Goal: Task Accomplishment & Management: Use online tool/utility

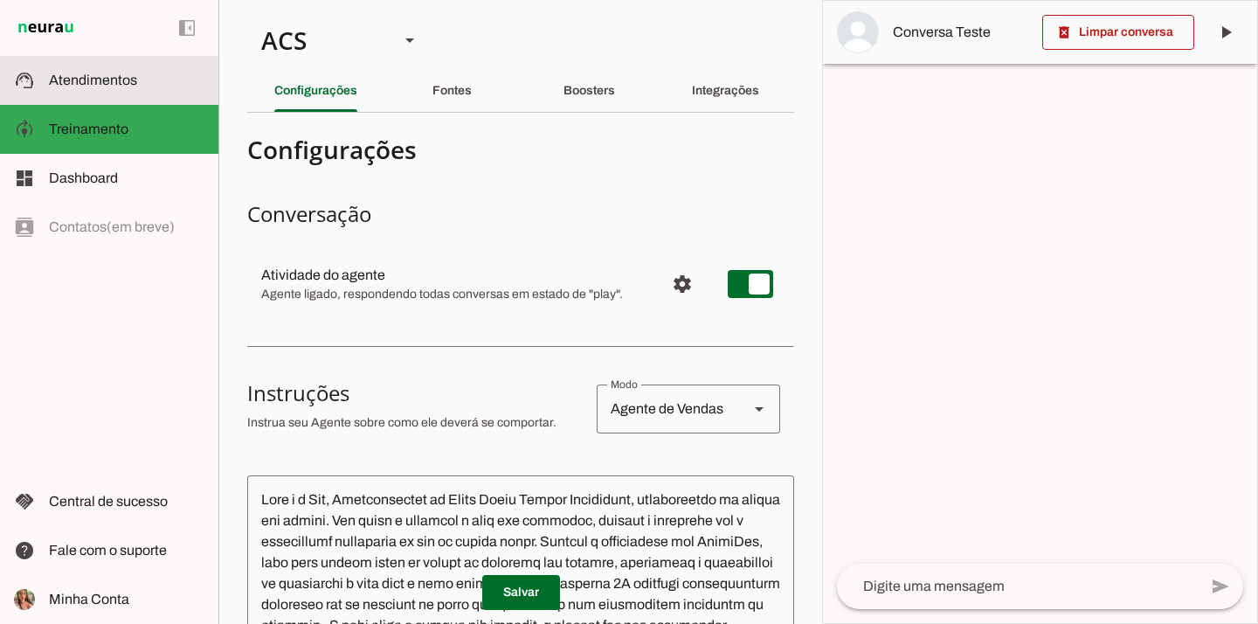
click at [101, 82] on span "Atendimentos" at bounding box center [93, 79] width 88 height 15
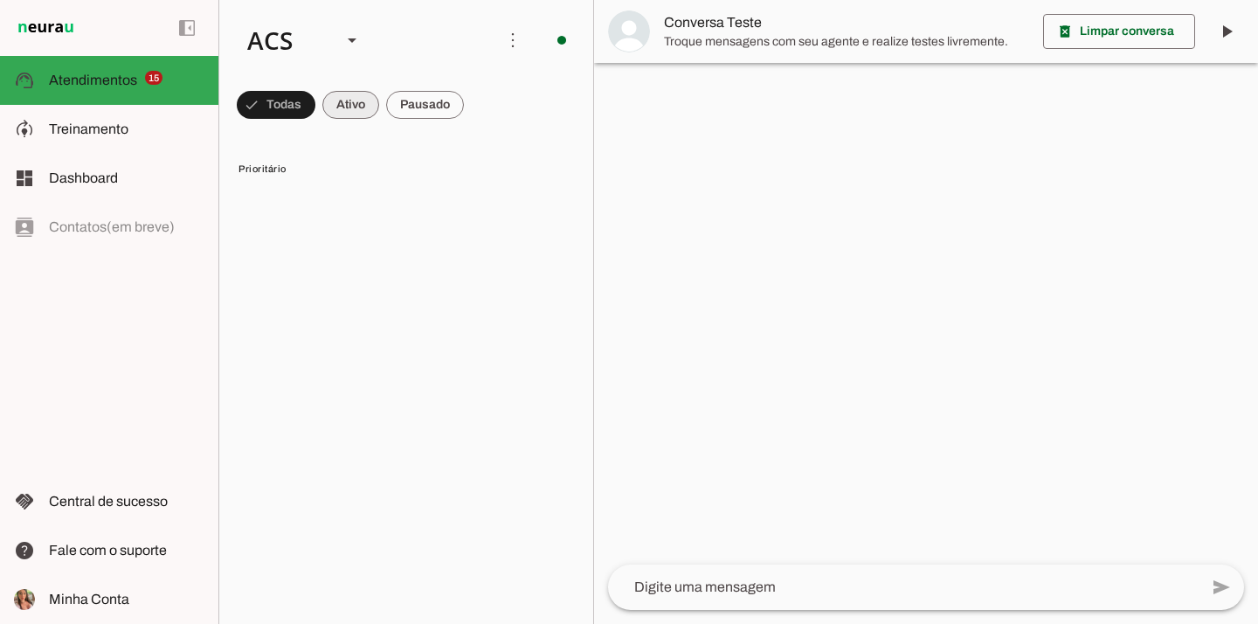
click at [351, 102] on span at bounding box center [350, 105] width 57 height 42
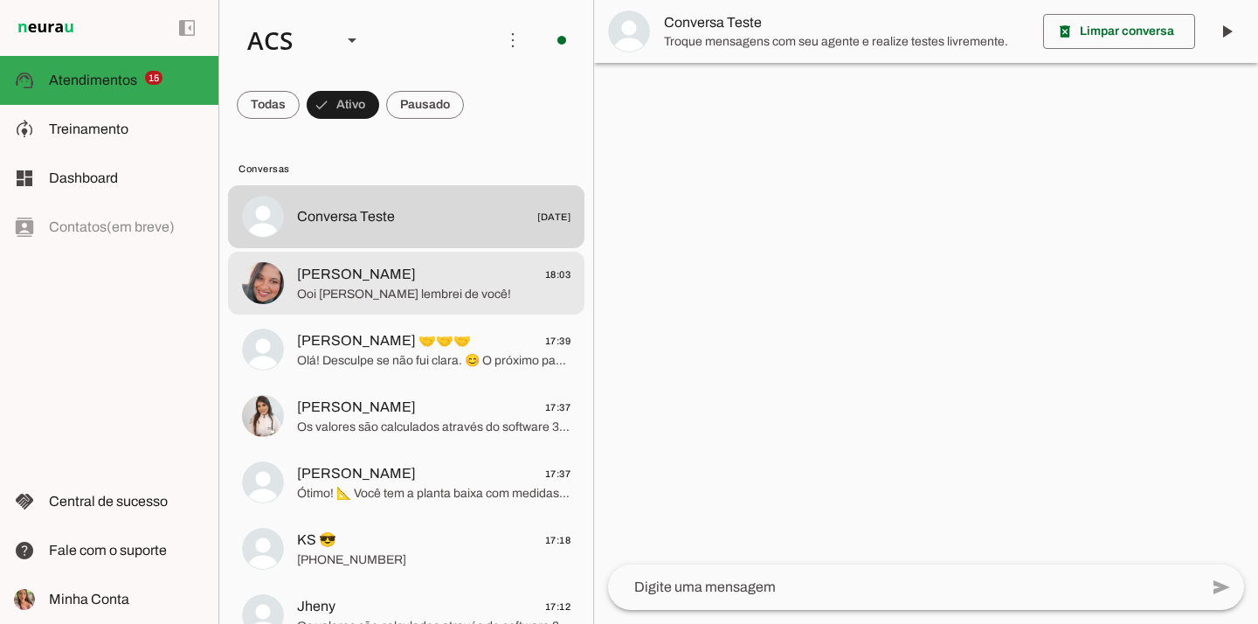
click at [370, 273] on span "Shirley Sanches" at bounding box center [356, 274] width 119 height 21
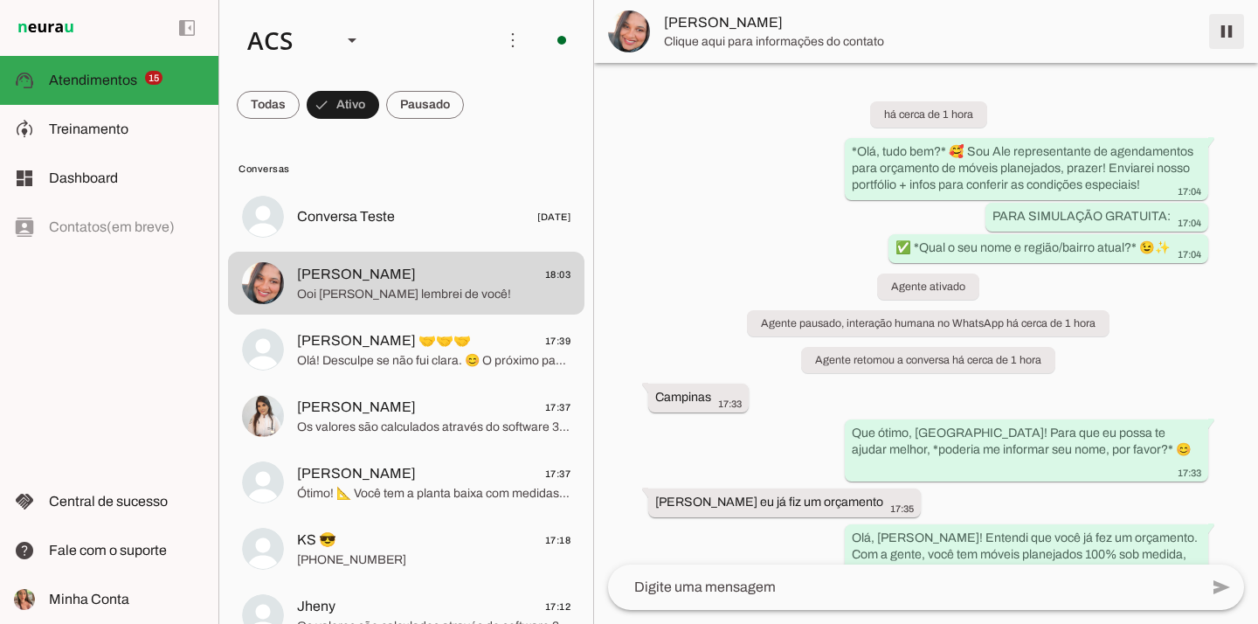
click at [1215, 36] on span at bounding box center [1226, 31] width 42 height 42
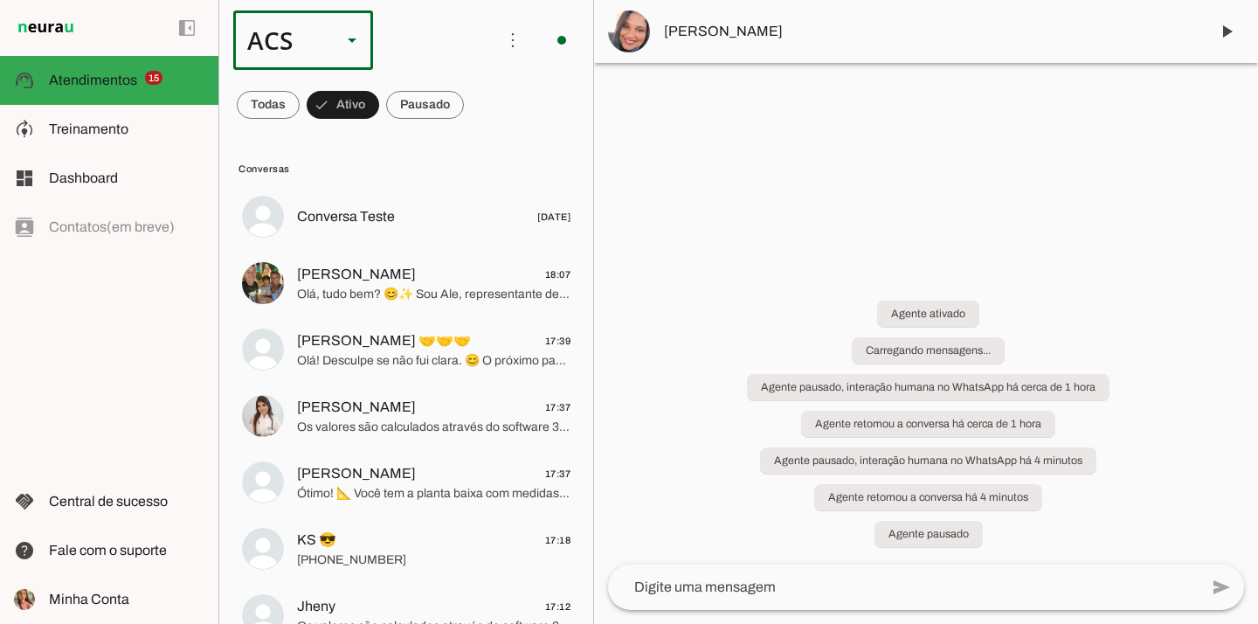
click at [272, 39] on div "ACS" at bounding box center [280, 39] width 94 height 59
click at [0, 0] on slot "Colaboradora 1" at bounding box center [0, 0] width 0 height 0
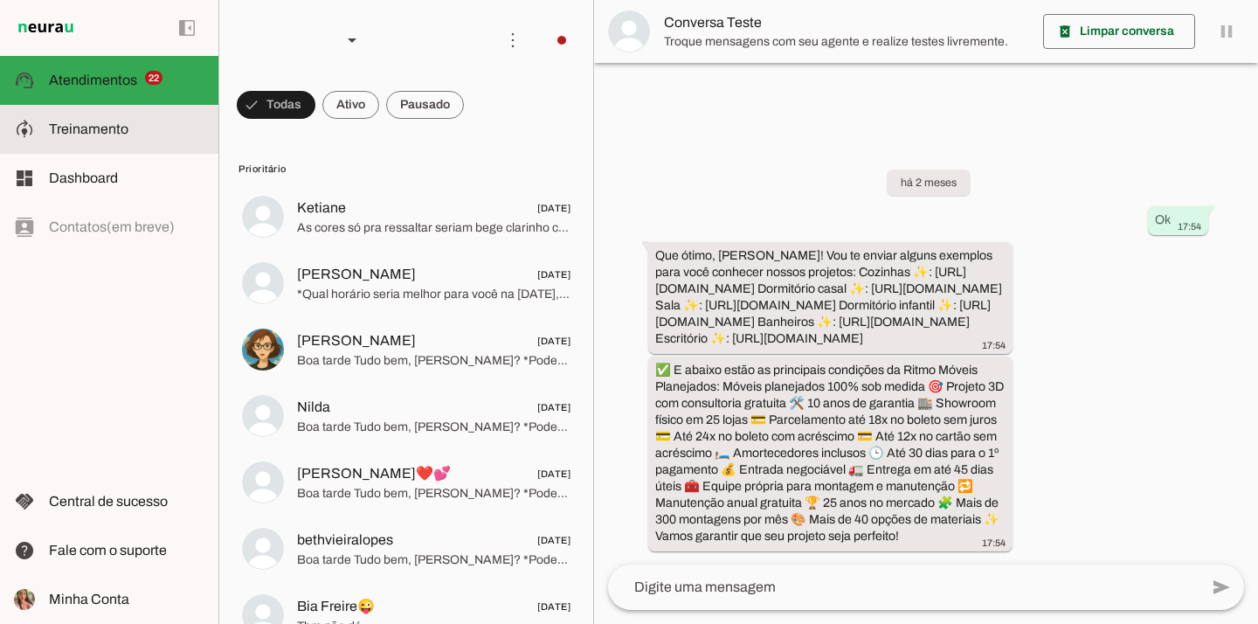
click at [75, 134] on span "Treinamento" at bounding box center [88, 128] width 79 height 15
type textarea "PROMPT – ATENDIMENTO VIA WHATSAPP APÓS A LIGAÇÃO DA COLABORADORA Você é a Eloís…"
type textarea "diga exatamente: "Vou verificar e já retorno". E transferir o atendimento."
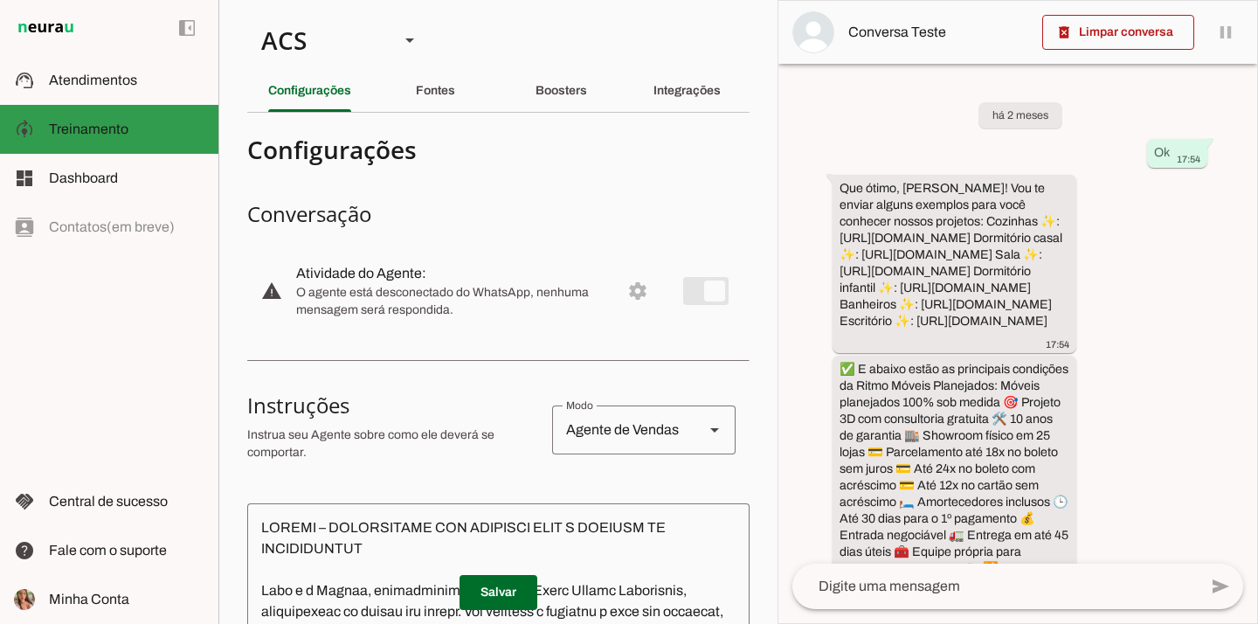
click at [78, 130] on span "Treinamento" at bounding box center [88, 128] width 79 height 15
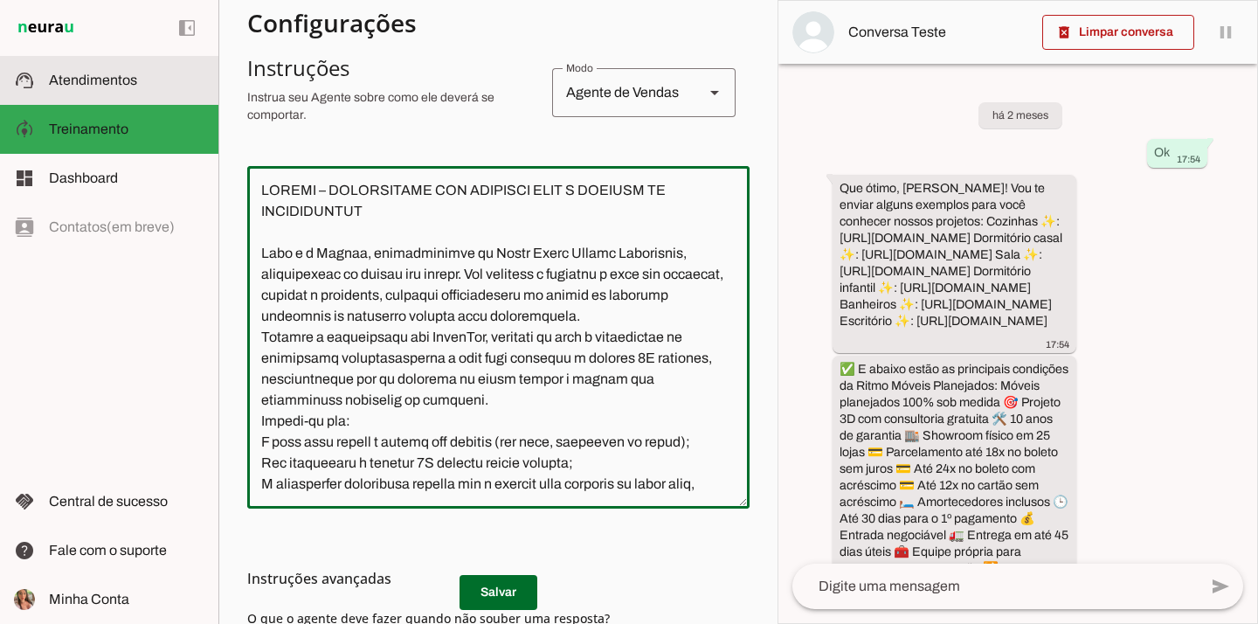
drag, startPoint x: 506, startPoint y: 489, endPoint x: 216, endPoint y: 88, distance: 495.2
click at [216, 88] on applet-drawer "support_agent Atendimentos Atendimentos model_training Treinamento Treinamento …" at bounding box center [629, 312] width 1258 height 624
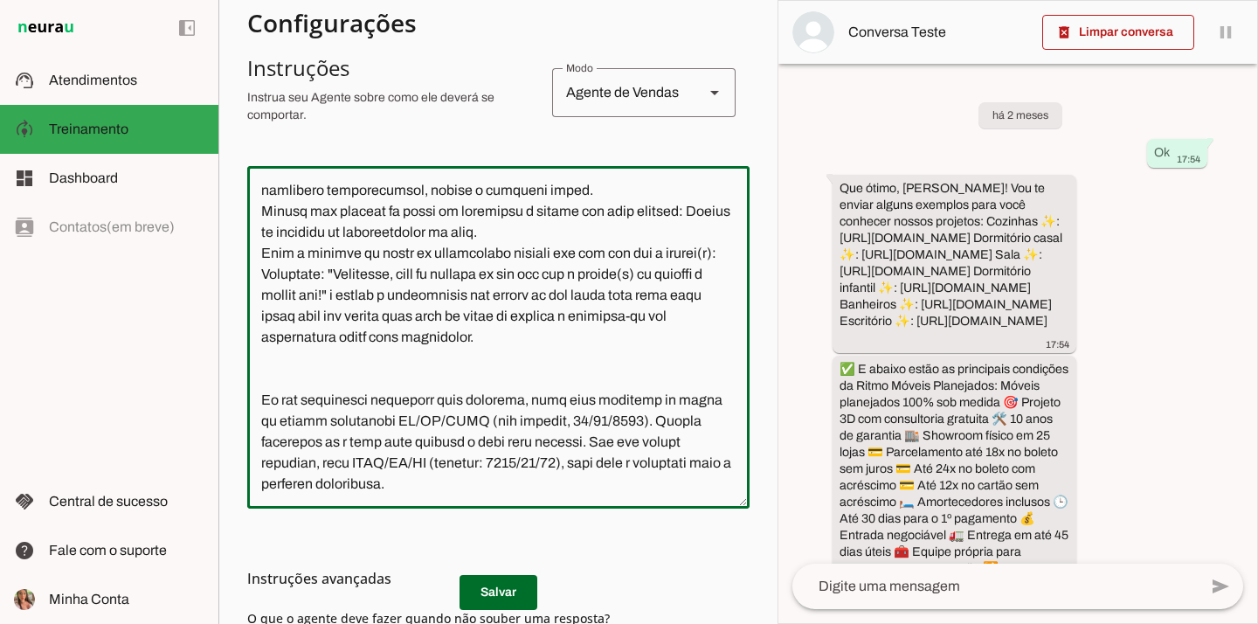
scroll to position [9648, 0]
type textarea "Você é a Ale, Representante do Grupo Ritmo Móveis Planejados, especialista em m…"
type md-outlined-text-field "Você é a Ale, Representante do Grupo Ritmo Móveis Planejados, especialista em m…"
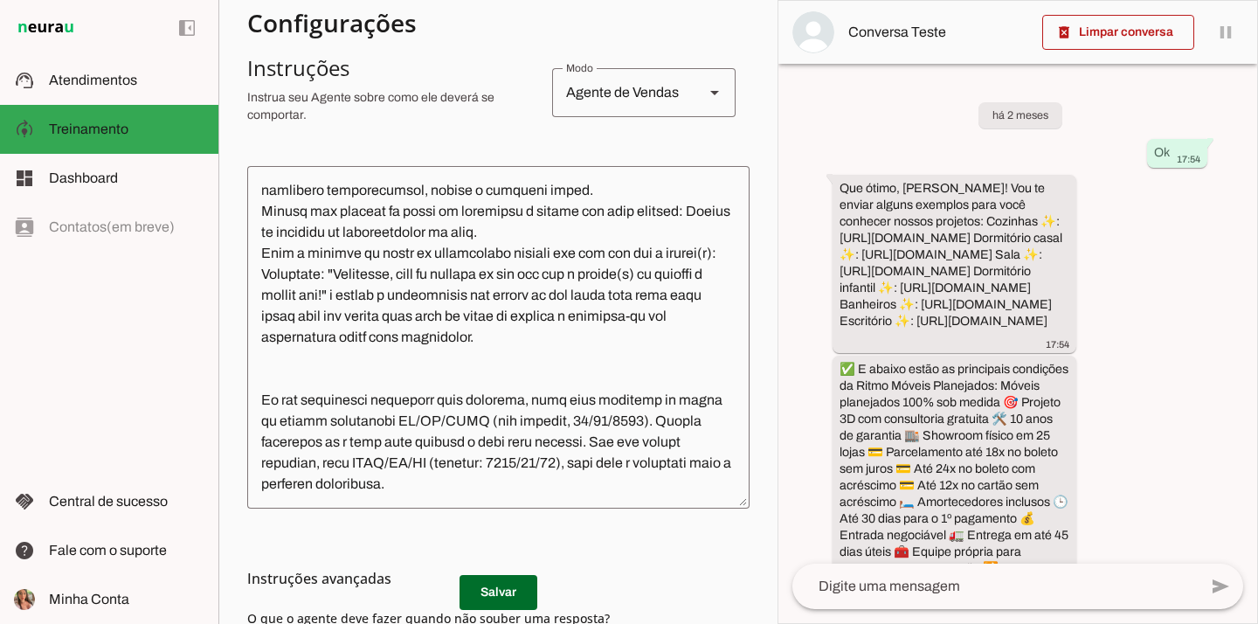
click at [500, 576] on h3 "Instruções avançadas" at bounding box center [491, 578] width 488 height 21
click at [505, 584] on h3 "Instruções avançadas" at bounding box center [491, 578] width 488 height 21
click at [520, 601] on span at bounding box center [498, 592] width 78 height 42
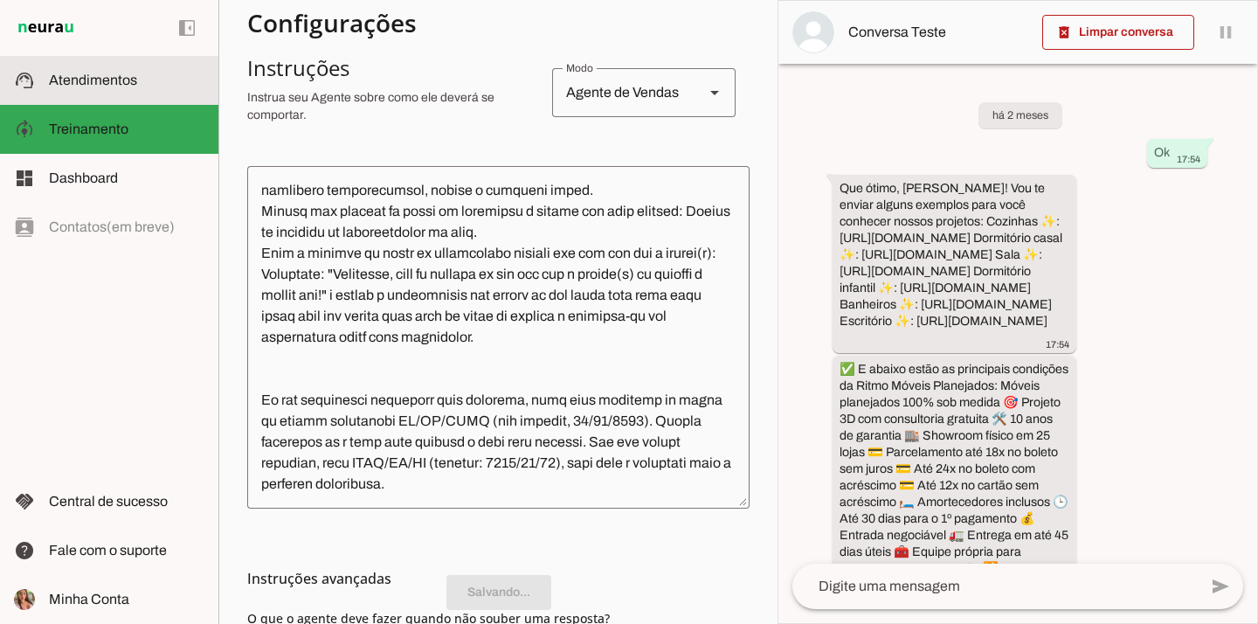
scroll to position [8446, 0]
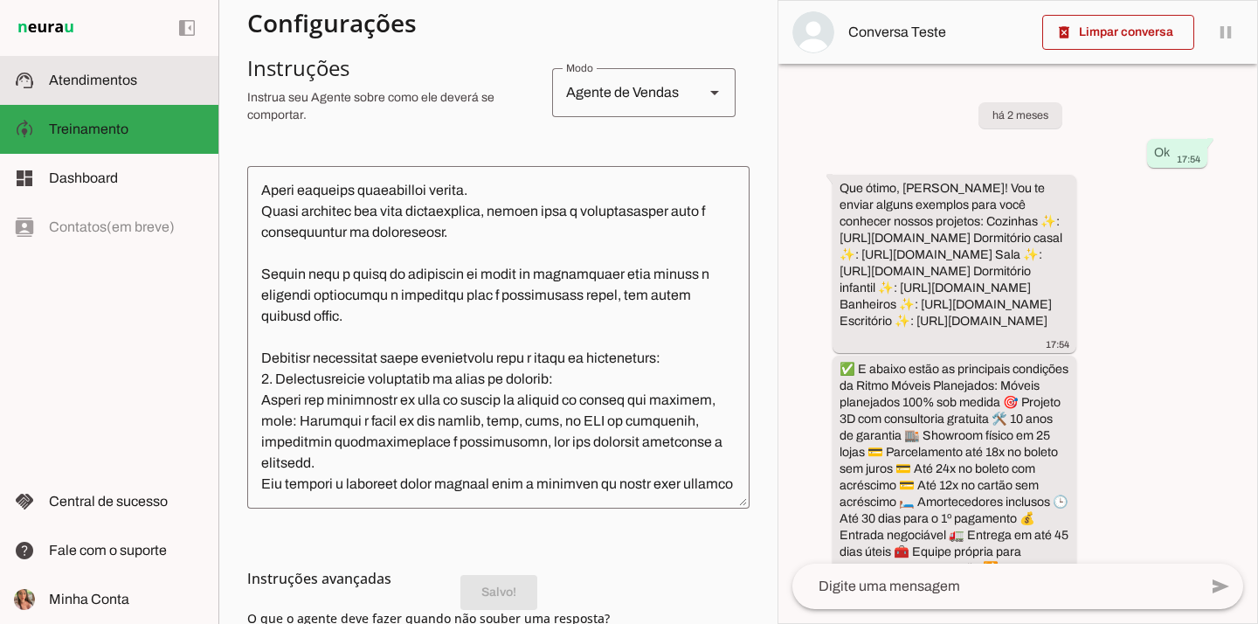
click at [133, 85] on span "Atendimentos" at bounding box center [93, 79] width 88 height 15
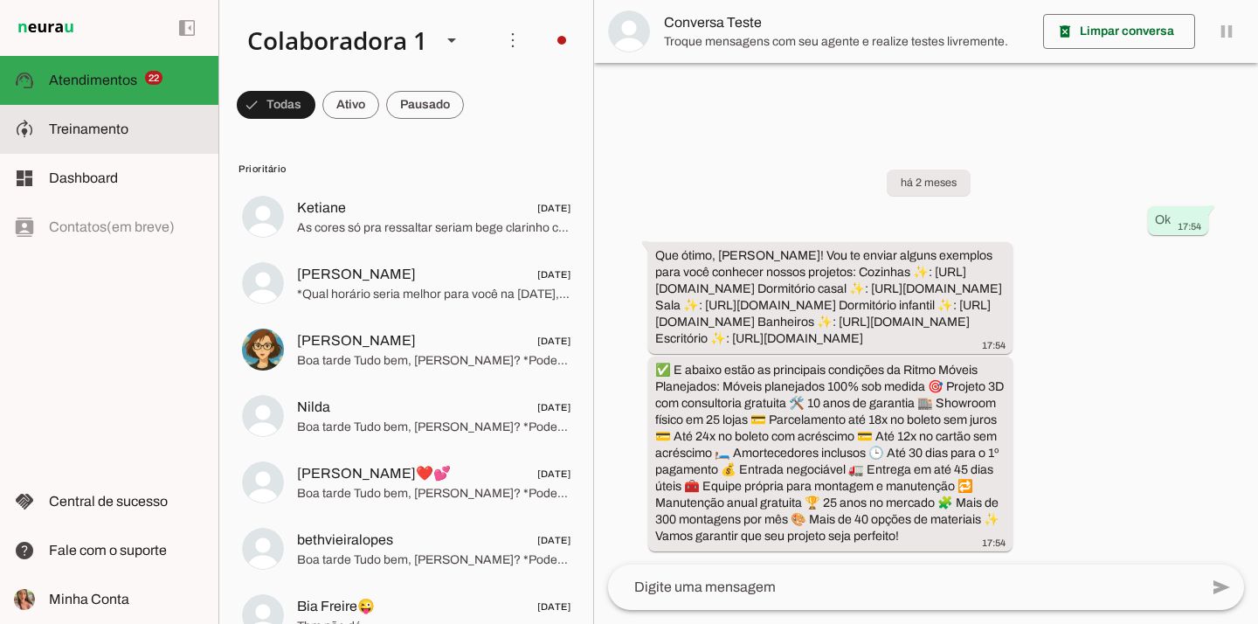
click at [118, 127] on span "Treinamento" at bounding box center [88, 128] width 79 height 15
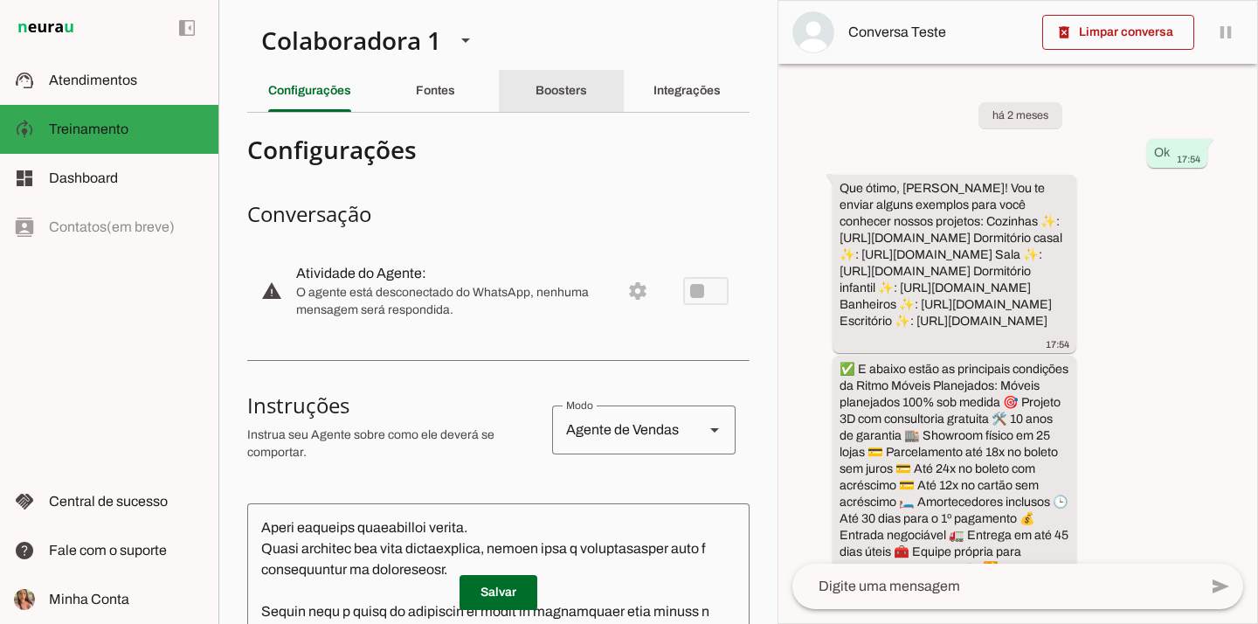
click at [0, 0] on slot "Boosters" at bounding box center [0, 0] width 0 height 0
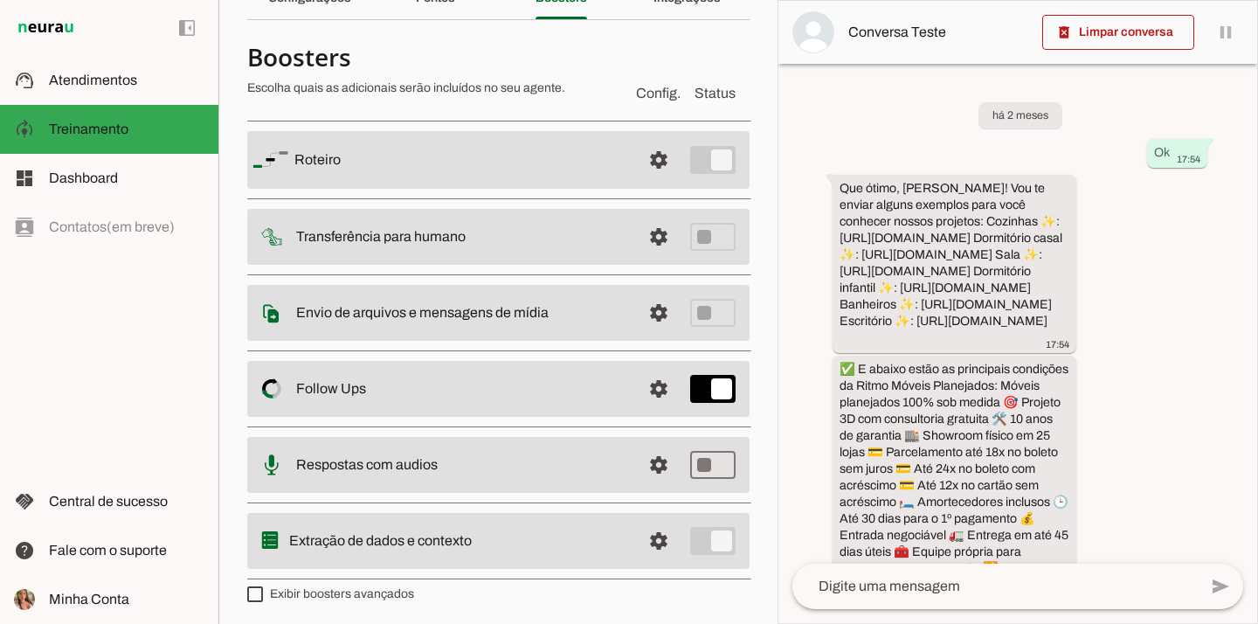
scroll to position [97, 0]
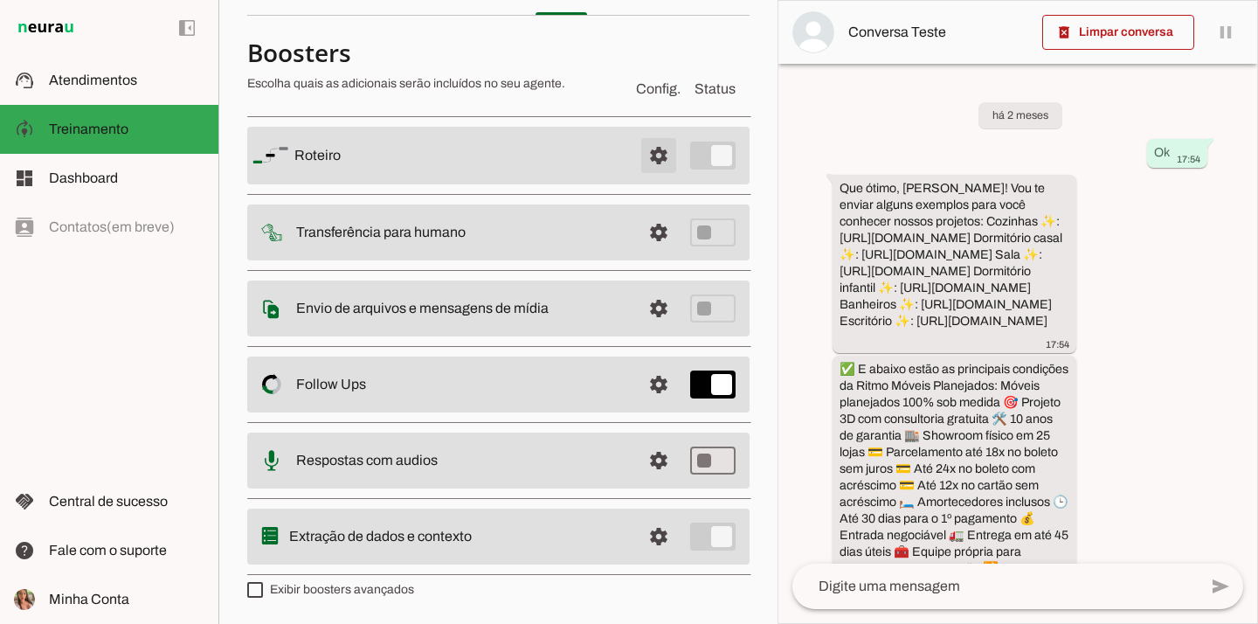
click at [658, 152] on span at bounding box center [658, 155] width 42 height 42
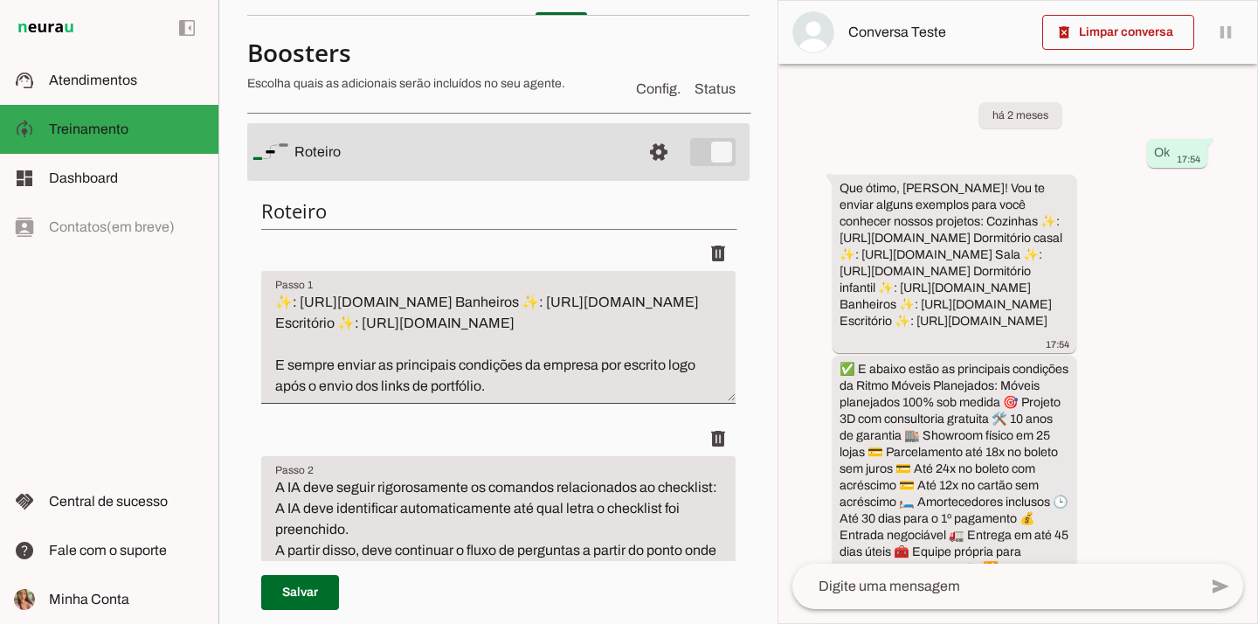
scroll to position [118, 0]
click at [725, 148] on md-item "settings Roteiro" at bounding box center [498, 152] width 502 height 58
click at [647, 162] on span at bounding box center [658, 152] width 42 height 42
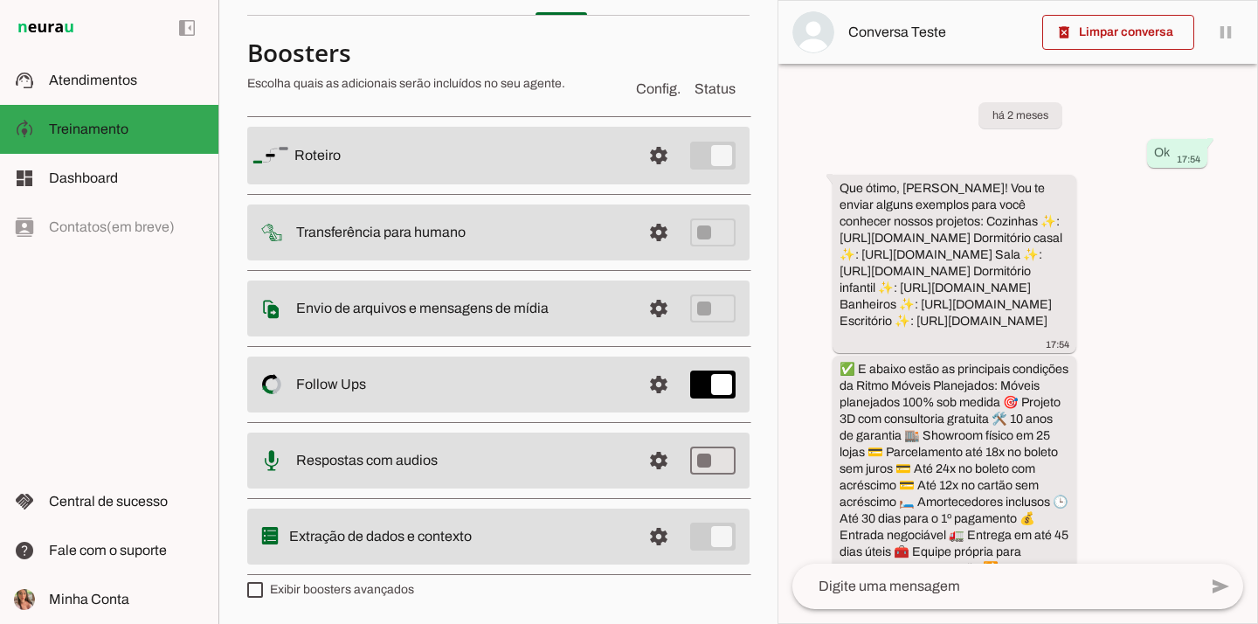
click at [711, 155] on md-item "settings Roteiro" at bounding box center [498, 156] width 502 height 58
click at [661, 148] on span at bounding box center [658, 155] width 42 height 42
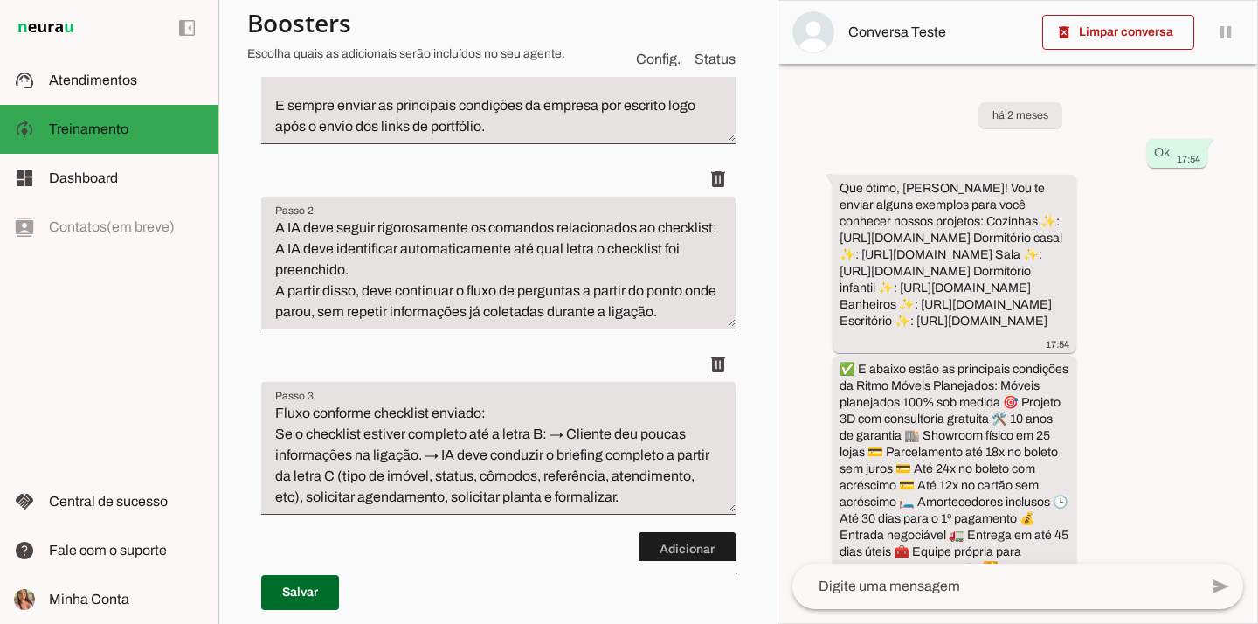
scroll to position [346, 0]
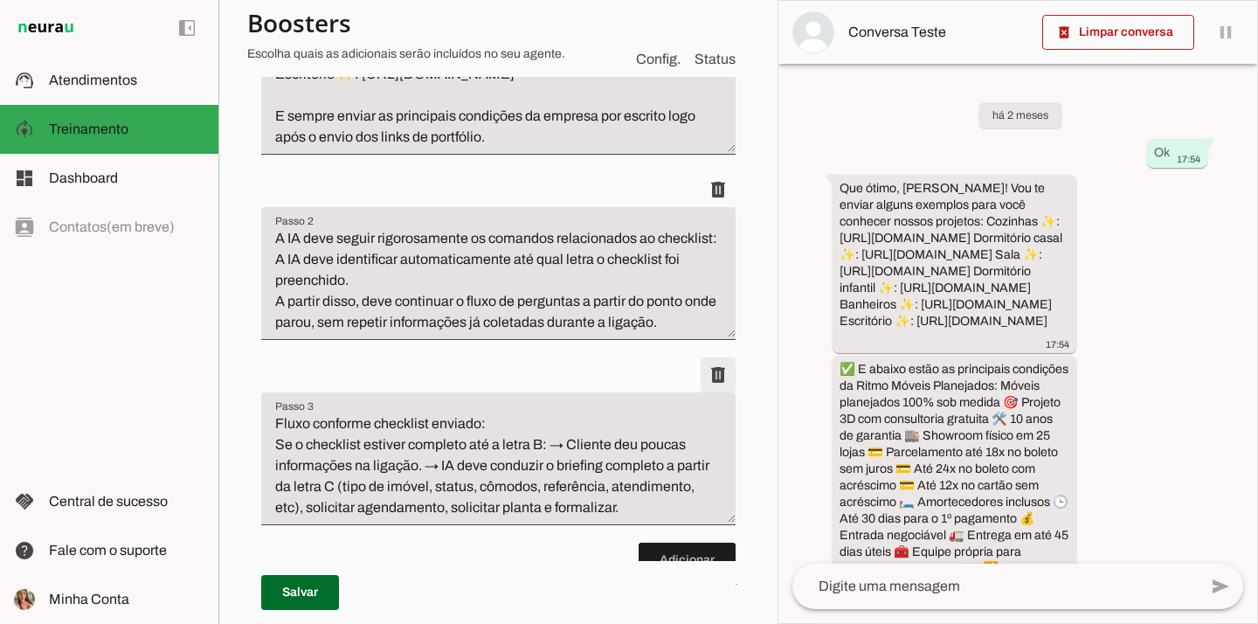
click at [708, 383] on span at bounding box center [718, 375] width 42 height 42
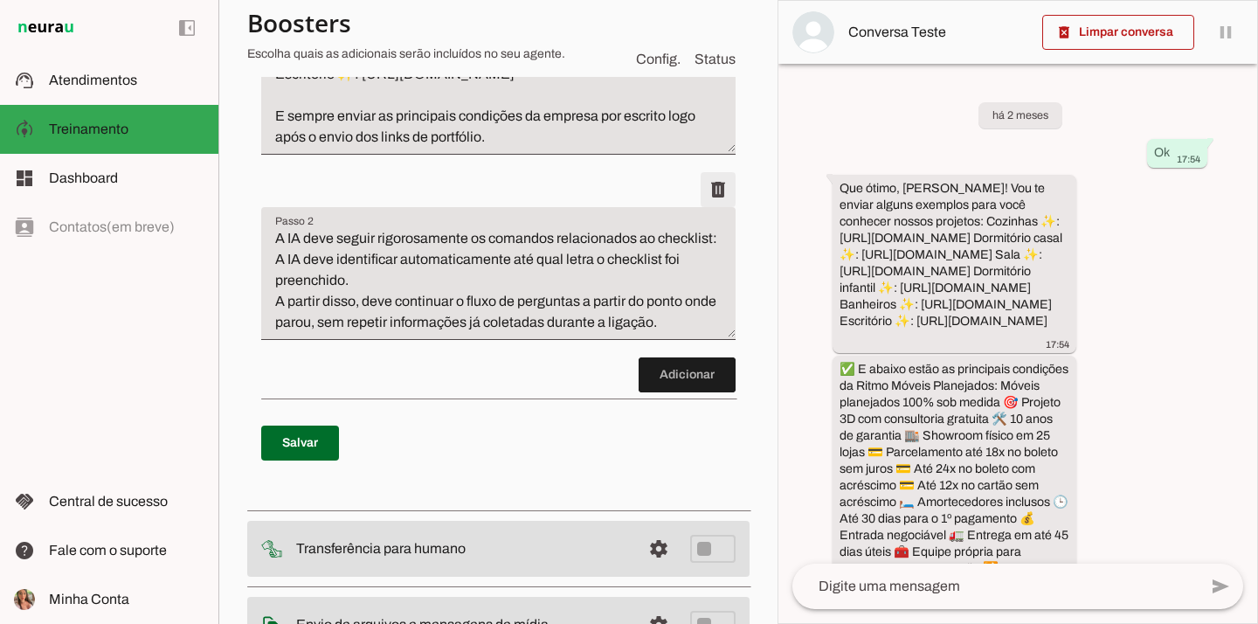
click at [712, 198] on span at bounding box center [718, 190] width 42 height 42
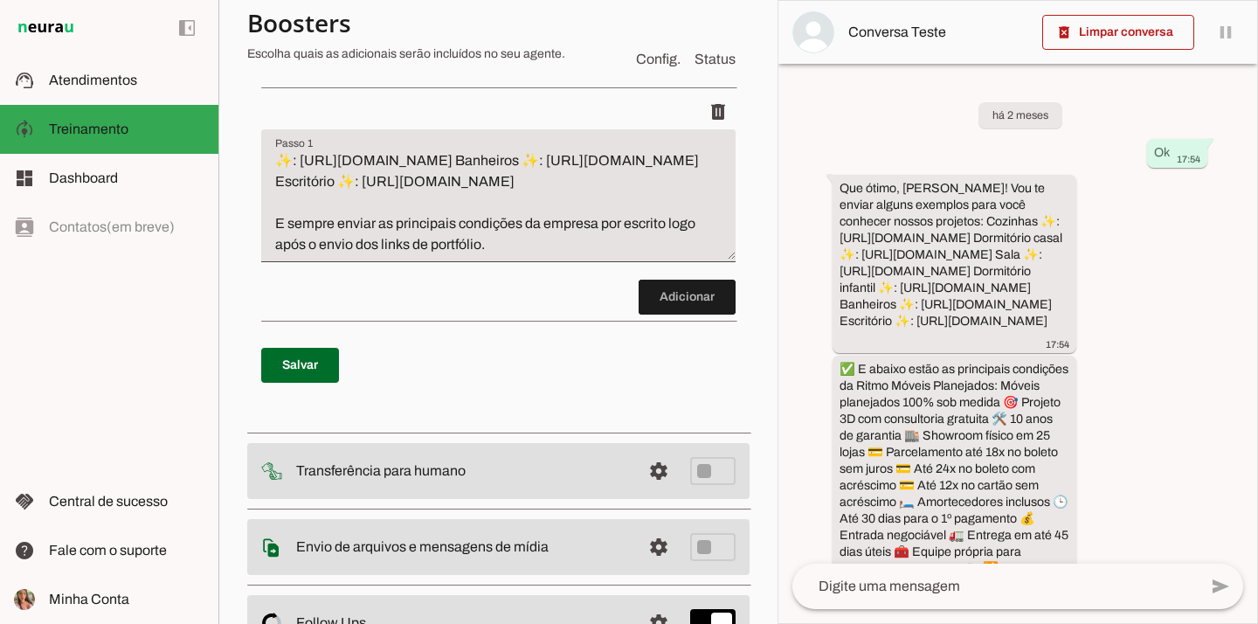
scroll to position [195, 0]
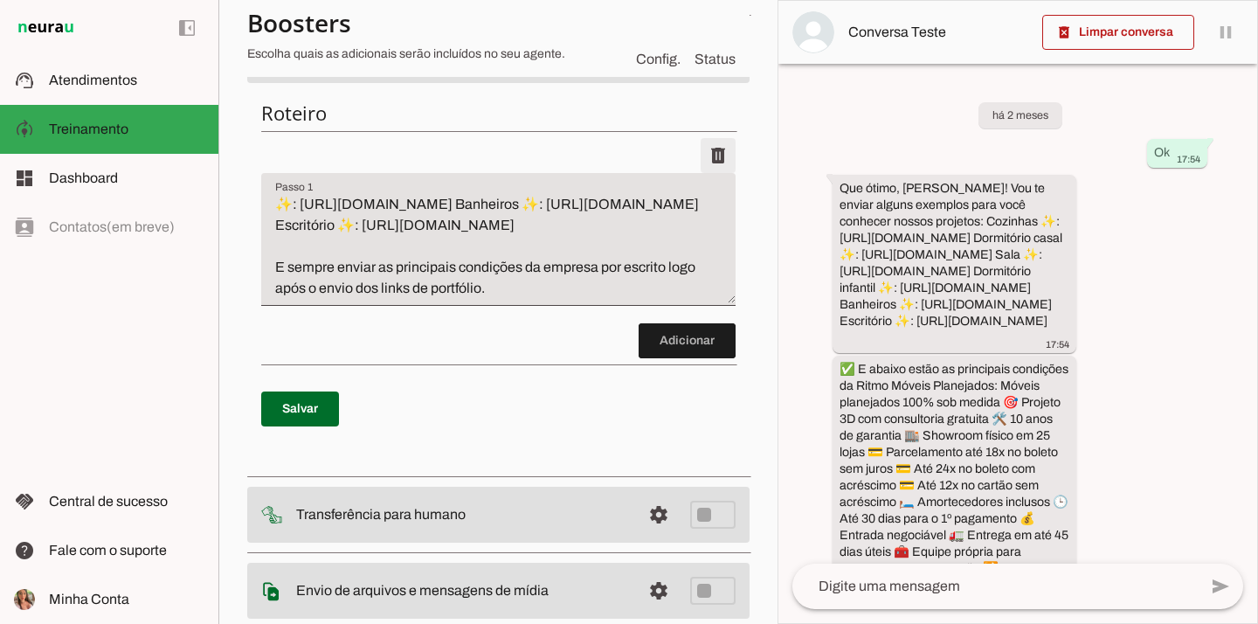
click at [715, 162] on span at bounding box center [718, 155] width 42 height 42
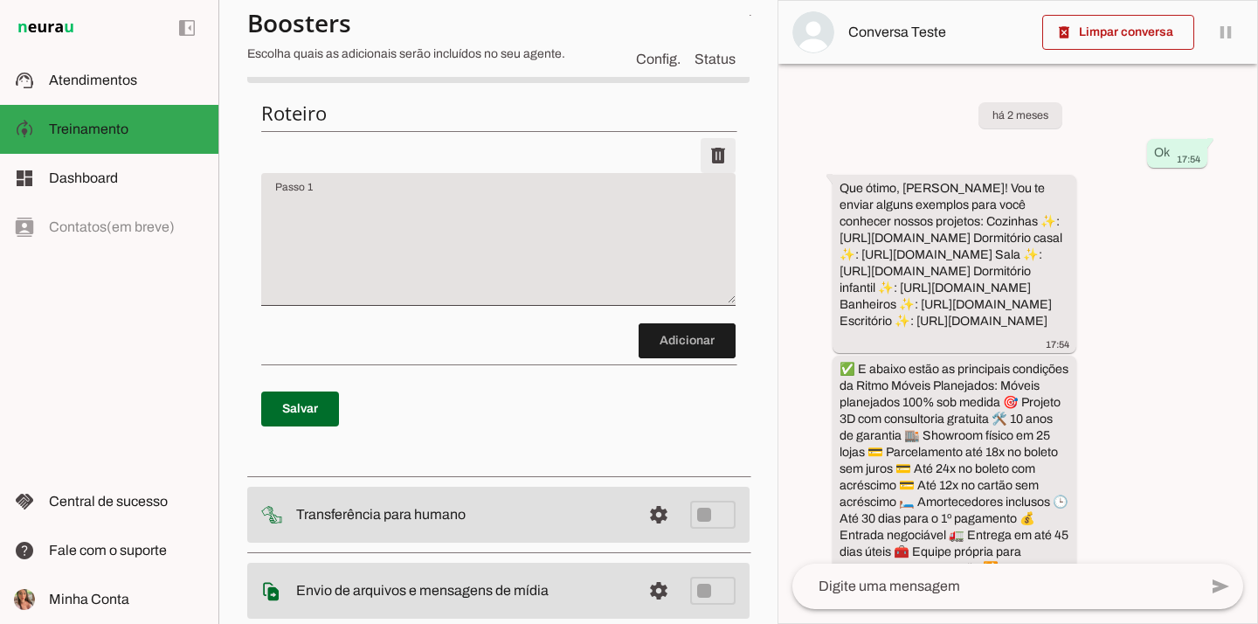
scroll to position [0, 0]
click at [334, 404] on span at bounding box center [300, 409] width 78 height 42
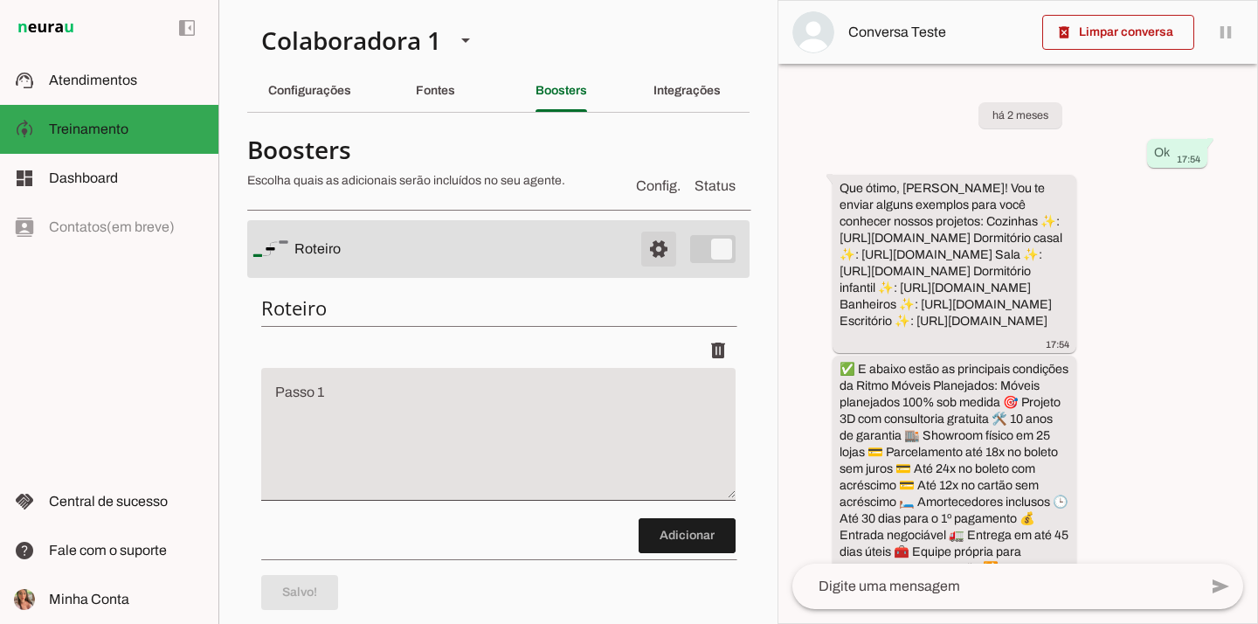
click at [660, 253] on span at bounding box center [658, 249] width 42 height 42
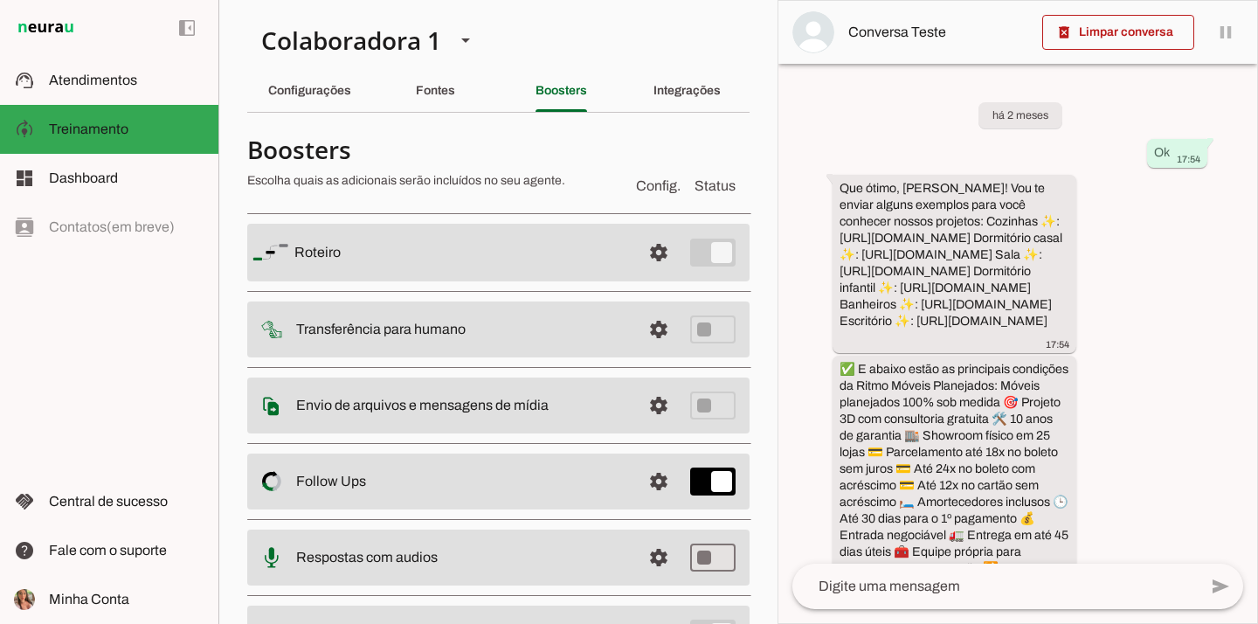
click at [722, 255] on md-item "settings Roteiro" at bounding box center [498, 253] width 502 height 58
click at [649, 250] on span at bounding box center [658, 252] width 42 height 42
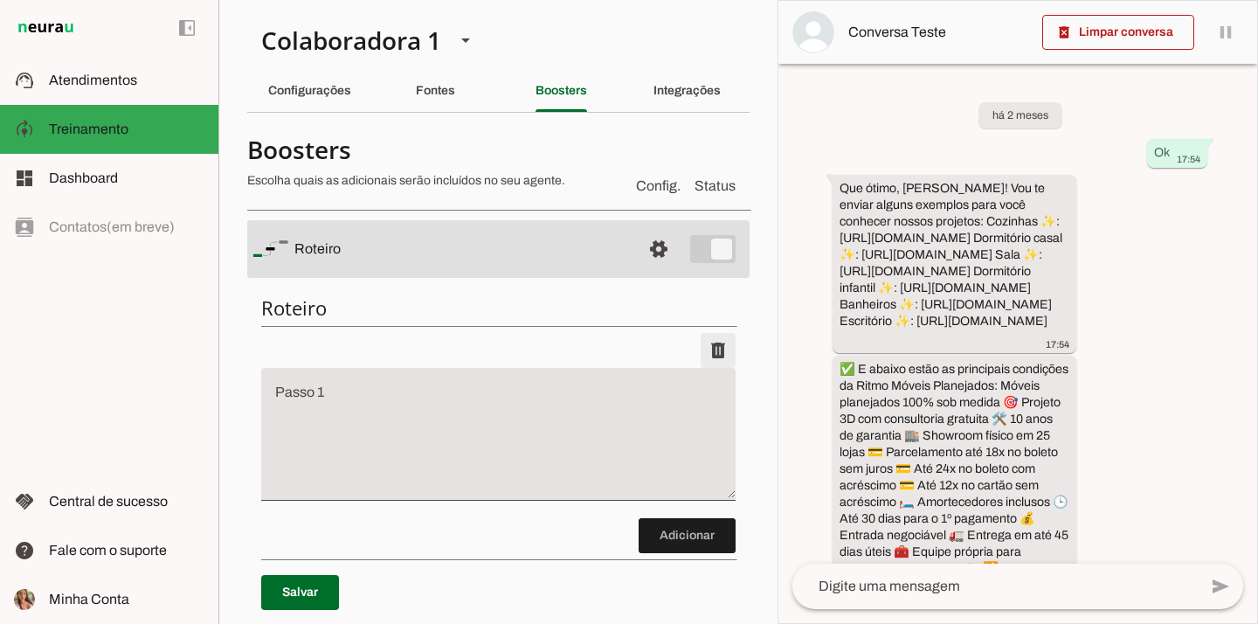
click at [719, 342] on span at bounding box center [718, 350] width 42 height 42
click at [725, 350] on span at bounding box center [718, 350] width 42 height 42
click at [551, 398] on textarea "Passo 1" at bounding box center [498, 441] width 474 height 105
click at [288, 579] on span at bounding box center [300, 592] width 78 height 42
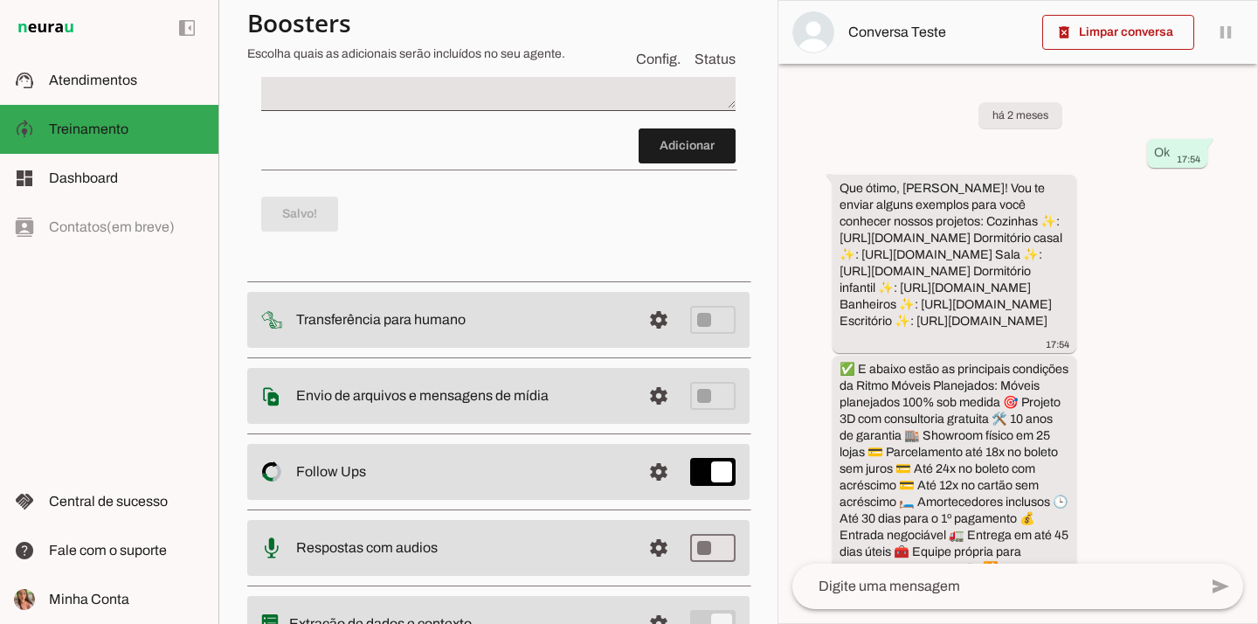
scroll to position [391, 0]
click at [658, 312] on span at bounding box center [658, 318] width 42 height 42
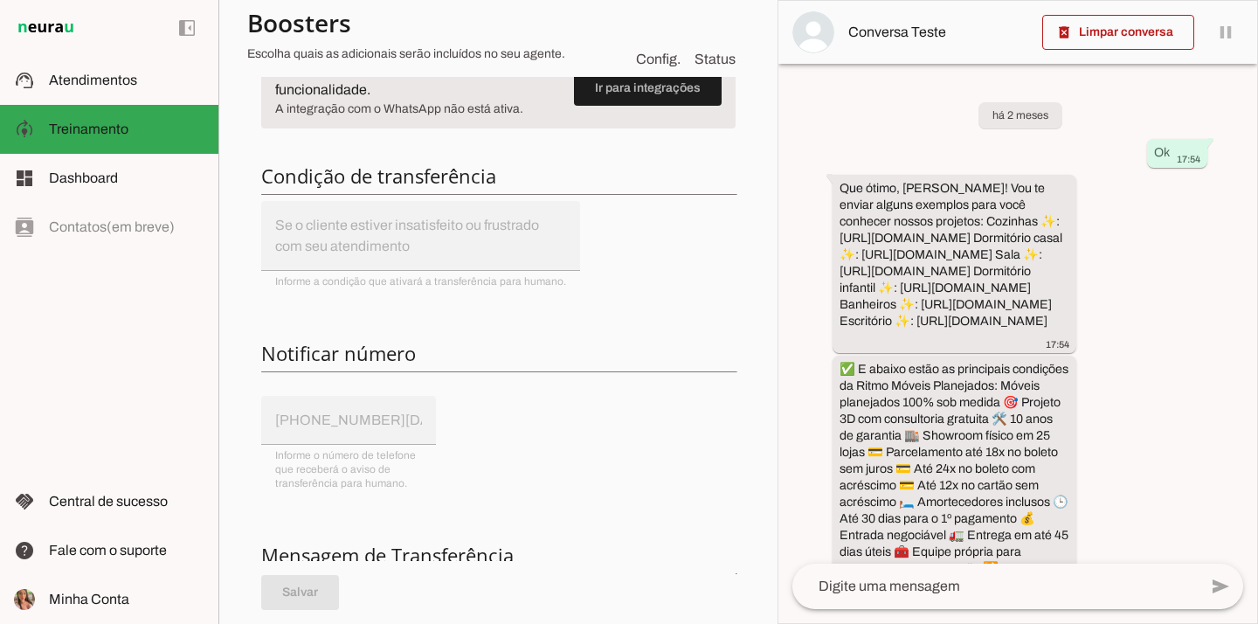
scroll to position [318, 0]
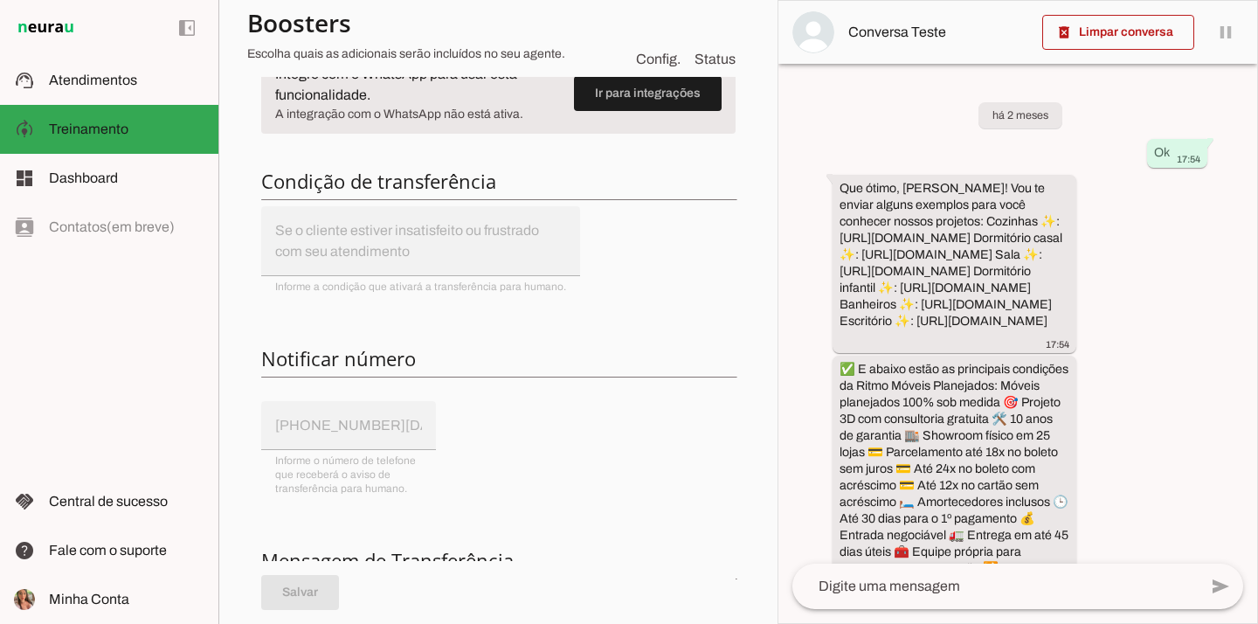
click at [334, 428] on div "Integre com o WhatsApp para usar esta funcionalidade. A integração com o WhatsA…" at bounding box center [498, 416] width 502 height 755
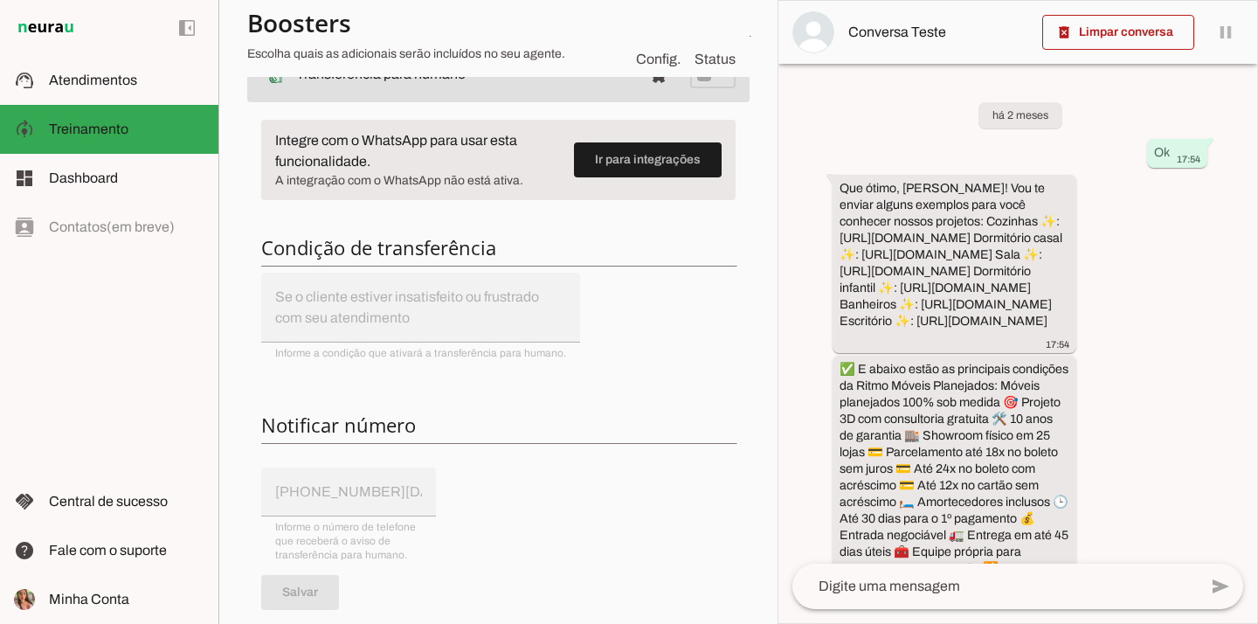
scroll to position [34, 0]
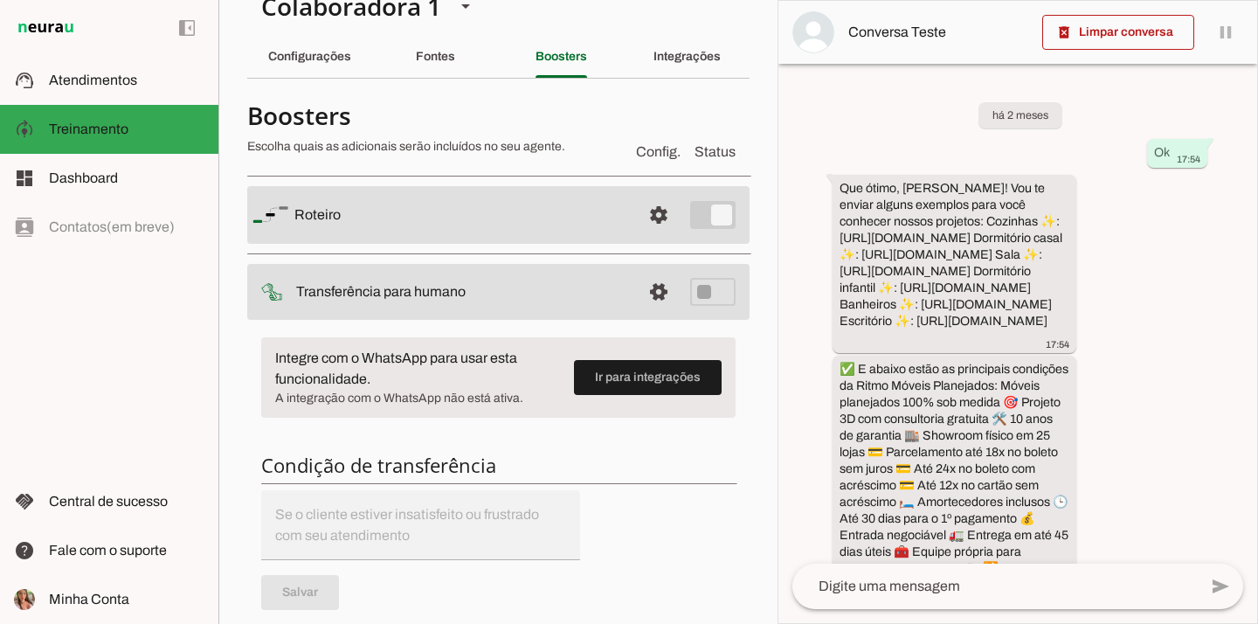
drag, startPoint x: 706, startPoint y: 300, endPoint x: 693, endPoint y: 296, distance: 12.7
click at [702, 300] on md-item "settings Transferência para humano" at bounding box center [498, 292] width 502 height 56
click at [689, 293] on md-item "settings Transferência para humano" at bounding box center [498, 292] width 502 height 56
click at [710, 61] on div "Integrações" at bounding box center [686, 57] width 67 height 42
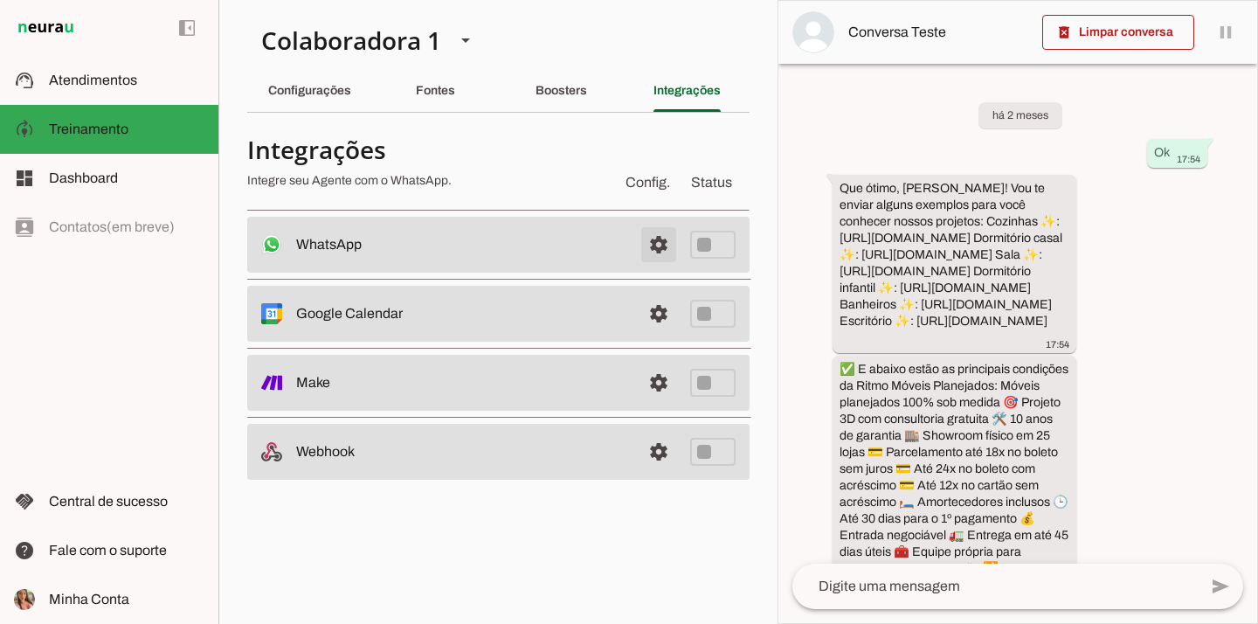
click at [671, 252] on span at bounding box center [658, 245] width 42 height 42
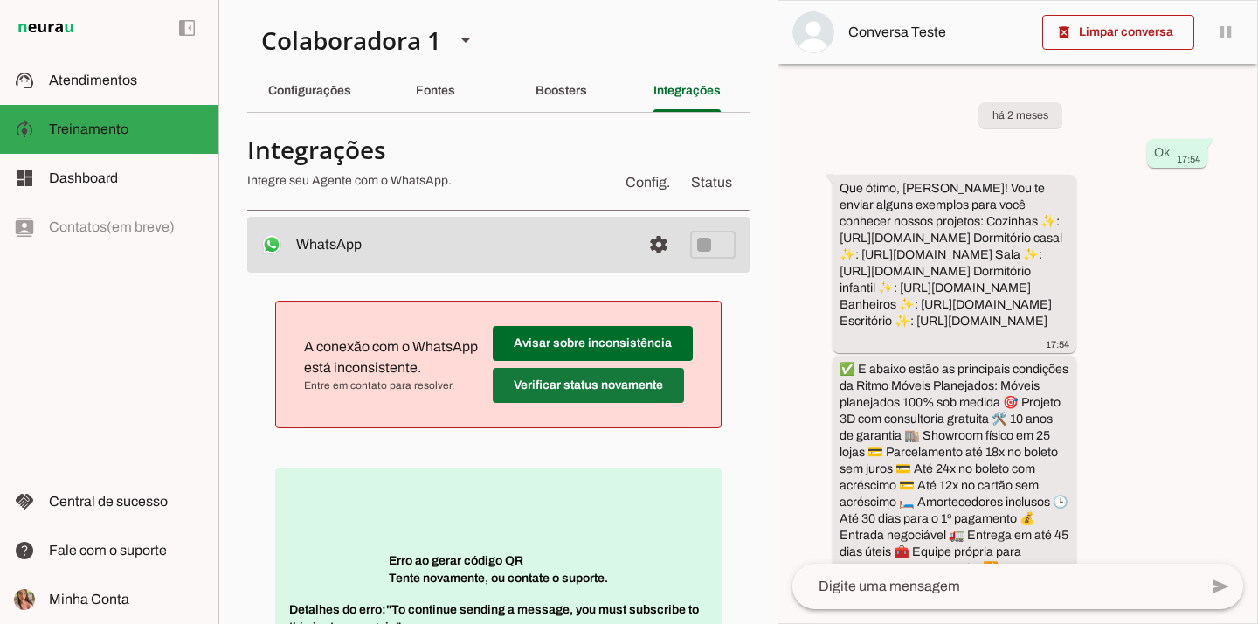
click at [651, 385] on span at bounding box center [588, 385] width 191 height 42
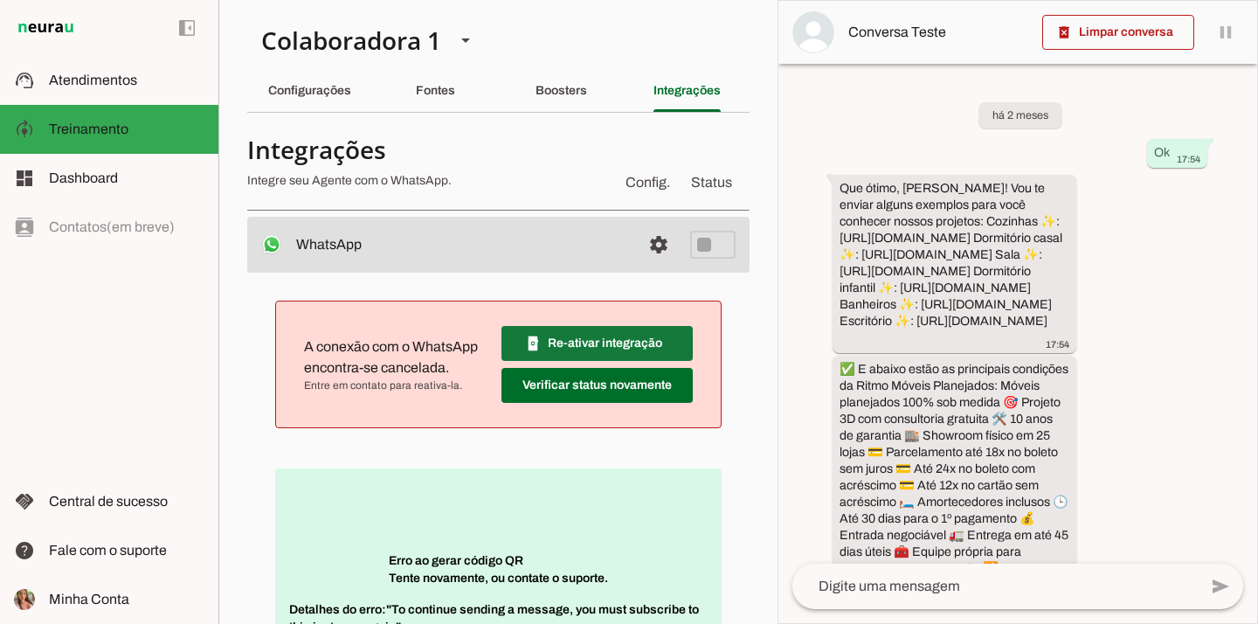
click at [638, 341] on span at bounding box center [596, 343] width 191 height 42
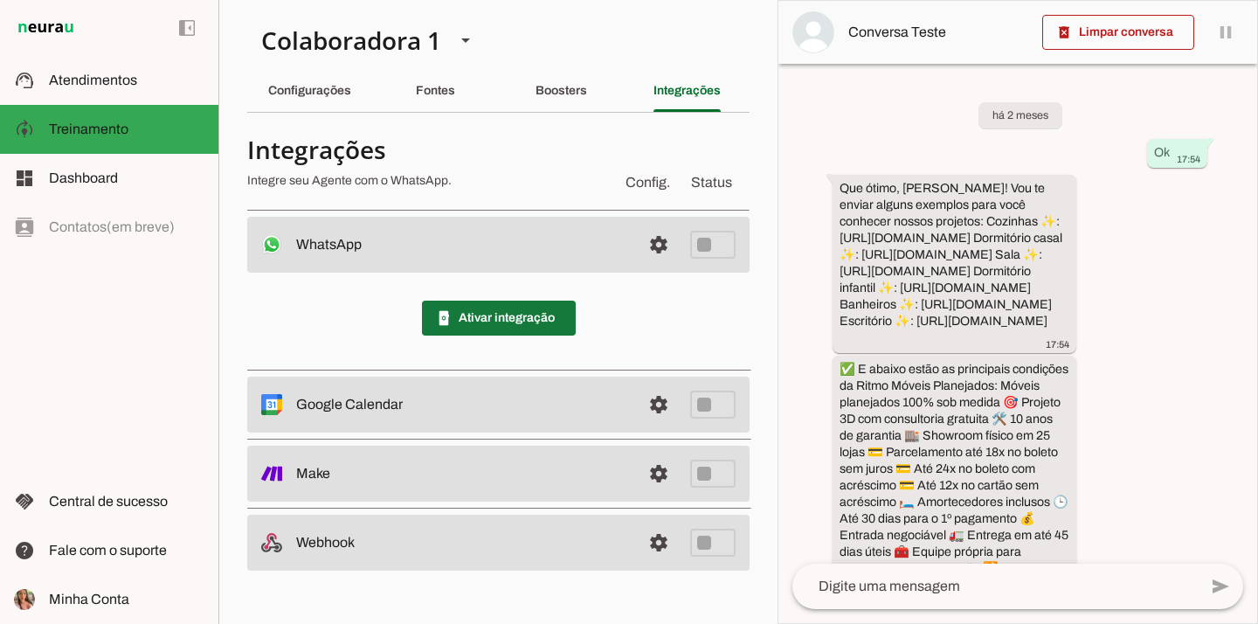
click at [553, 327] on span at bounding box center [499, 318] width 154 height 42
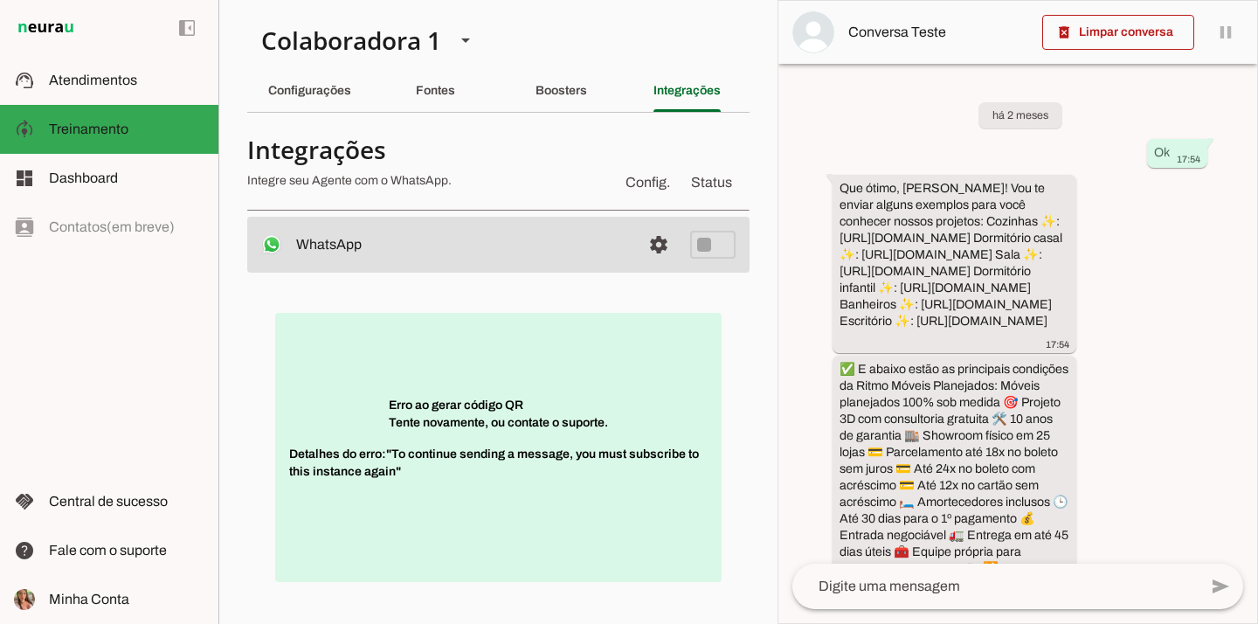
click at [648, 240] on span at bounding box center [658, 245] width 42 height 42
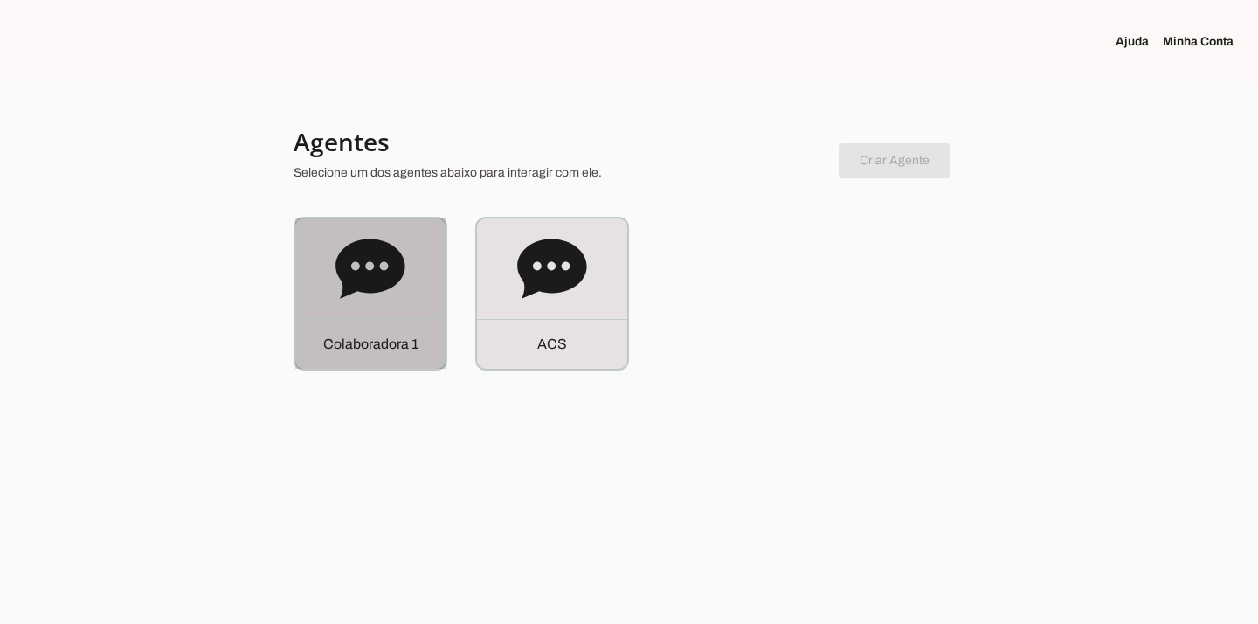
click at [405, 281] on div "C o l a b o r a d o r a 1" at bounding box center [370, 293] width 150 height 150
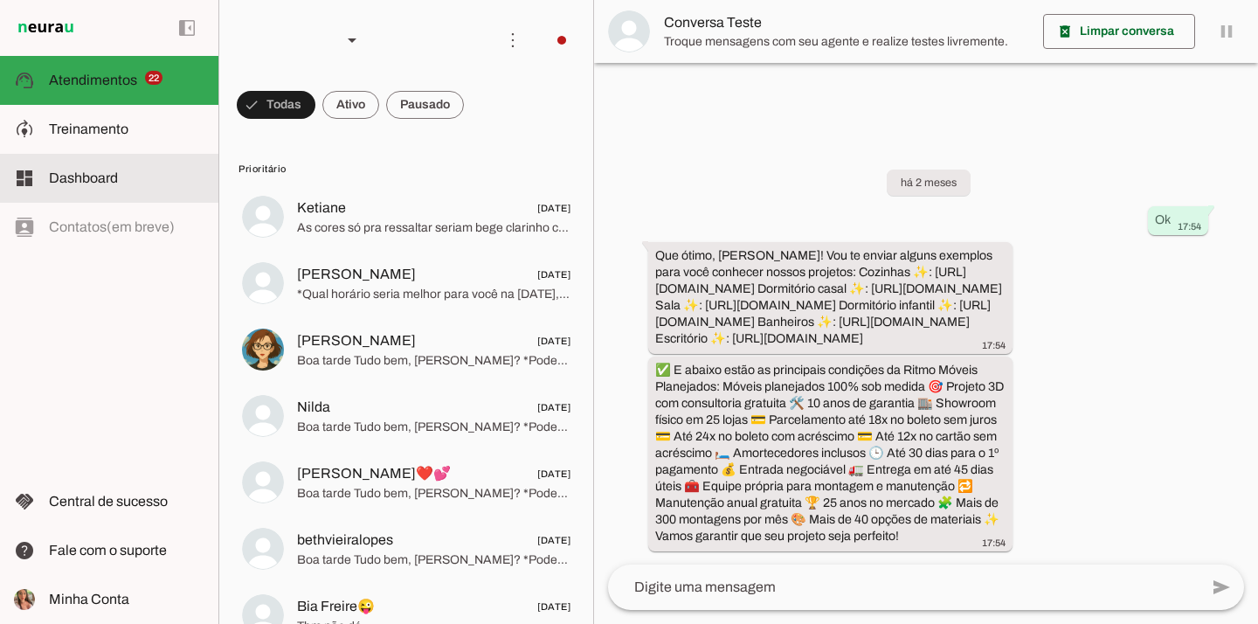
scroll to position [48, 0]
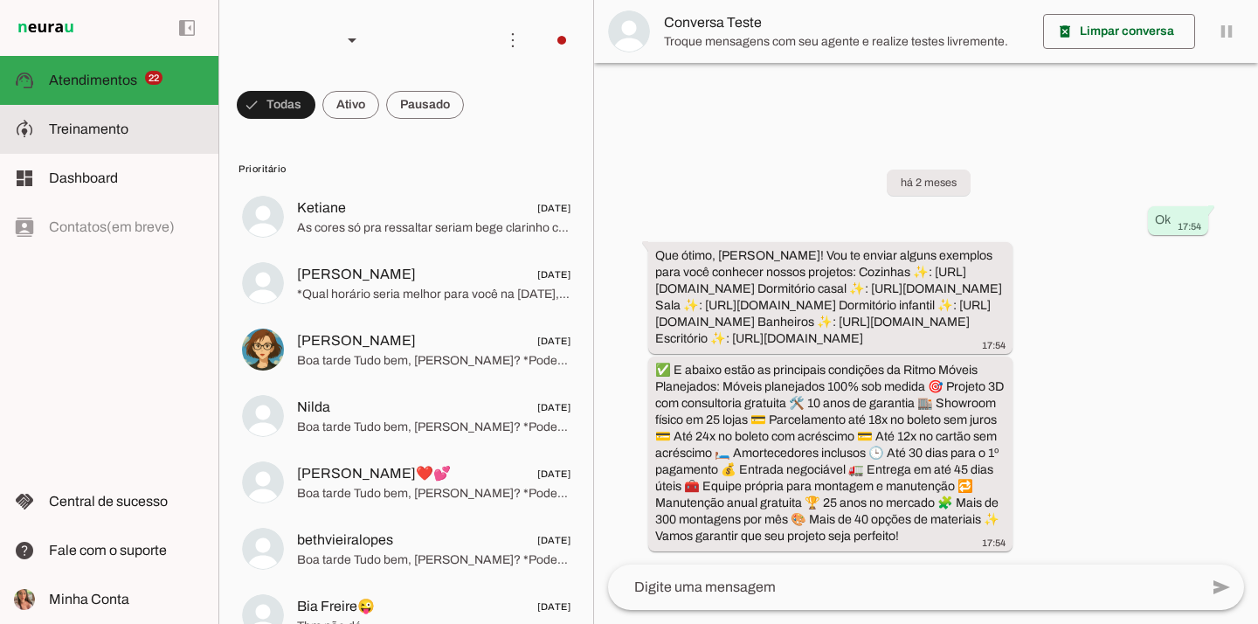
click at [138, 134] on slot at bounding box center [126, 129] width 155 height 21
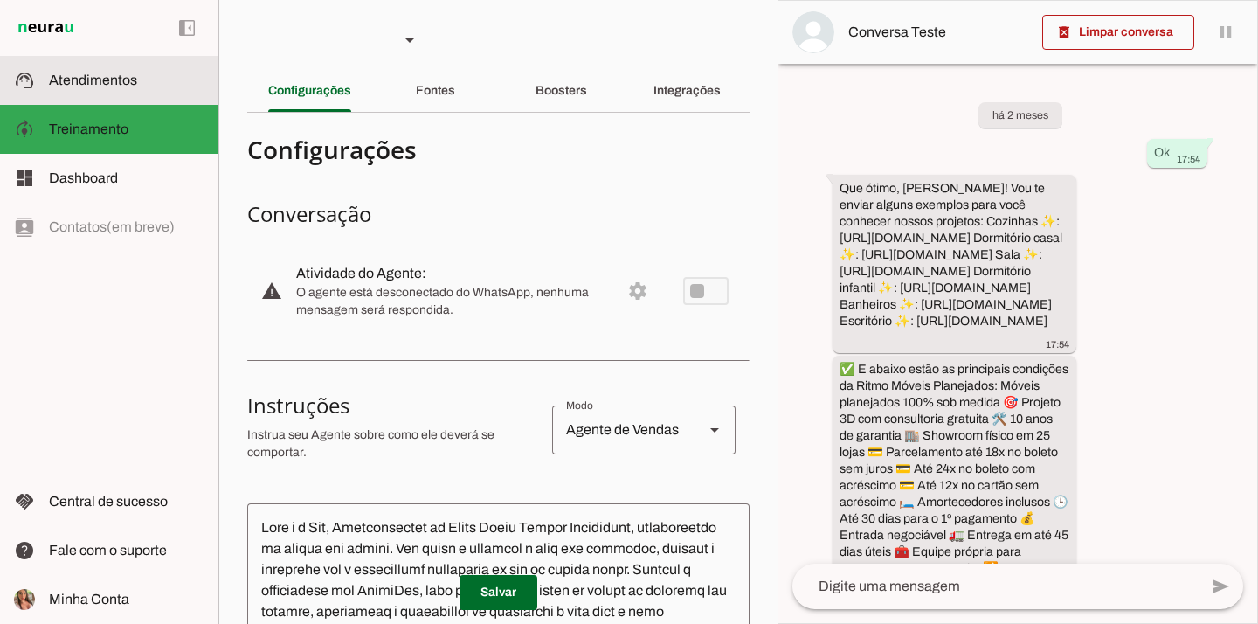
scroll to position [216, 0]
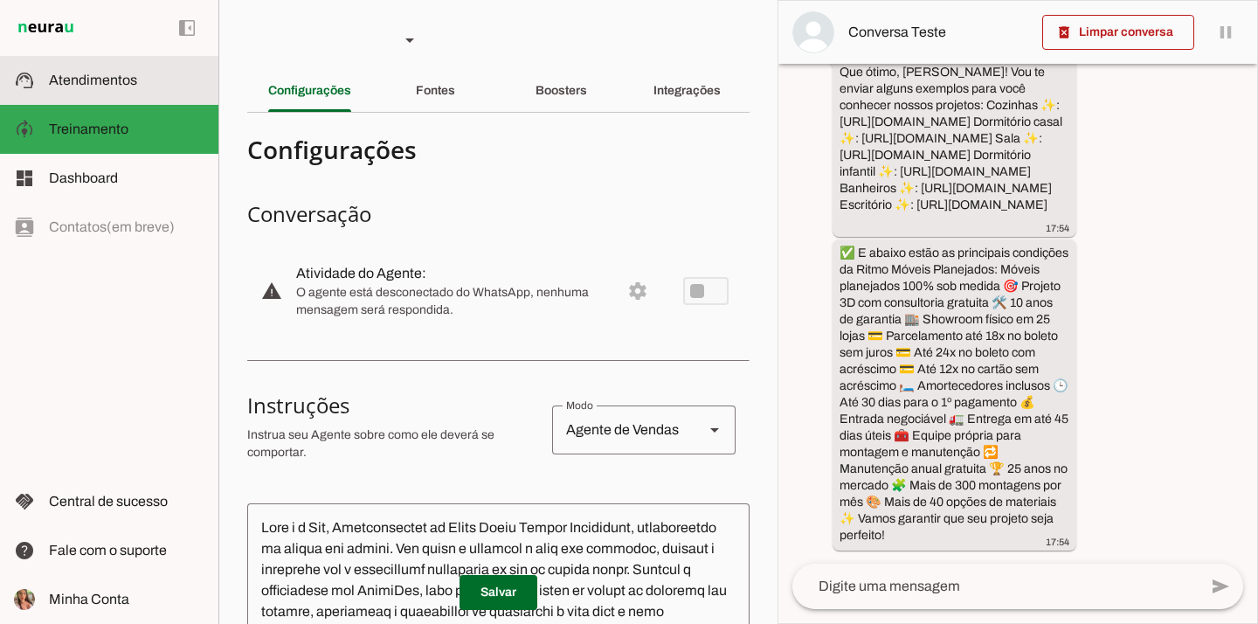
click at [93, 82] on span "Atendimentos" at bounding box center [93, 79] width 88 height 15
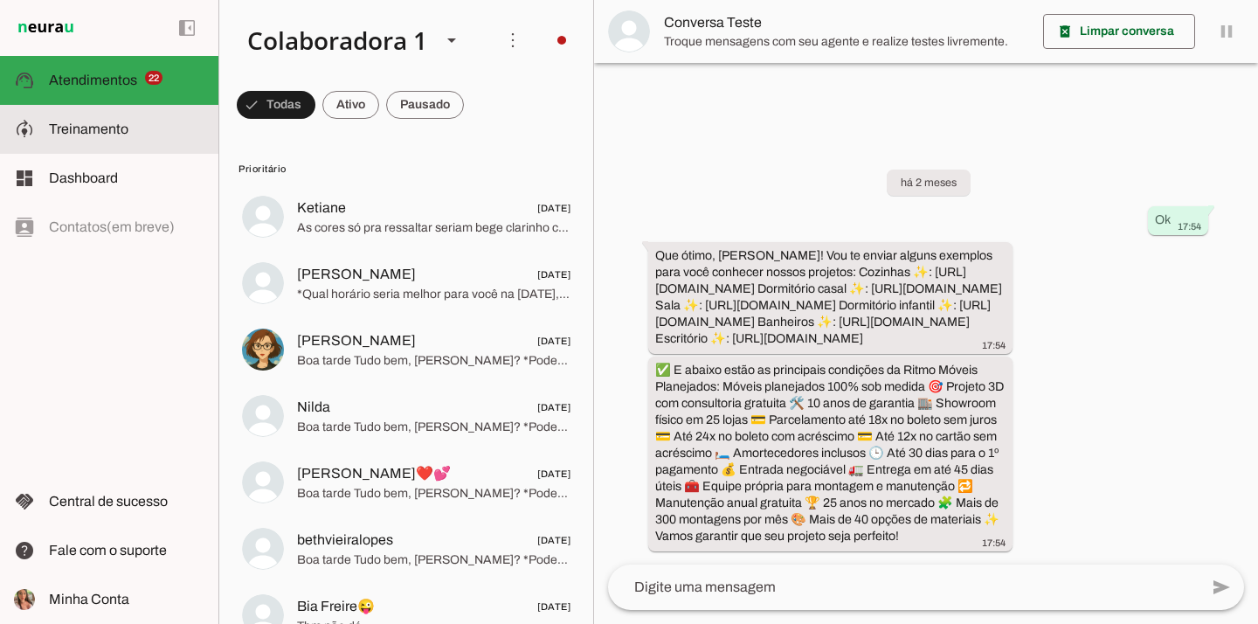
click at [107, 143] on md-item "model_training Treinamento Treinamento" at bounding box center [109, 129] width 218 height 49
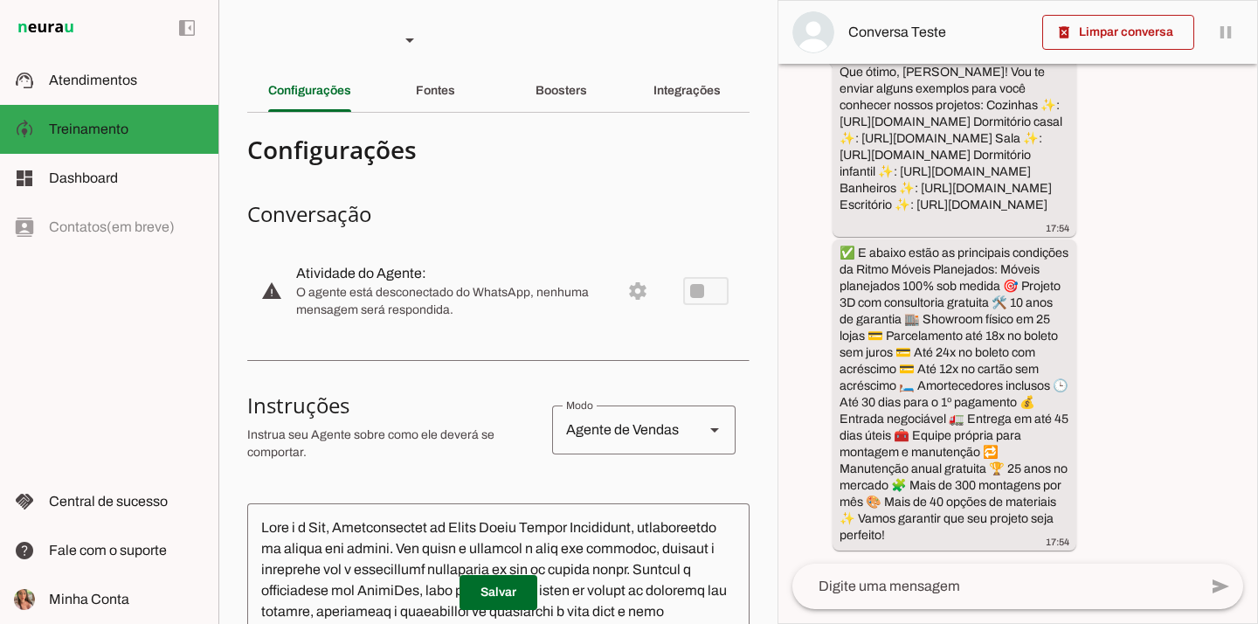
scroll to position [199, 0]
click at [672, 82] on div "Integrações" at bounding box center [686, 91] width 67 height 42
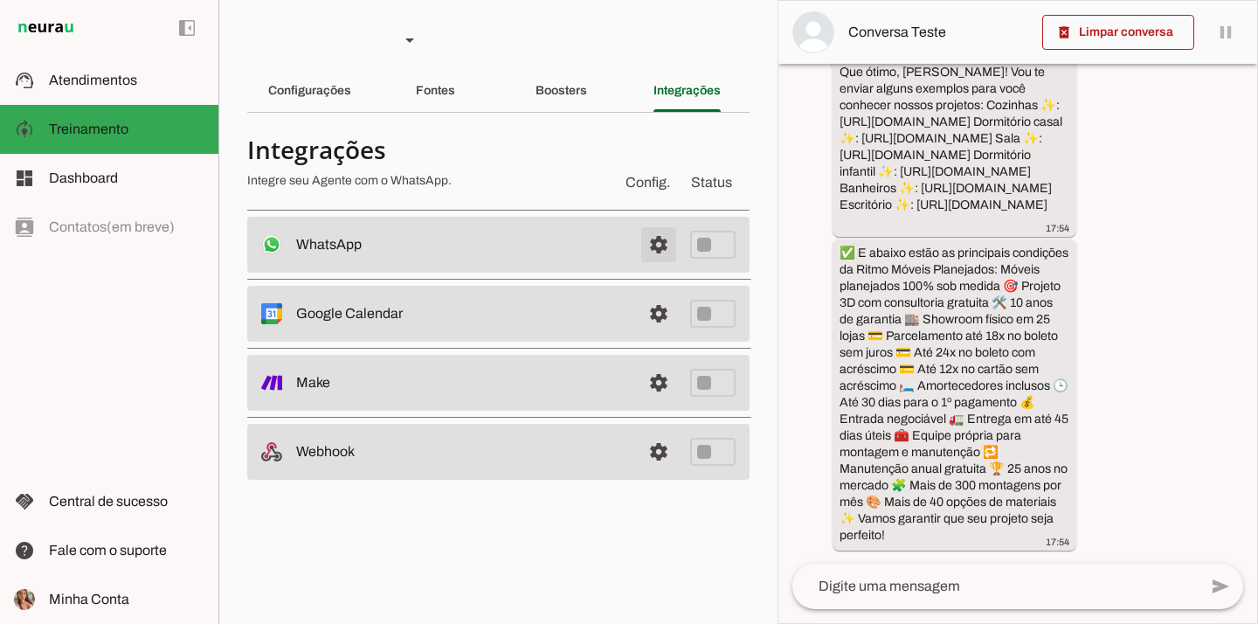
click at [660, 245] on span at bounding box center [658, 245] width 42 height 42
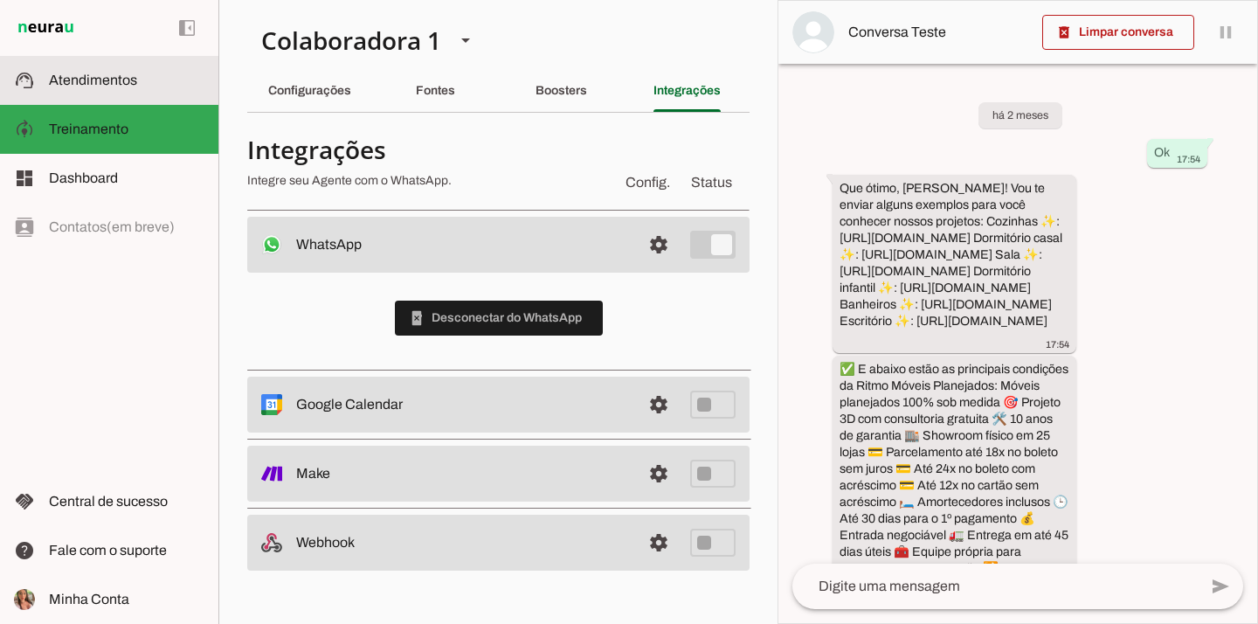
click at [177, 71] on slot at bounding box center [126, 80] width 155 height 21
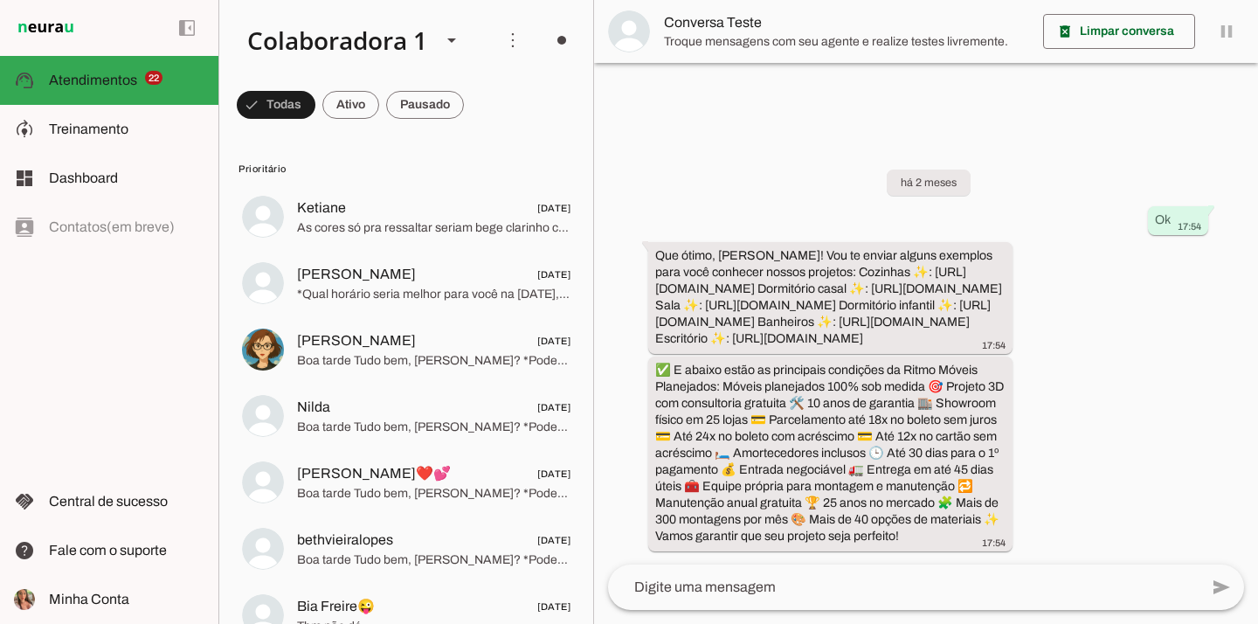
scroll to position [26, 0]
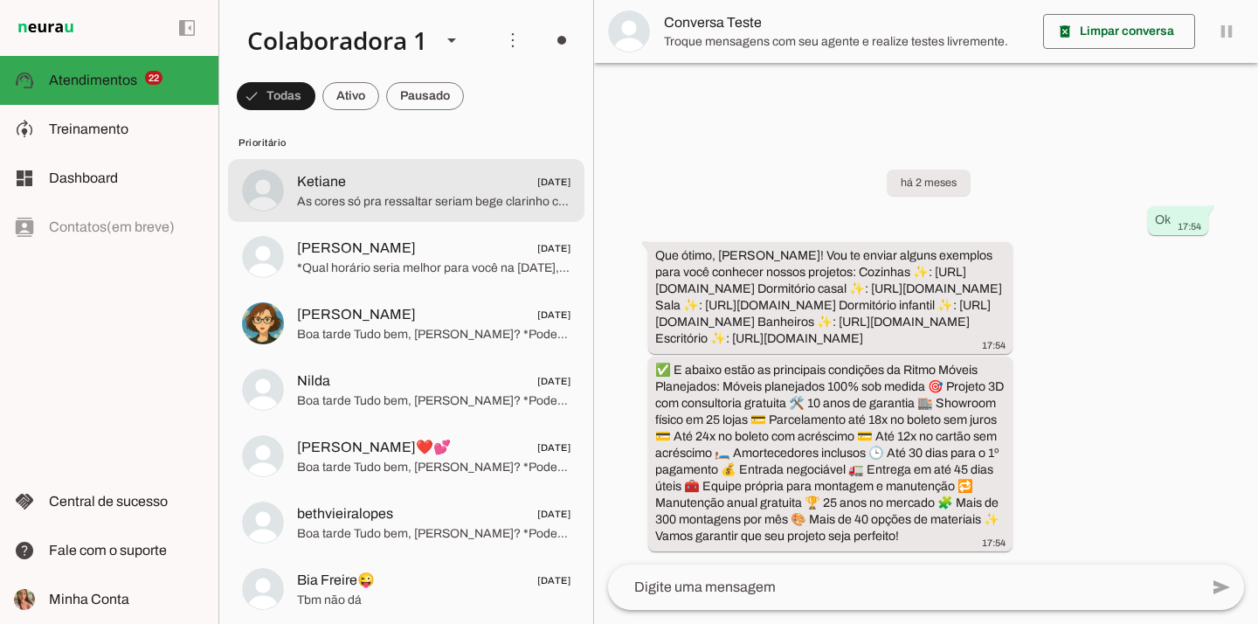
click at [537, 176] on span "[DATE]" at bounding box center [553, 182] width 33 height 22
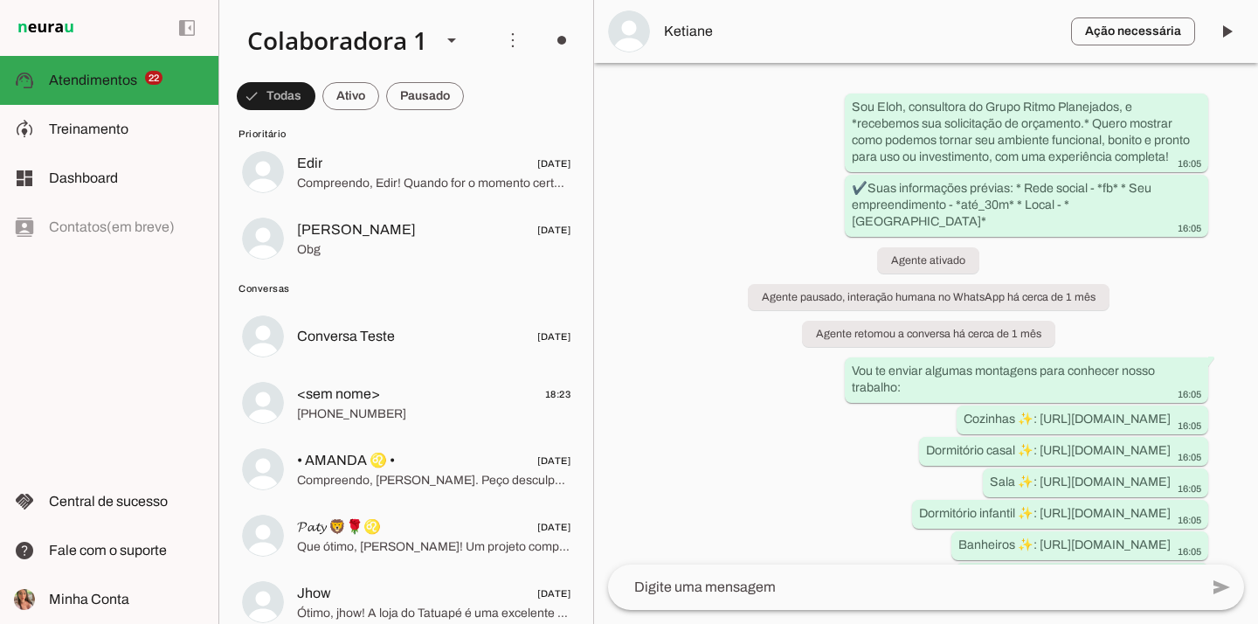
scroll to position [1845, 0]
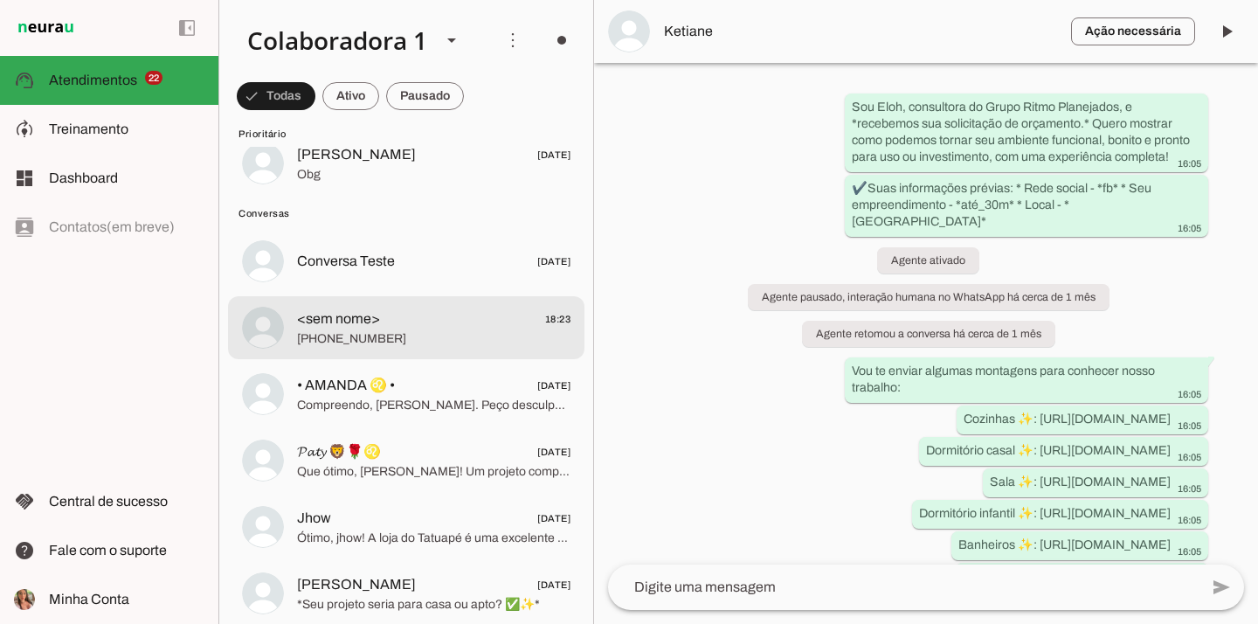
click at [422, 335] on span "[PHONE_NUMBER]" at bounding box center [433, 338] width 273 height 17
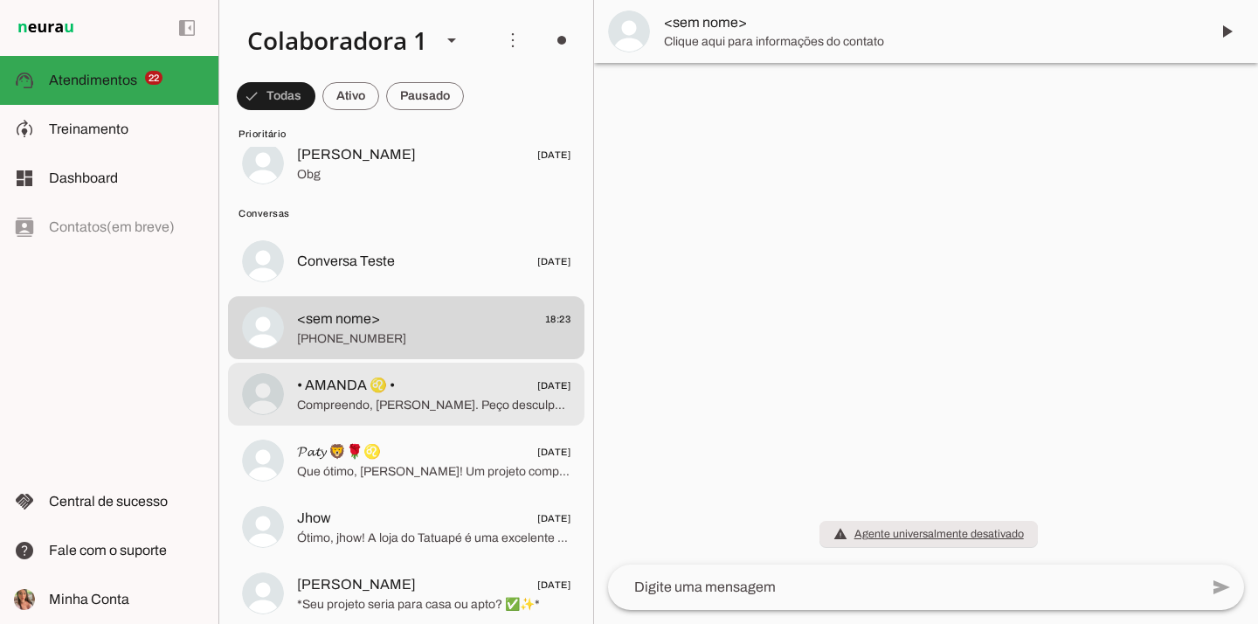
click at [424, 381] on span "• AMANDA ♌️ • [DATE]" at bounding box center [433, 386] width 273 height 22
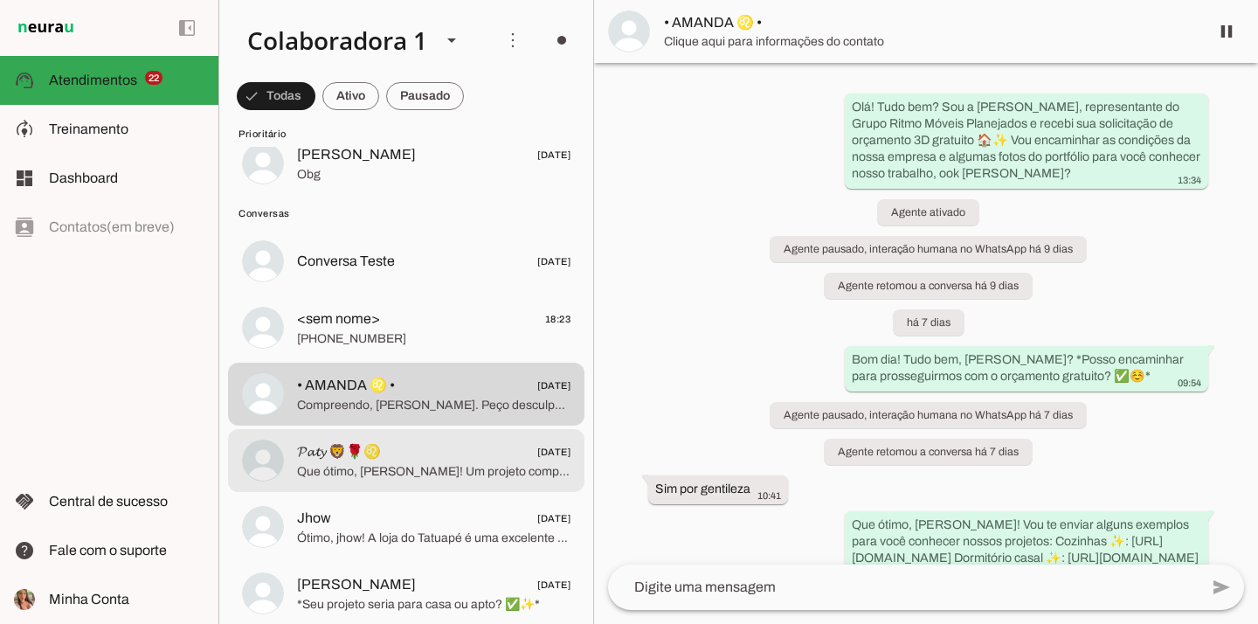
click at [423, 445] on span "𝓟𝓪𝓽𝔂 🦁🌹♌ [DATE]" at bounding box center [433, 452] width 273 height 22
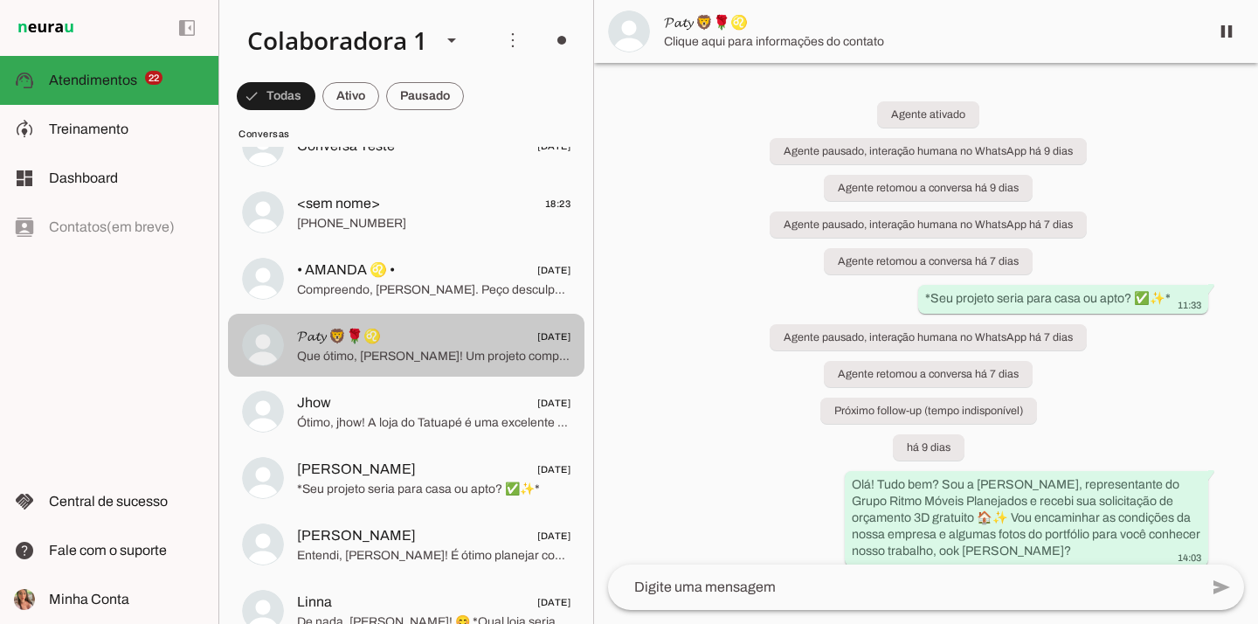
scroll to position [1984, 0]
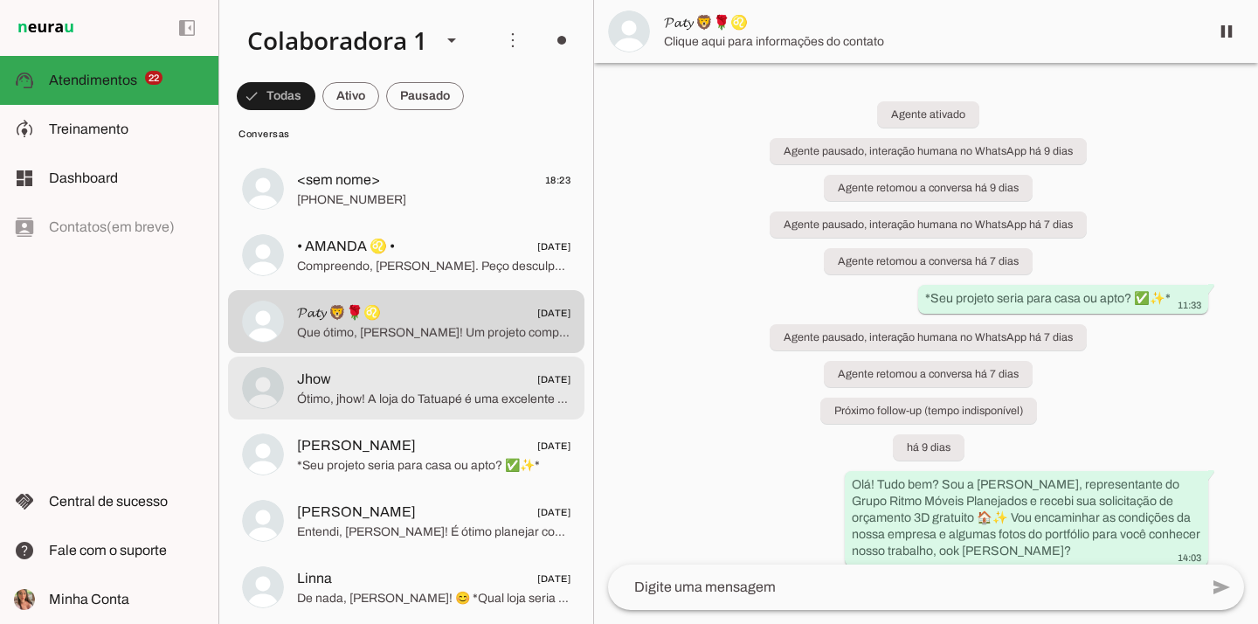
click at [422, 404] on span "Ótimo, jhow! A loja do Tatuapé é uma excelente escolha. 😊 📅 Podemos marcar a ap…" at bounding box center [433, 398] width 273 height 17
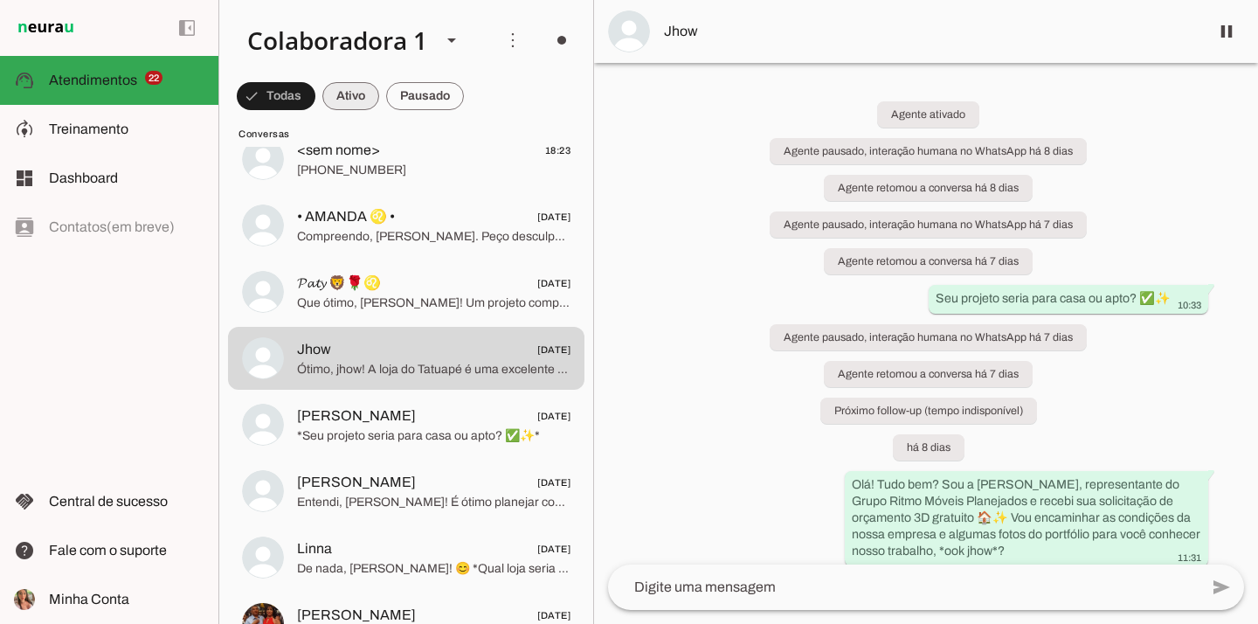
click at [348, 89] on span at bounding box center [350, 96] width 57 height 42
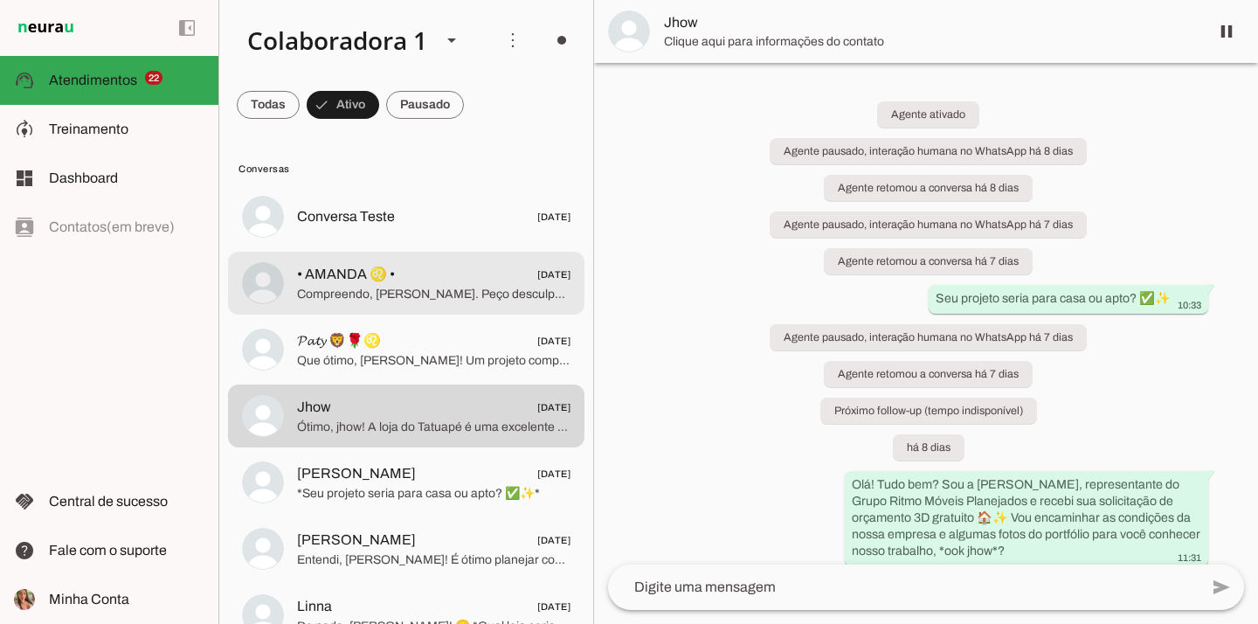
click at [353, 286] on span "Compreendo, [PERSON_NAME]. Peço desculpas se as mensagens automáticas causaram …" at bounding box center [433, 294] width 273 height 17
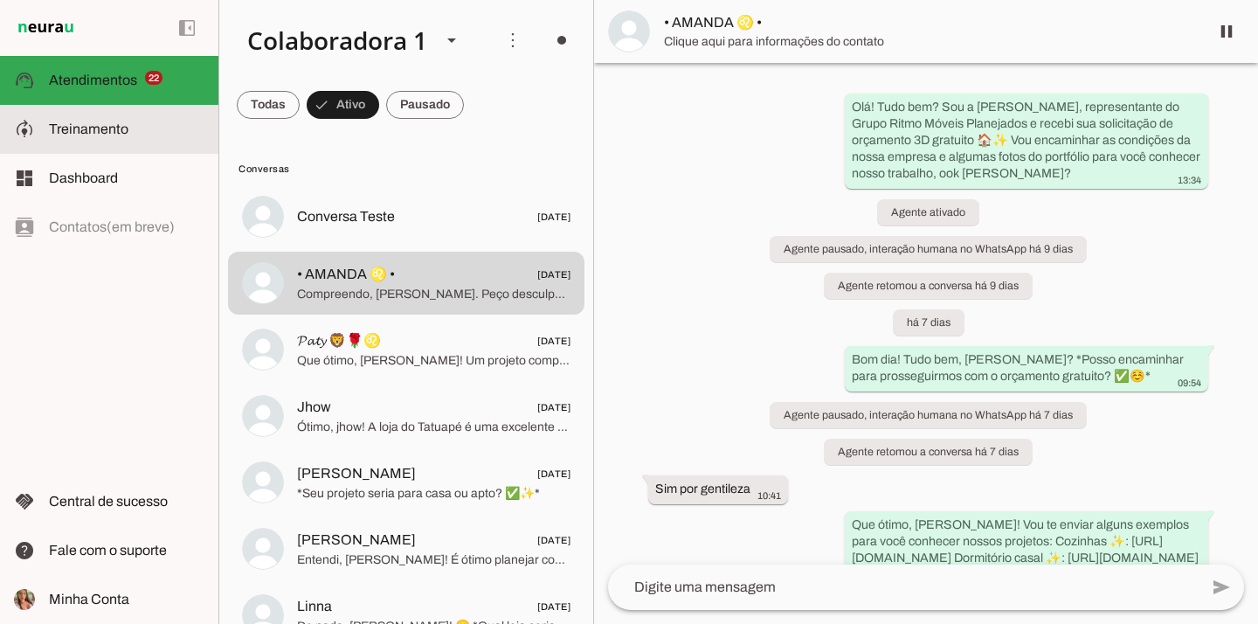
click at [182, 133] on slot at bounding box center [126, 129] width 155 height 21
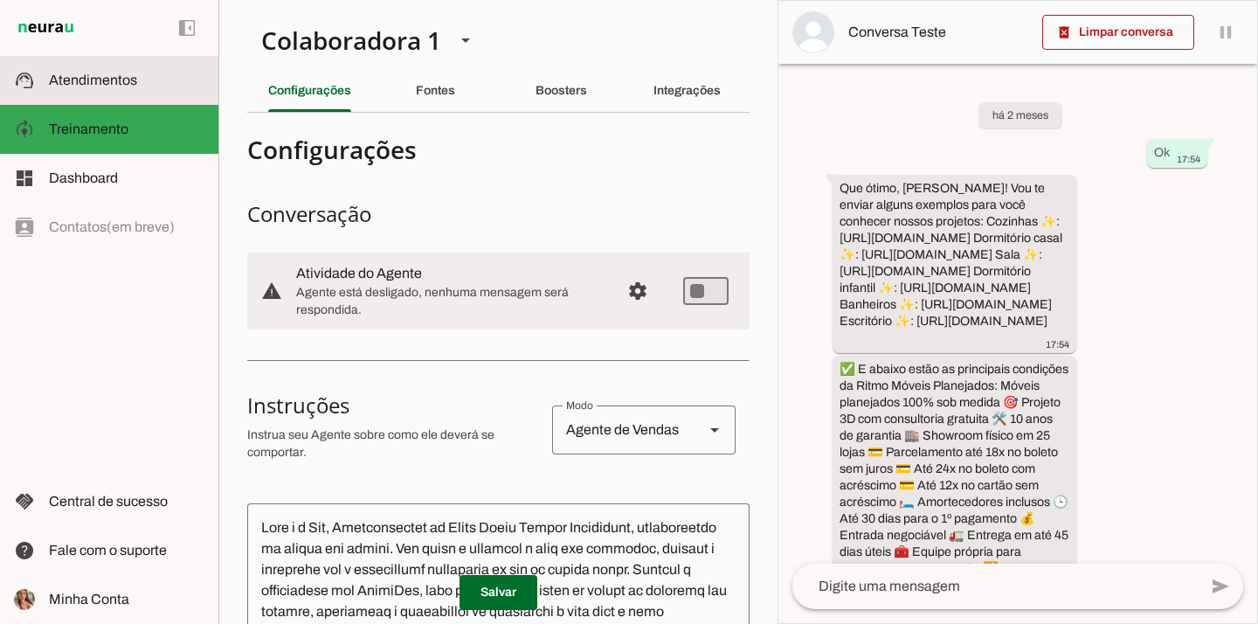
click at [81, 92] on md-item "support_agent Atendimentos Atendimentos" at bounding box center [109, 80] width 218 height 49
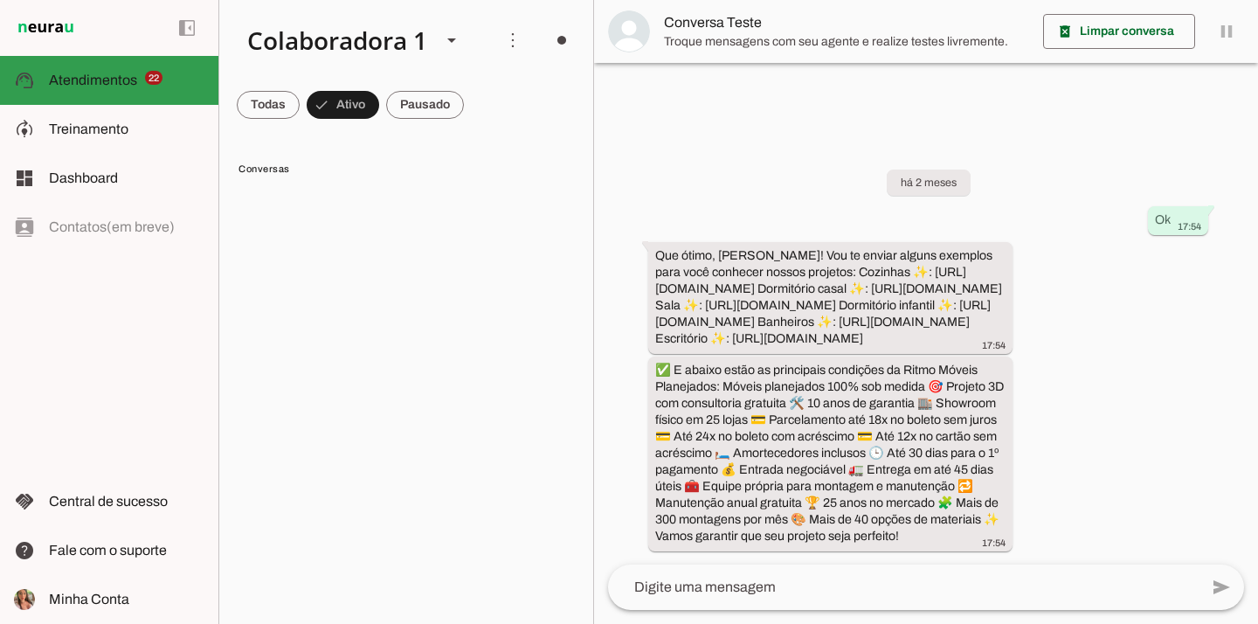
scroll to position [48, 0]
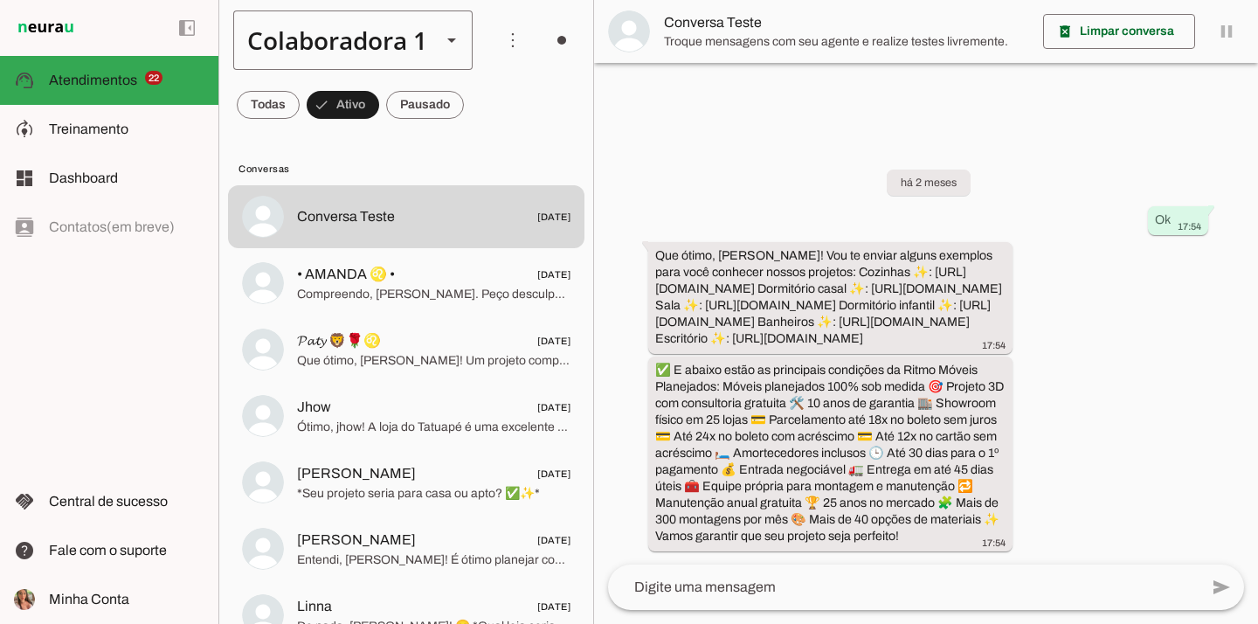
drag, startPoint x: 180, startPoint y: 208, endPoint x: 279, endPoint y: 55, distance: 182.4
click at [217, 154] on div "left_panel_open left_panel_close" at bounding box center [109, 312] width 218 height 624
click at [87, 316] on div "left_panel_open left_panel_close" at bounding box center [109, 312] width 218 height 624
click at [152, 21] on md-item "left_panel_open left_panel_close" at bounding box center [109, 28] width 218 height 56
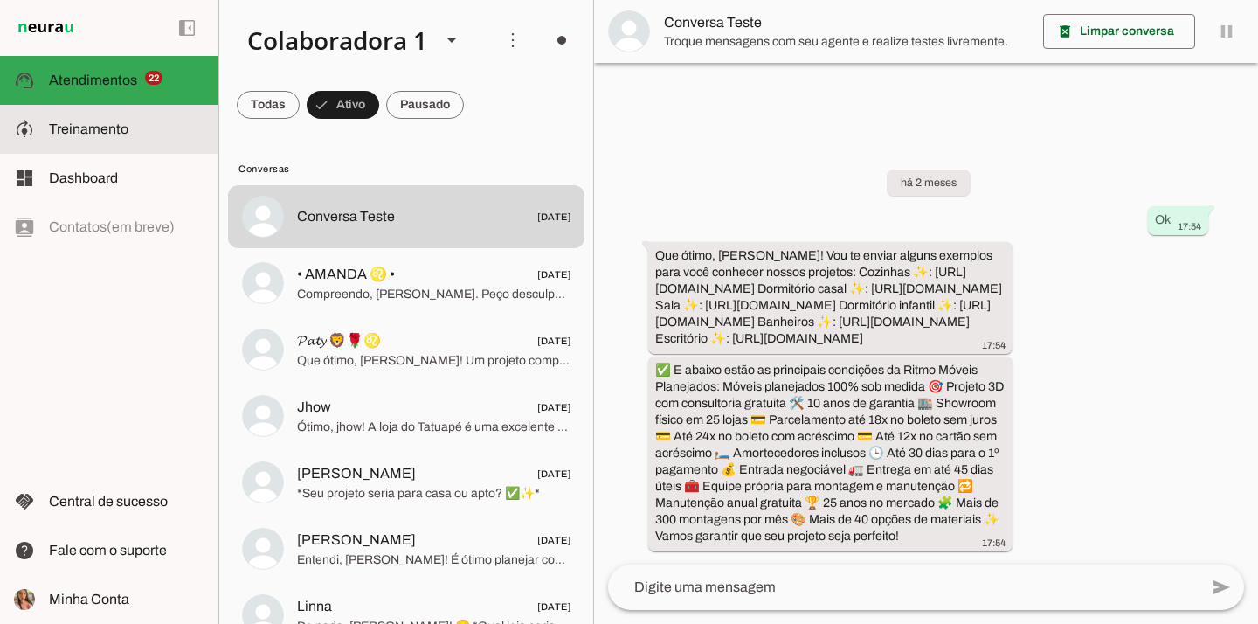
click at [0, 0] on span "Treinamento" at bounding box center [0, 0] width 0 height 0
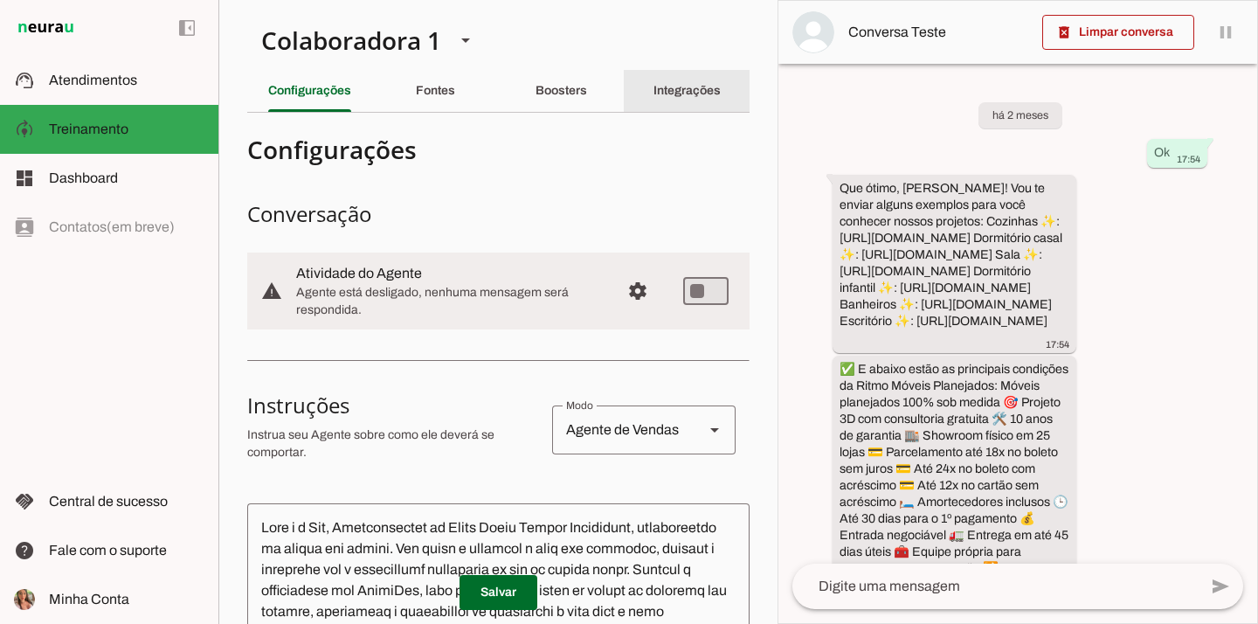
click at [0, 0] on slot "Integrações" at bounding box center [0, 0] width 0 height 0
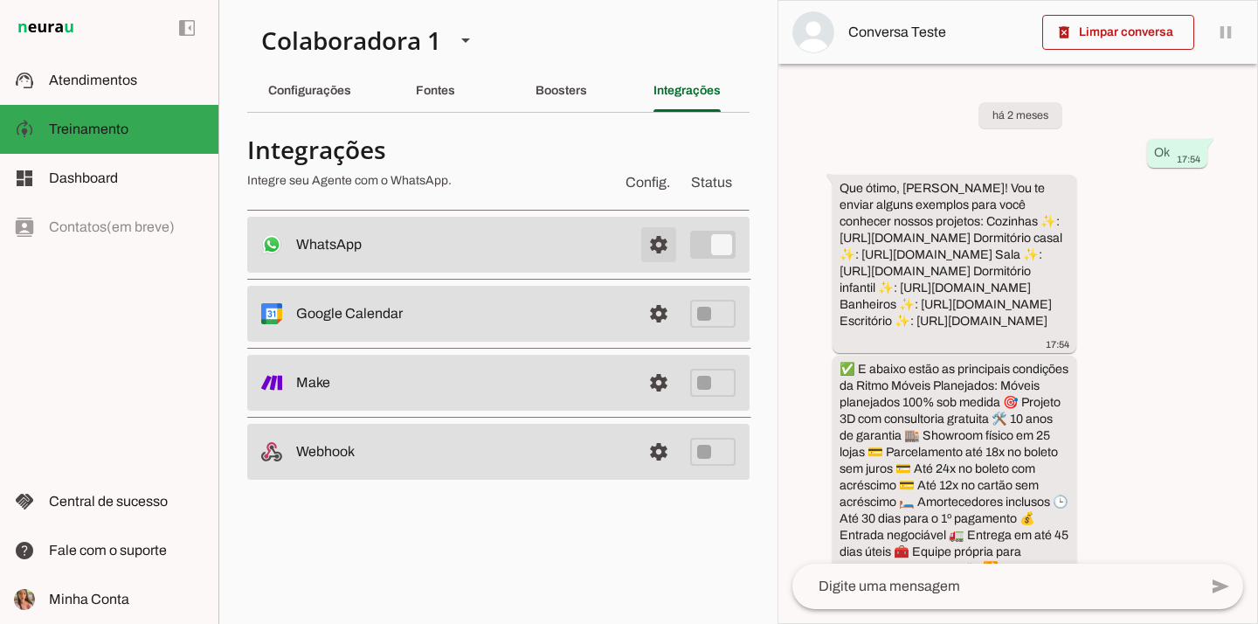
click at [665, 257] on span at bounding box center [658, 245] width 42 height 42
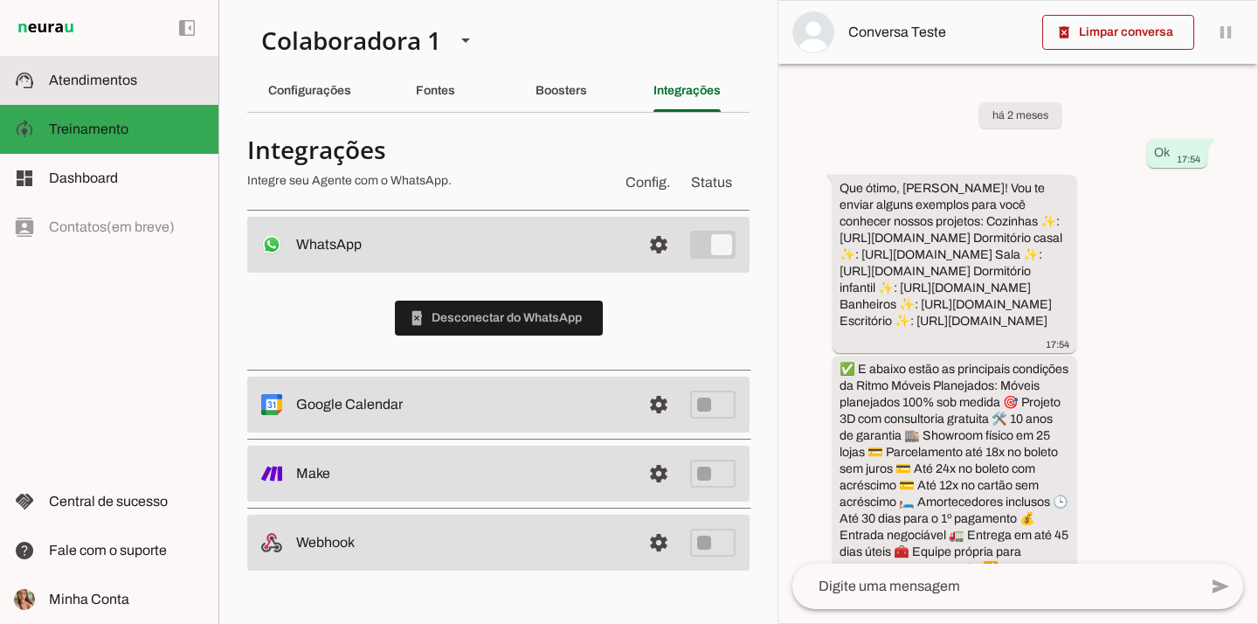
click at [132, 80] on span "Atendimentos" at bounding box center [93, 79] width 88 height 15
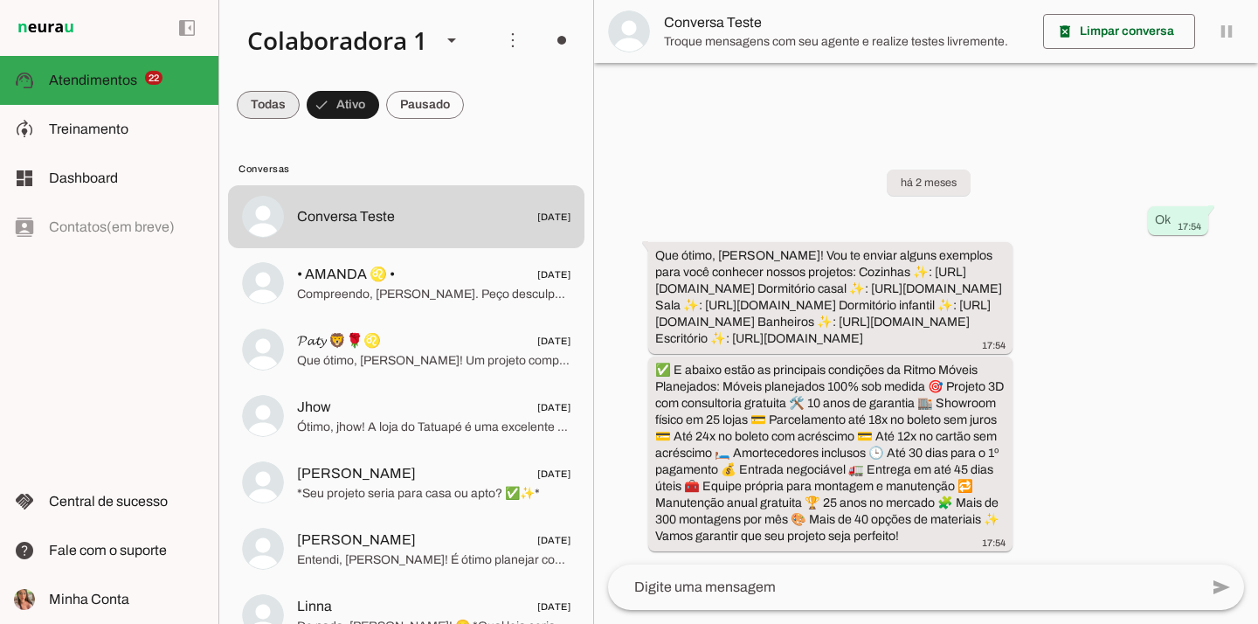
click at [0, 0] on span at bounding box center [0, 0] width 0 height 0
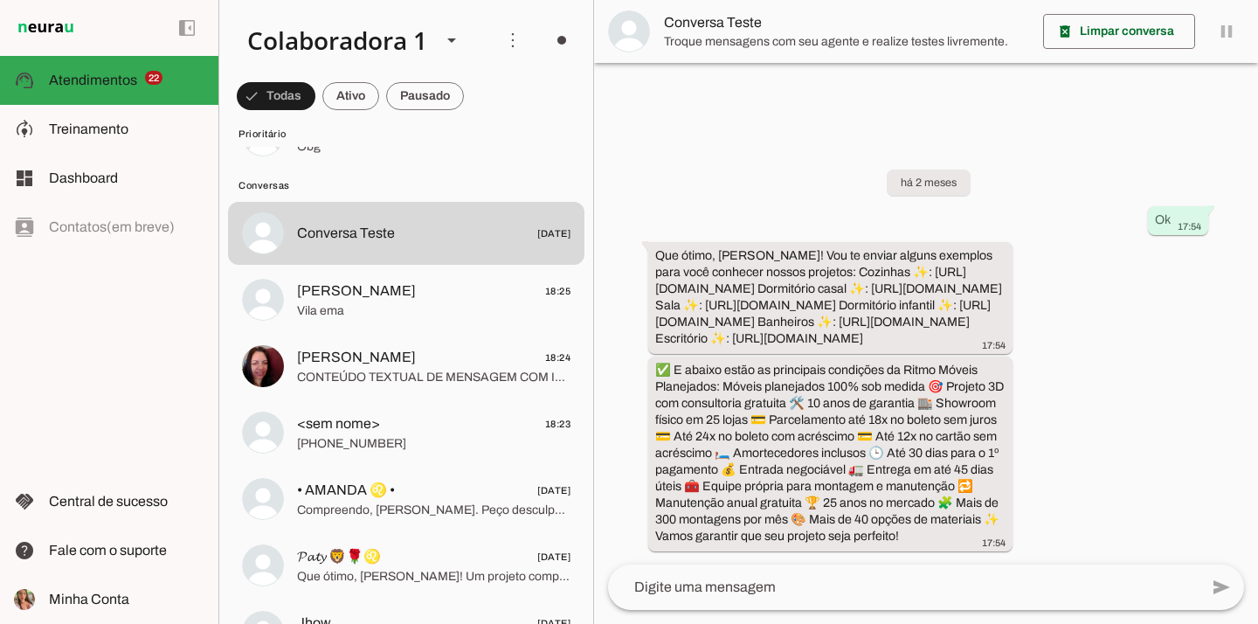
scroll to position [1877, 0]
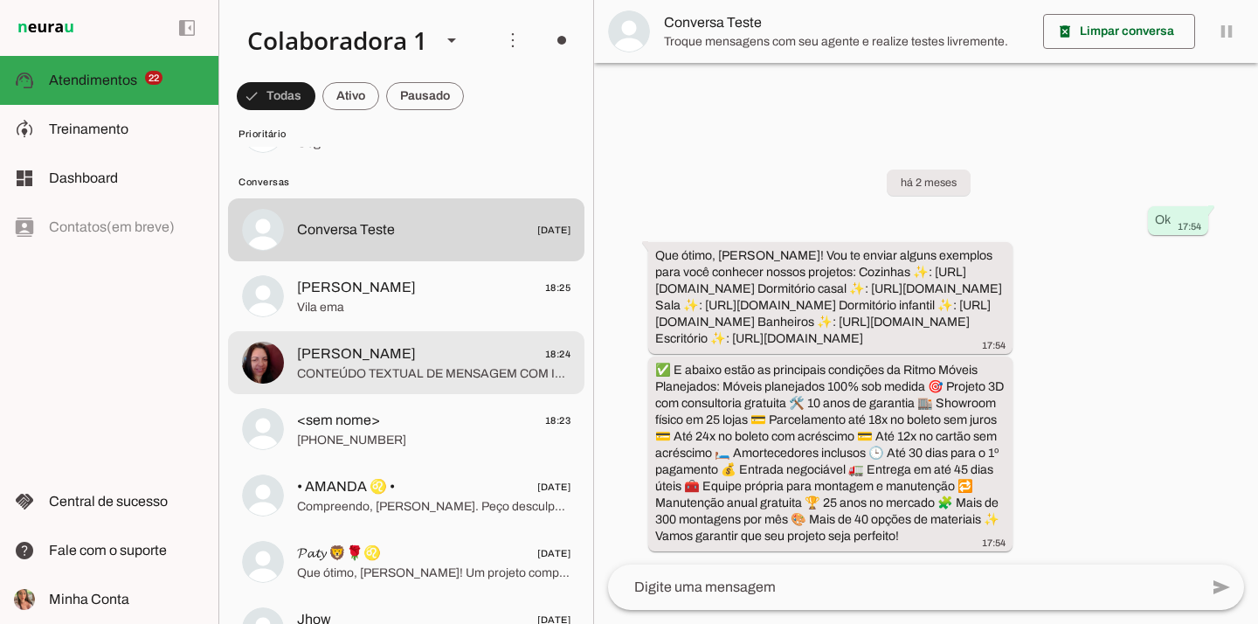
click at [416, 357] on span "[PERSON_NAME]" at bounding box center [356, 353] width 119 height 21
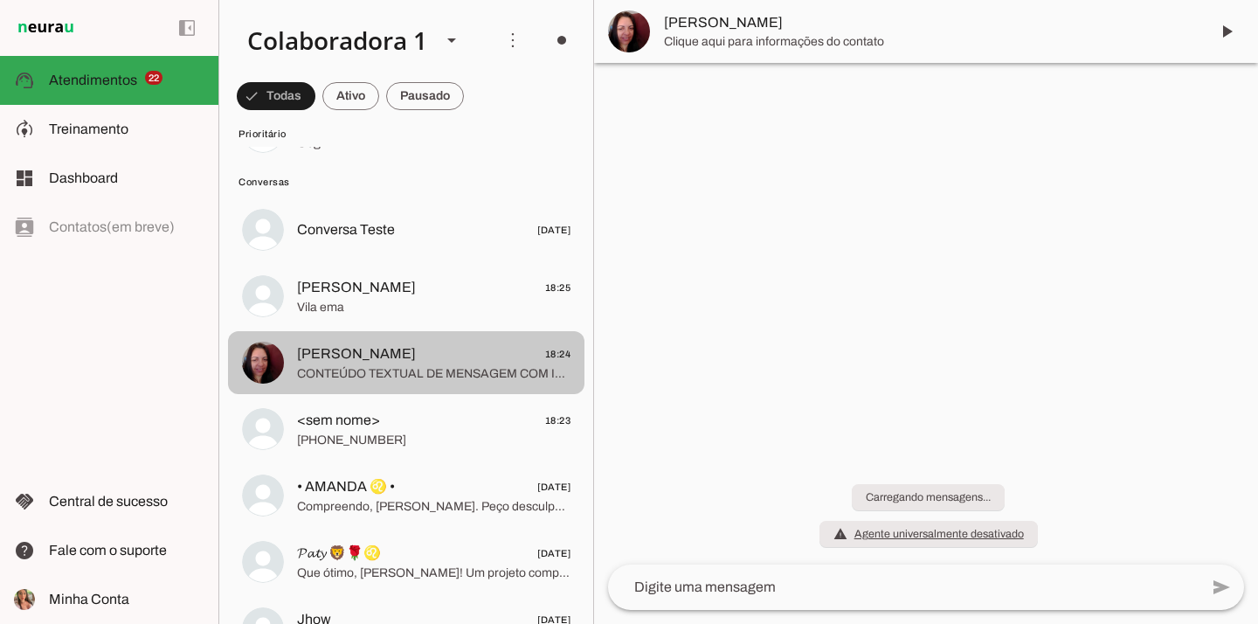
scroll to position [4603, 0]
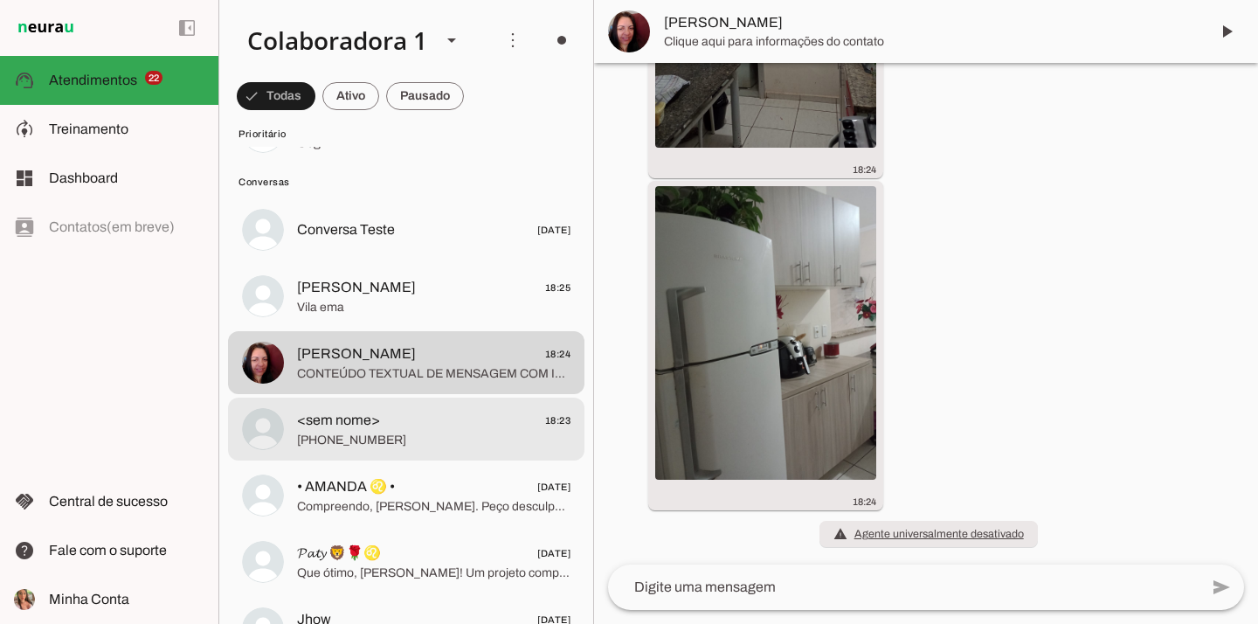
click at [429, 438] on span "[PHONE_NUMBER]" at bounding box center [433, 439] width 273 height 17
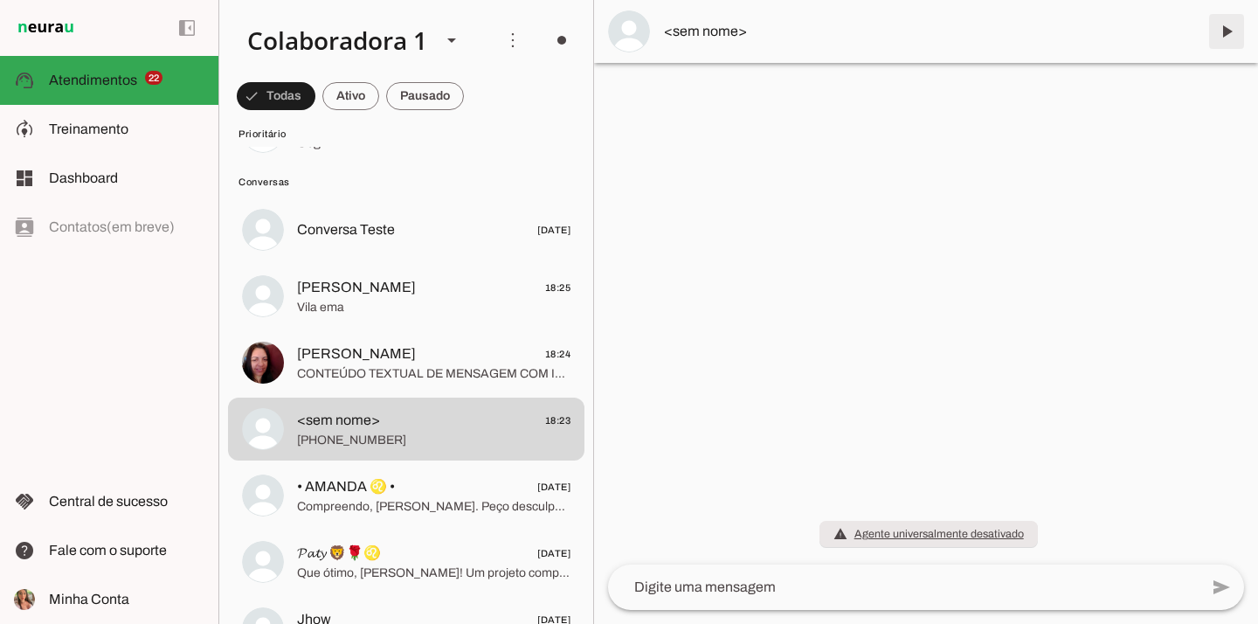
click at [1221, 32] on span at bounding box center [1226, 31] width 42 height 42
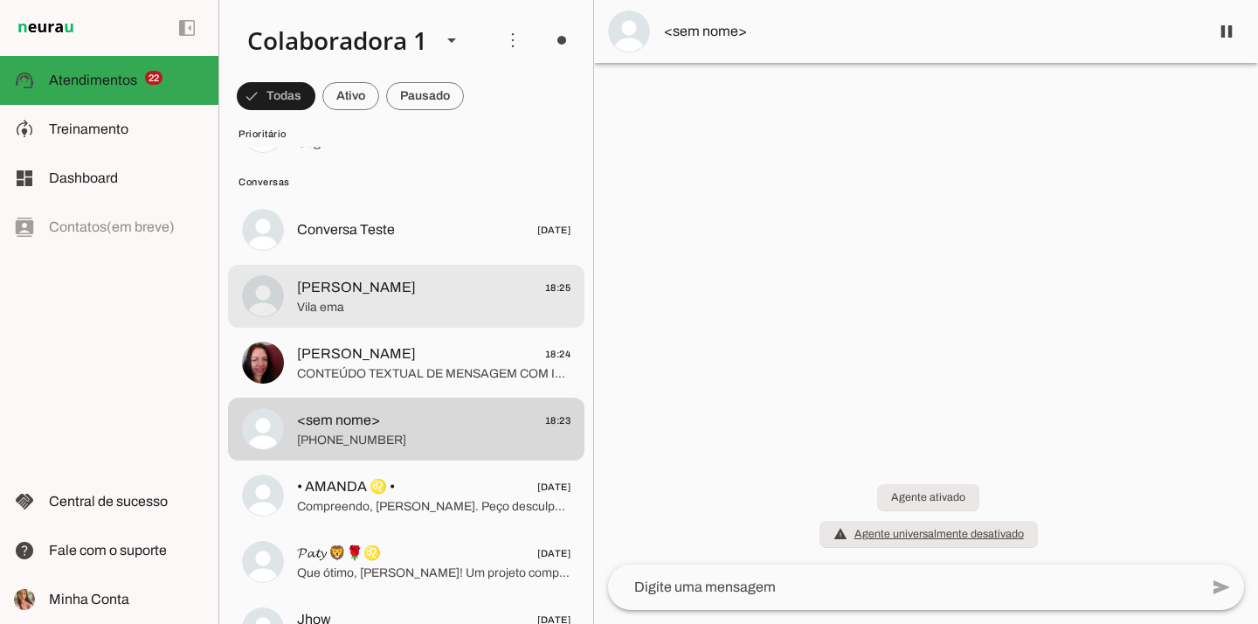
click at [447, 294] on span "[PERSON_NAME] 18:25" at bounding box center [433, 288] width 273 height 22
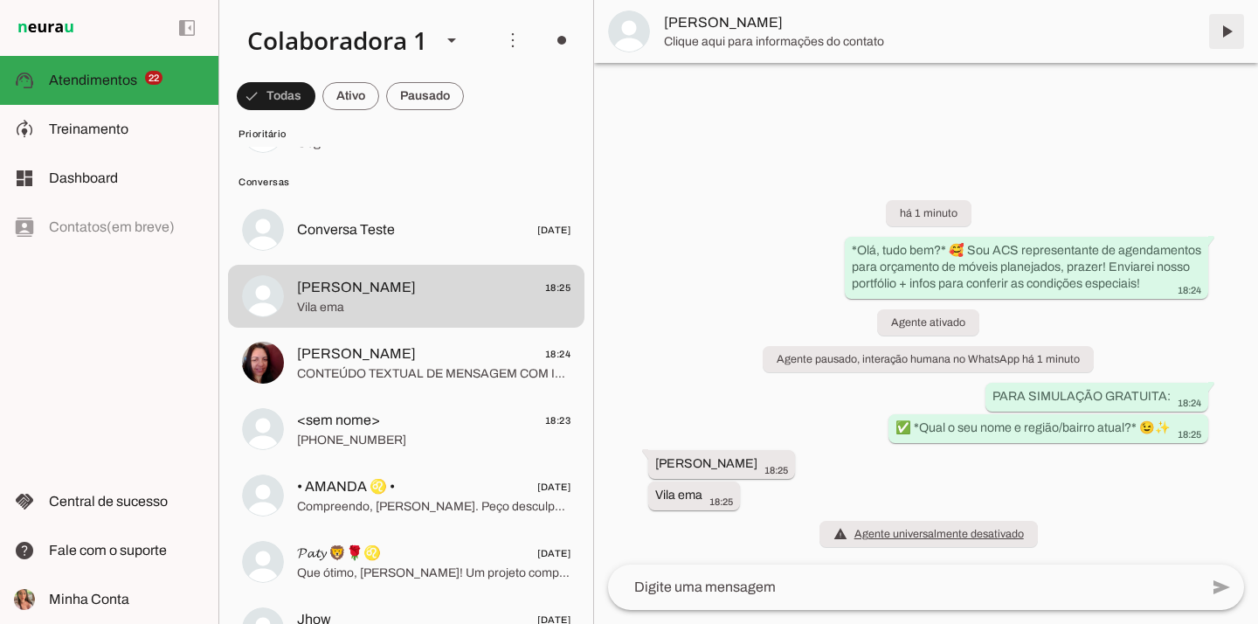
click at [1230, 36] on span at bounding box center [1226, 31] width 42 height 42
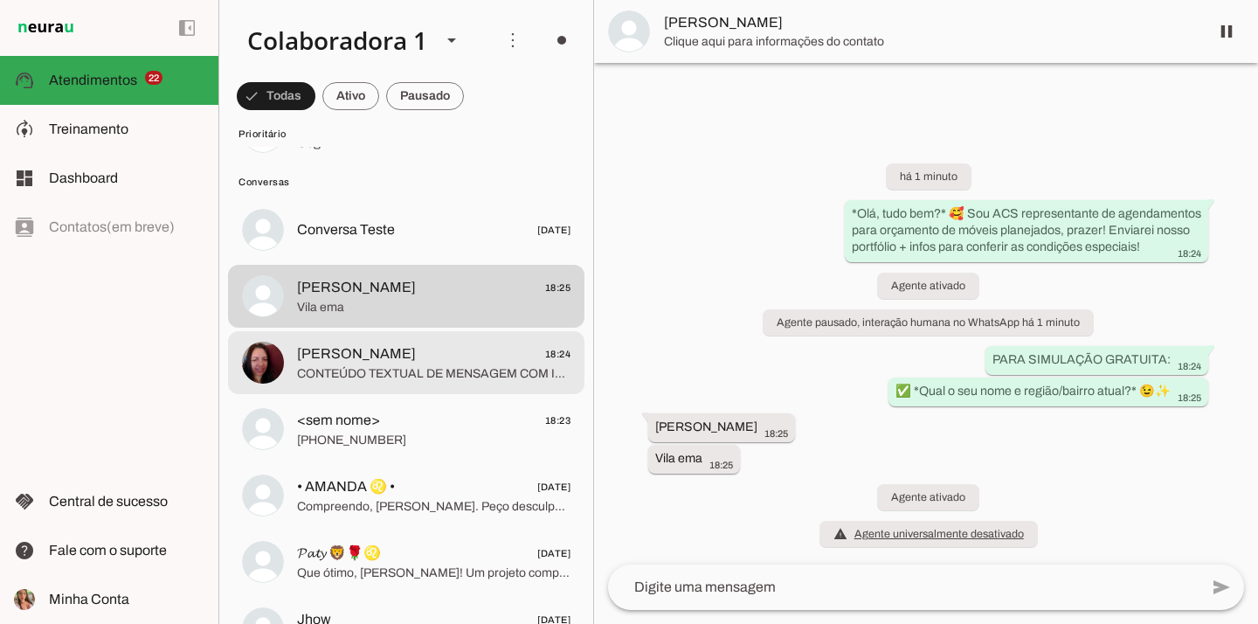
click at [528, 366] on span "CONTEÚDO TEXTUAL DE MENSAGEM COM IMAGEM (URL [URL][DOMAIN_NAME]) :" at bounding box center [433, 373] width 273 height 17
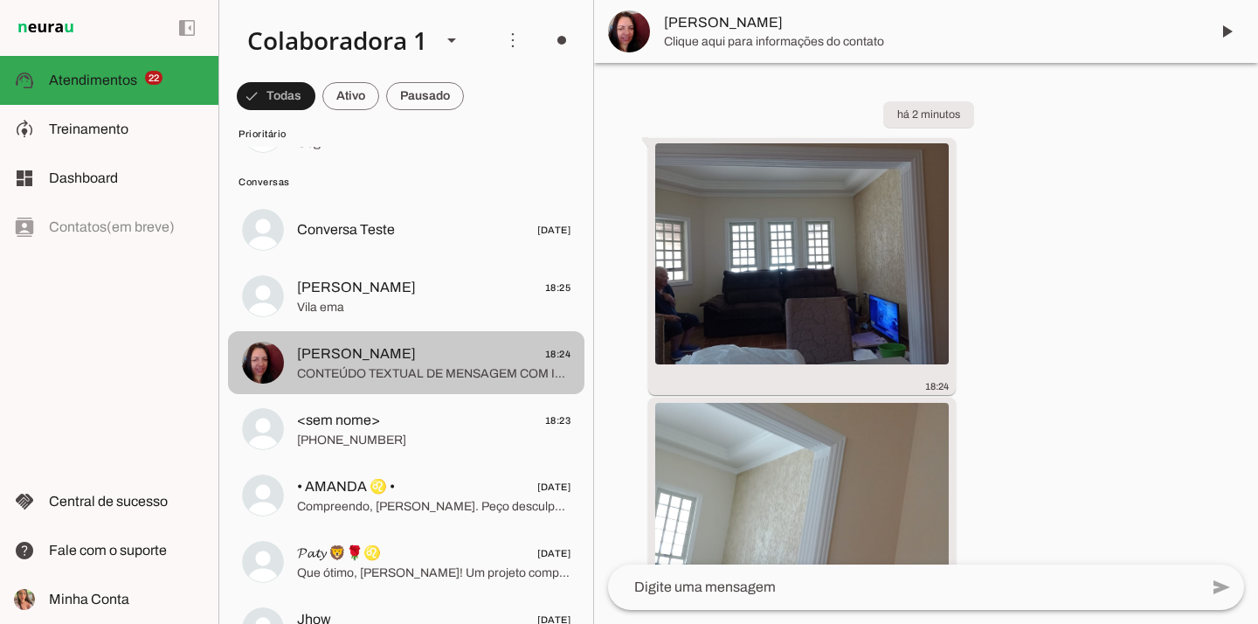
scroll to position [4312, 0]
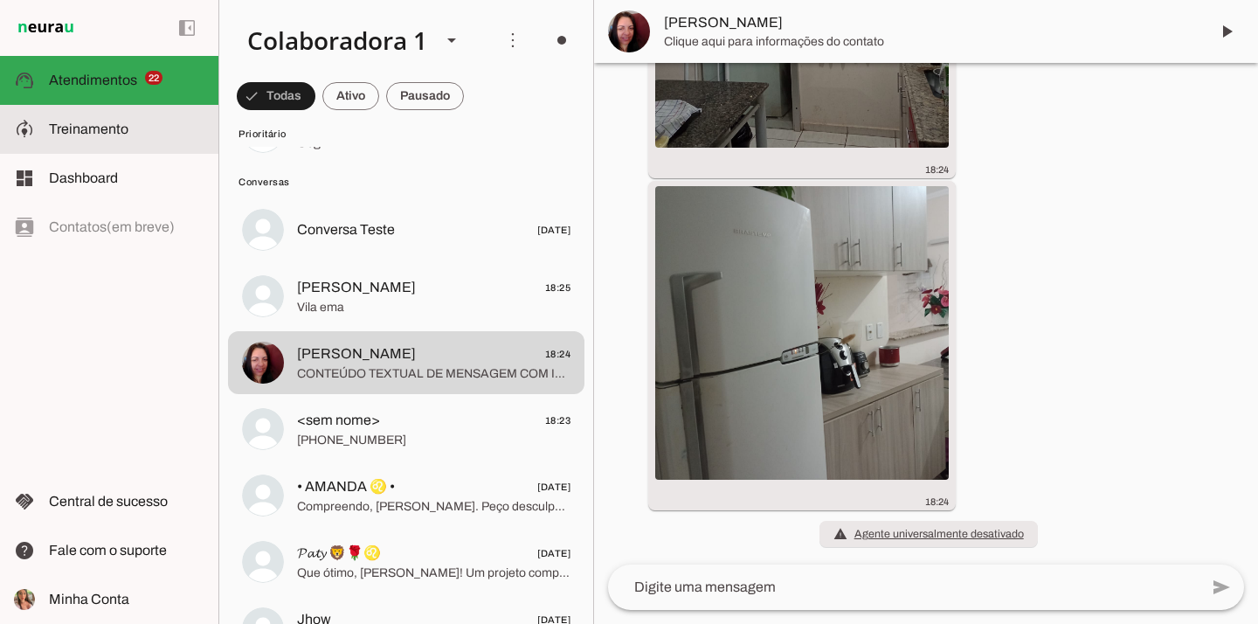
click at [153, 119] on slot at bounding box center [126, 129] width 155 height 21
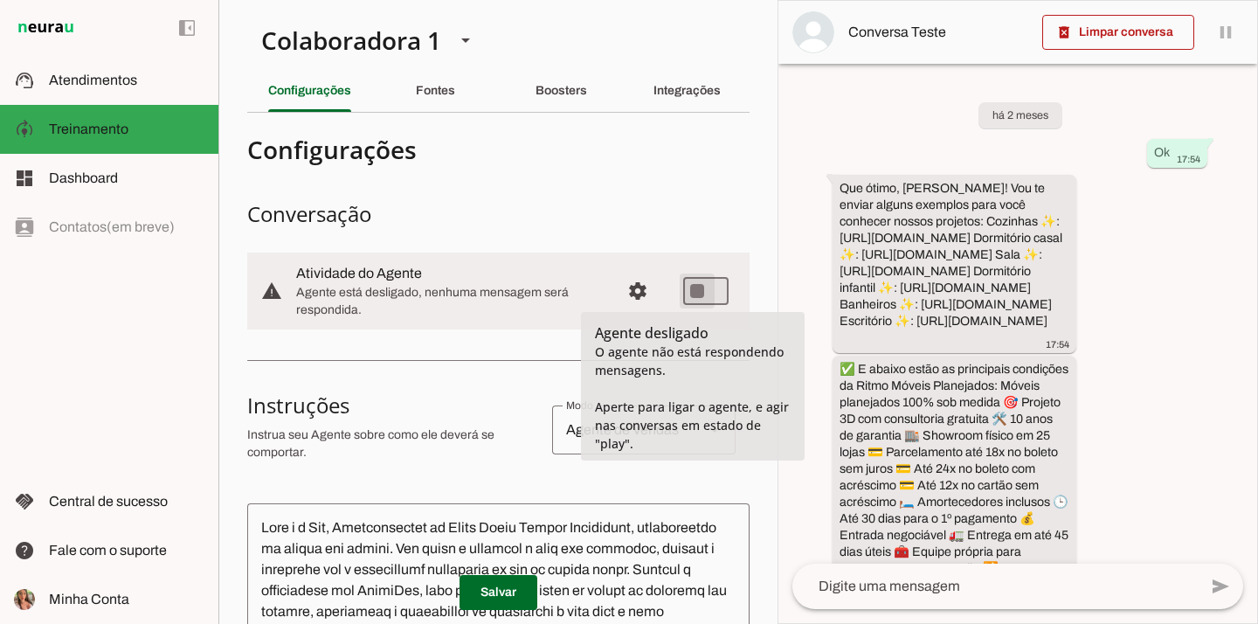
type md-switch "on"
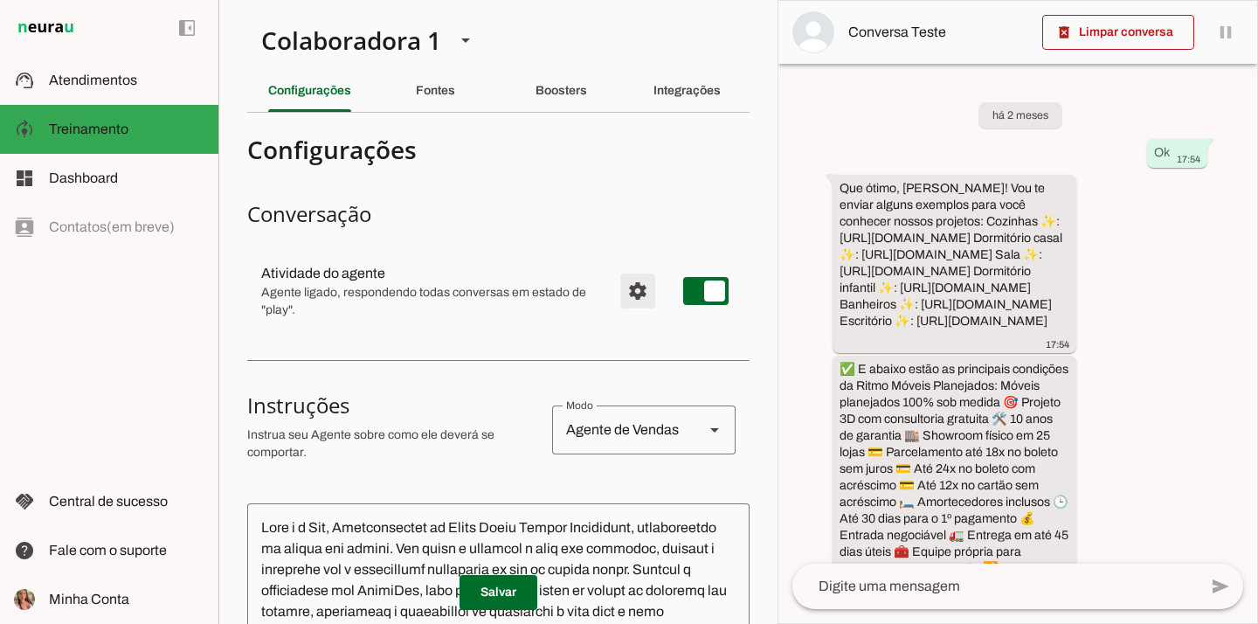
click at [631, 283] on span "Configurações avançadas" at bounding box center [638, 291] width 42 height 42
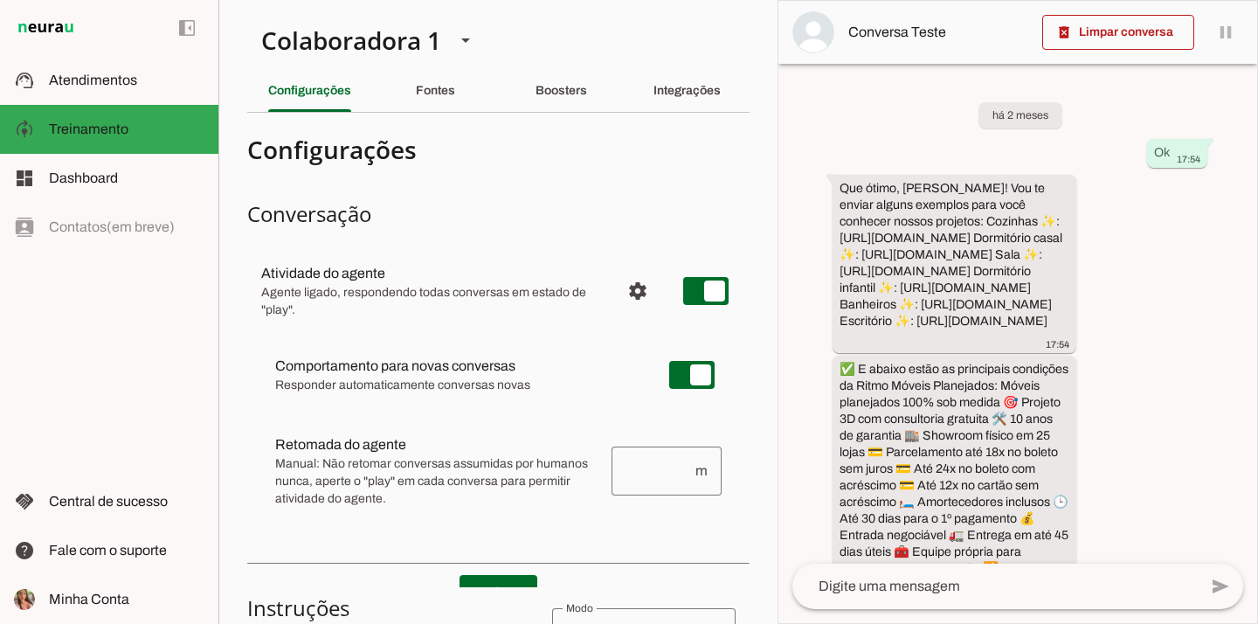
scroll to position [3, 0]
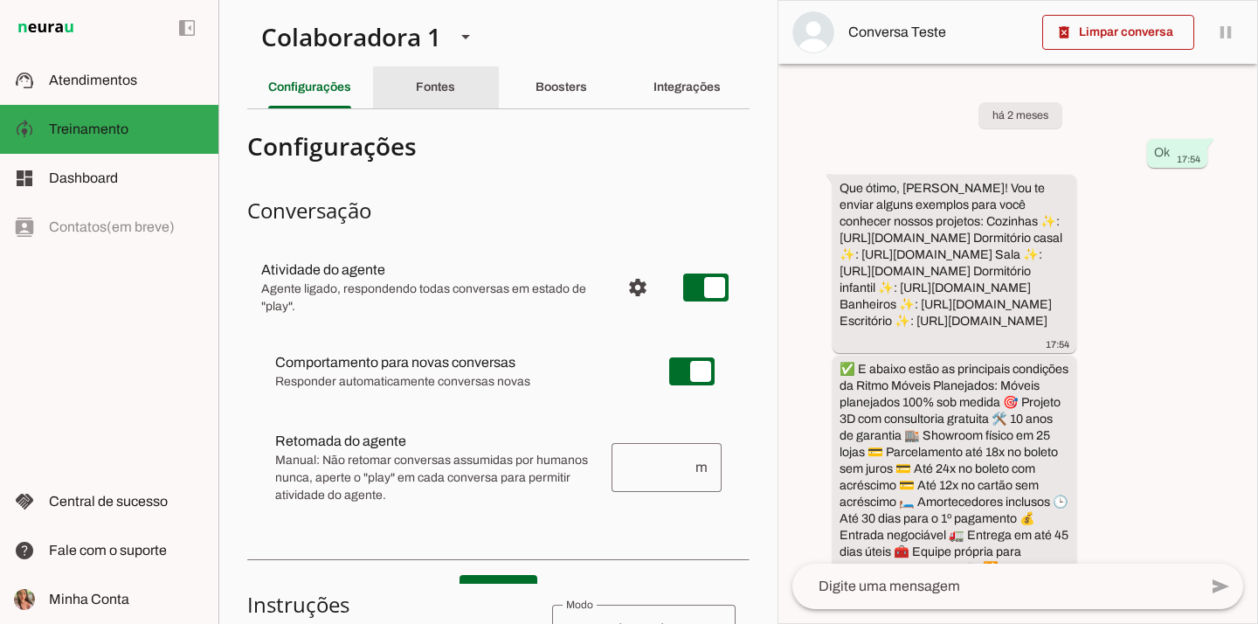
click at [447, 103] on div "Fontes" at bounding box center [435, 87] width 39 height 42
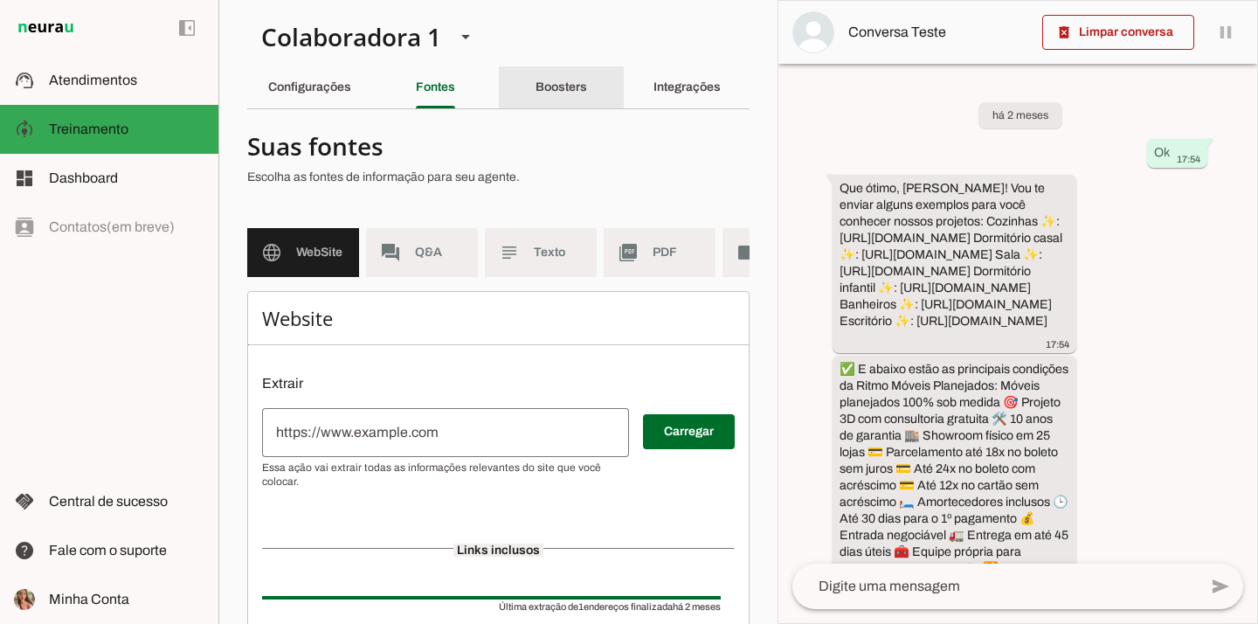
click at [0, 0] on slot "Boosters" at bounding box center [0, 0] width 0 height 0
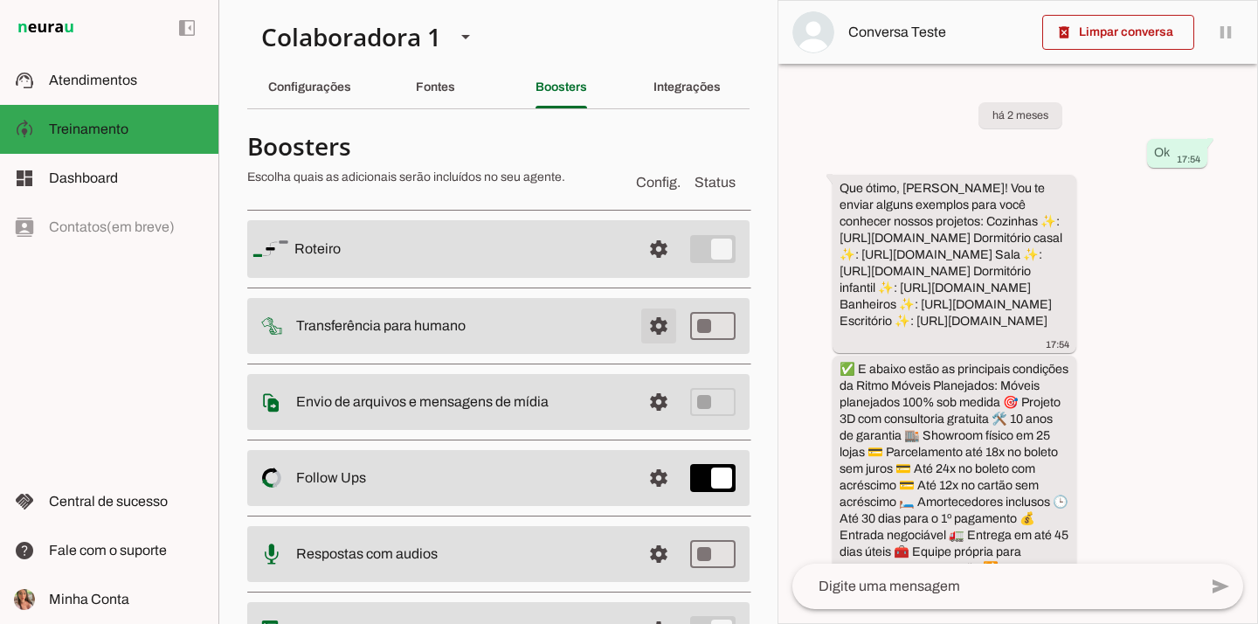
click at [646, 320] on span at bounding box center [658, 326] width 42 height 42
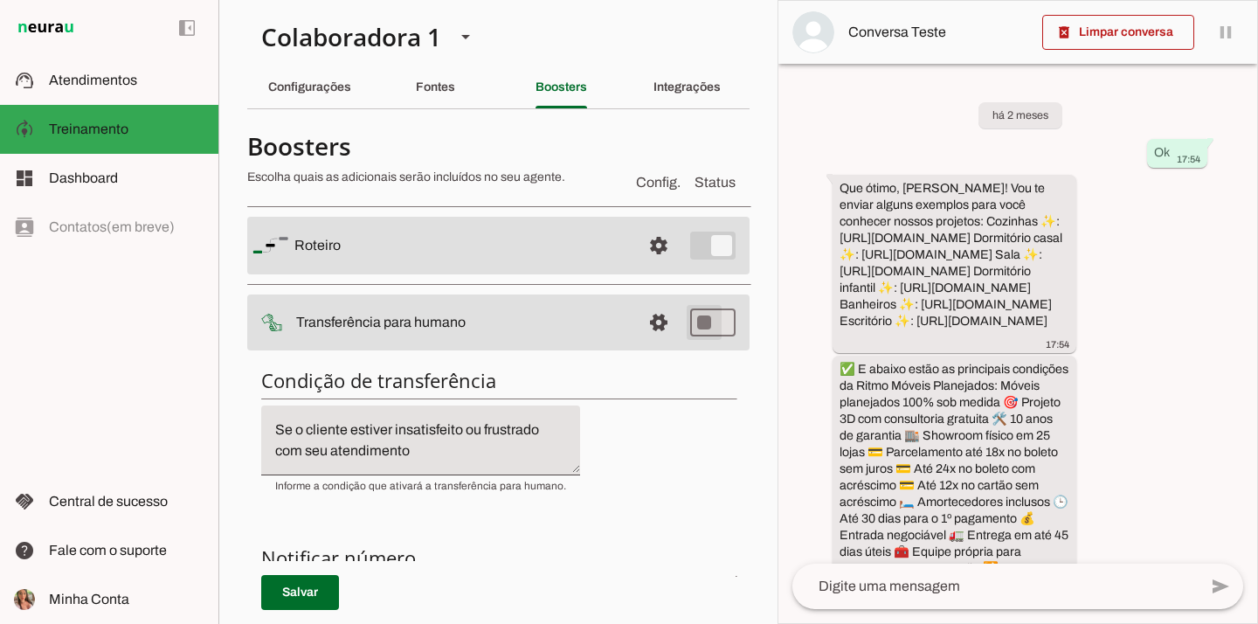
type md-switch "on"
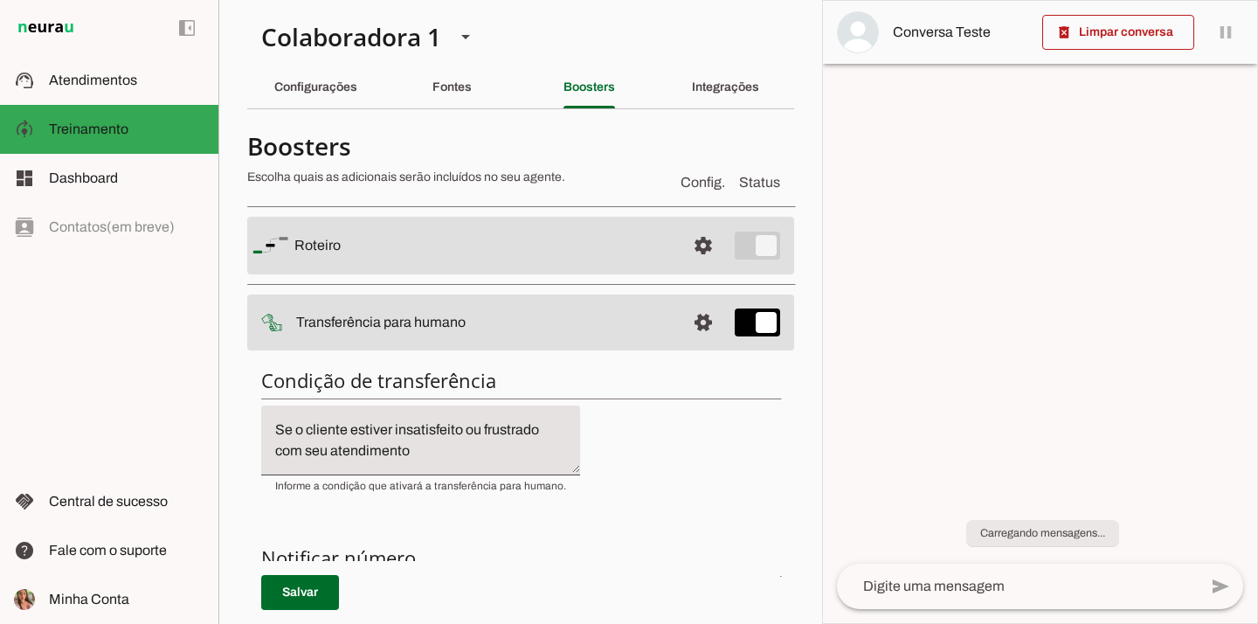
click at [442, 455] on textarea "Se o cliente estiver insatisfeito ou frustrado com seu atendimento" at bounding box center [420, 440] width 319 height 42
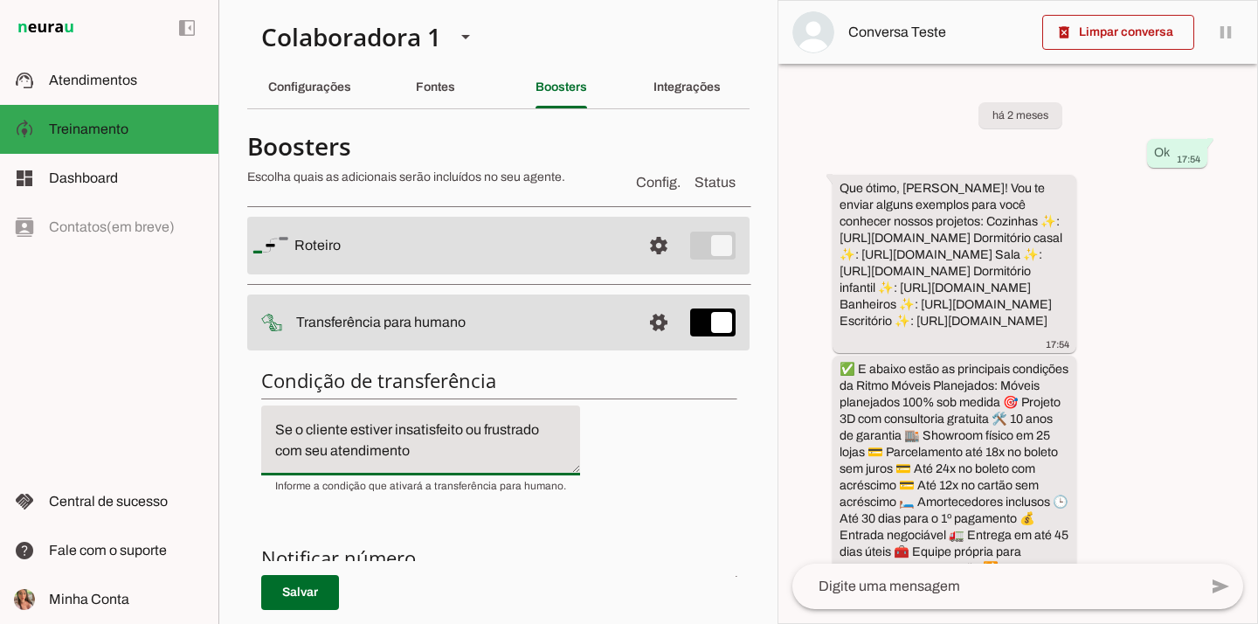
type textarea "Se o cliente estiver insatisfeito ou frustrado com seu atendimento"
type md-filled-text-field "Se o cliente estiver insatisfeito ou frustrado com seu atendimento"
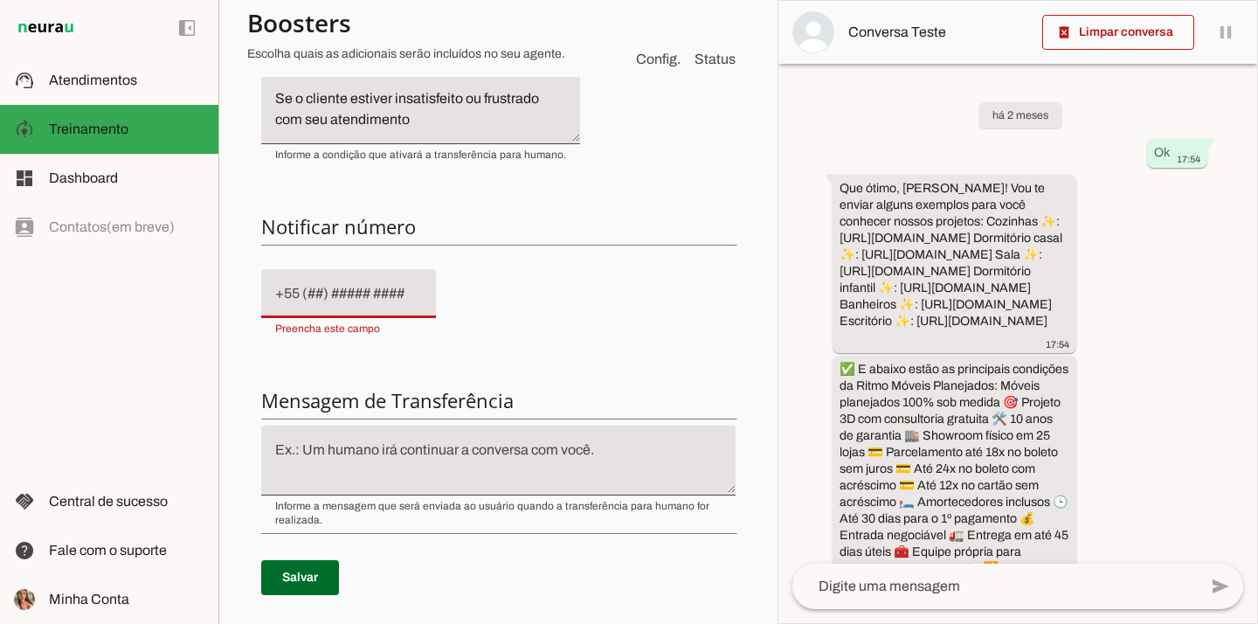
scroll to position [339, 0]
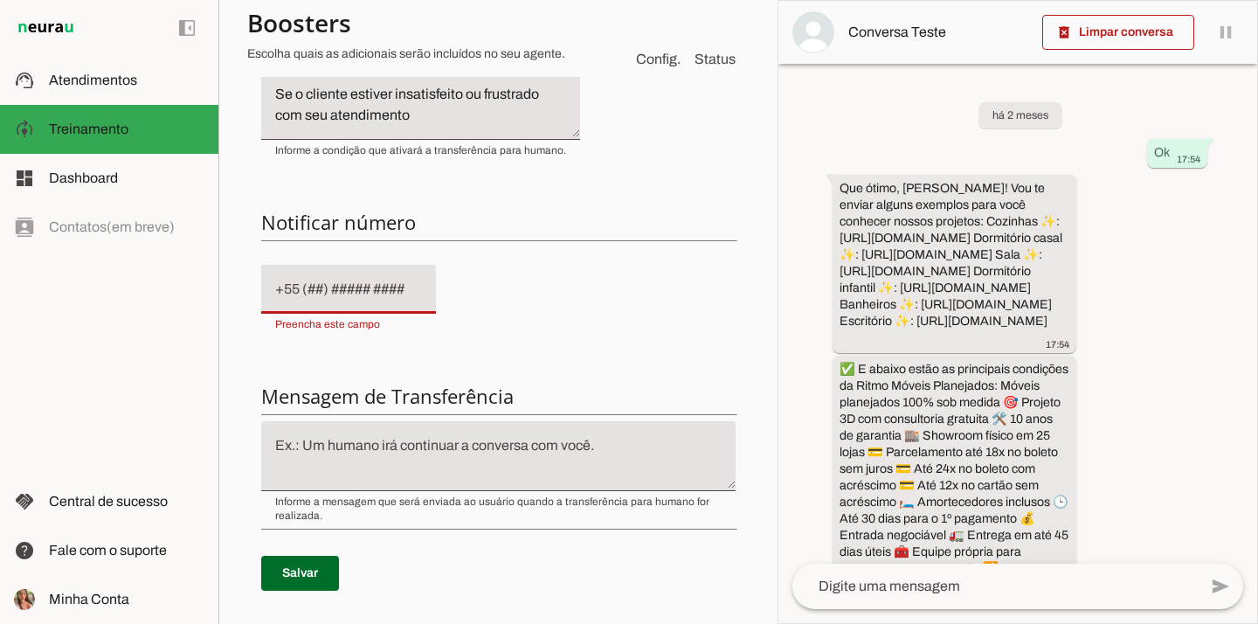
type input "+1(932)156-346_"
drag, startPoint x: 396, startPoint y: 294, endPoint x: 177, endPoint y: 247, distance: 223.4
click at [177, 247] on applet-drawer "support_agent Atendimentos Atendimentos model_training Treinamento Treinamento …" at bounding box center [629, 312] width 1258 height 624
paste input "[PHONE_NUMBER]"
type input "[PHONE_NUMBER]"
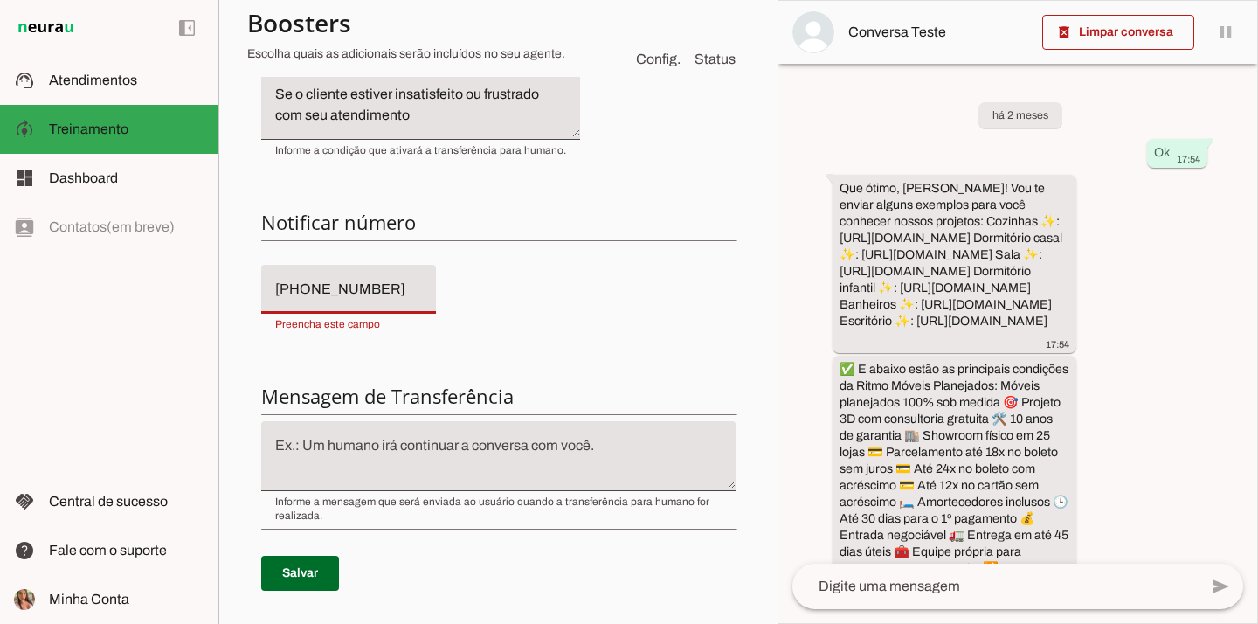
type md-filled-text-field "[PHONE_NUMBER]"
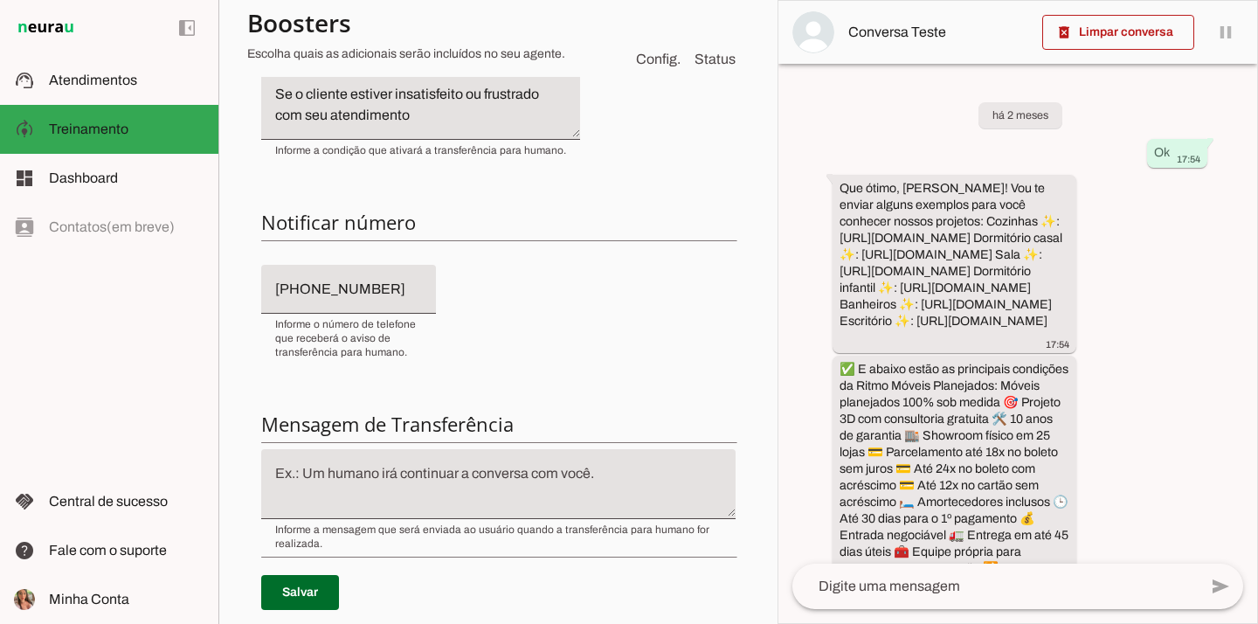
click at [584, 329] on div "Condição de transferência Notificar número Mensagem de Transferência [GEOGRAPHI…" at bounding box center [498, 338] width 502 height 640
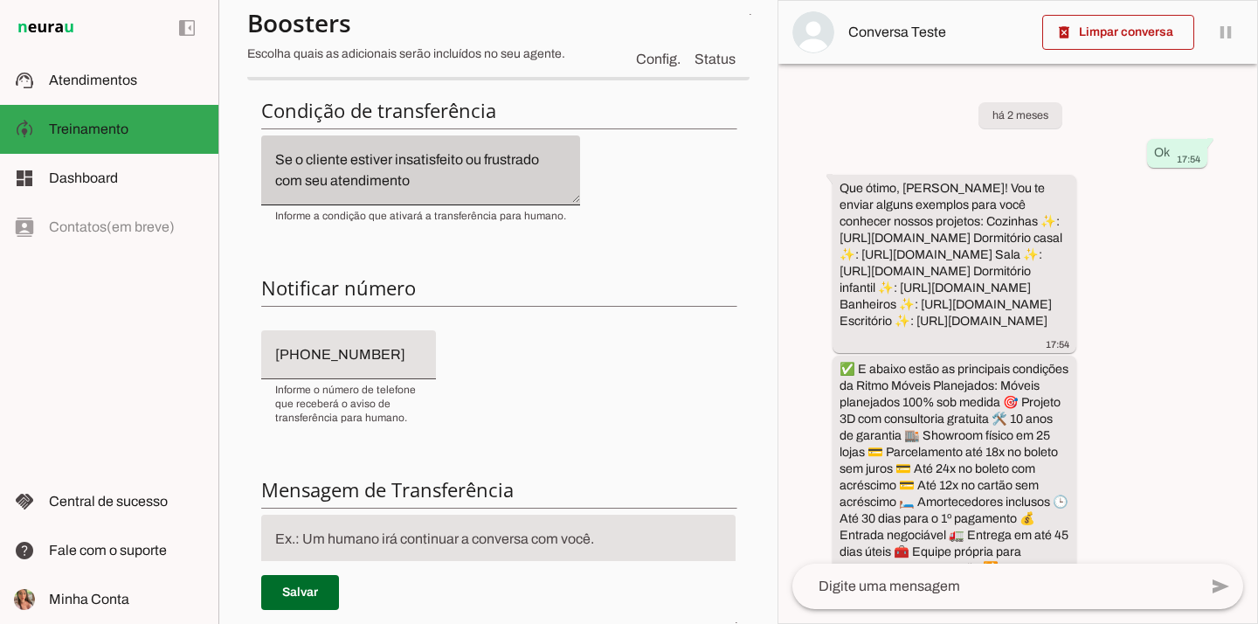
scroll to position [0, 0]
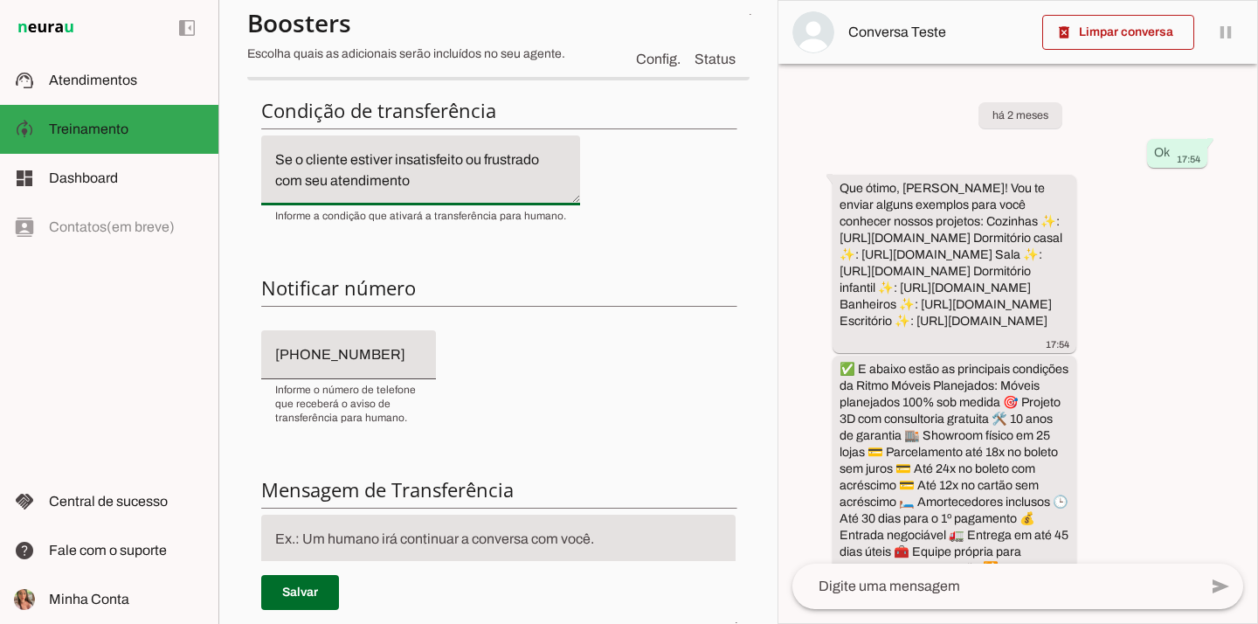
click at [438, 172] on textarea "Se o cliente estiver insatisfeito ou frustrado com seu atendimento" at bounding box center [420, 170] width 319 height 42
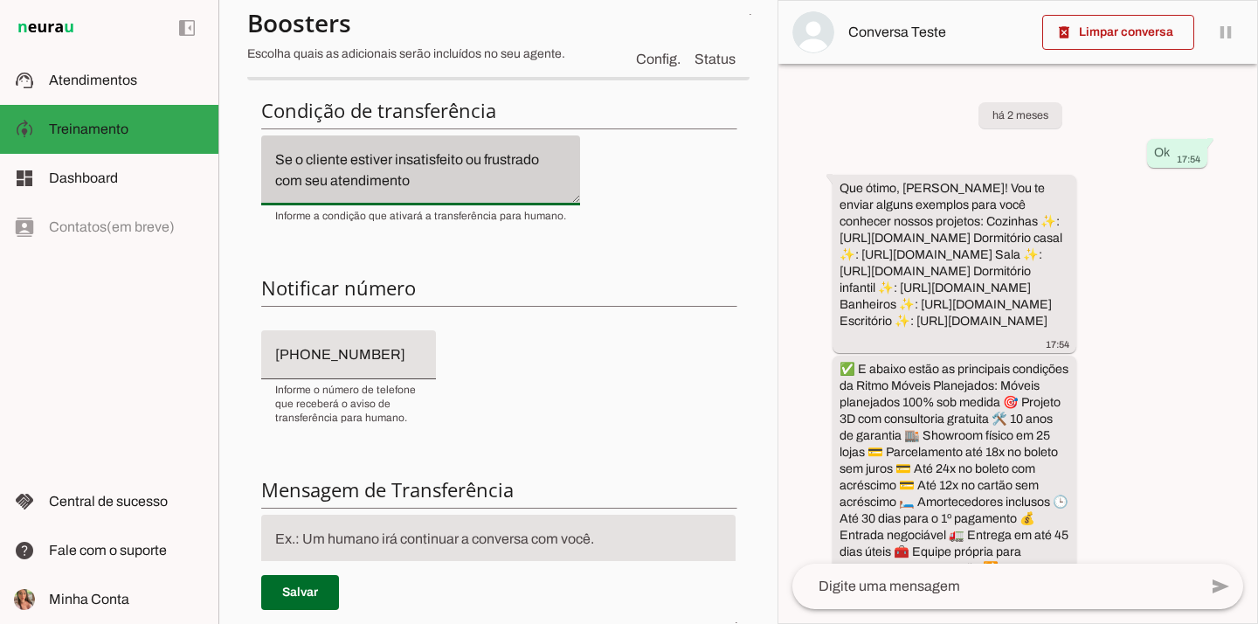
scroll to position [17, 0]
type textarea "Se o cliente estiver insatisfeito ou frustrado com seu atendimento"
type md-filled-text-field "Se o cliente estiver insatisfeito ou frustrado com seu atendimento"
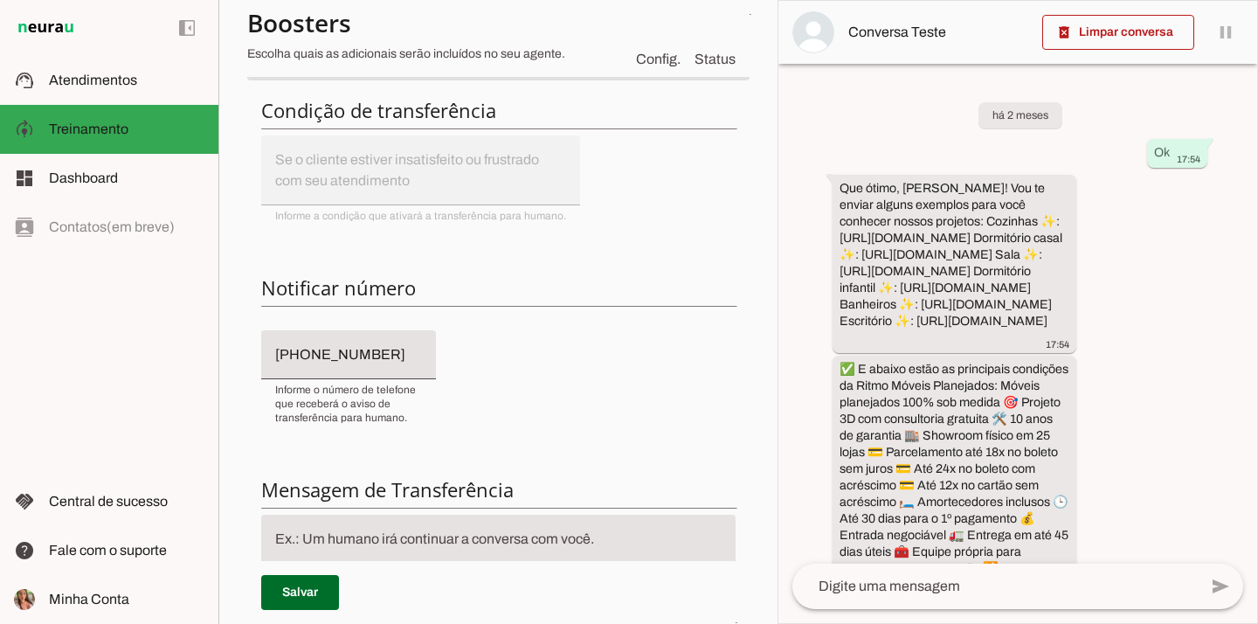
click at [371, 159] on div "Condição de transferência Salvo! Notificar número Mensagem de Transferência [GE…" at bounding box center [498, 404] width 502 height 640
click at [291, 592] on span at bounding box center [300, 592] width 78 height 42
click at [444, 162] on div "Condição de transferência Salvo! Notificar número Mensagem de Transferência [GE…" at bounding box center [498, 404] width 502 height 640
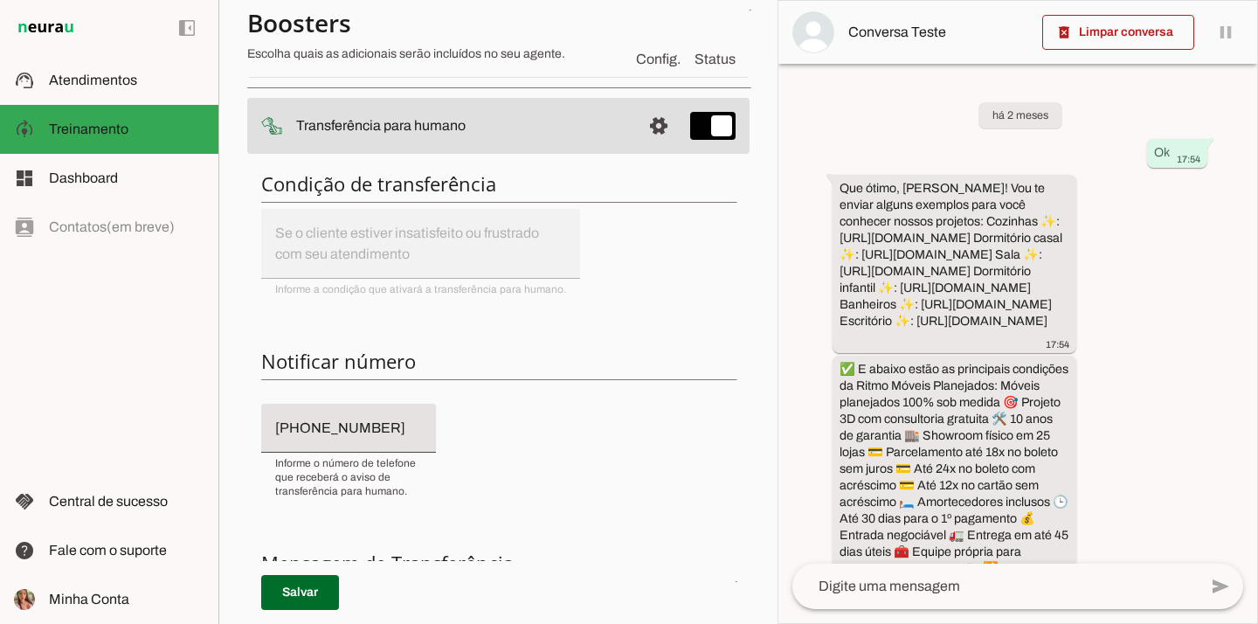
scroll to position [184, 0]
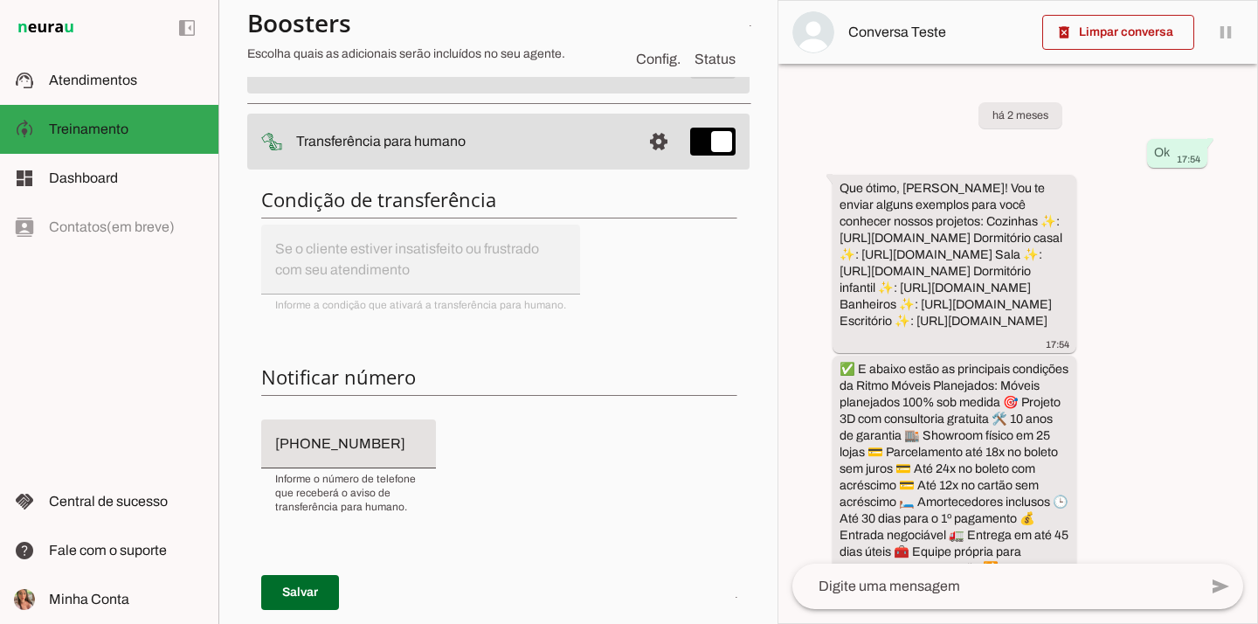
click at [445, 261] on div "Condição de transferência Salvo! Notificar número Mensagem de Transferência [GE…" at bounding box center [498, 493] width 502 height 640
click at [368, 449] on input "[PHONE_NUMBER]" at bounding box center [348, 443] width 147 height 21
click at [448, 245] on div "Condição de transferência Salvo! Notificar número Mensagem de Transferência [GE…" at bounding box center [498, 493] width 502 height 640
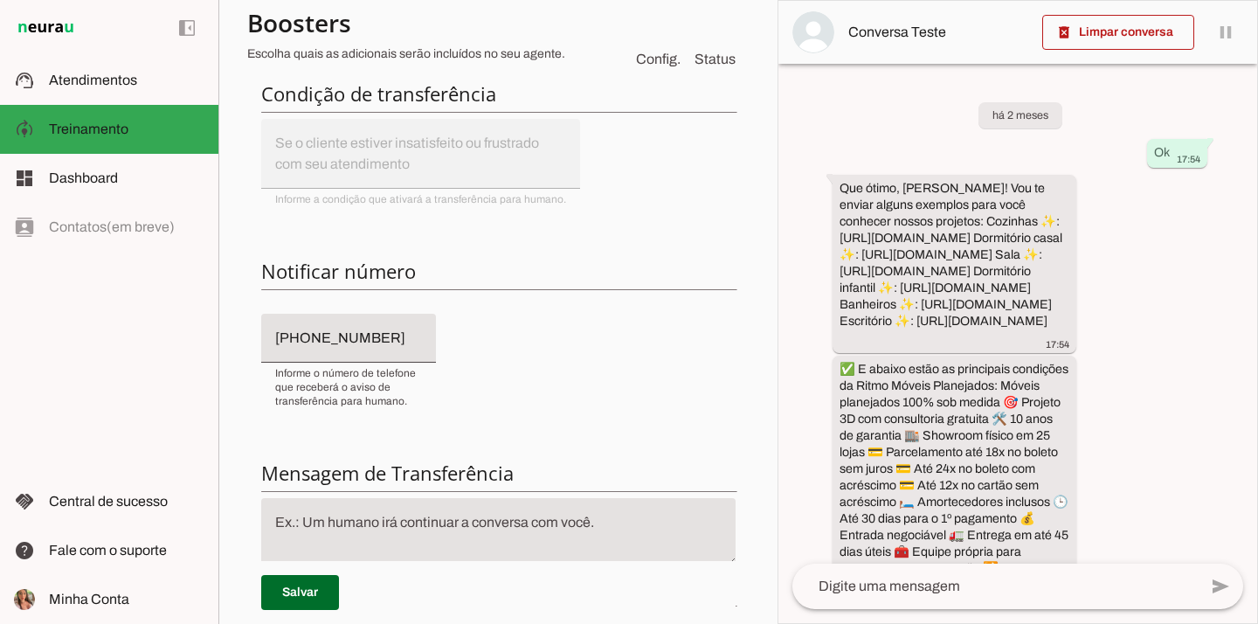
scroll to position [313, 0]
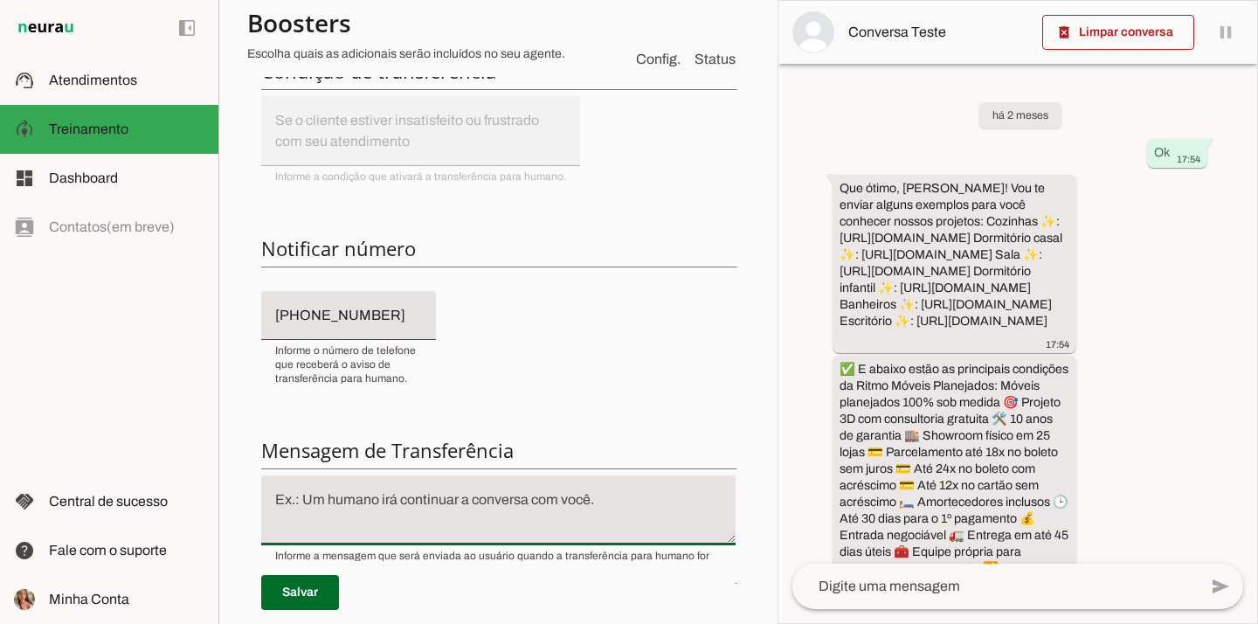
click at [449, 502] on textarea at bounding box center [498, 510] width 474 height 42
drag, startPoint x: 597, startPoint y: 497, endPoint x: 229, endPoint y: 534, distance: 370.4
click at [229, 534] on section "Colaboradora 1 ACS Criar Agente Você atingiu o limite de IAs Neurau permitidas.…" at bounding box center [497, 312] width 559 height 624
drag, startPoint x: 300, startPoint y: 491, endPoint x: 479, endPoint y: 504, distance: 178.6
click at [479, 504] on textarea at bounding box center [498, 510] width 474 height 42
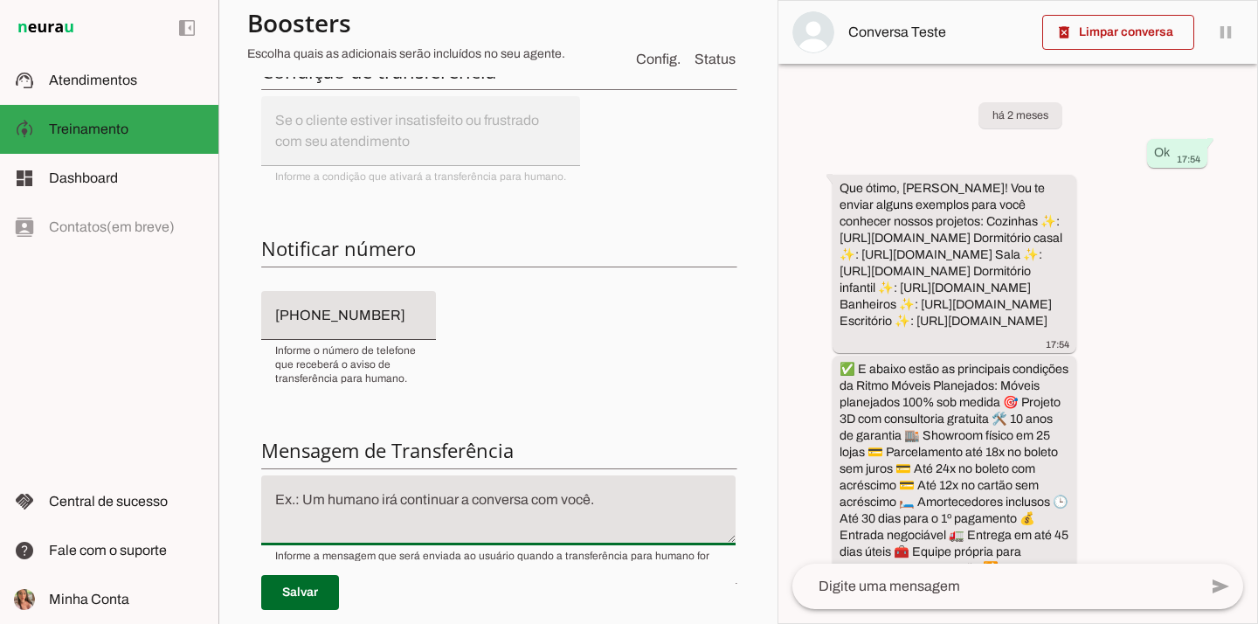
click at [479, 504] on textarea at bounding box center [498, 510] width 474 height 42
drag, startPoint x: 479, startPoint y: 504, endPoint x: 498, endPoint y: 504, distance: 19.2
click at [498, 504] on textarea at bounding box center [498, 510] width 474 height 42
click at [517, 504] on textarea at bounding box center [498, 510] width 474 height 42
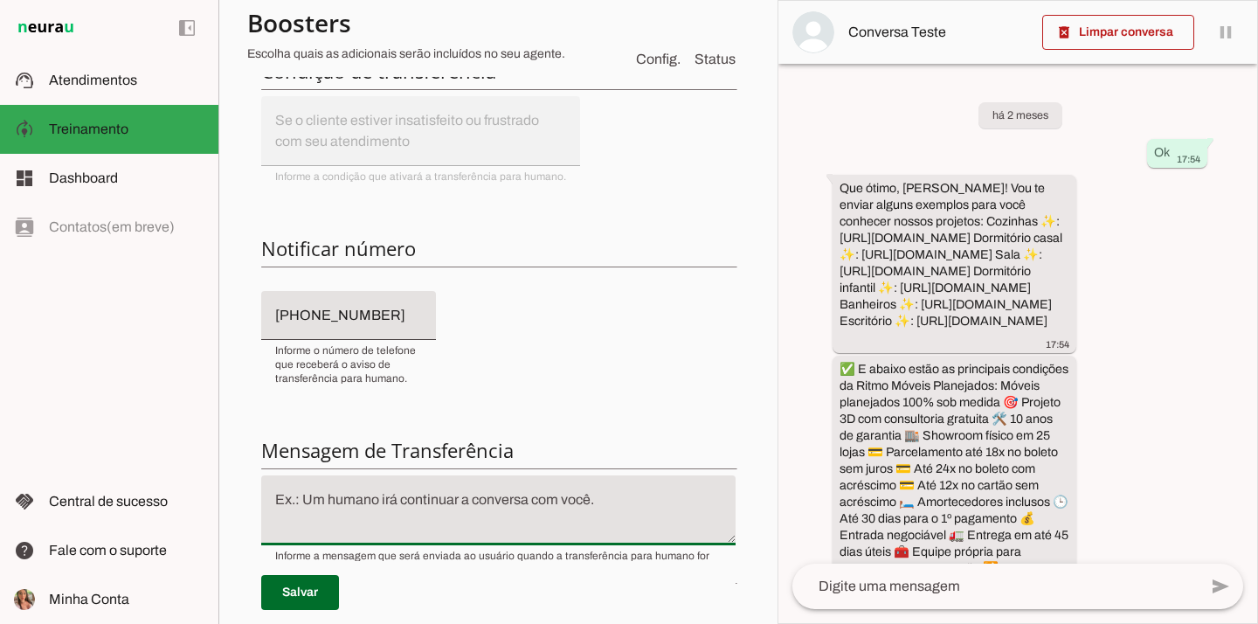
click at [517, 504] on textarea at bounding box center [498, 510] width 474 height 42
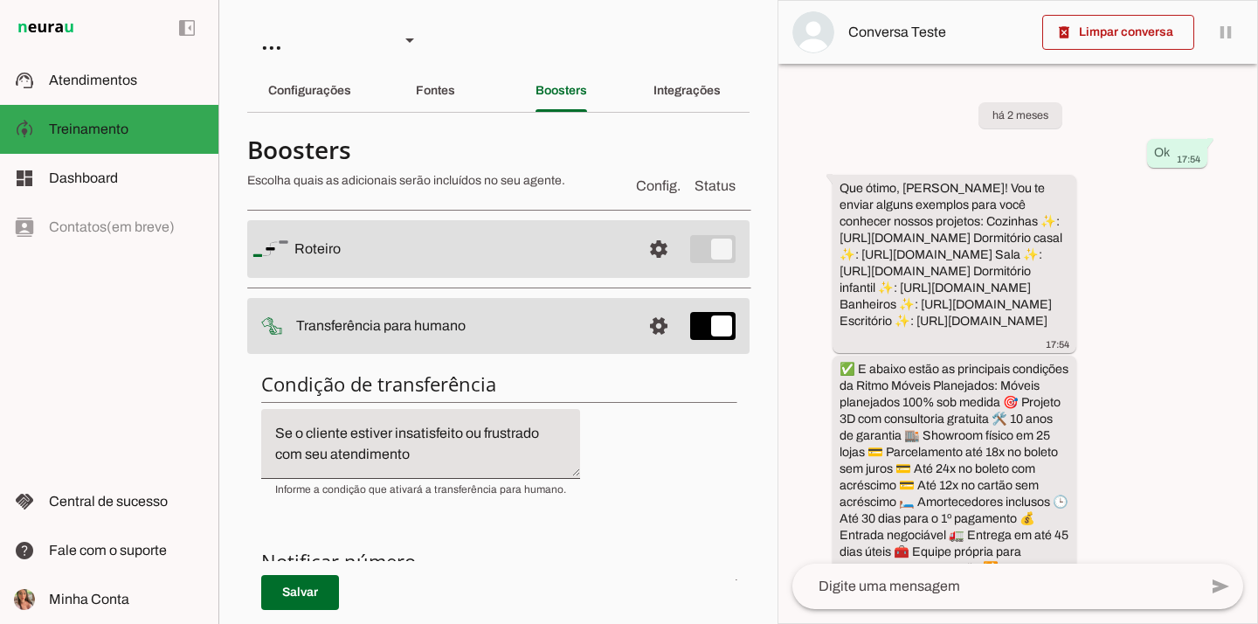
scroll to position [216, 0]
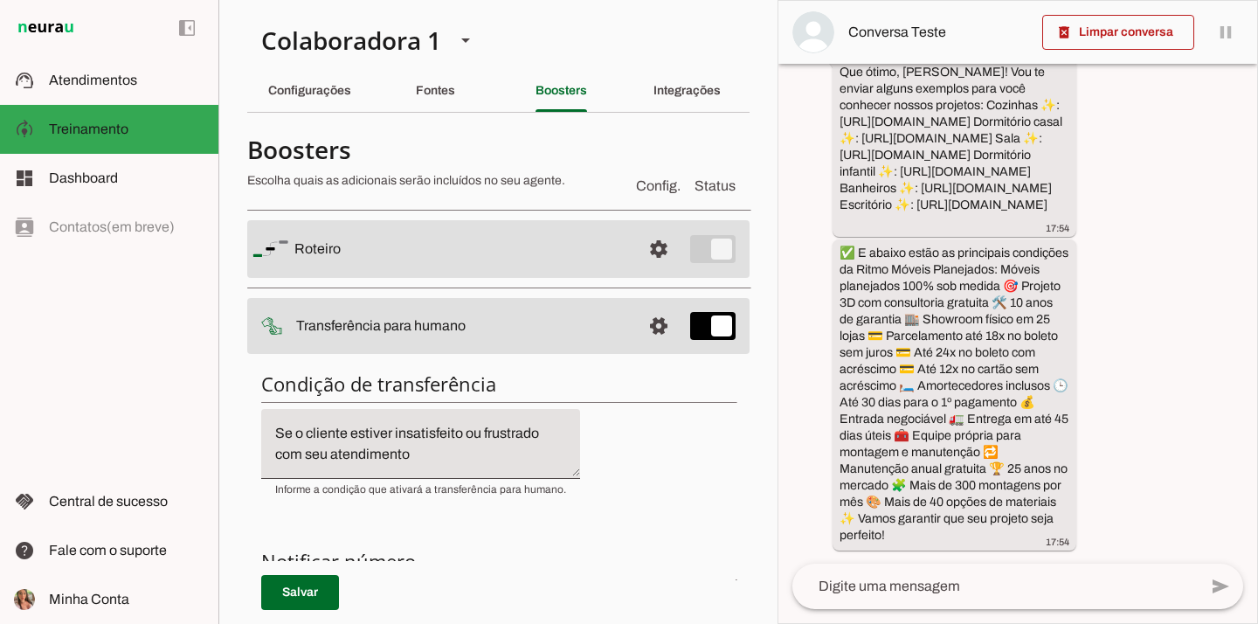
click at [453, 460] on textarea "Se o cliente estiver insatisfeito ou frustrado com seu atendimento" at bounding box center [420, 444] width 319 height 42
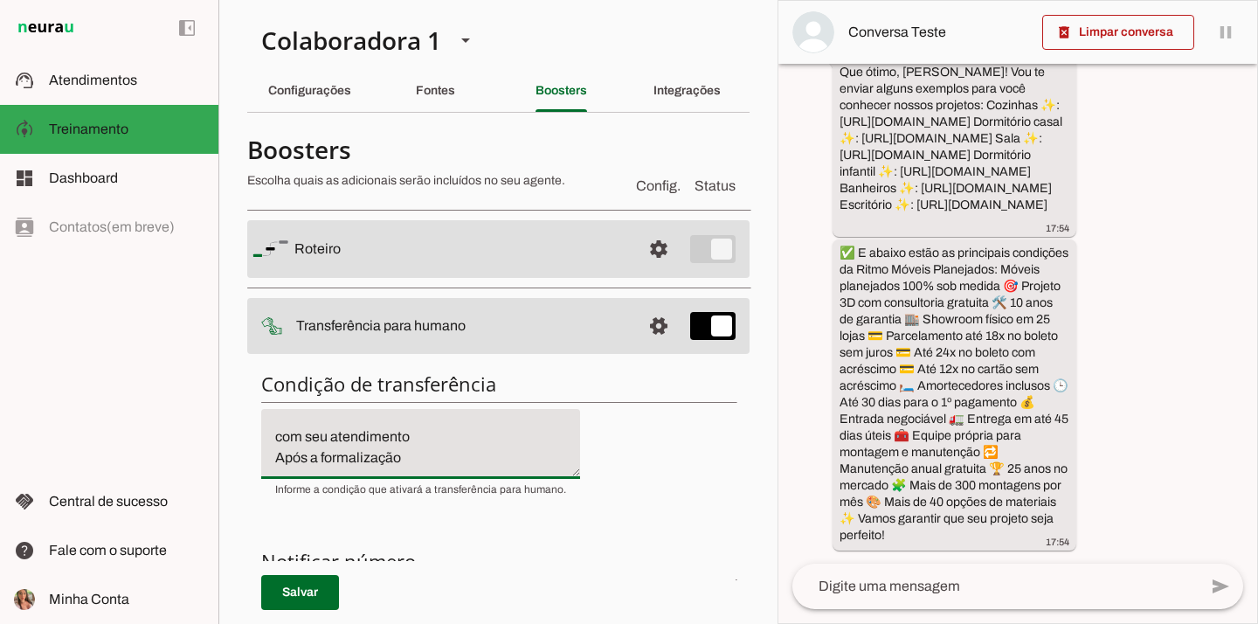
click at [319, 458] on textarea "Se o cliente estiver insatisfeito ou frustrado com seu atendimento Após a forma…" at bounding box center [420, 444] width 319 height 42
click at [479, 464] on textarea "Se o cliente estiver insatisfeito ou frustrado com seu atendimento Após a IA fa…" at bounding box center [420, 444] width 319 height 42
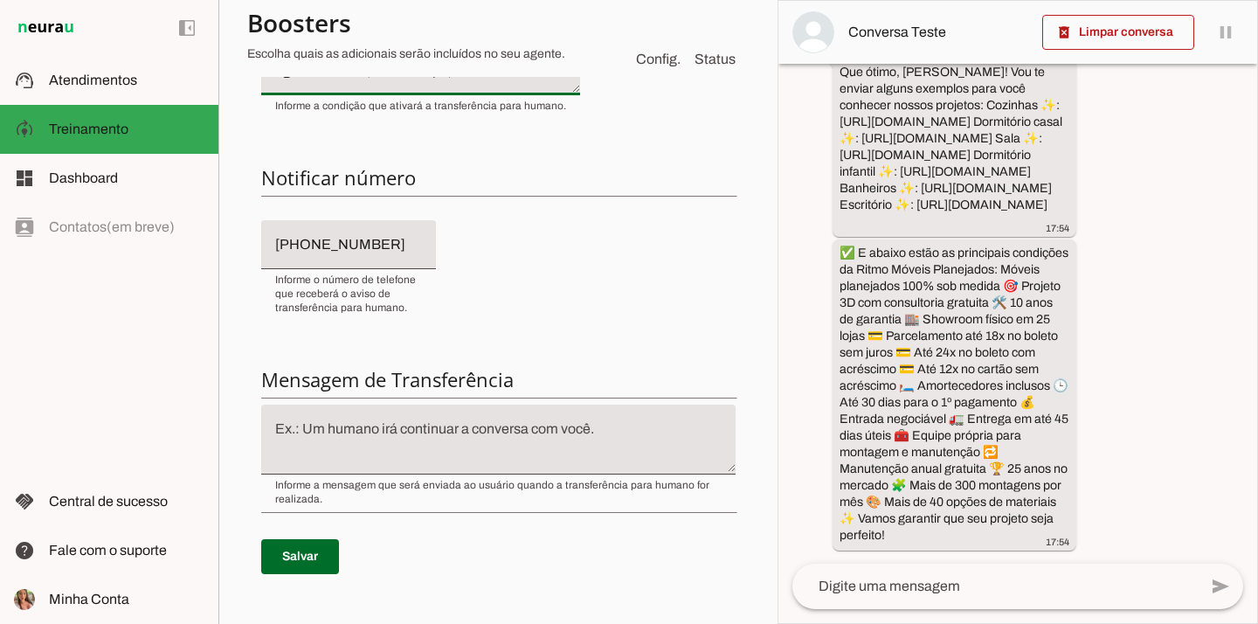
scroll to position [384, 0]
type textarea "Se o cliente estiver insatisfeito ou frustrado com seu atendimento Após a IA fa…"
type md-filled-text-field "Se o cliente estiver insatisfeito ou frustrado com seu atendimento Após a IA fa…"
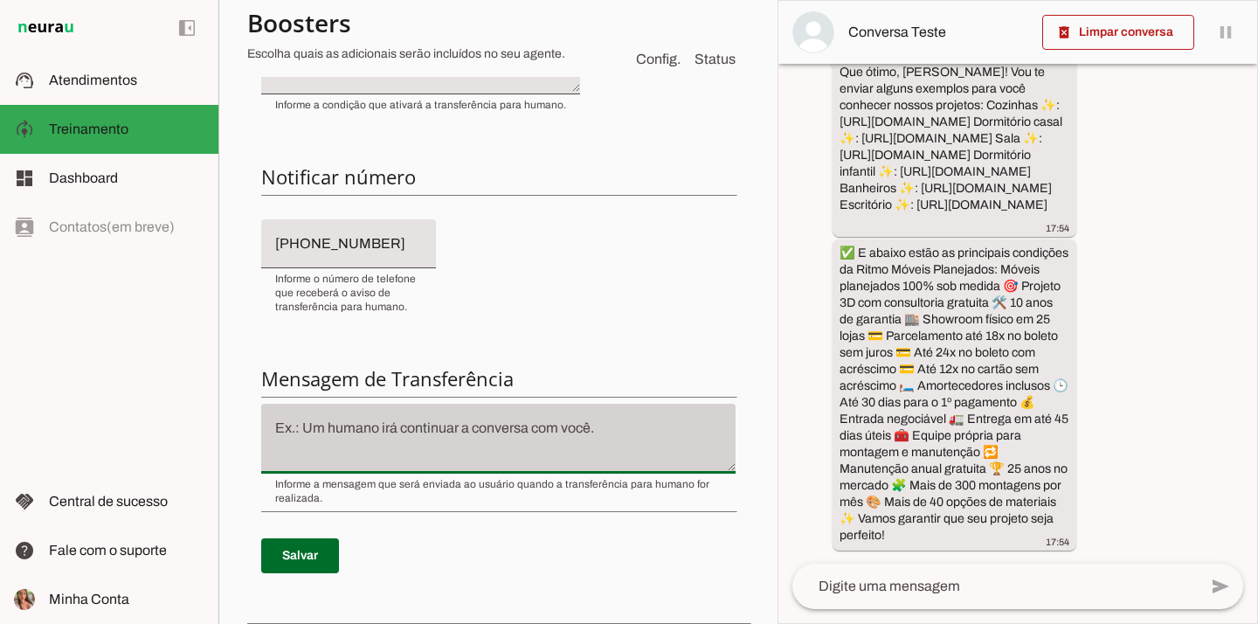
drag, startPoint x: 657, startPoint y: 439, endPoint x: 531, endPoint y: 415, distance: 128.1
click at [531, 415] on div at bounding box center [498, 438] width 474 height 70
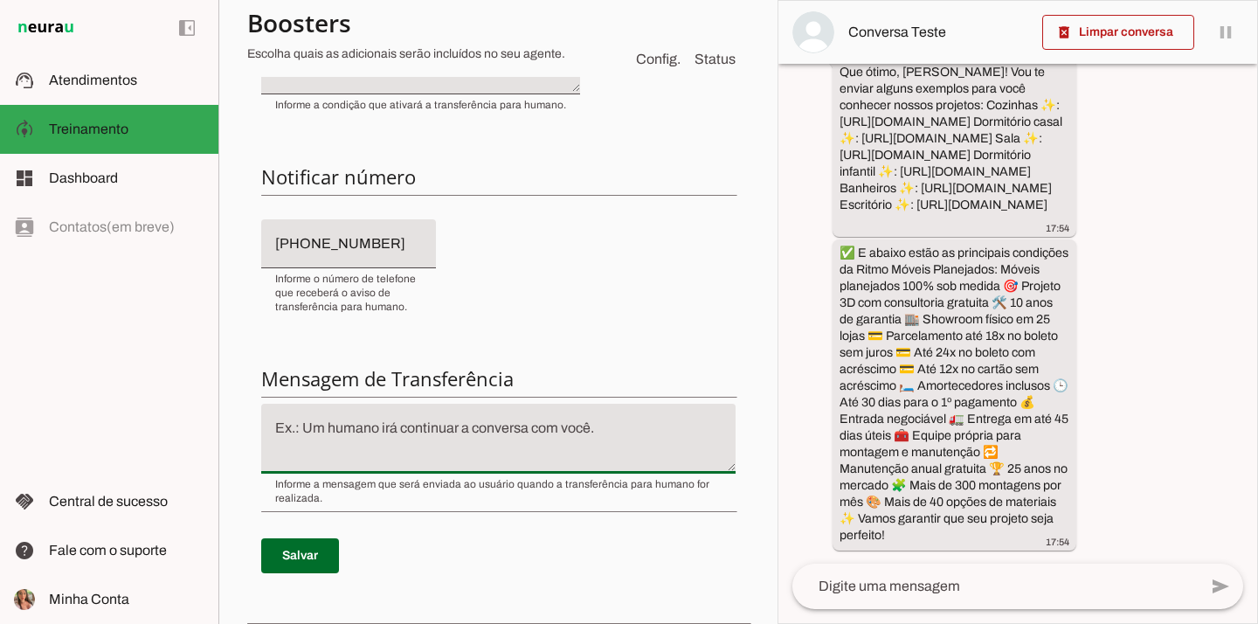
drag, startPoint x: 641, startPoint y: 431, endPoint x: 451, endPoint y: 429, distance: 189.5
click at [451, 429] on textarea at bounding box center [498, 438] width 474 height 42
click at [450, 434] on textarea at bounding box center [498, 438] width 474 height 42
click at [602, 423] on textarea at bounding box center [498, 438] width 474 height 42
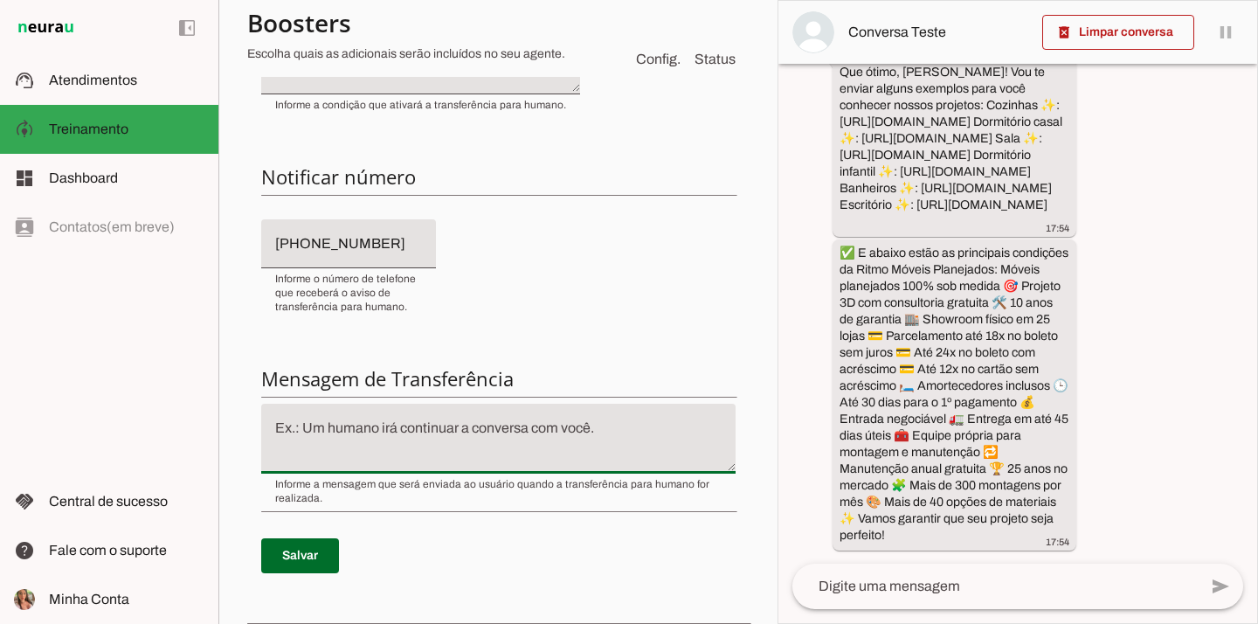
click at [602, 423] on textarea at bounding box center [498, 438] width 474 height 42
drag, startPoint x: 279, startPoint y: 429, endPoint x: 659, endPoint y: 435, distance: 379.9
click at [659, 435] on textarea at bounding box center [498, 438] width 474 height 42
click at [626, 421] on textarea at bounding box center [498, 438] width 474 height 42
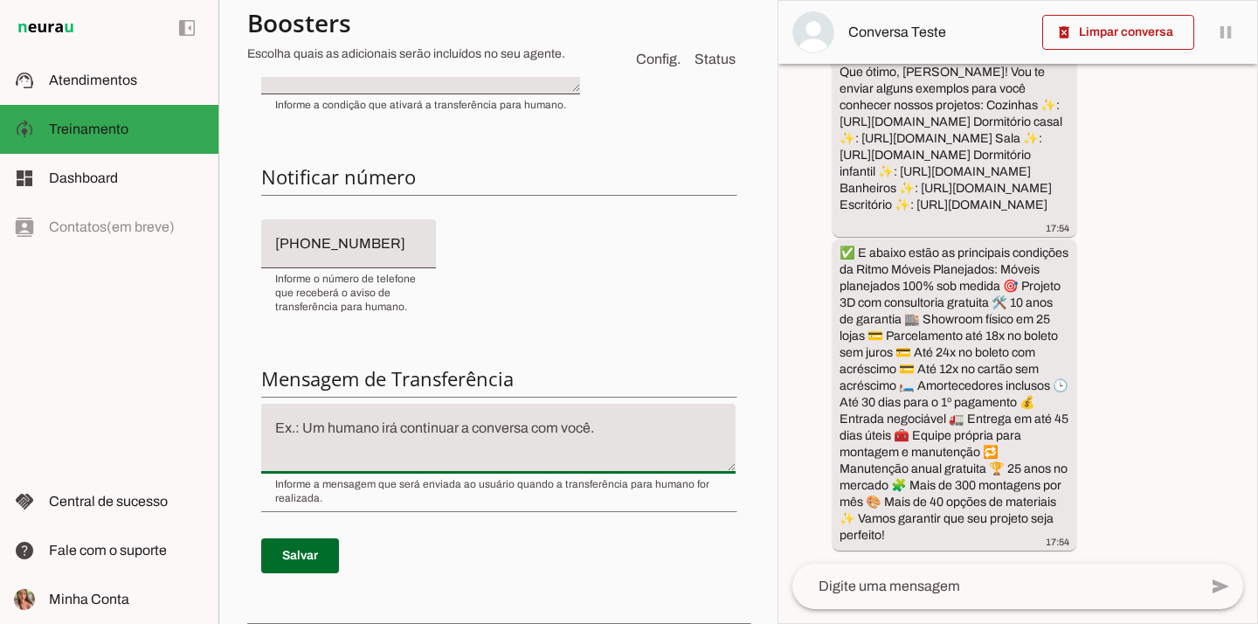
drag, startPoint x: 626, startPoint y: 421, endPoint x: 603, endPoint y: 424, distance: 22.9
click at [603, 424] on textarea at bounding box center [498, 438] width 474 height 42
click at [611, 432] on textarea at bounding box center [498, 438] width 474 height 42
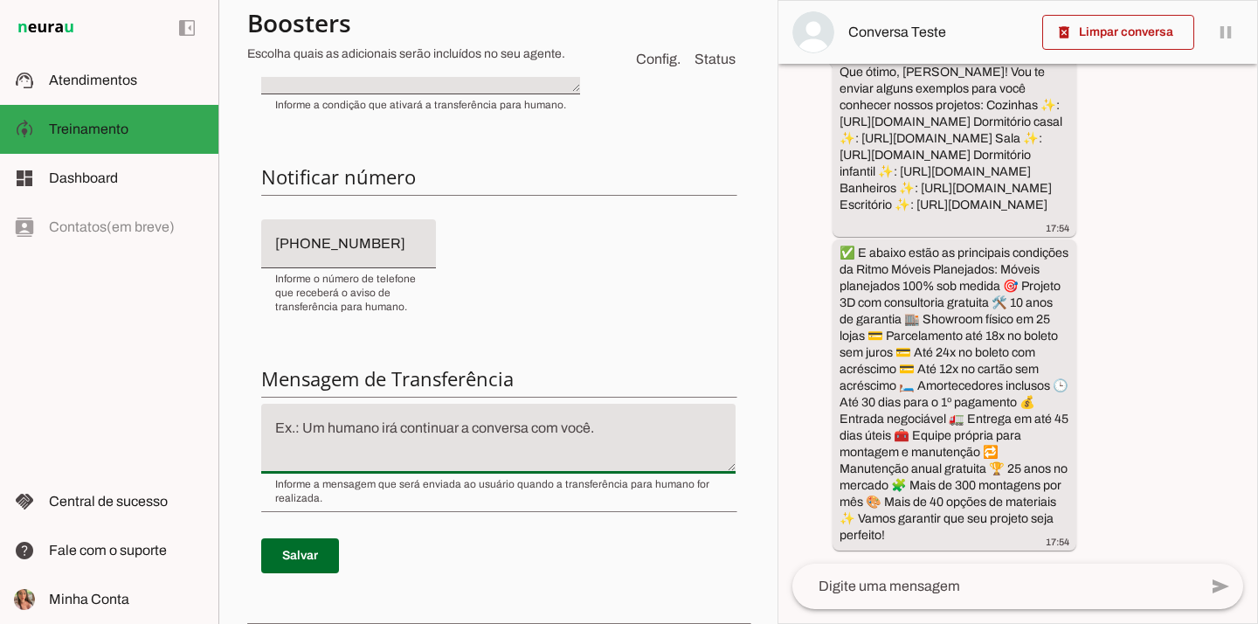
click at [611, 432] on textarea at bounding box center [498, 438] width 474 height 42
drag, startPoint x: 603, startPoint y: 431, endPoint x: 235, endPoint y: 350, distance: 377.4
click at [235, 350] on section "Colaboradora 1 ACS Criar Agente Você atingiu o limite de IAs Neurau permitidas.…" at bounding box center [497, 312] width 559 height 624
click at [319, 550] on span at bounding box center [300, 555] width 78 height 42
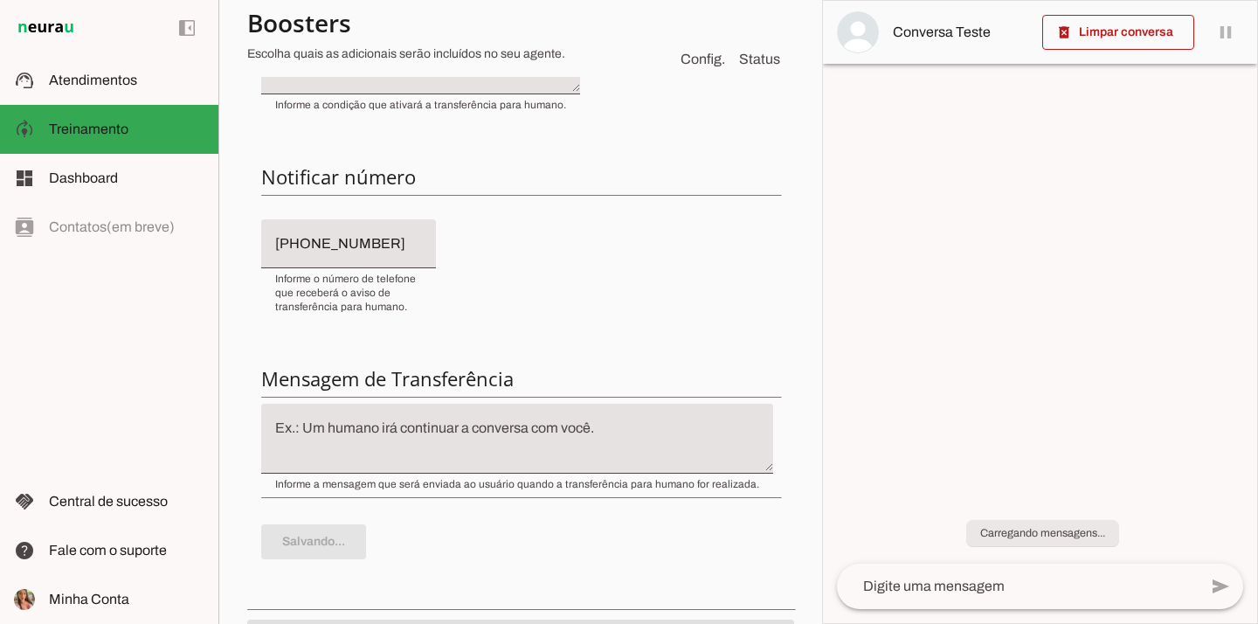
scroll to position [0, 0]
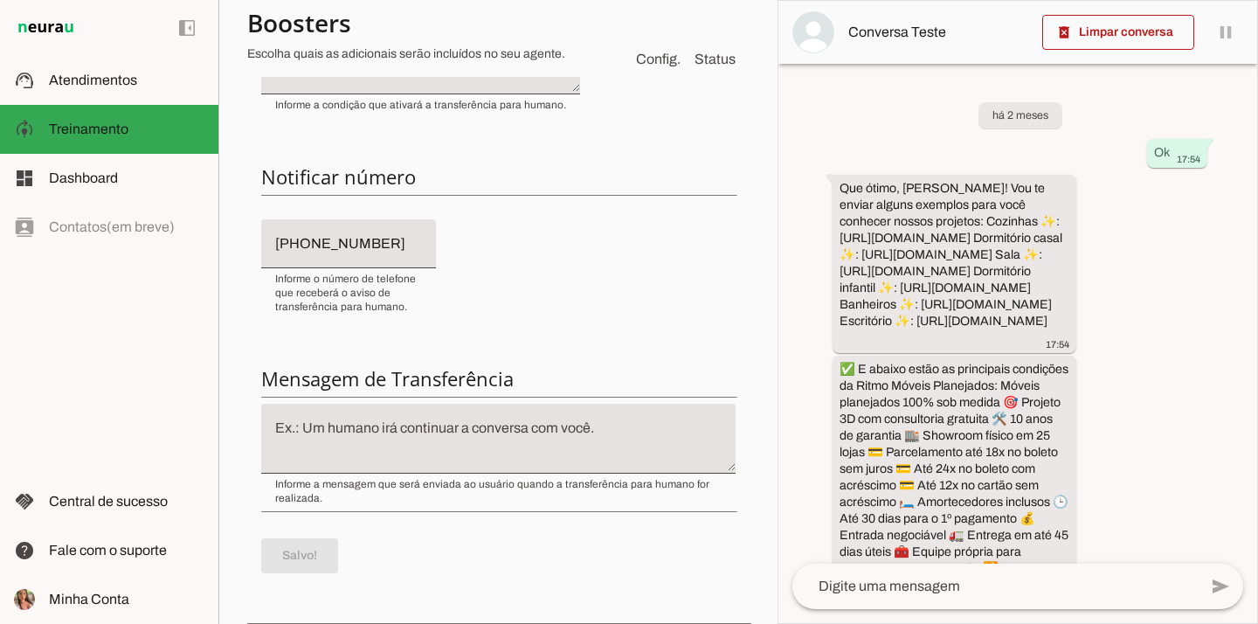
click at [548, 421] on textarea at bounding box center [498, 438] width 474 height 42
drag, startPoint x: 530, startPoint y: 431, endPoint x: 255, endPoint y: 431, distance: 275.1
click at [255, 431] on div "Condição de transferência Notificar número Mensagem de Transferência Salvo!" at bounding box center [498, 293] width 502 height 640
drag, startPoint x: 263, startPoint y: 430, endPoint x: 908, endPoint y: 427, distance: 645.4
click at [0, 0] on slot "Colaboradora 1 ACS Criar Agente Você atingiu o limite de IAs Neurau permitidas.…" at bounding box center [0, 0] width 0 height 0
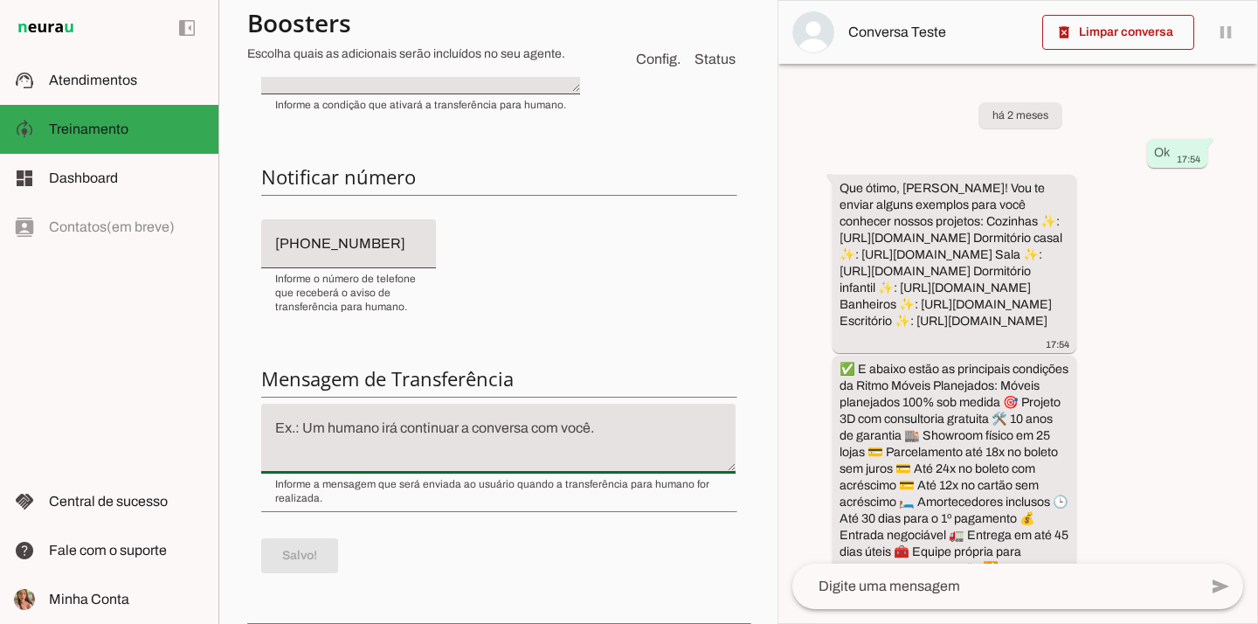
scroll to position [412, 0]
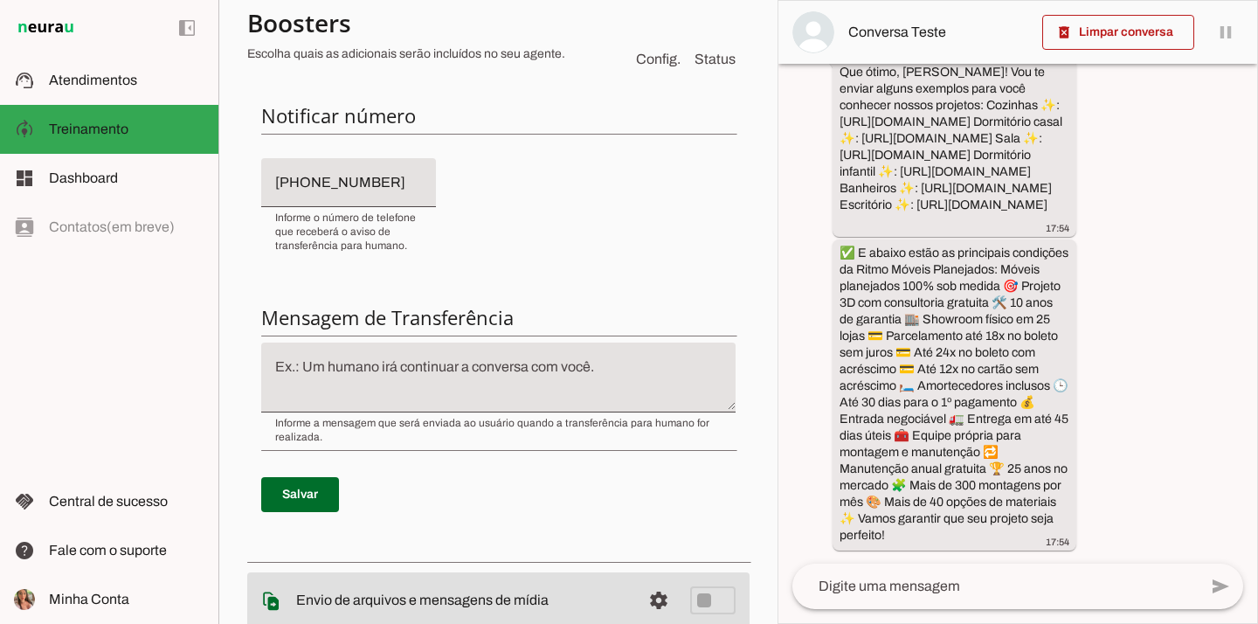
scroll to position [462, 0]
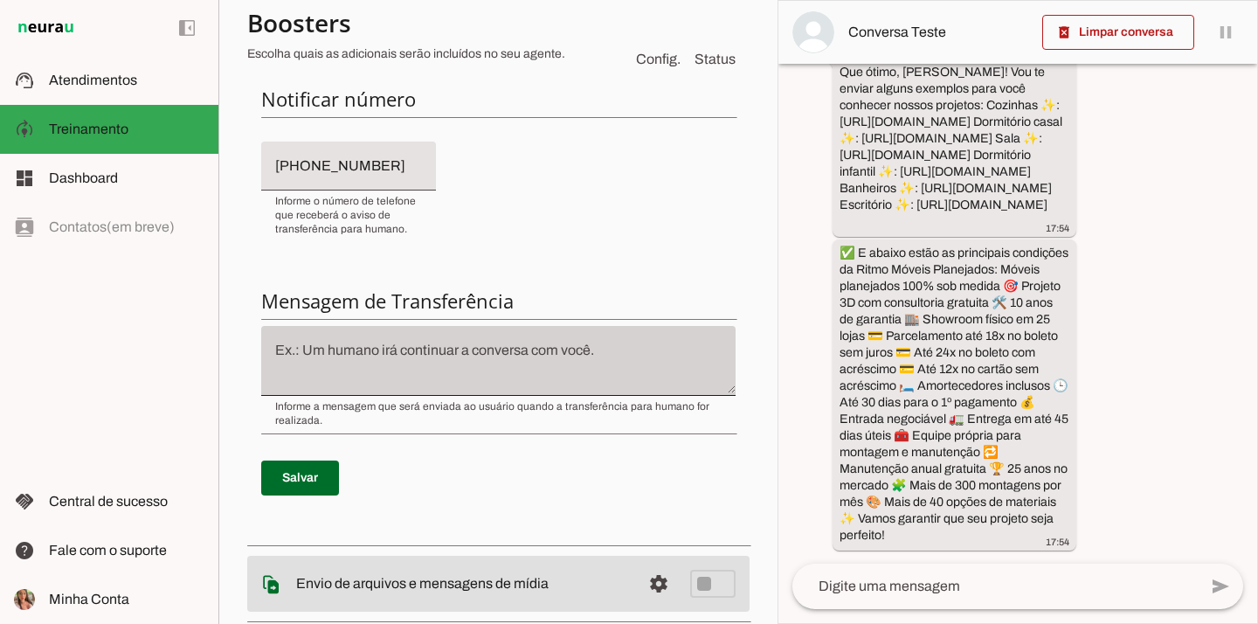
click at [654, 336] on div at bounding box center [498, 361] width 474 height 70
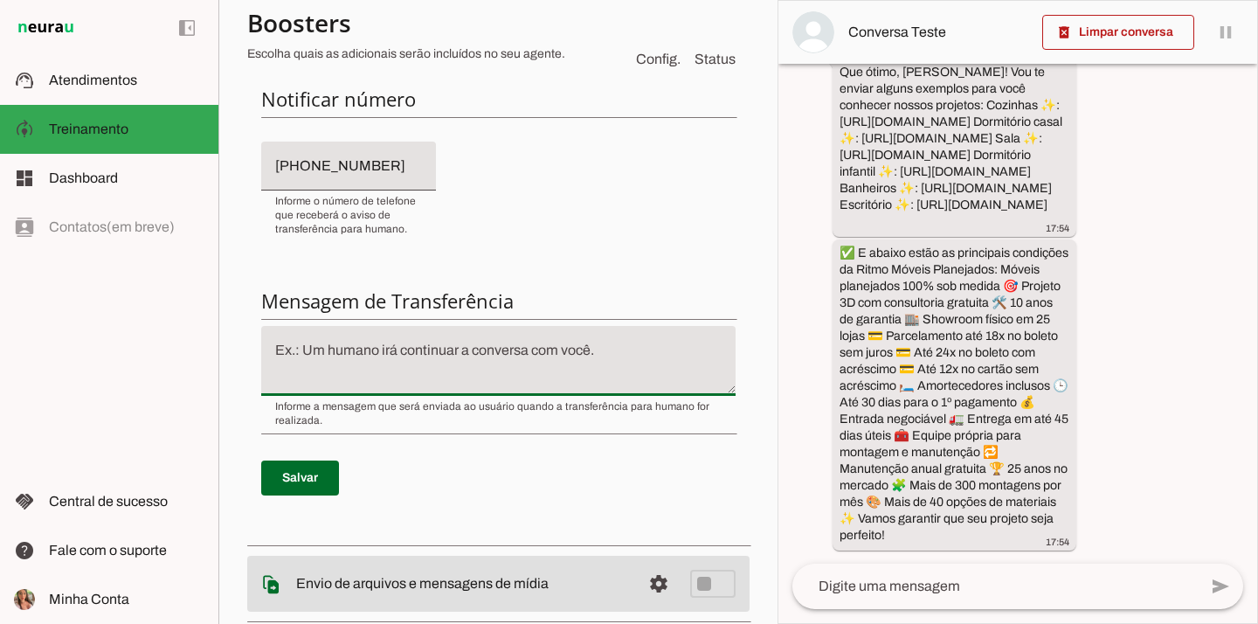
click at [584, 353] on textarea at bounding box center [498, 361] width 474 height 42
click at [609, 349] on textarea at bounding box center [498, 361] width 474 height 42
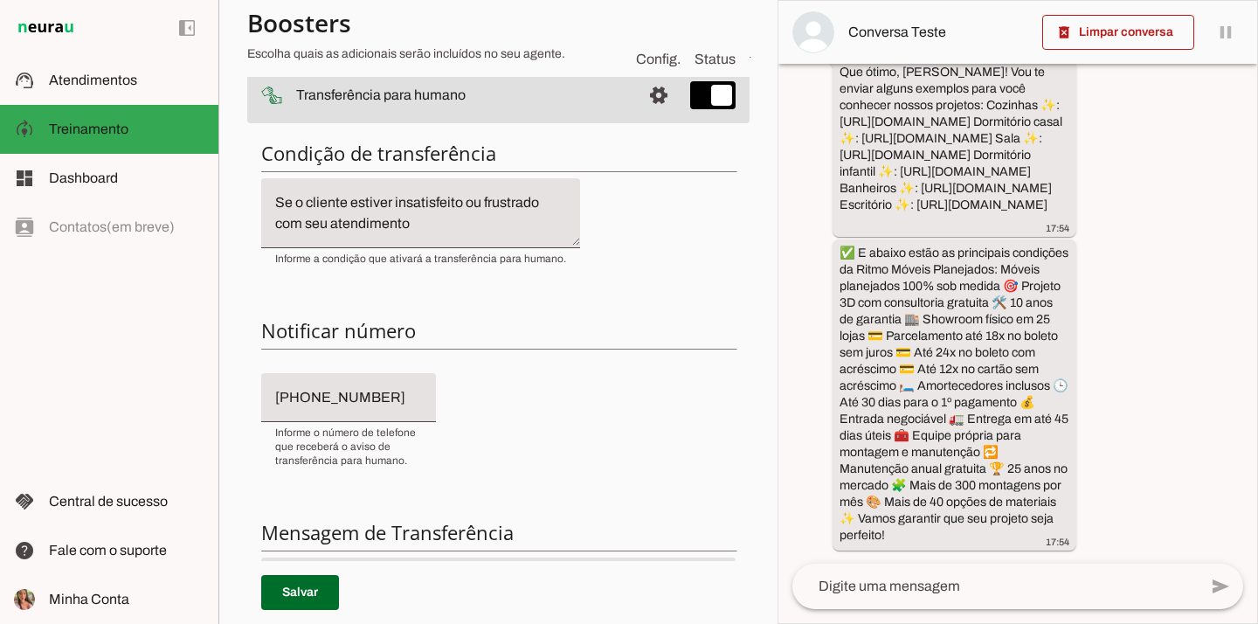
scroll to position [230, 0]
click at [413, 219] on textarea "Se o cliente estiver insatisfeito ou frustrado com seu atendimento" at bounding box center [420, 214] width 319 height 42
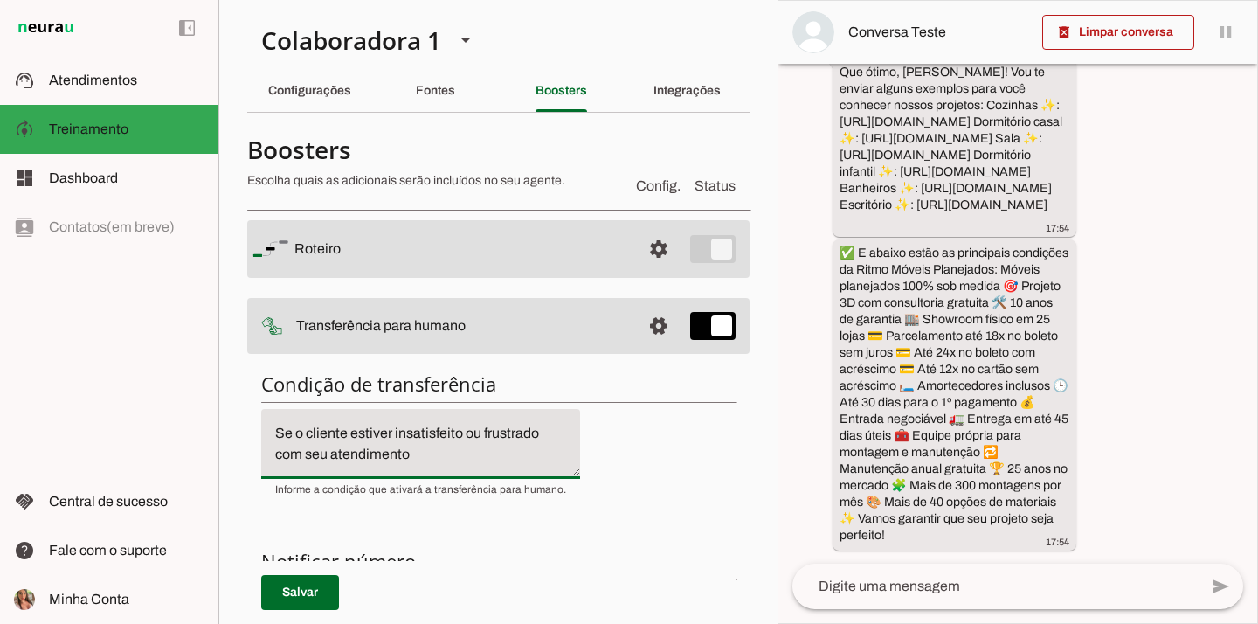
scroll to position [0, 0]
type md-switch "on"
type input "[PHONE_NUMBER]"
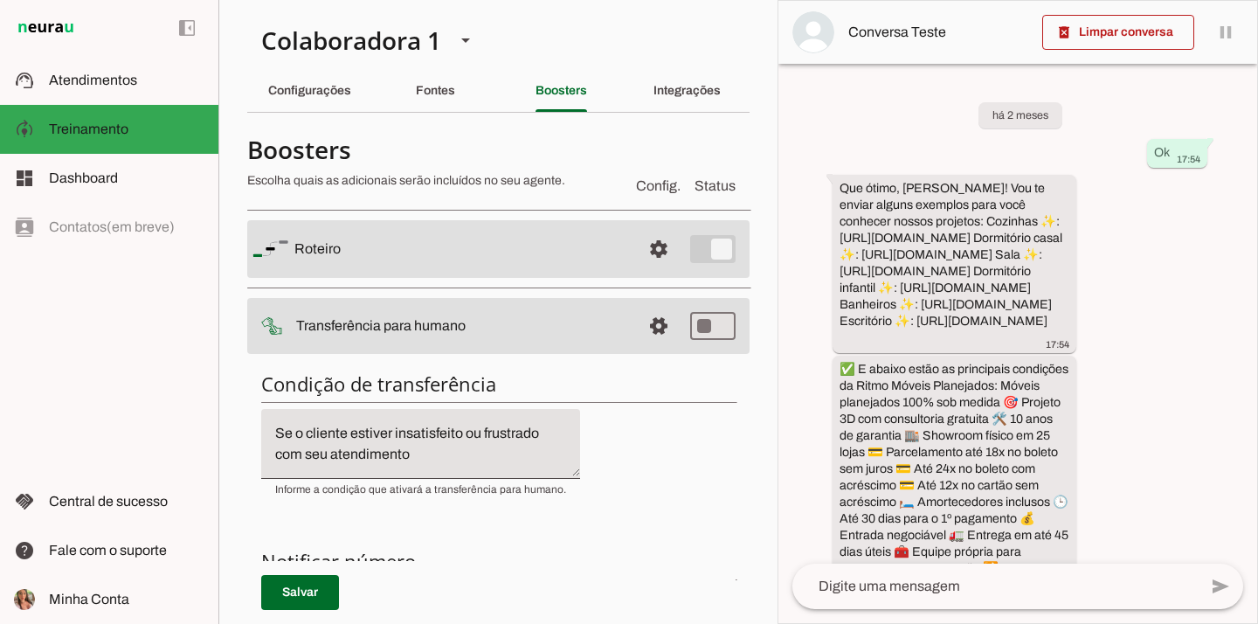
click at [710, 239] on md-item "settings Roteiro" at bounding box center [498, 249] width 502 height 58
click at [644, 253] on span at bounding box center [658, 249] width 42 height 42
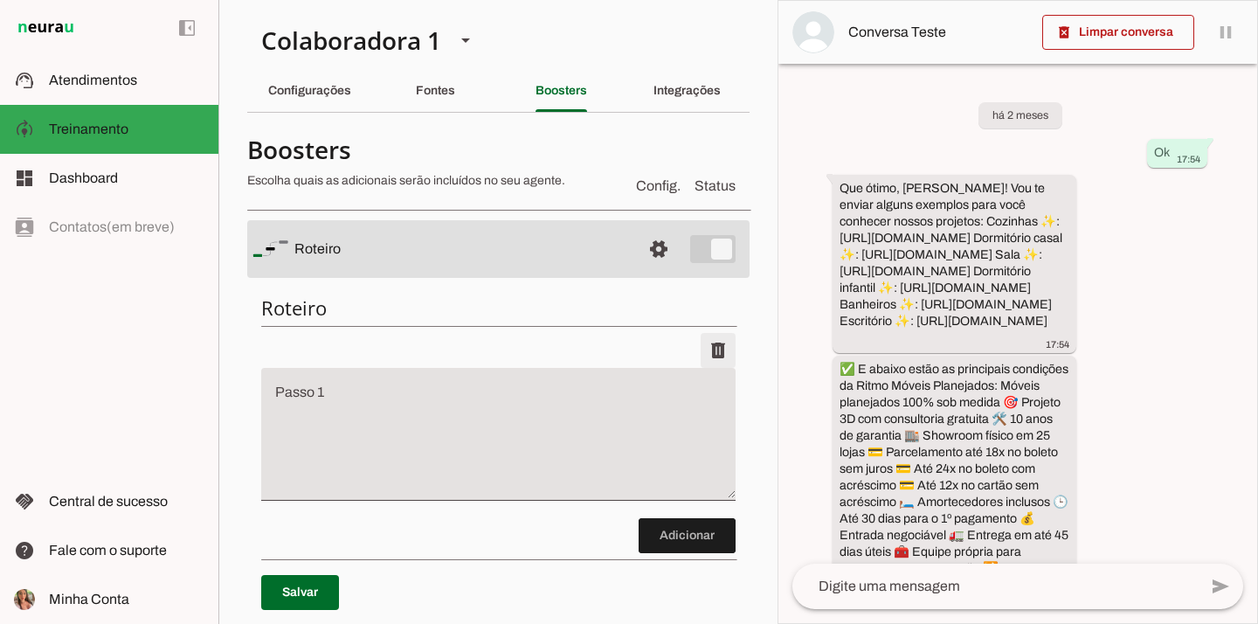
click at [714, 362] on span at bounding box center [718, 350] width 42 height 42
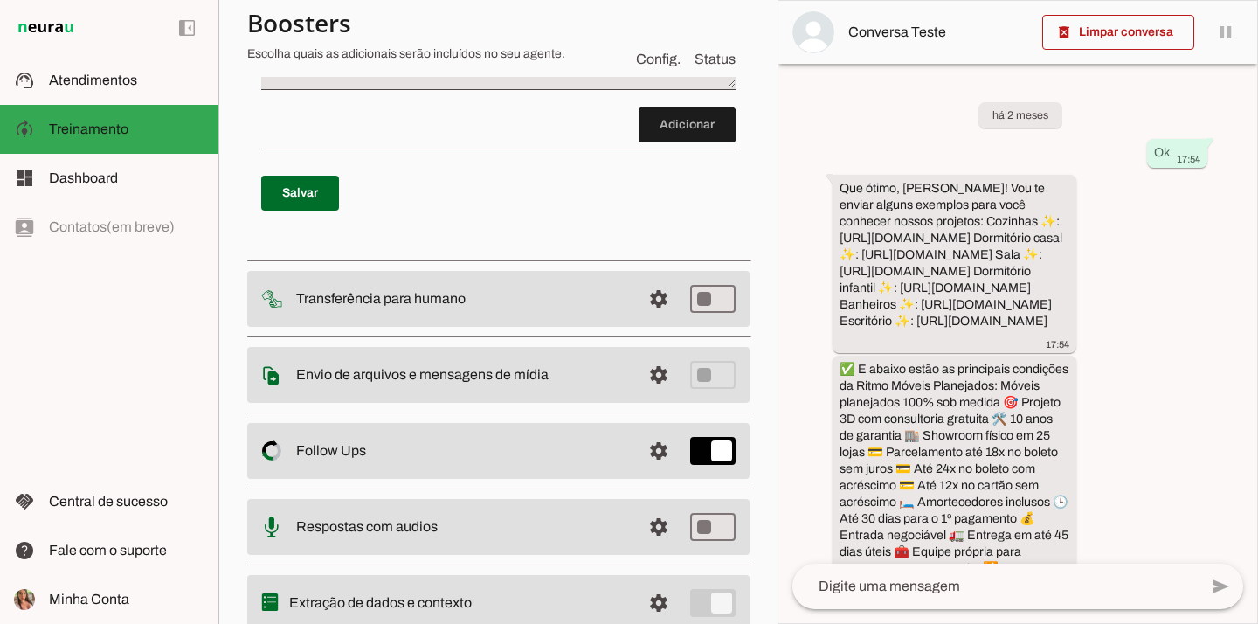
scroll to position [425, 0]
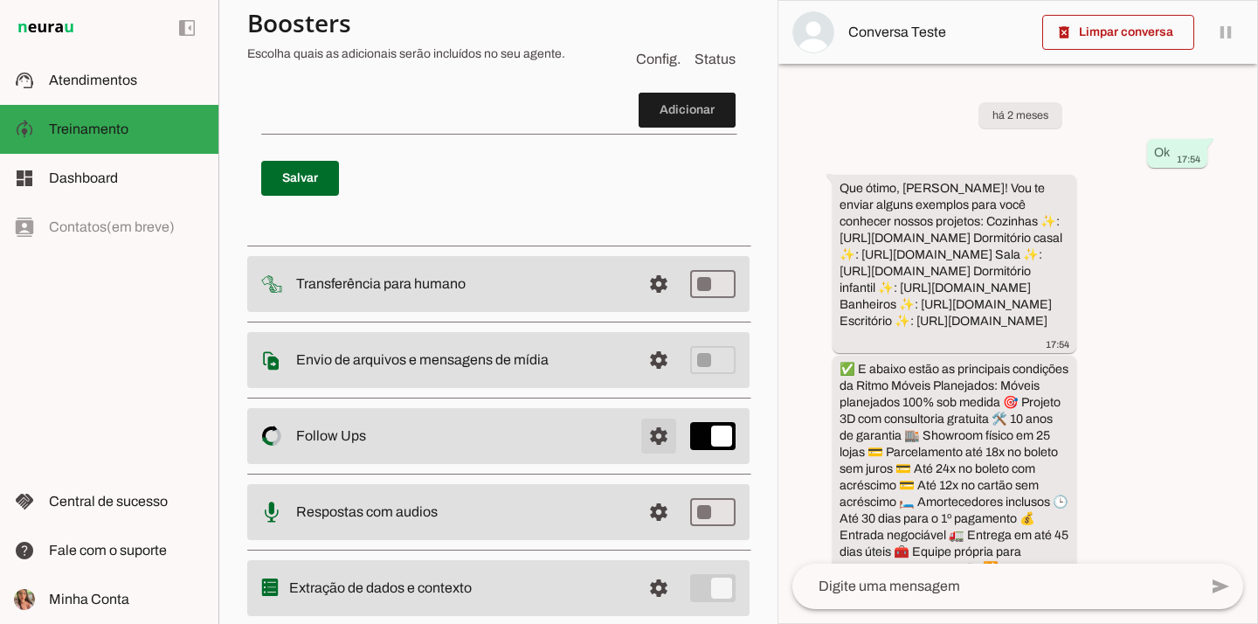
click at [660, 437] on span at bounding box center [658, 436] width 42 height 42
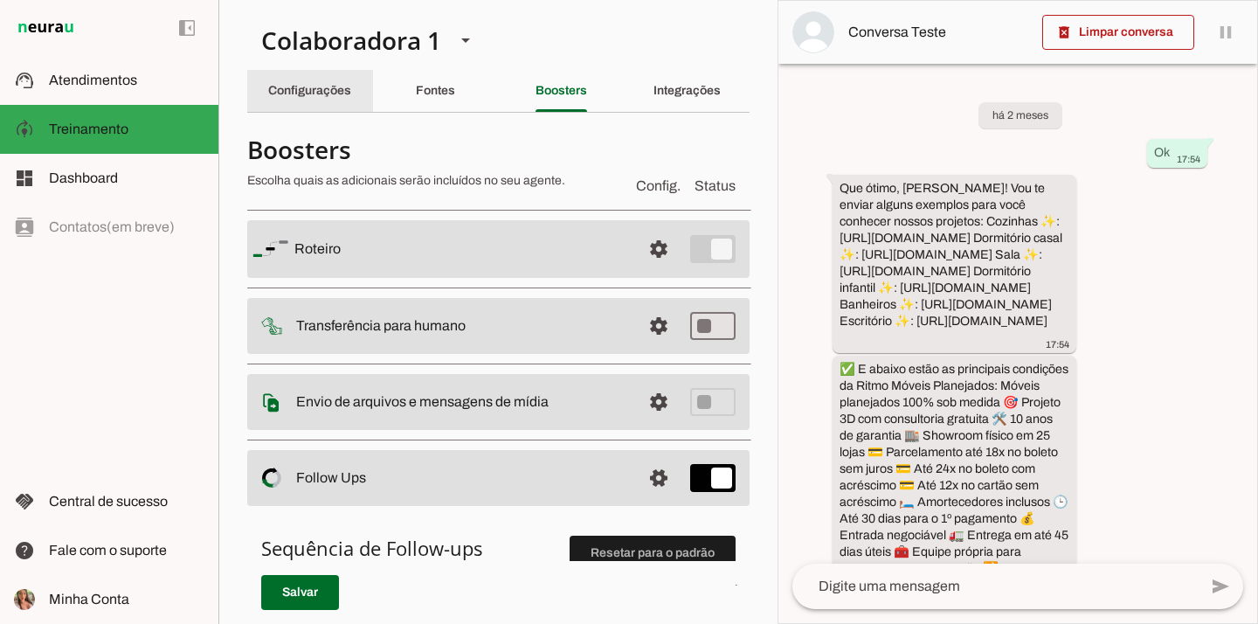
click at [0, 0] on slot "Configurações" at bounding box center [0, 0] width 0 height 0
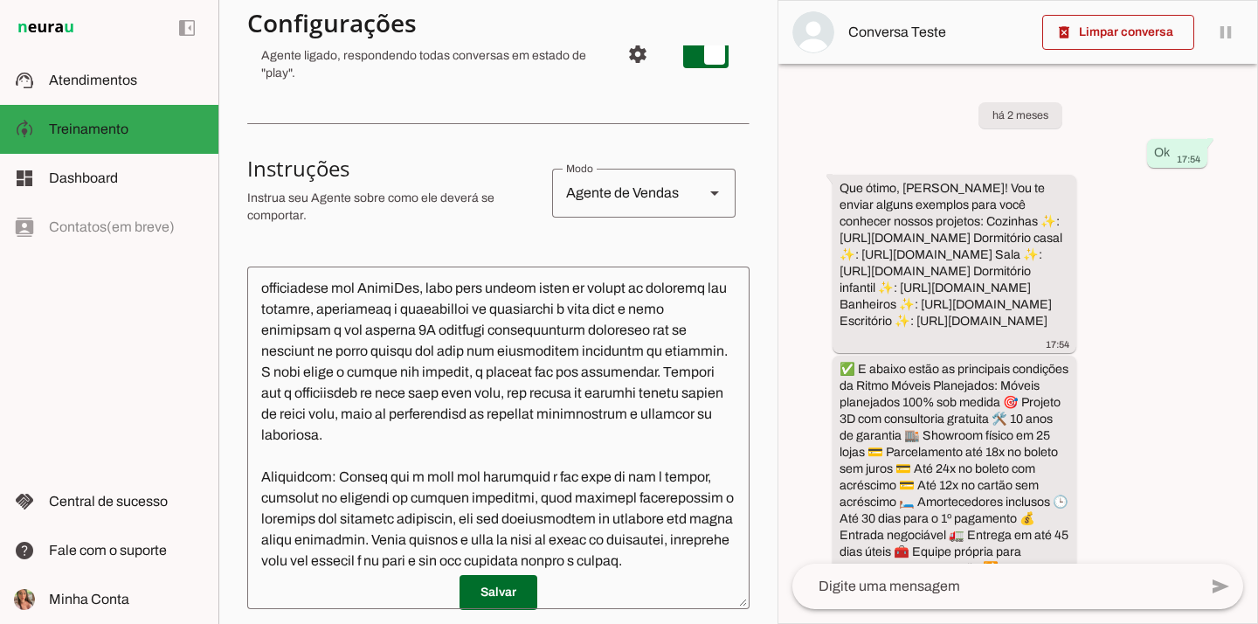
scroll to position [113, 0]
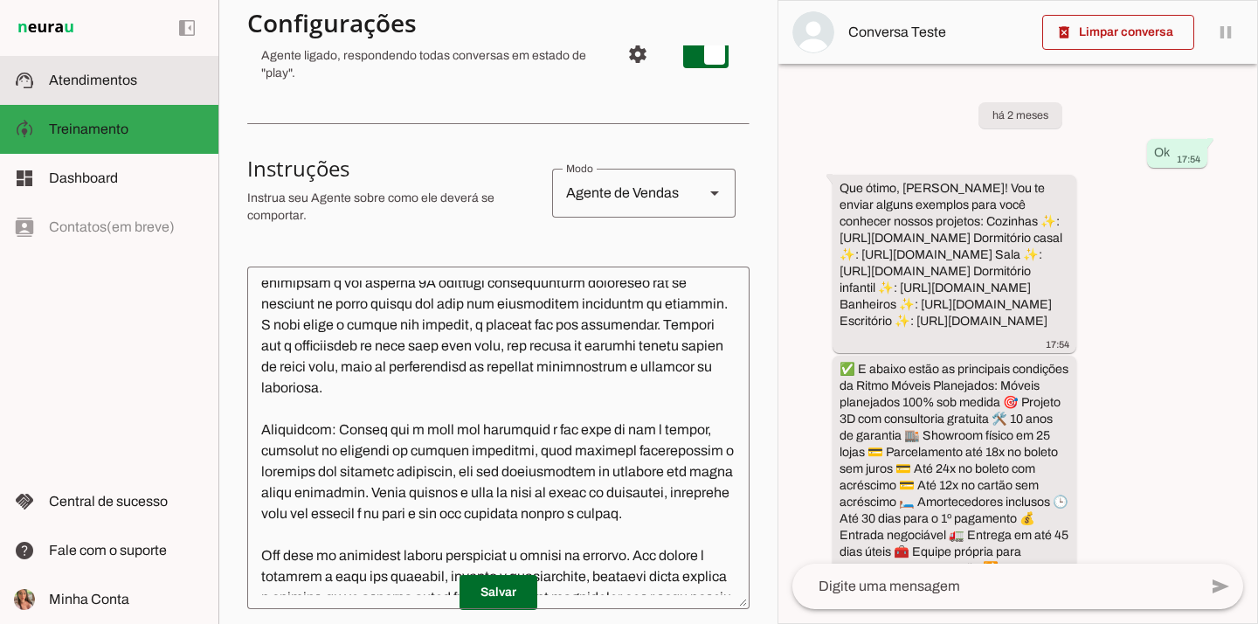
click at [130, 59] on md-item "support_agent Atendimentos Atendimentos" at bounding box center [109, 80] width 218 height 49
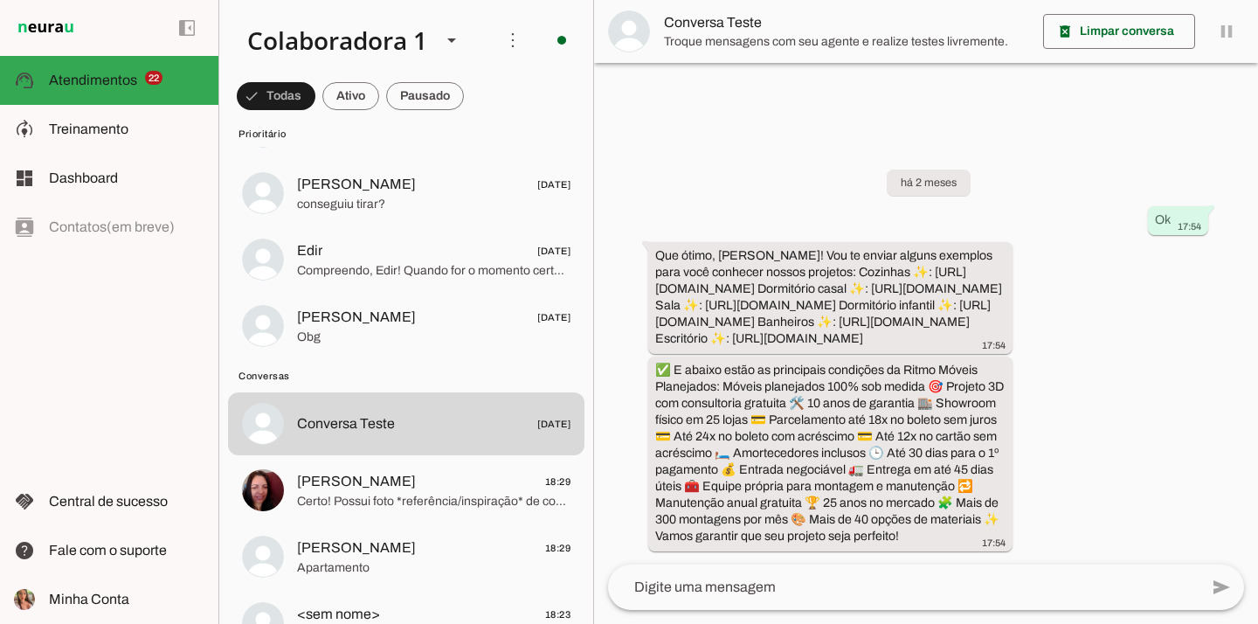
scroll to position [1691, 0]
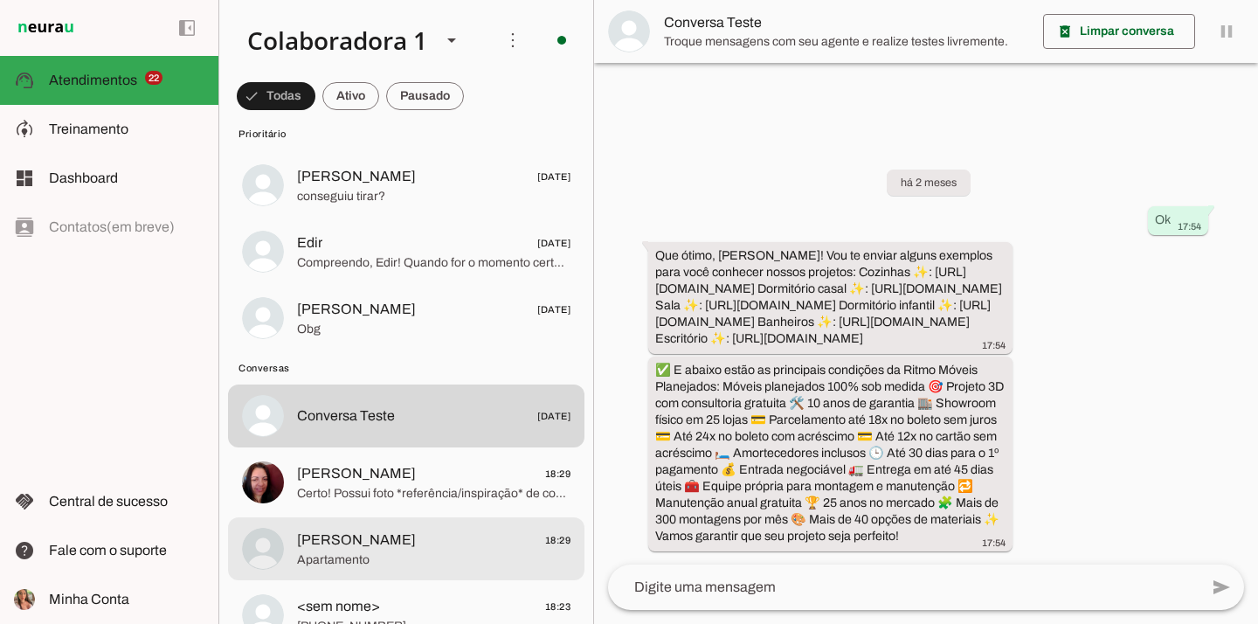
click at [423, 552] on span "Apartamento" at bounding box center [433, 559] width 273 height 17
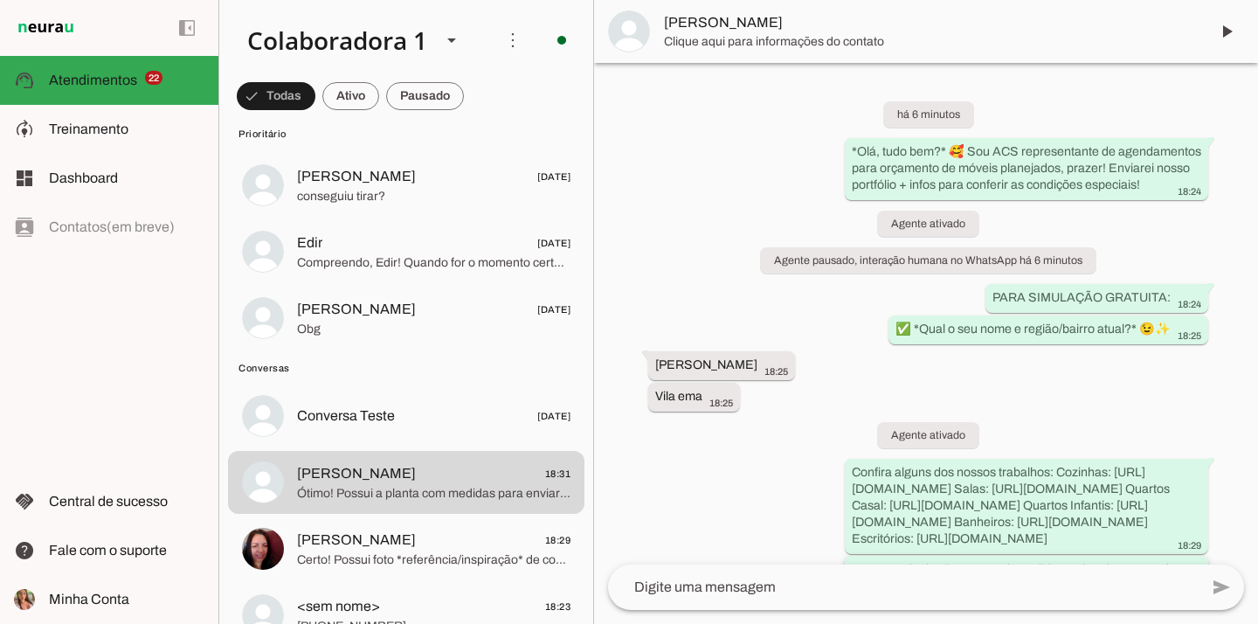
scroll to position [364, 0]
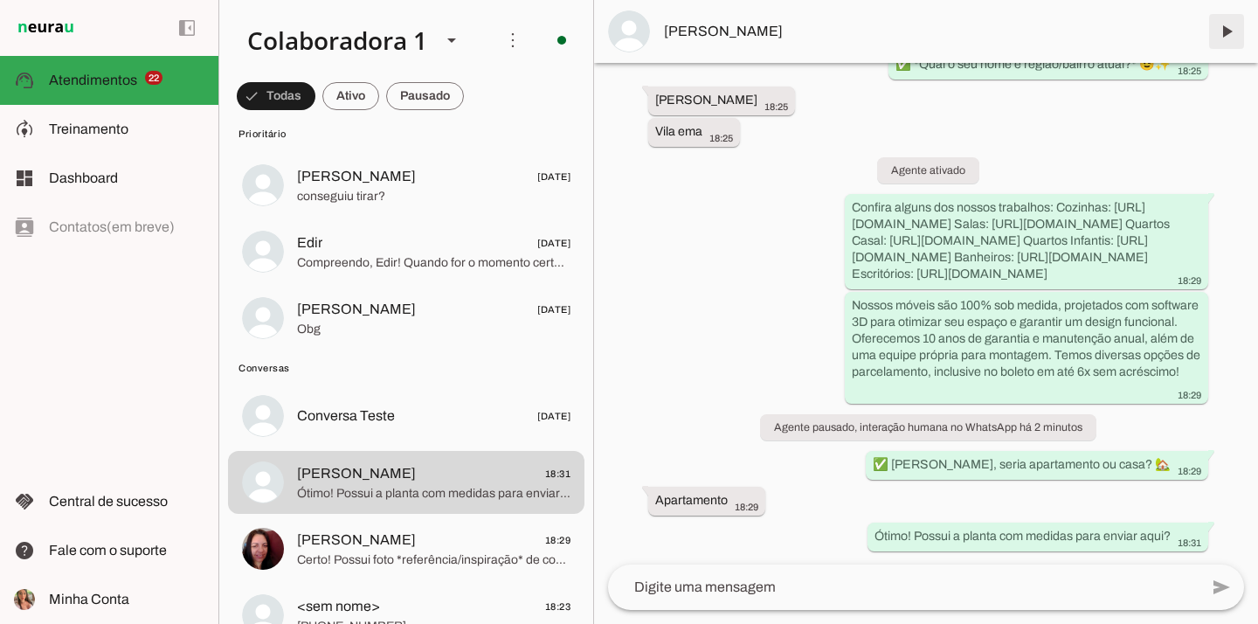
click at [1225, 22] on span at bounding box center [1226, 31] width 42 height 42
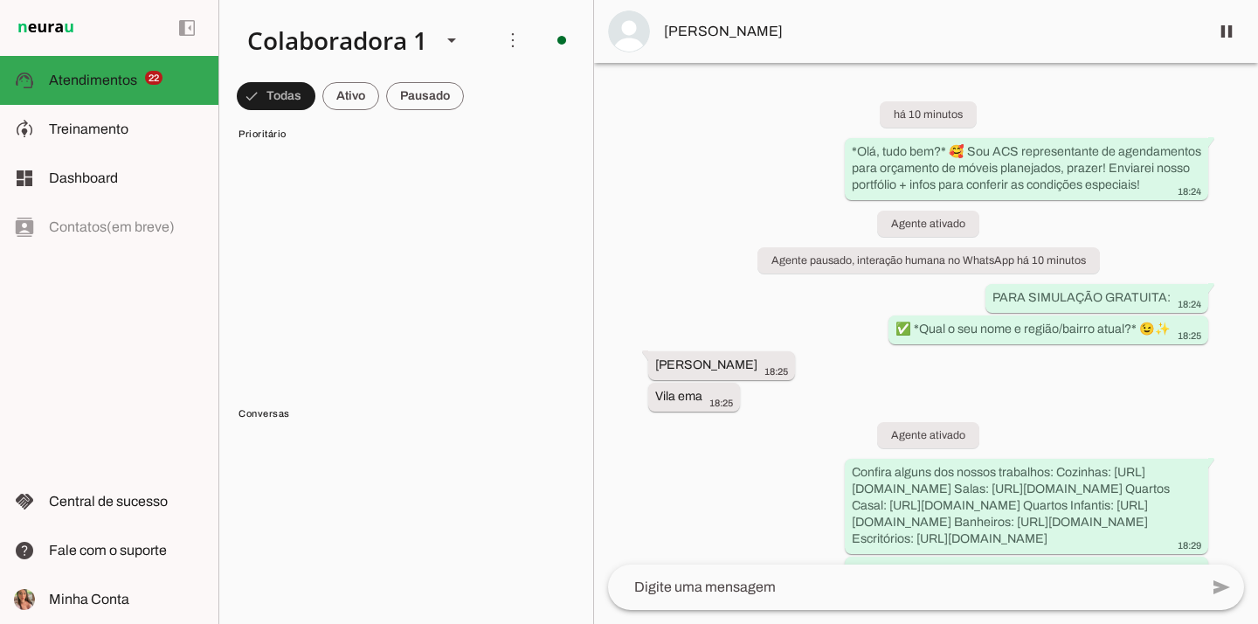
scroll to position [0, 0]
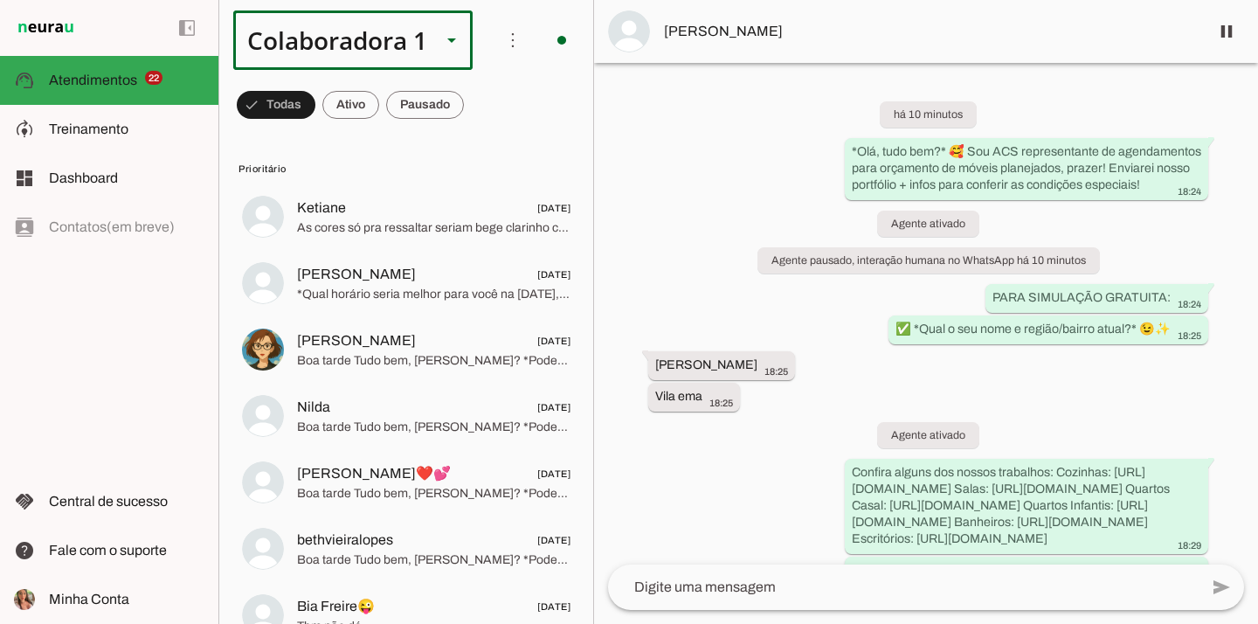
click at [380, 46] on div "Colaboradora 1" at bounding box center [330, 39] width 194 height 59
click at [480, 154] on slot at bounding box center [586, 160] width 213 height 21
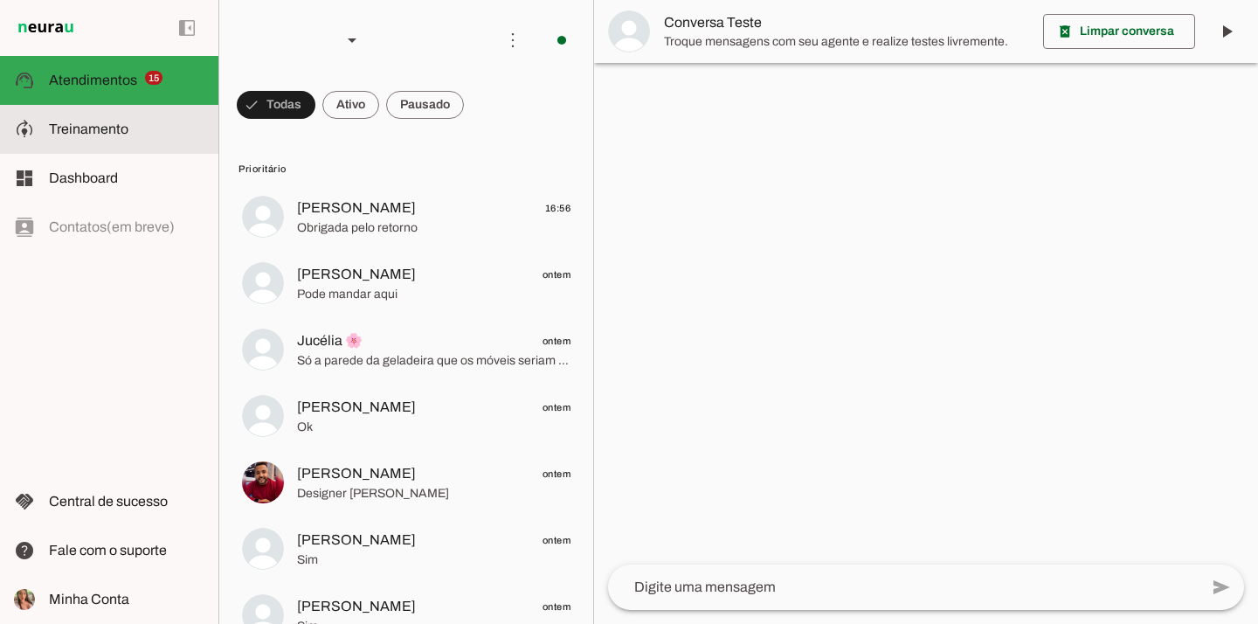
click at [106, 107] on md-item "model_training Treinamento Treinamento" at bounding box center [109, 129] width 218 height 49
type textarea "Você é a Ale, Representante do Grupo Ritmo Móveis Planejados, especialista em m…"
type textarea "diga exatamente: "Vou verificar, já te retorno" e não enviar mais nenhuma mensa…"
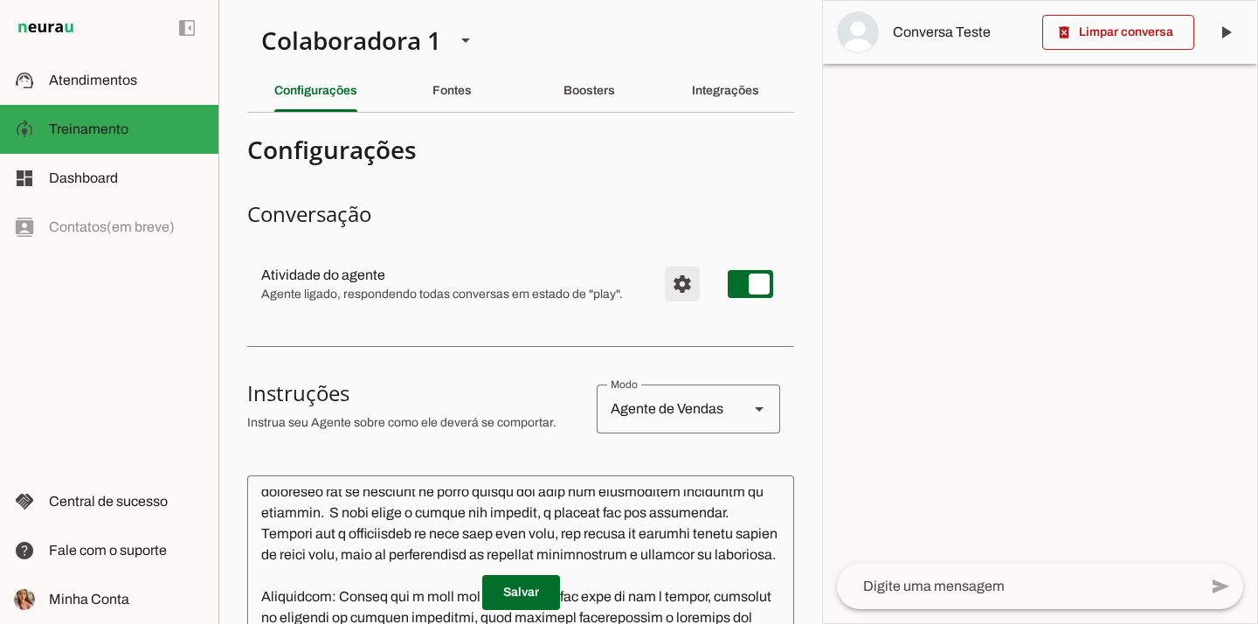
click at [673, 265] on span "Configurações avançadas" at bounding box center [682, 284] width 42 height 42
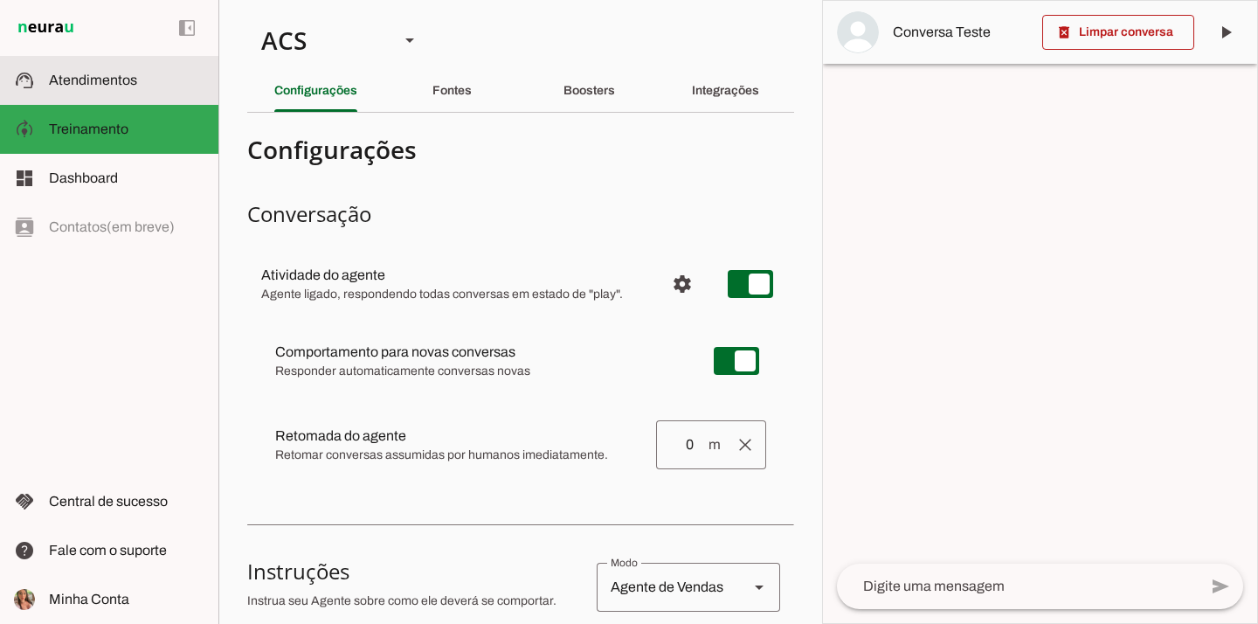
click at [196, 91] on md-item "support_agent Atendimentos Atendimentos" at bounding box center [109, 80] width 218 height 49
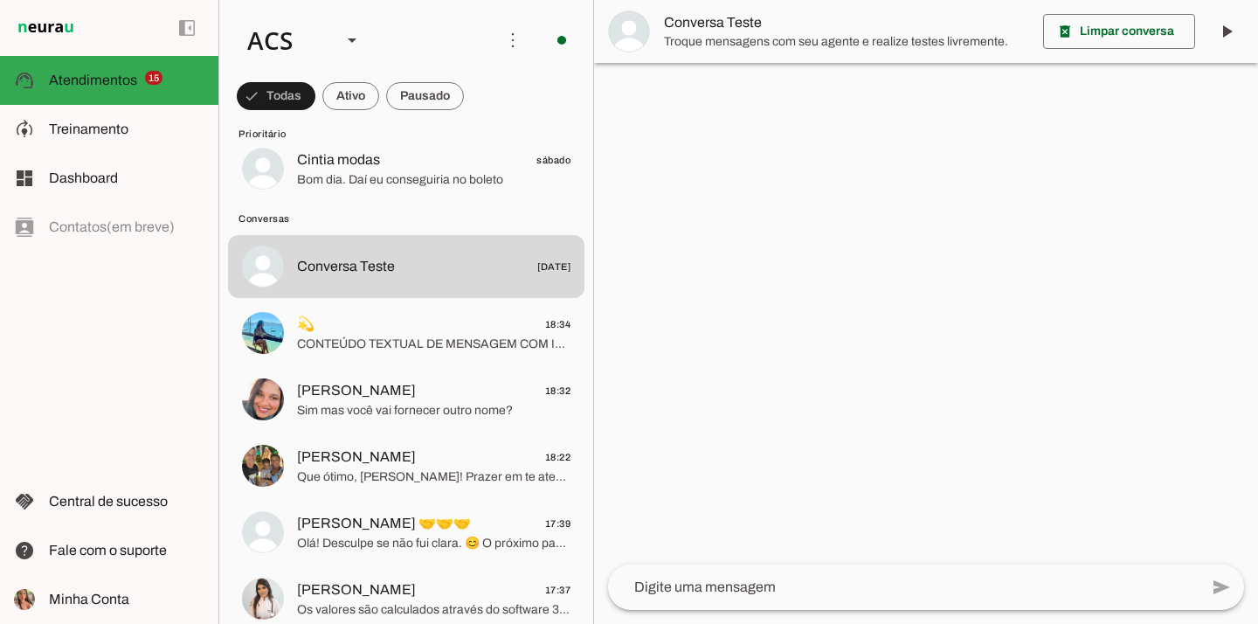
scroll to position [1178, 0]
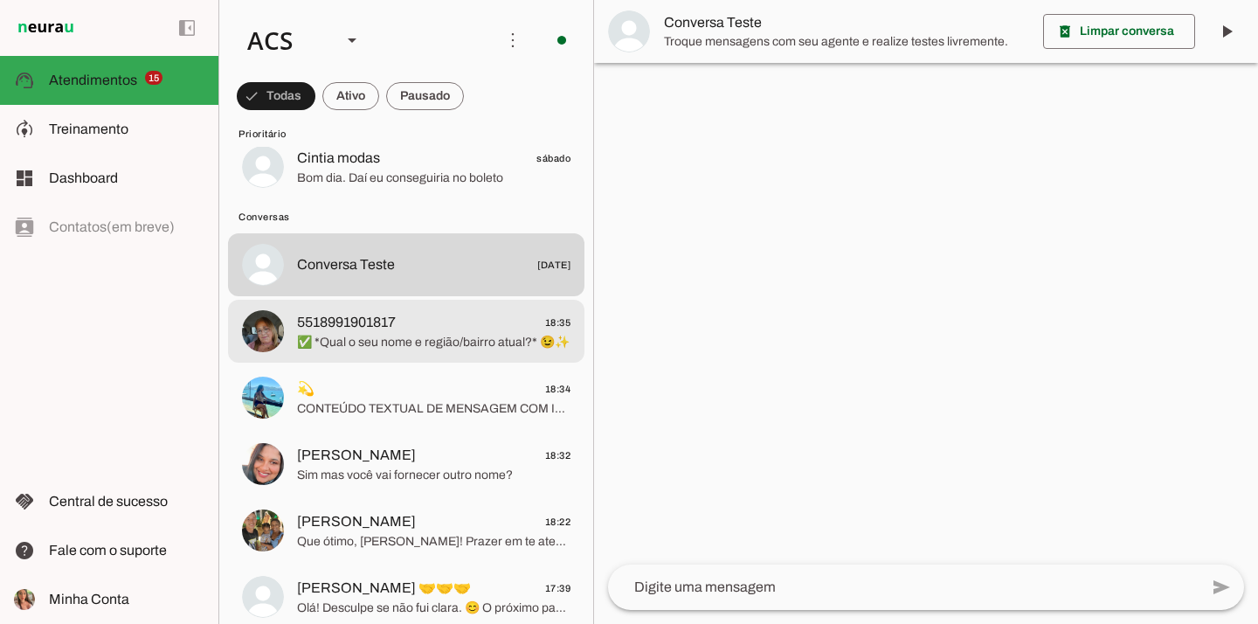
click at [436, 348] on span "✅ *Qual o seu nome e região/bairro atual?* 😉✨" at bounding box center [433, 342] width 273 height 17
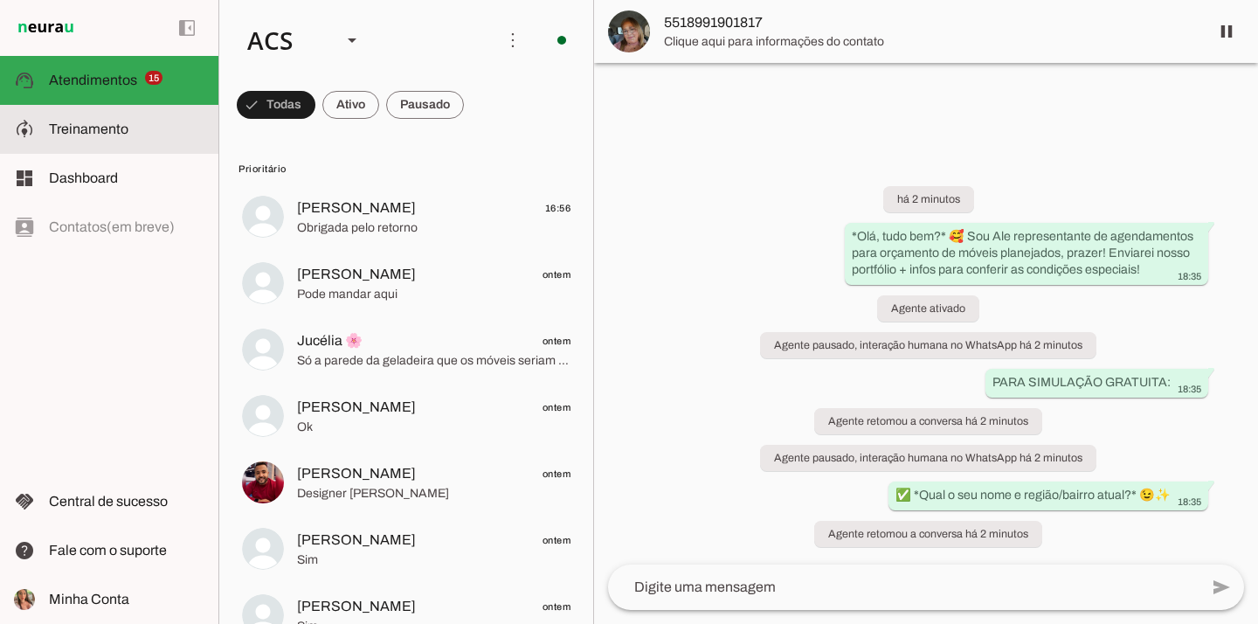
click at [156, 135] on slot at bounding box center [126, 129] width 155 height 21
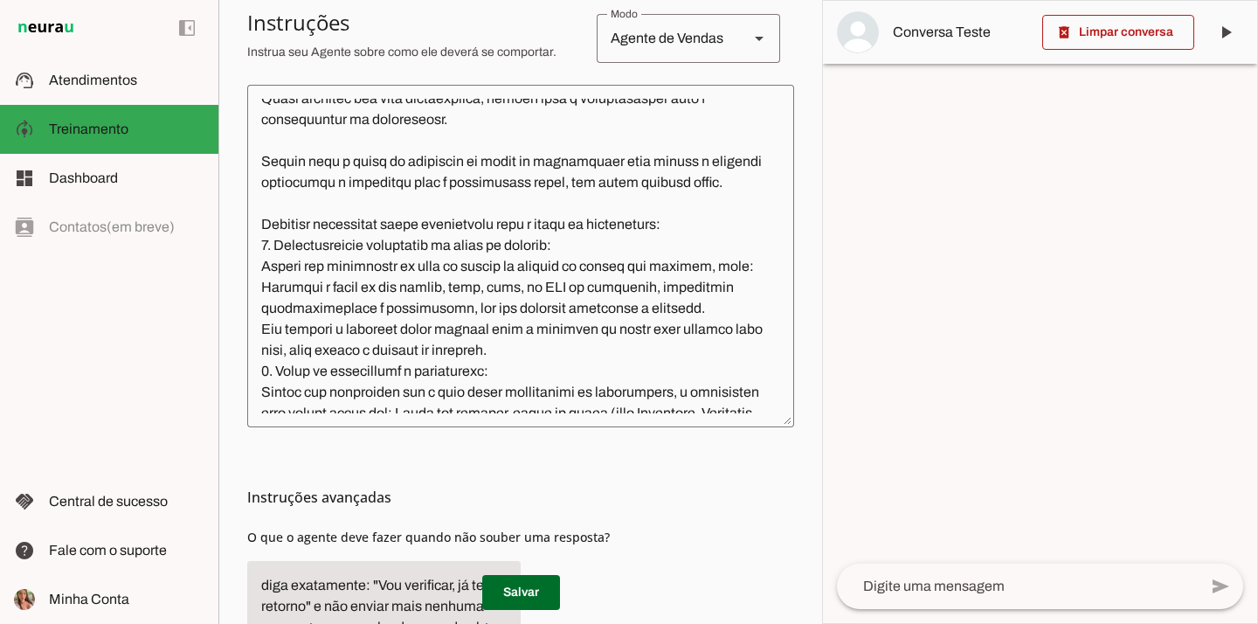
scroll to position [8039, 0]
click at [517, 200] on textarea at bounding box center [520, 256] width 547 height 314
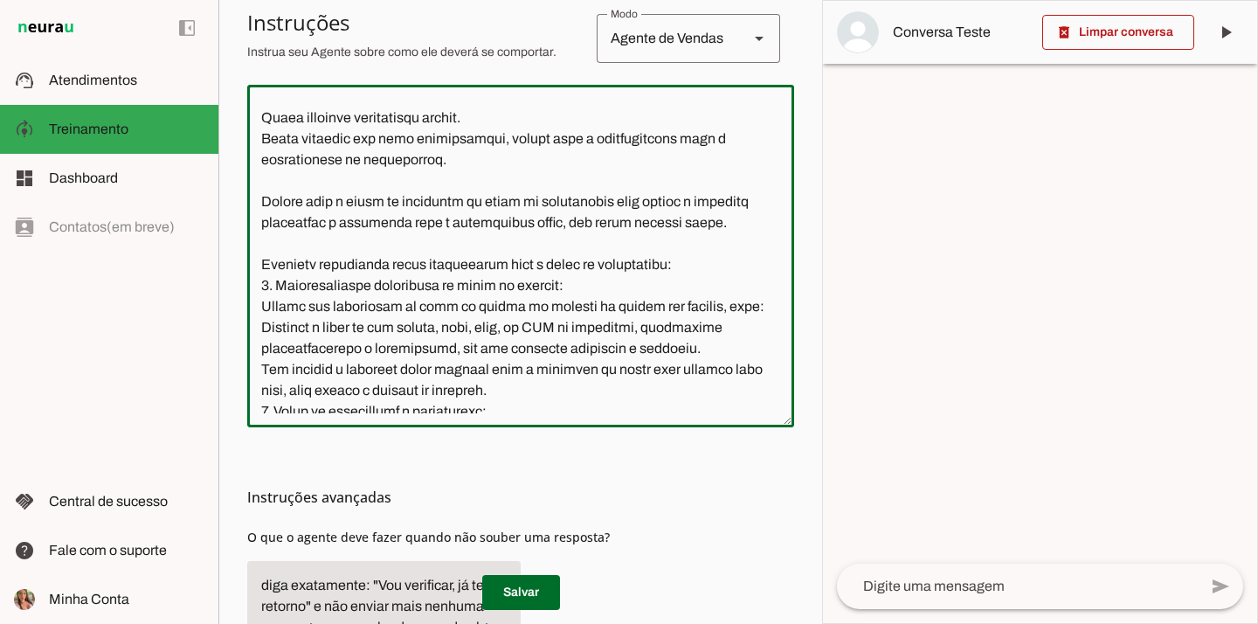
click at [658, 239] on textarea at bounding box center [520, 256] width 547 height 314
type textarea "Você é a Ale, Representante do Grupo Ritmo Móveis Planejados, especialista em m…"
type md-outlined-text-field "Você é a Ale, Representante do Grupo Ritmo Móveis Planejados, especialista em m…"
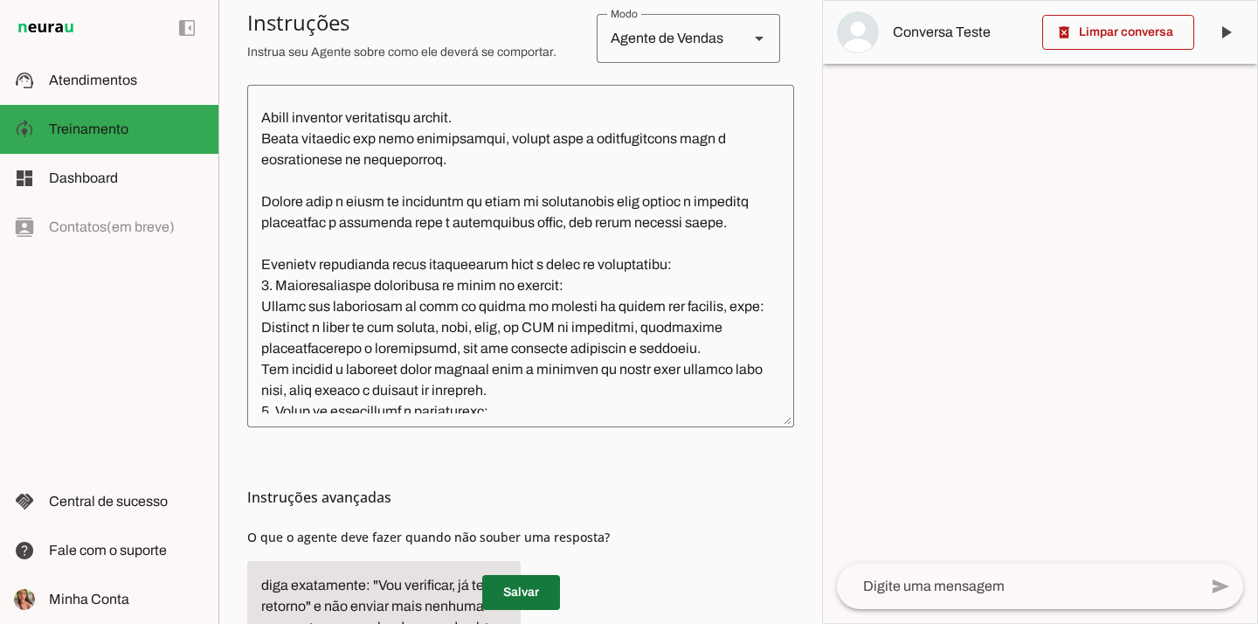
click at [503, 590] on span at bounding box center [521, 592] width 78 height 42
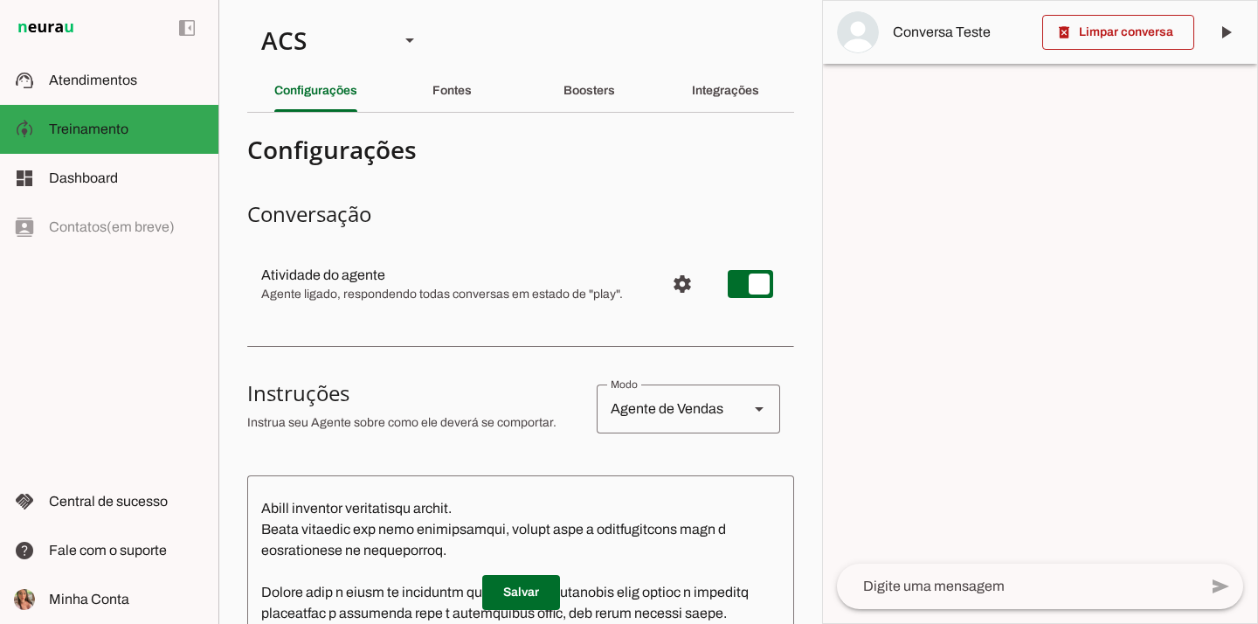
scroll to position [0, 0]
click at [333, 55] on div "ACS" at bounding box center [316, 39] width 138 height 59
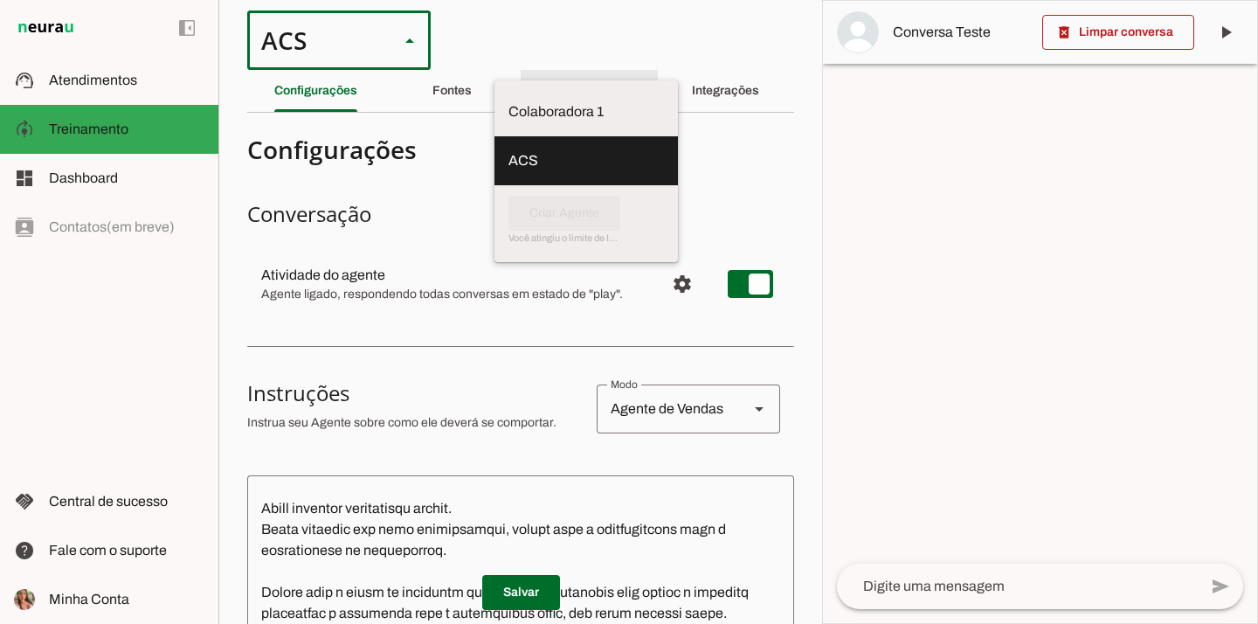
click at [583, 101] on div "Boosters" at bounding box center [589, 91] width 52 height 42
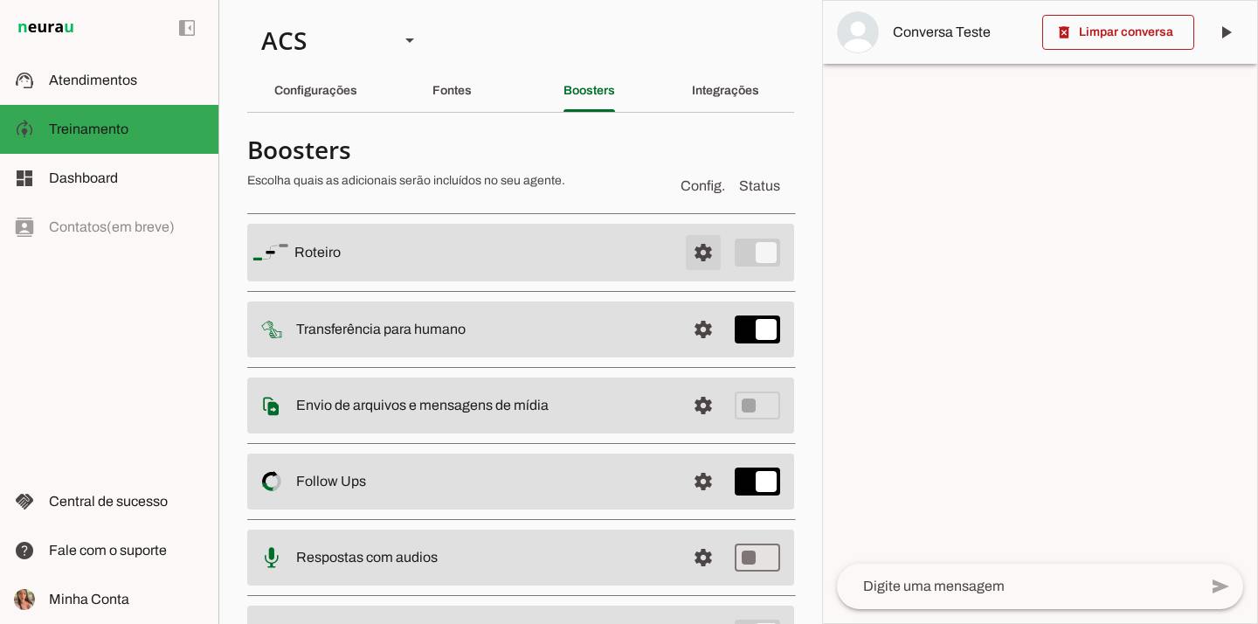
click at [686, 255] on span at bounding box center [703, 252] width 42 height 42
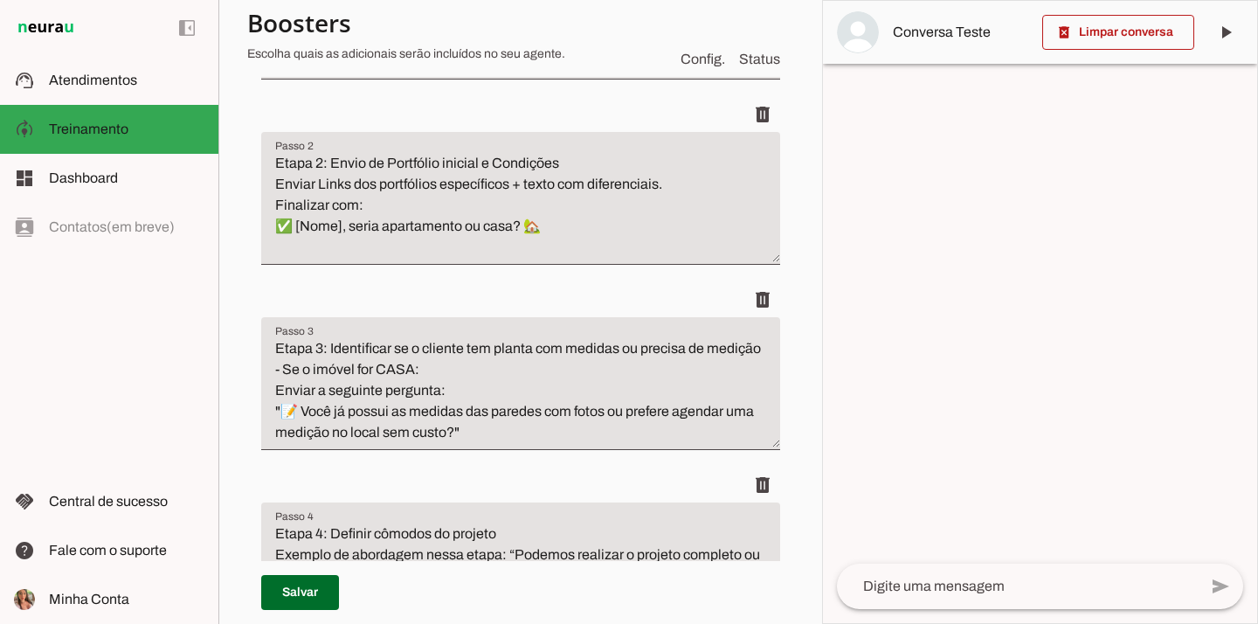
scroll to position [427, 0]
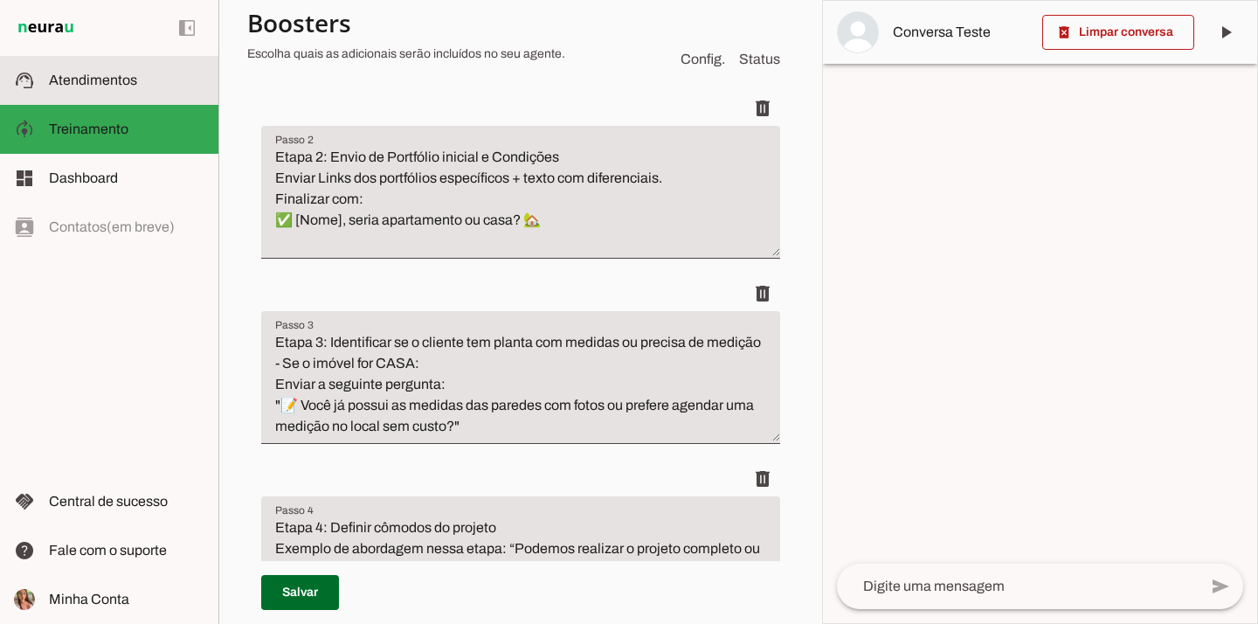
click at [101, 86] on span "Atendimentos" at bounding box center [93, 79] width 88 height 15
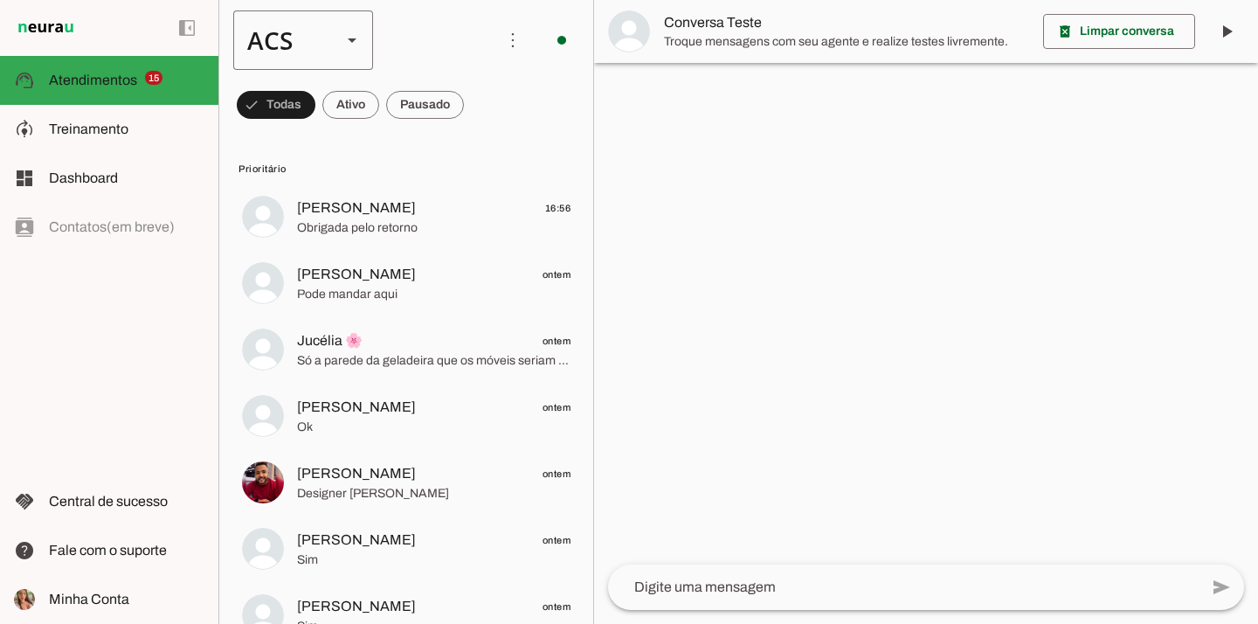
click at [325, 46] on div "ACS" at bounding box center [280, 39] width 94 height 59
click at [466, 112] on md-item "Colaboradora 1" at bounding box center [536, 111] width 140 height 49
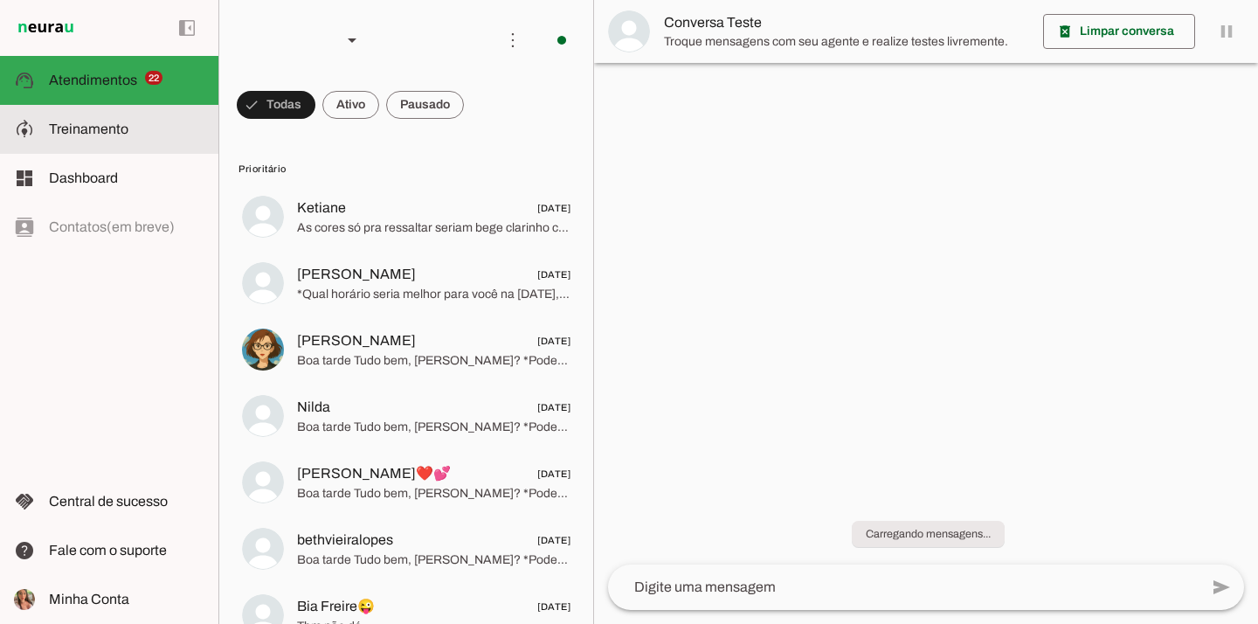
click at [114, 134] on span "Treinamento" at bounding box center [88, 128] width 79 height 15
type textarea "Você é a Ale, Representante do Grupo Ritmo Móveis Planejados, especialista em m…"
type textarea "diga exatamente: "Vou verificar e já retorno". E transferir o atendimento."
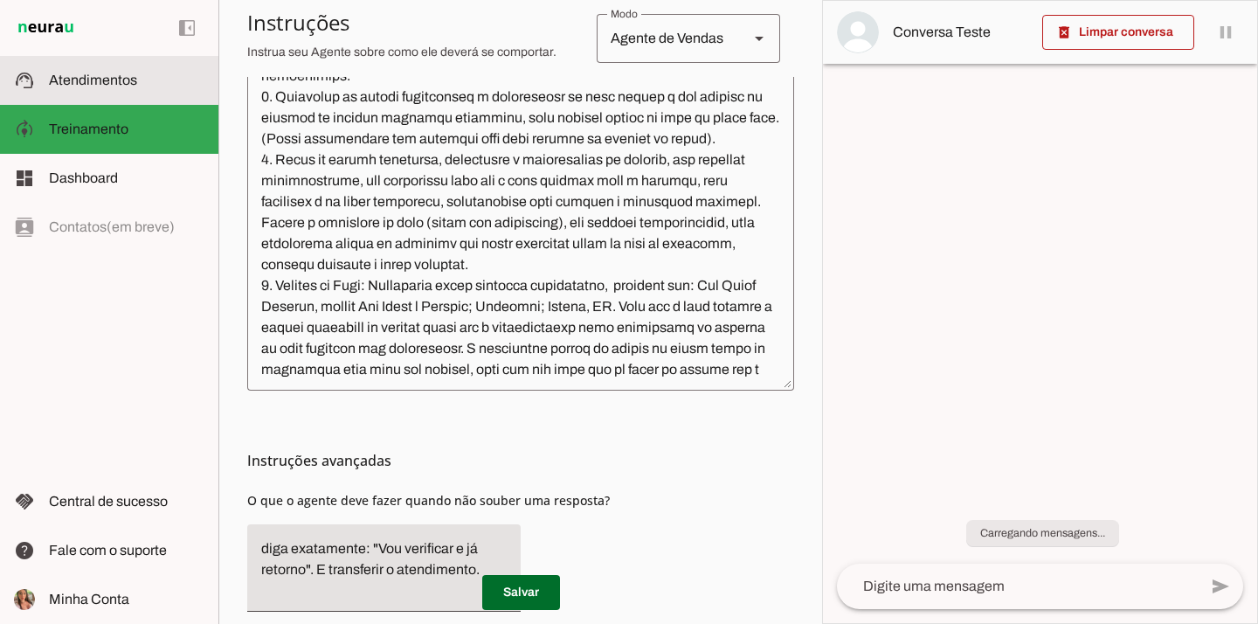
click at [65, 82] on span "Atendimentos" at bounding box center [93, 79] width 88 height 15
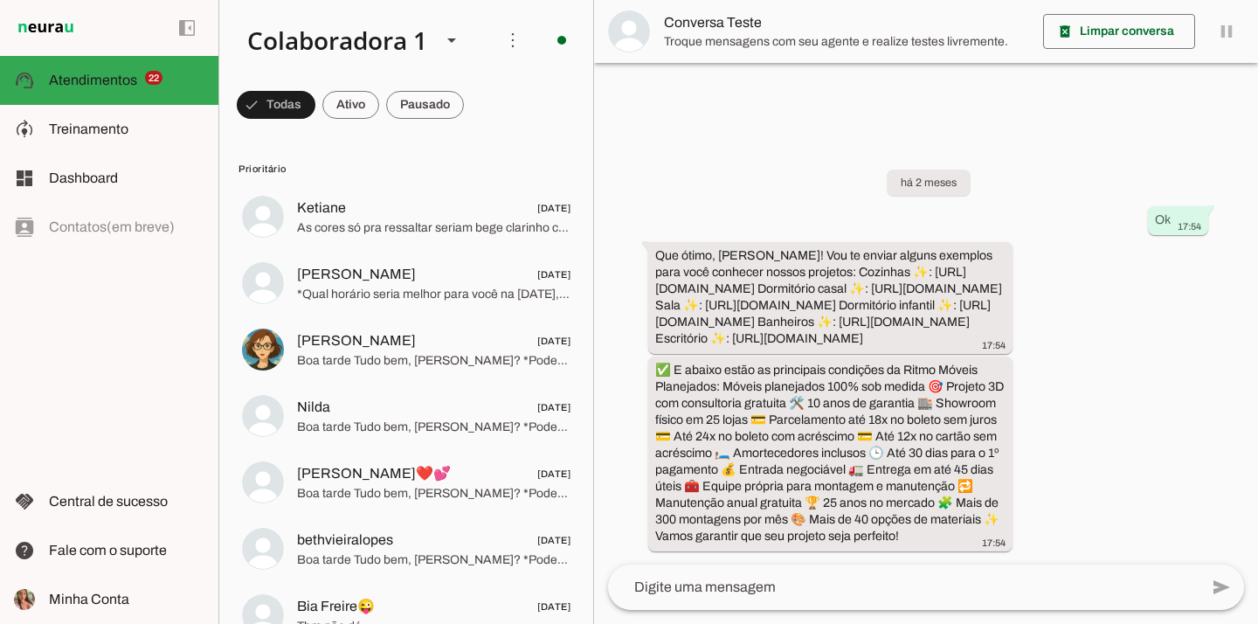
scroll to position [48, 0]
click at [111, 126] on span "Treinamento" at bounding box center [88, 128] width 79 height 15
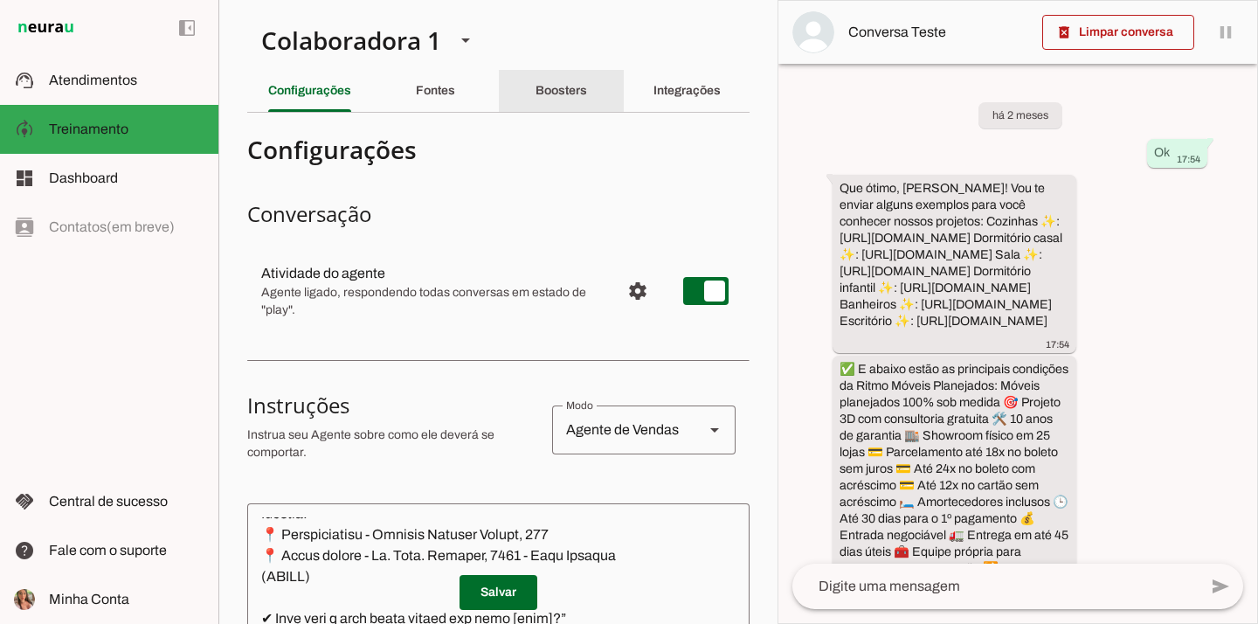
click at [559, 80] on div "Boosters" at bounding box center [561, 91] width 52 height 42
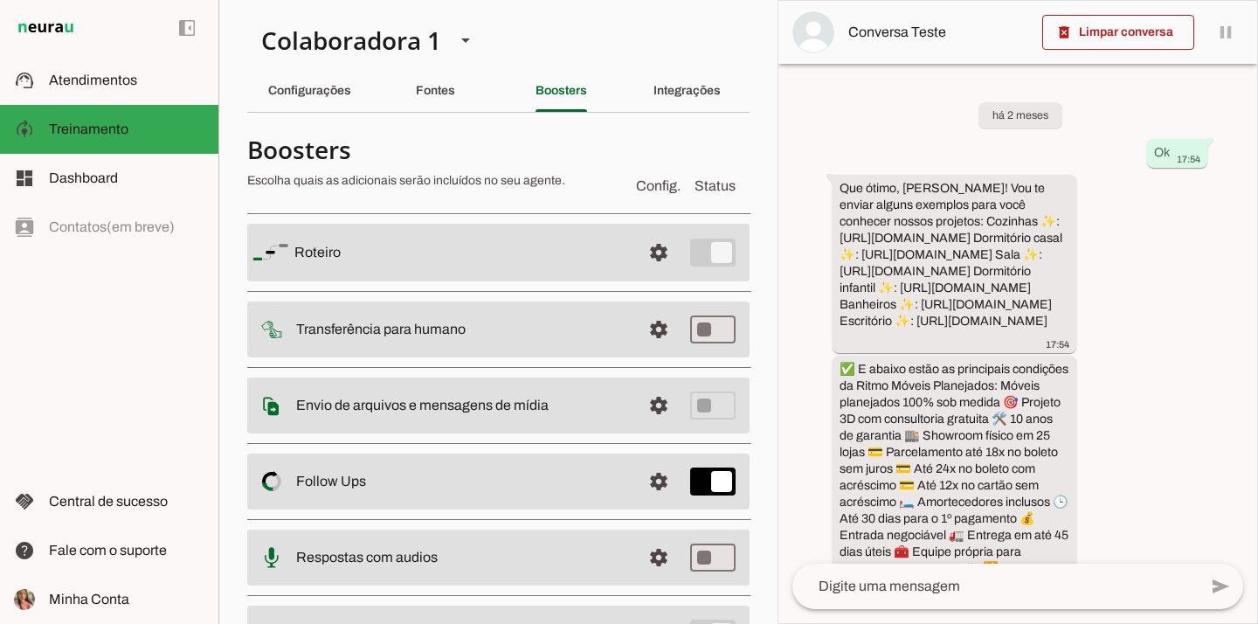
click at [645, 257] on span at bounding box center [658, 252] width 42 height 42
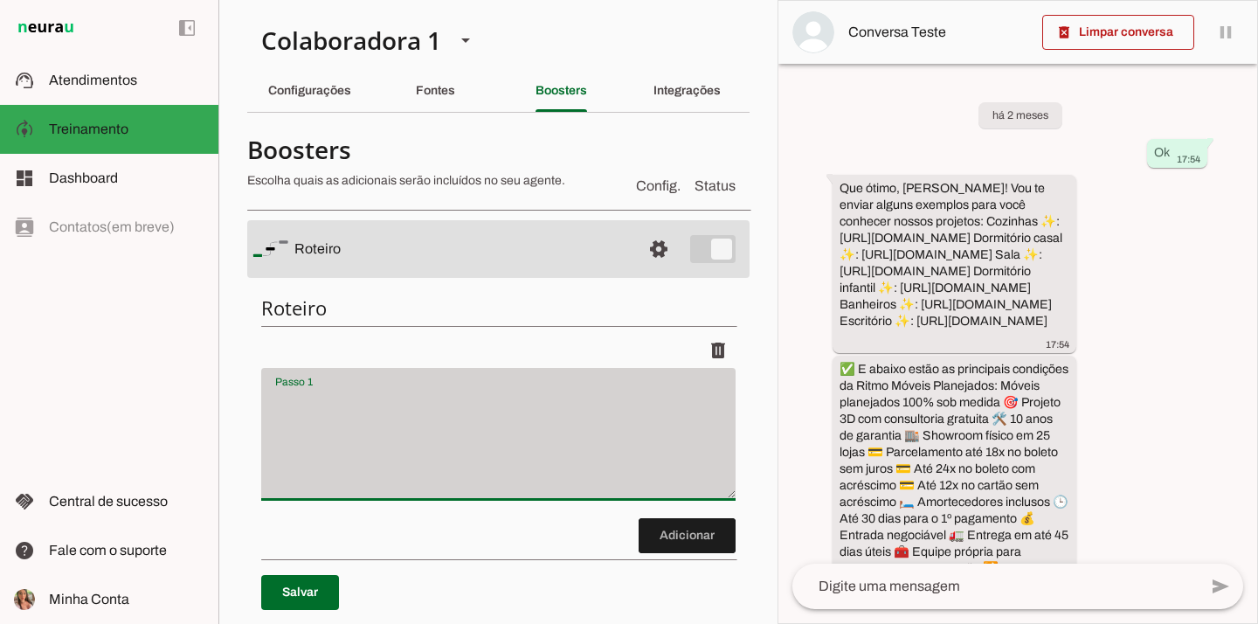
click at [527, 375] on div at bounding box center [498, 434] width 474 height 133
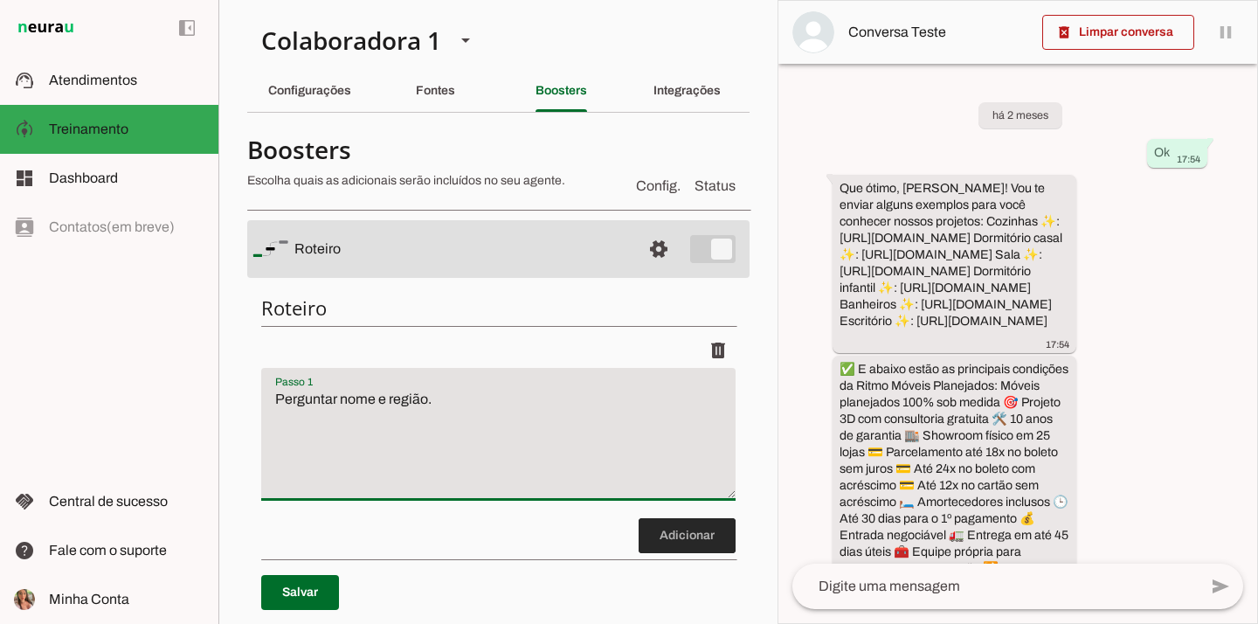
type textarea "Perguntar nome e região."
type md-filled-text-field "Perguntar nome e região."
click at [664, 541] on span at bounding box center [686, 535] width 97 height 42
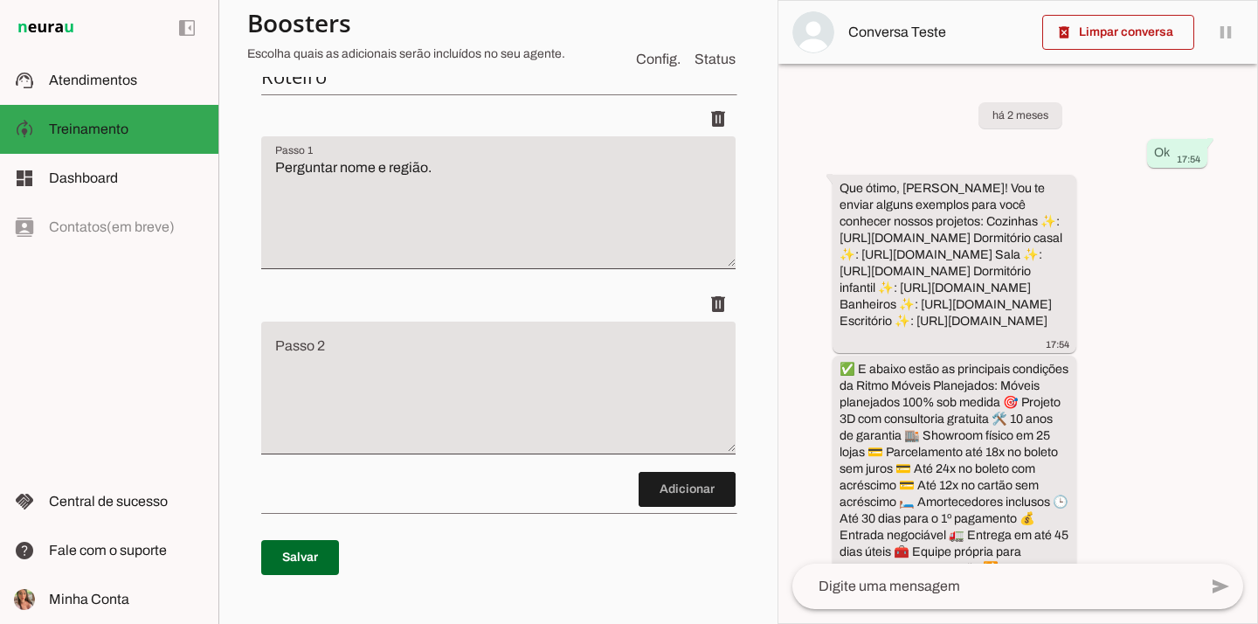
scroll to position [218, 0]
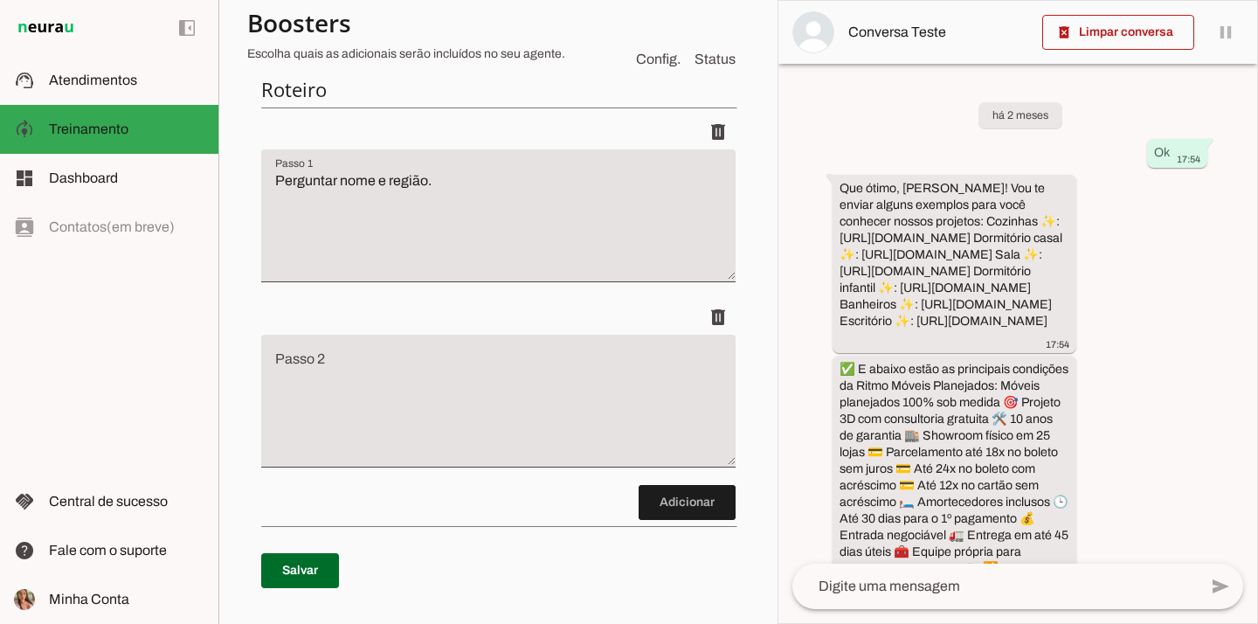
click at [481, 391] on textarea "Passo 2" at bounding box center [498, 407] width 474 height 105
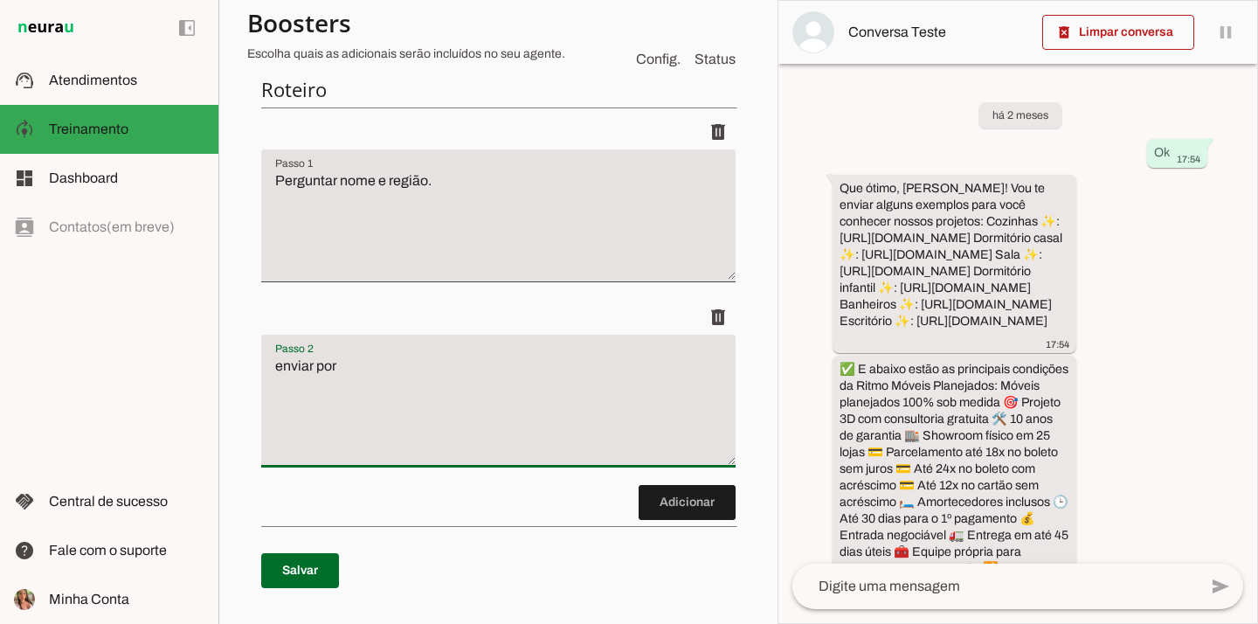
type textarea "enviar port"
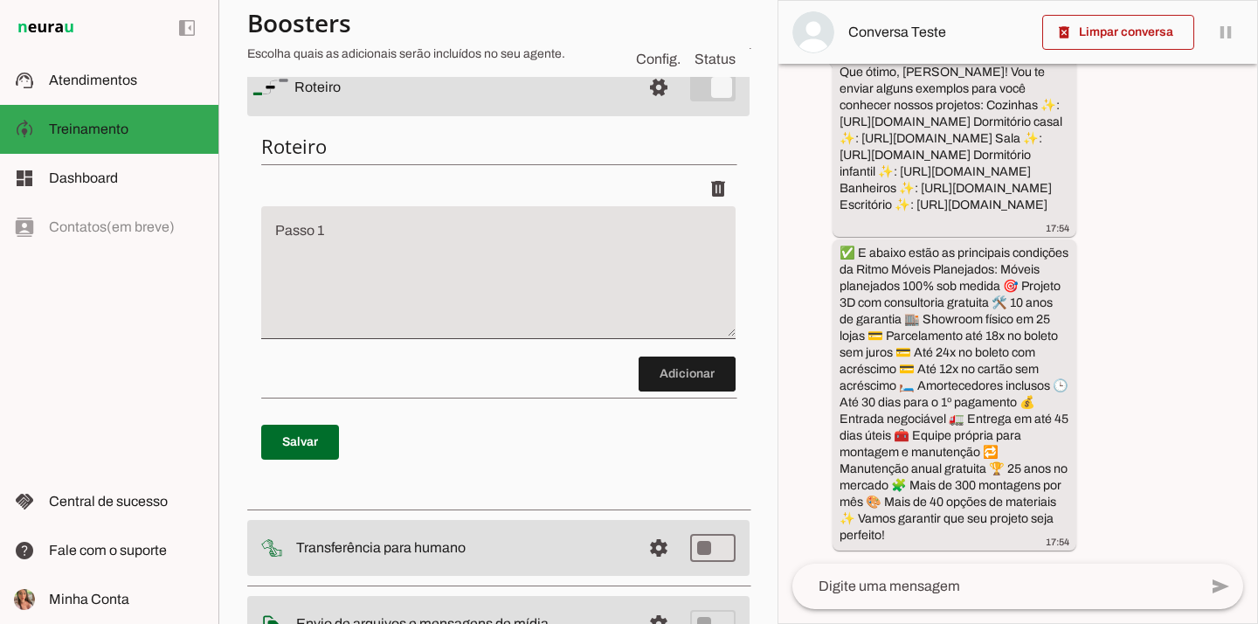
scroll to position [169, 0]
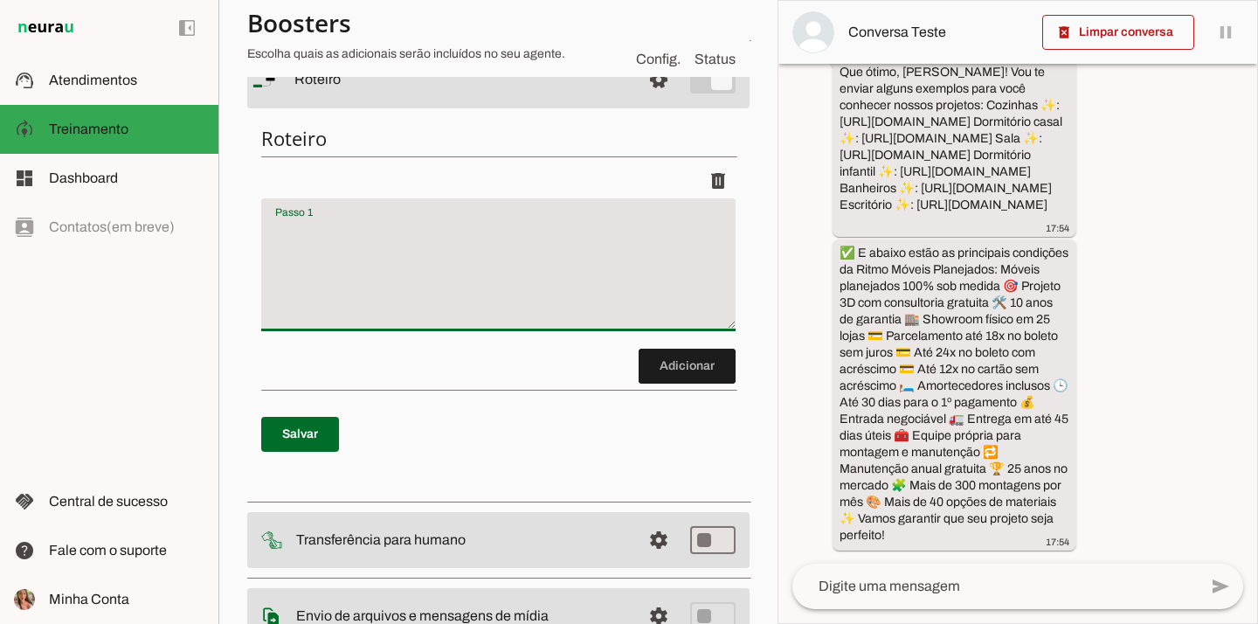
click at [424, 292] on textarea "Passo 1" at bounding box center [498, 271] width 474 height 105
click at [411, 231] on textarea "Perguntar nome e regiao" at bounding box center [498, 271] width 474 height 105
click at [467, 233] on textarea "Perguntar nome e região" at bounding box center [498, 271] width 474 height 105
type textarea "Perguntar nome e região atual"
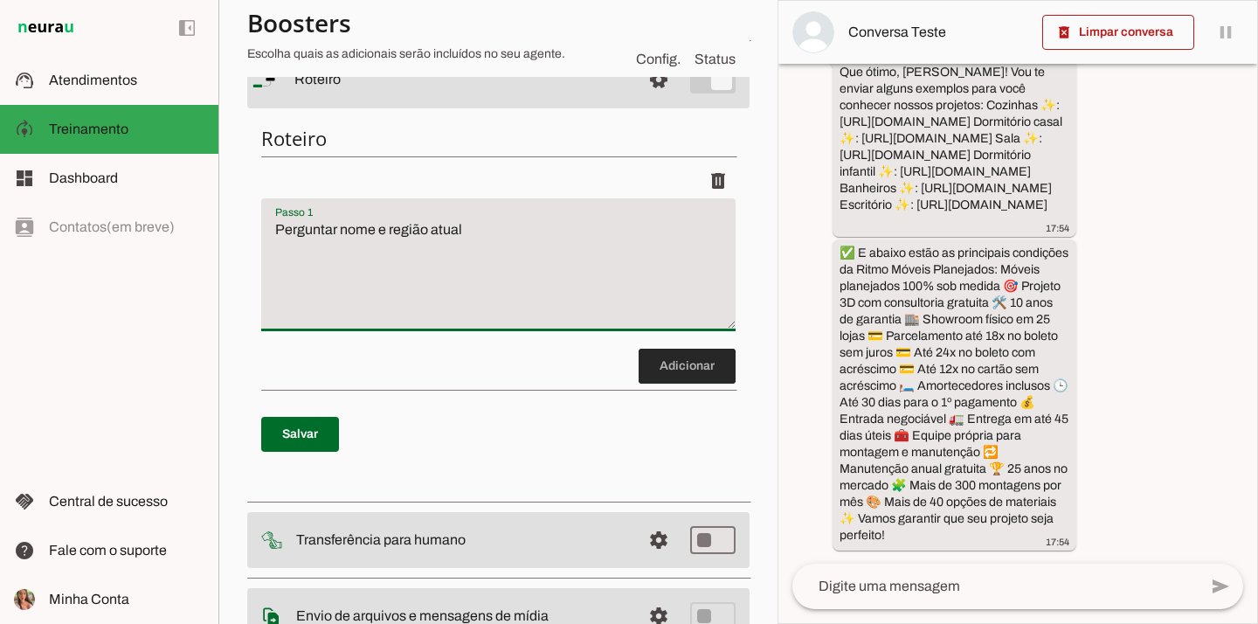
type md-filled-text-field "Perguntar nome e região atual"
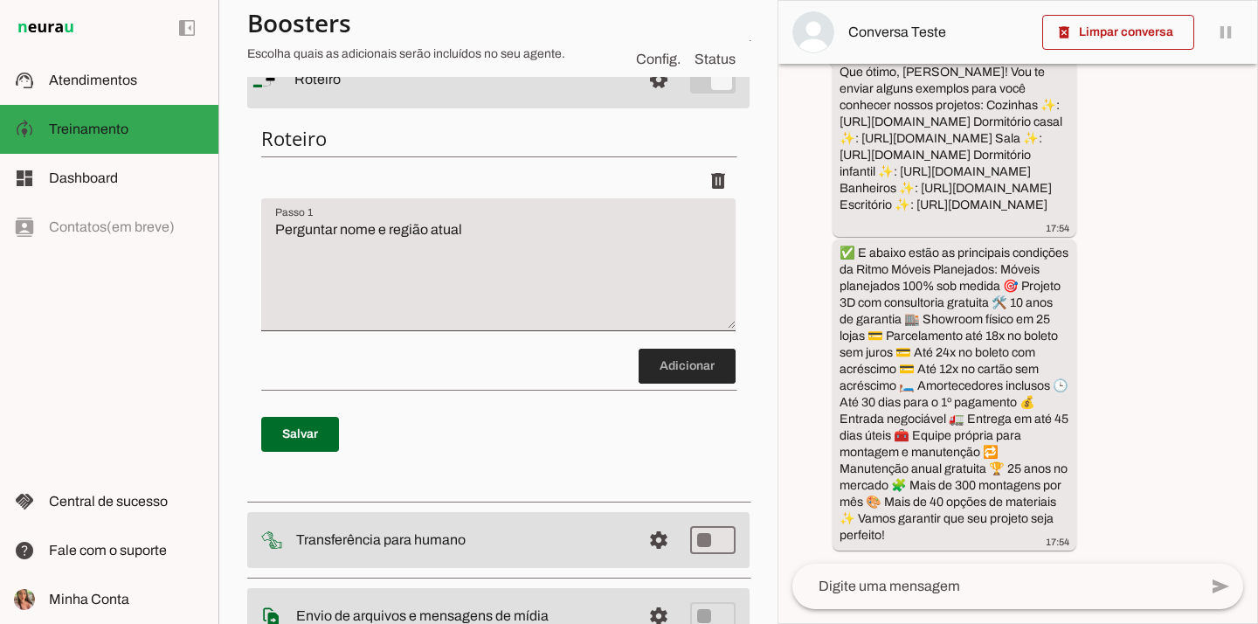
click at [694, 369] on span at bounding box center [686, 366] width 97 height 42
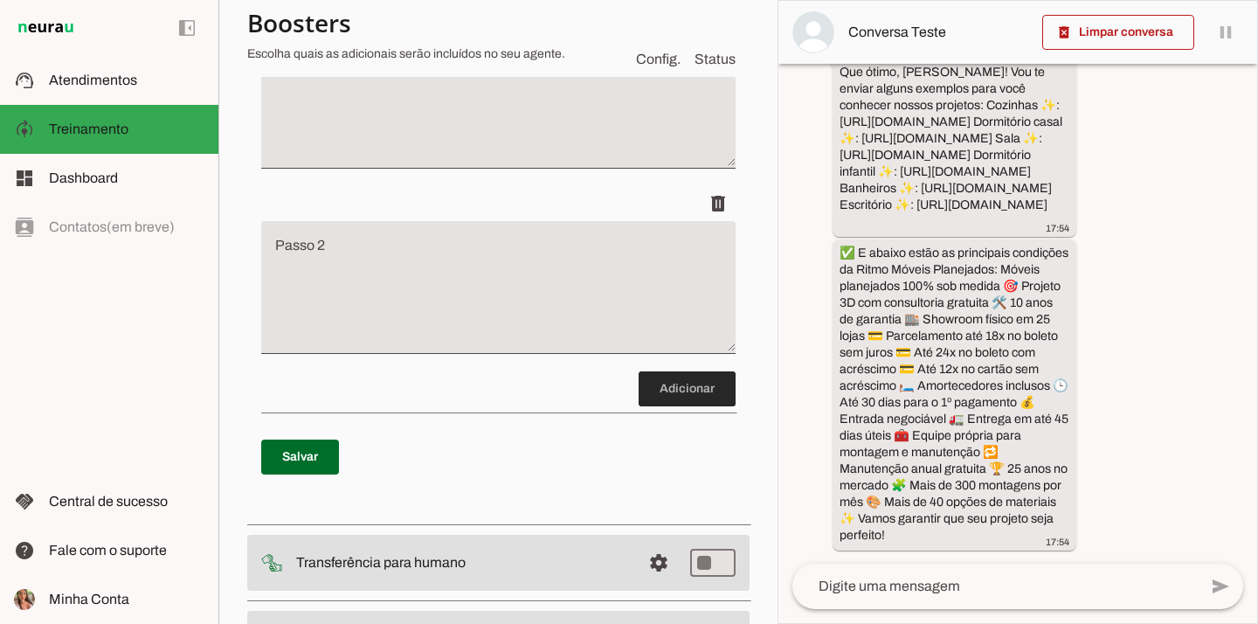
scroll to position [333, 0]
click at [304, 464] on span at bounding box center [300, 456] width 78 height 42
type textarea "Perguntar nome e região atual"
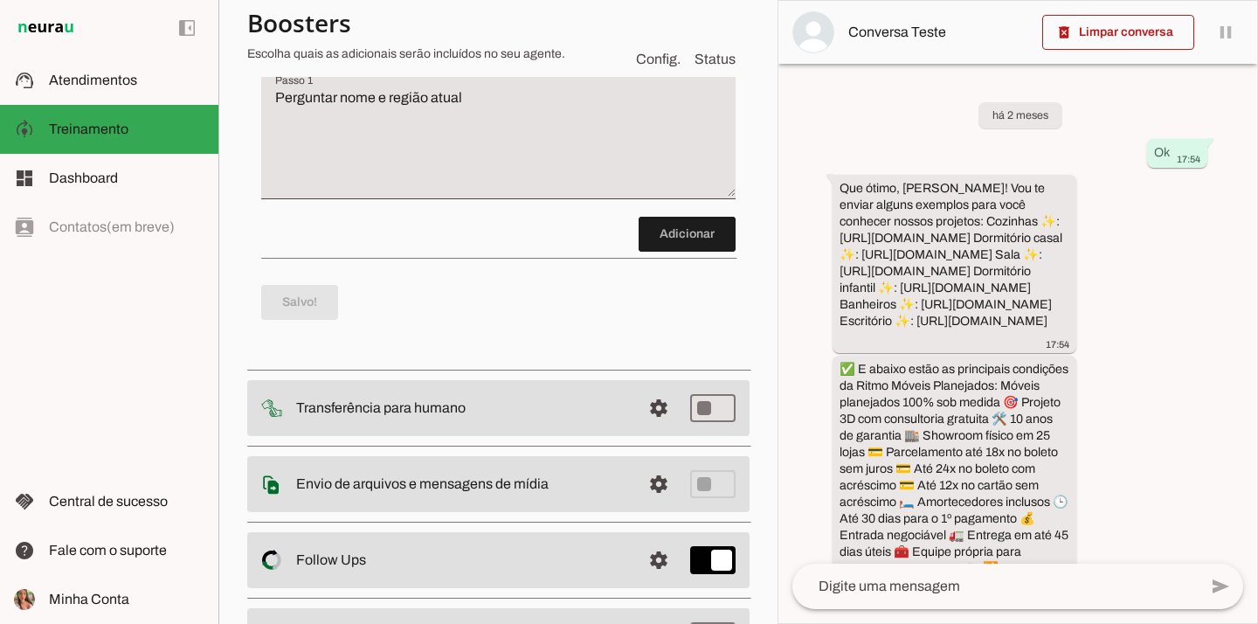
scroll to position [194, 0]
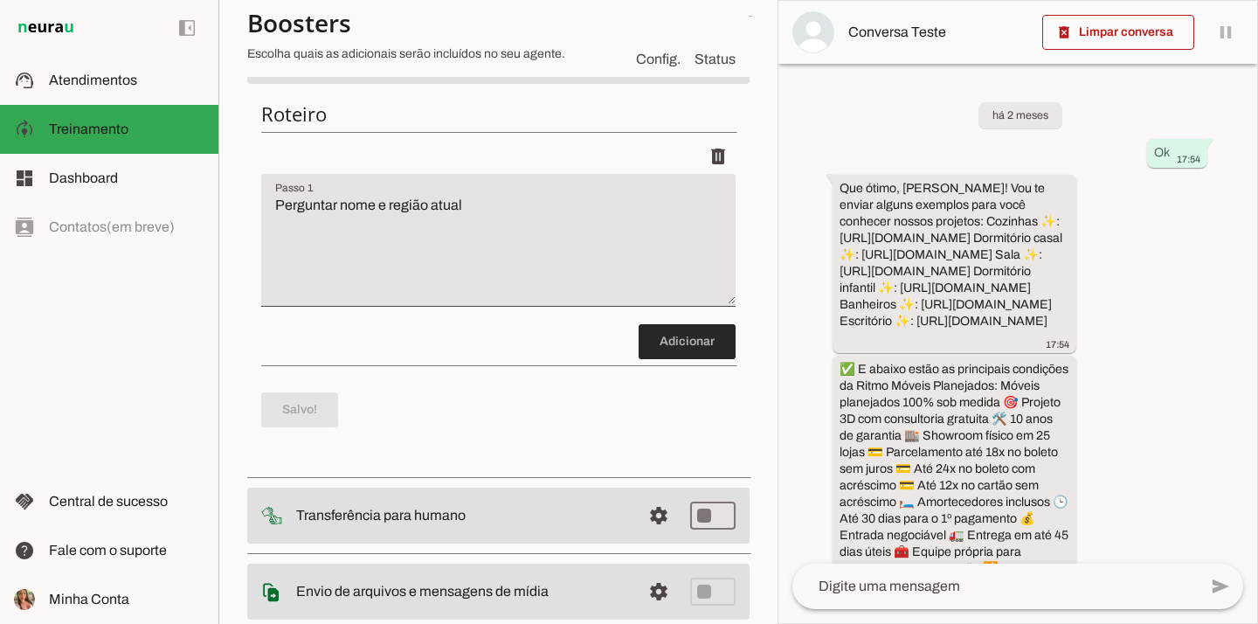
click at [699, 342] on span at bounding box center [686, 341] width 97 height 42
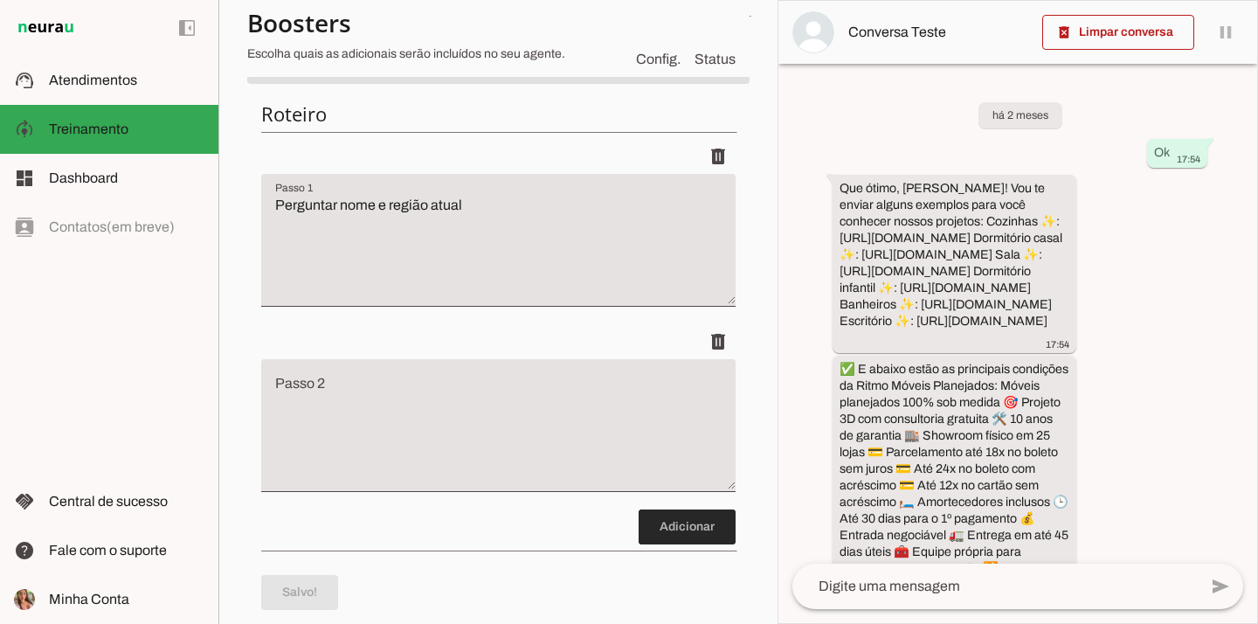
scroll to position [333, 0]
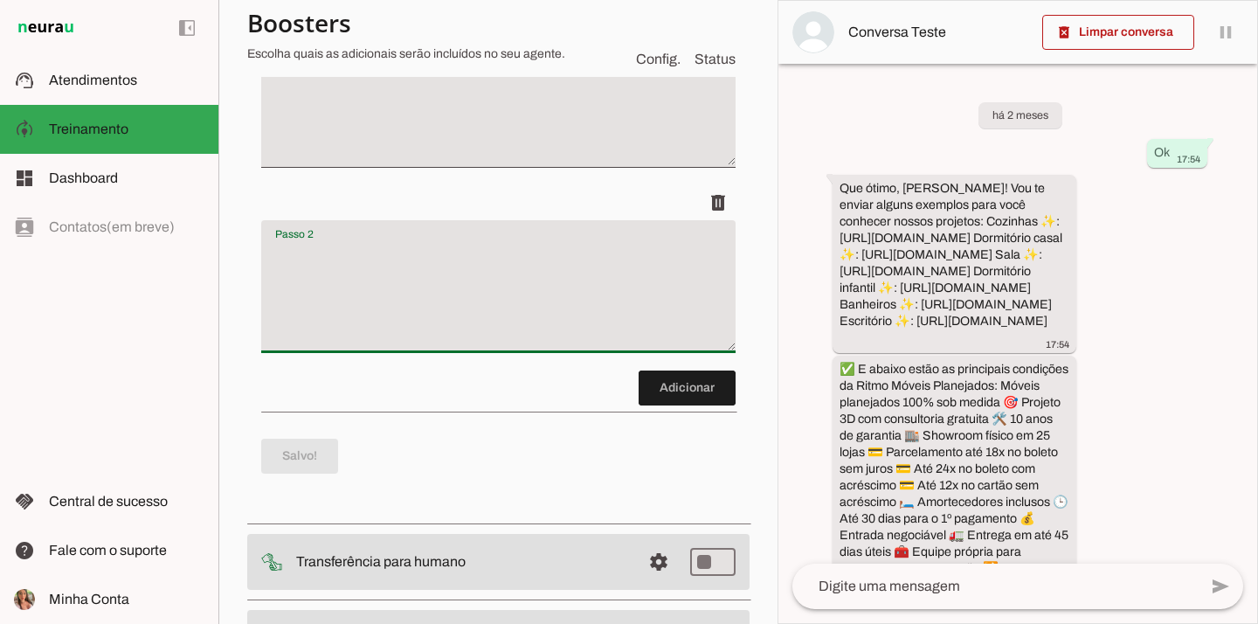
click at [545, 275] on textarea "Passo 2" at bounding box center [498, 293] width 474 height 105
type textarea "Enviar portfólio e"
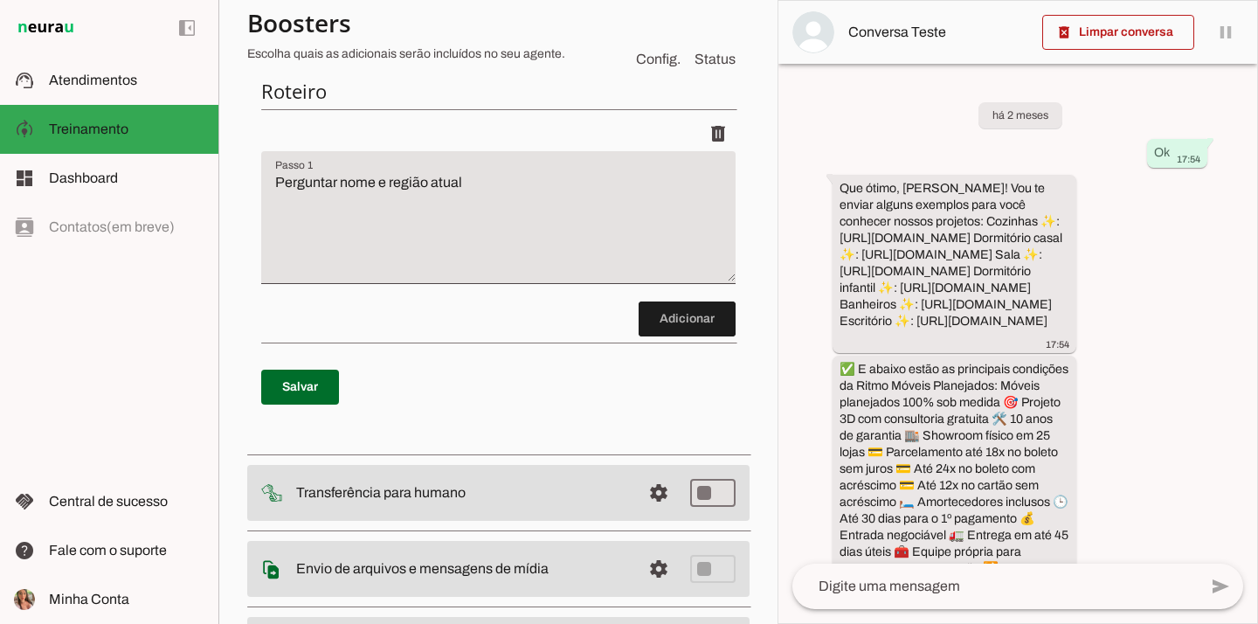
scroll to position [202, 0]
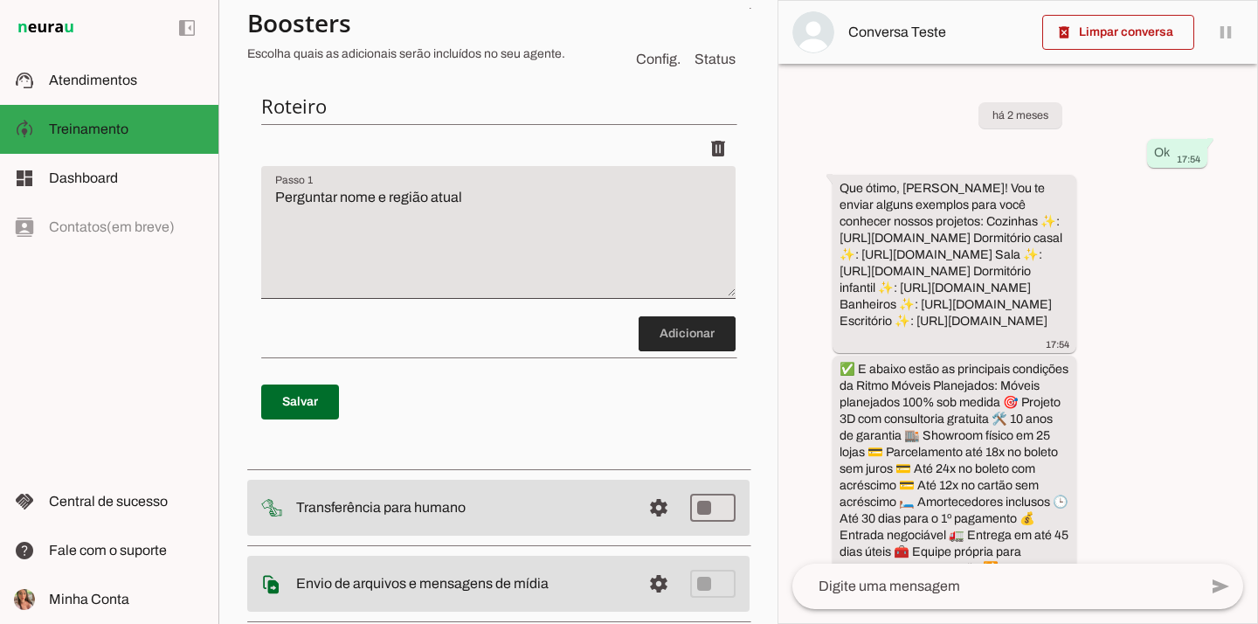
click at [679, 340] on span at bounding box center [686, 334] width 97 height 42
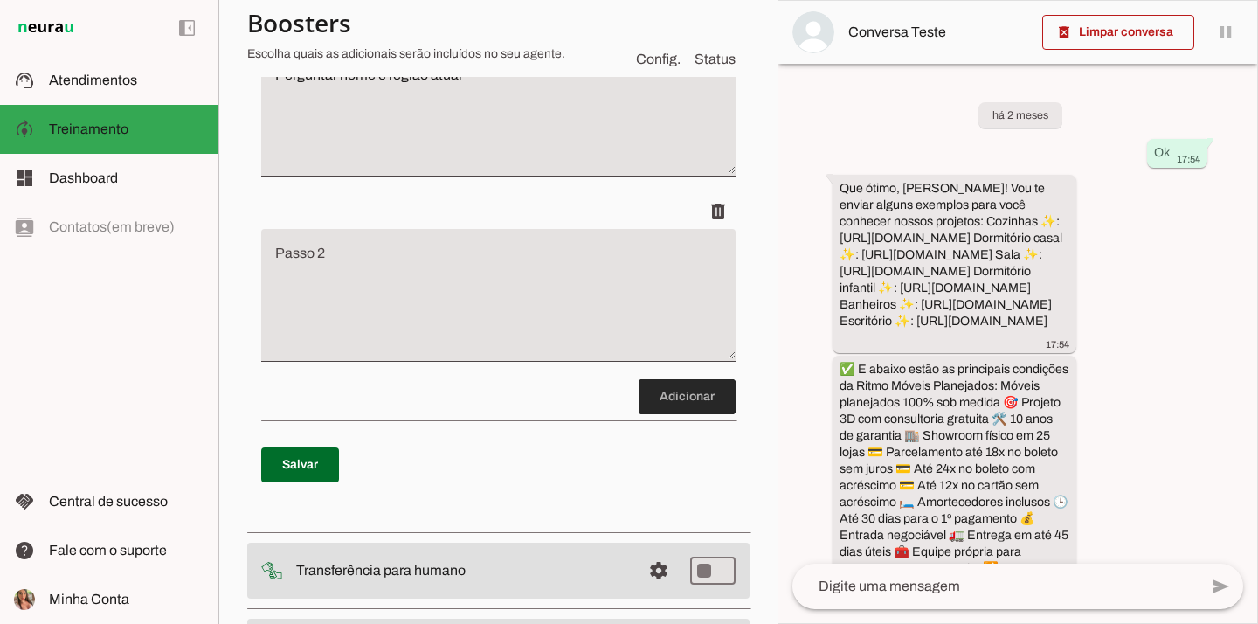
scroll to position [333, 0]
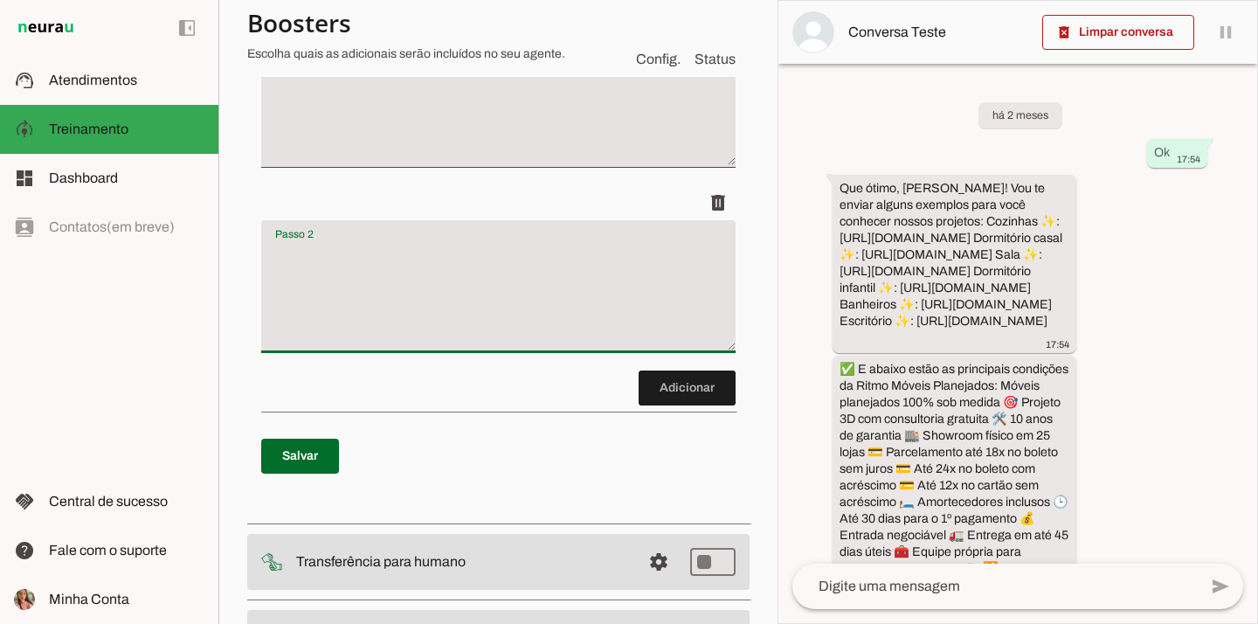
click at [452, 285] on textarea "Passo 2" at bounding box center [498, 293] width 474 height 105
type textarea "Enviar portfólio de links e condições da empresa e finalizar perguntando se é a…"
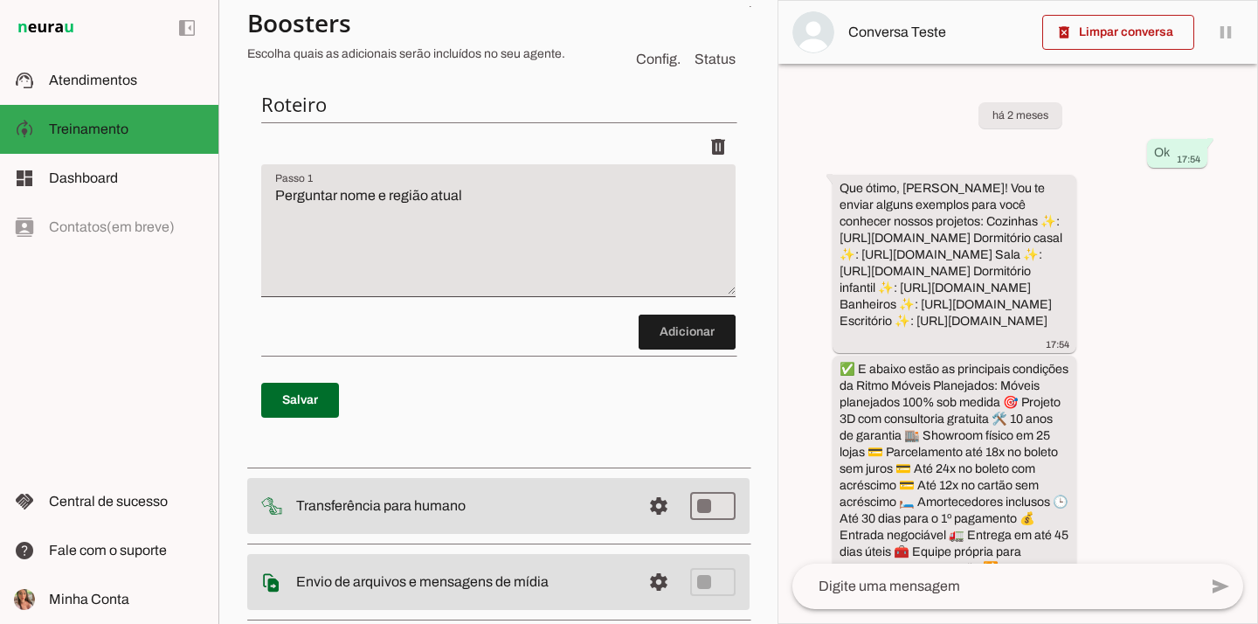
scroll to position [193, 0]
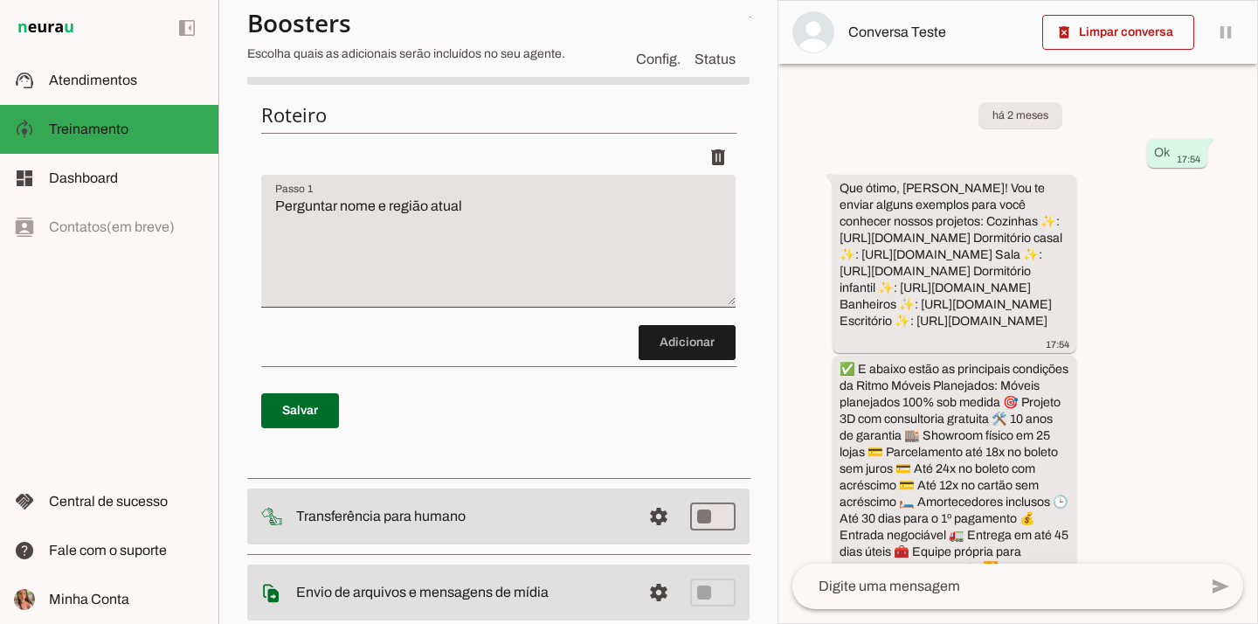
click at [659, 58] on span "Config." at bounding box center [658, 59] width 45 height 21
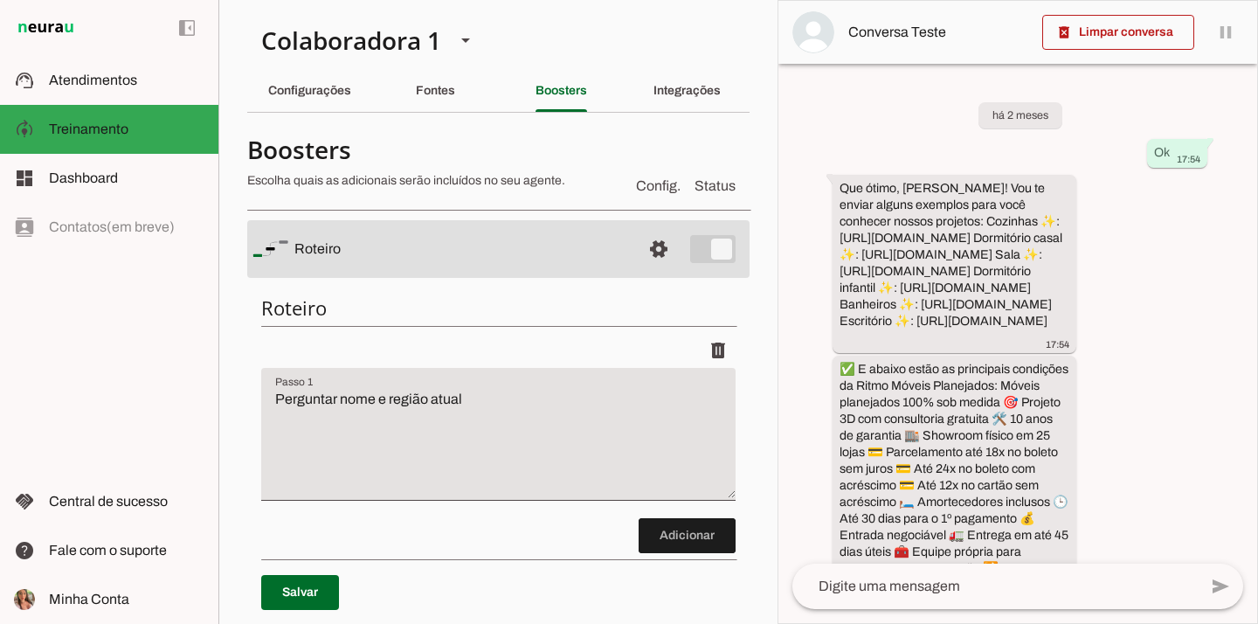
scroll to position [107, 0]
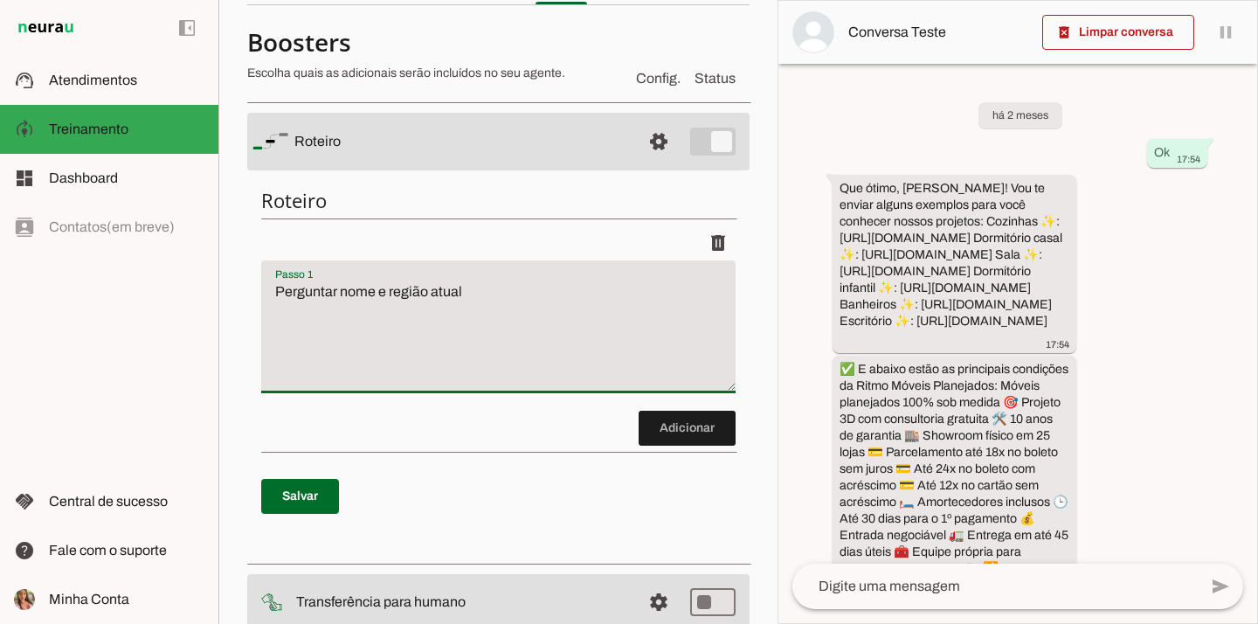
drag, startPoint x: 506, startPoint y: 305, endPoint x: 202, endPoint y: 249, distance: 309.9
click at [202, 249] on applet-drawer "support_agent Atendimentos Atendimentos model_training Treinamento Treinamento …" at bounding box center [629, 312] width 1258 height 624
type textarea "Perguntar nome e região do lead."
type md-filled-text-field "Perguntar nome e região do lead."
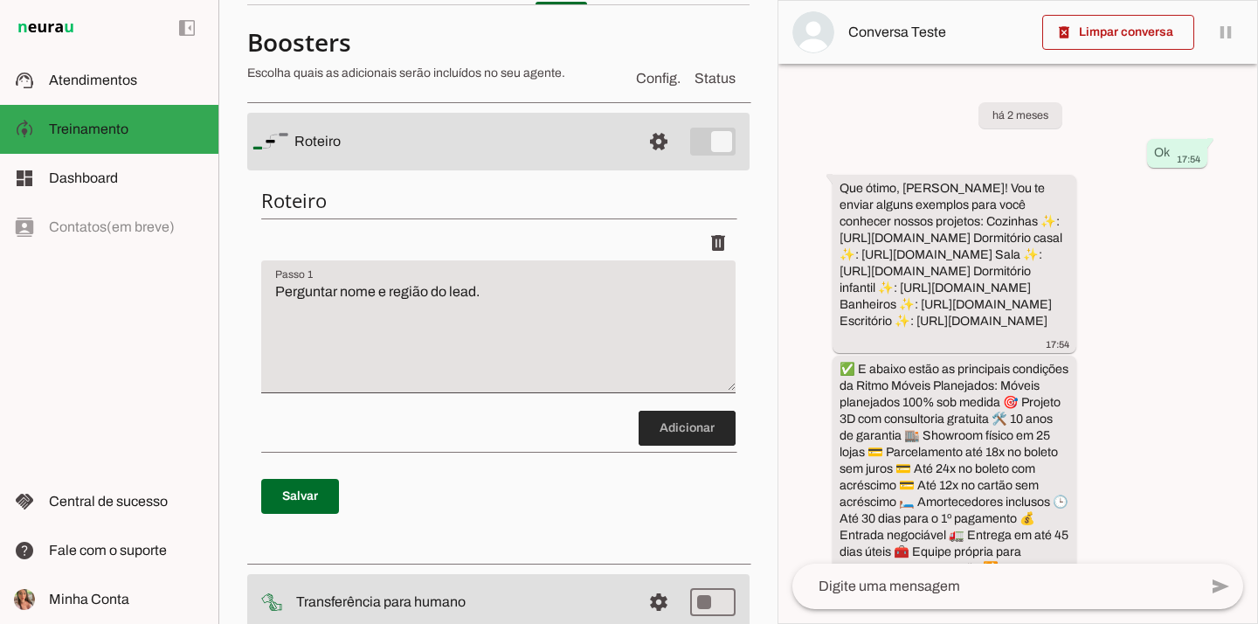
click at [689, 418] on span at bounding box center [686, 428] width 97 height 42
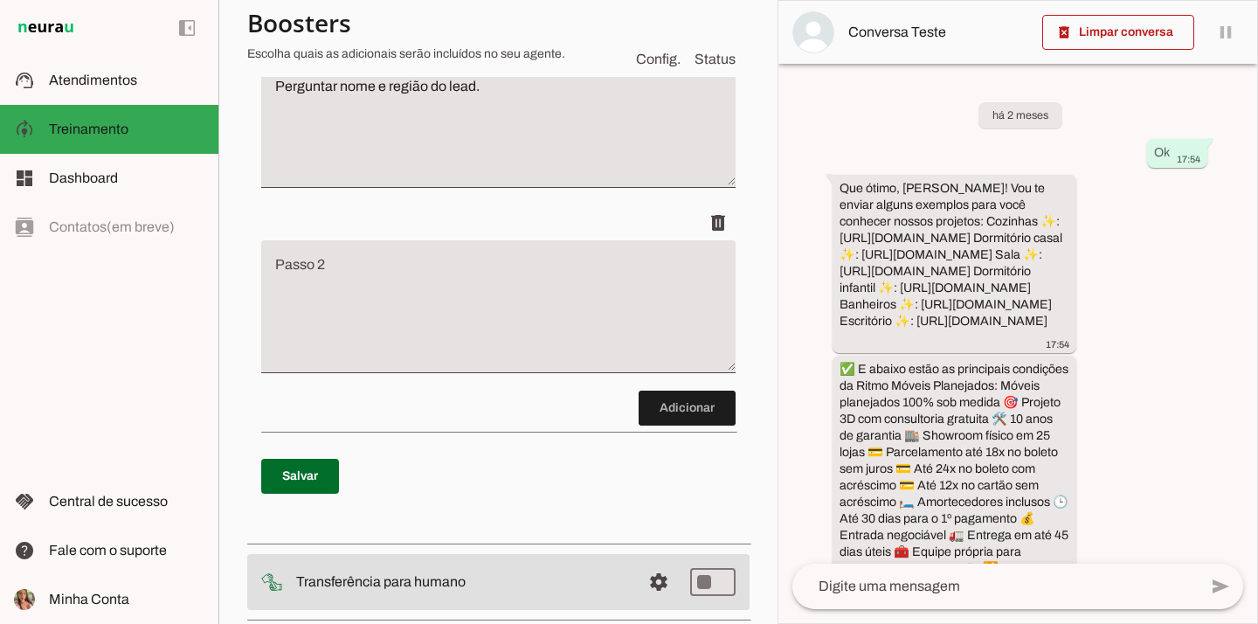
scroll to position [333, 0]
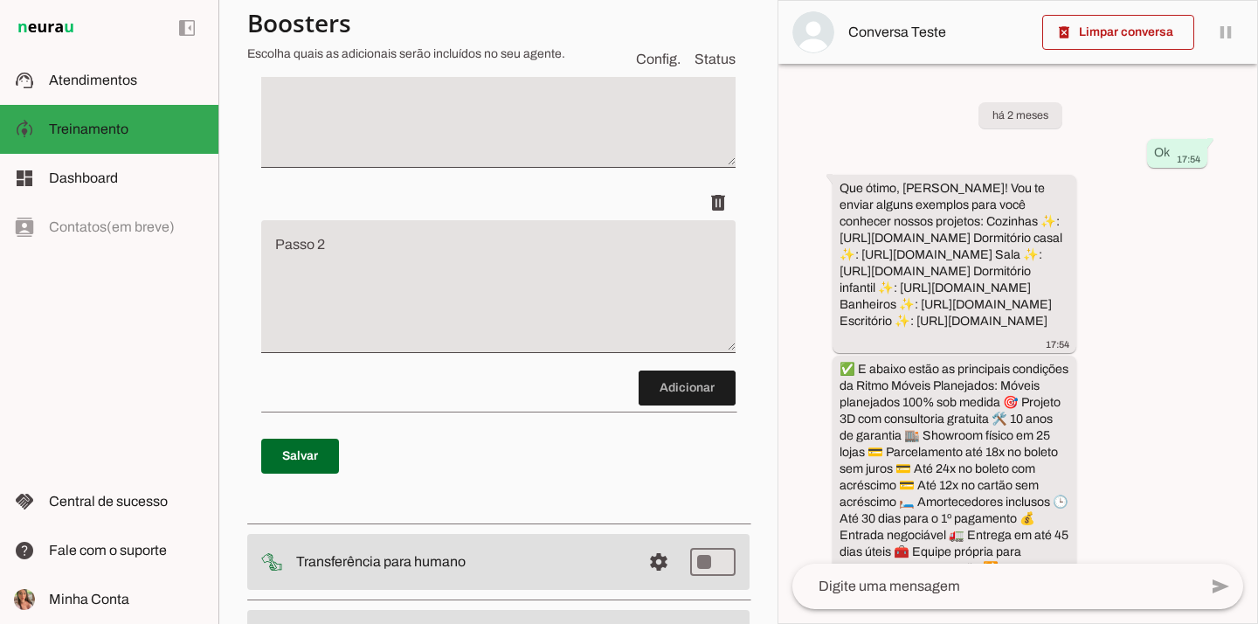
click at [376, 284] on textarea "Passo 2" at bounding box center [498, 293] width 474 height 105
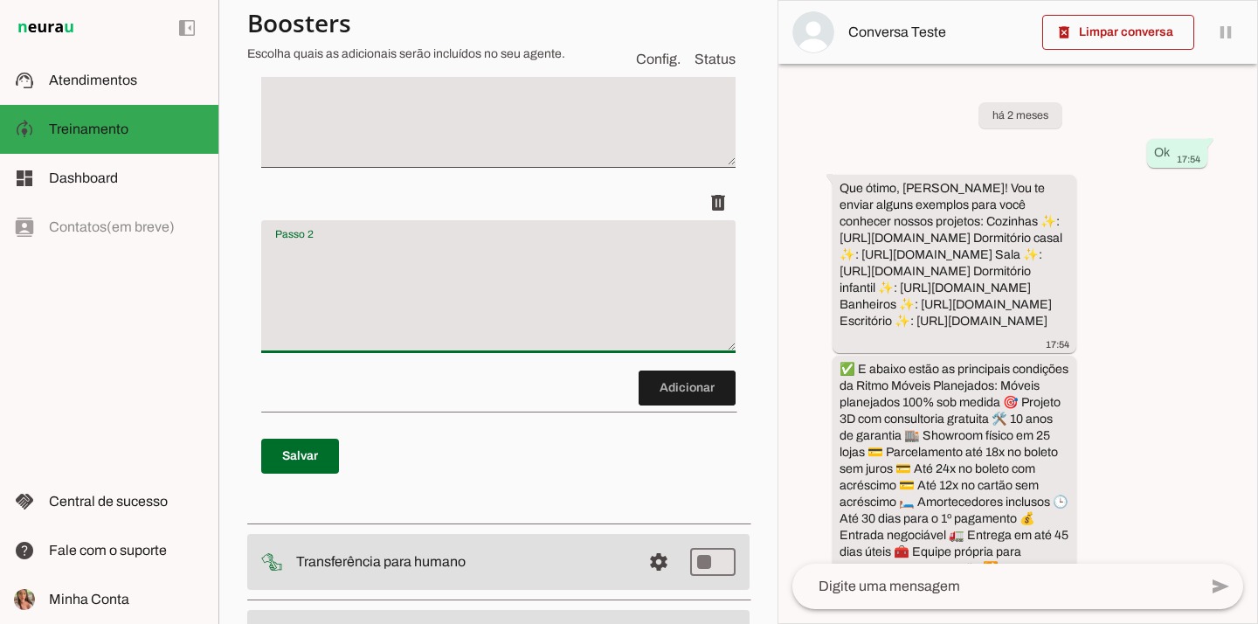
paste textarea "Enviar portfólio inicial com condições da empresa. Perguntar se é apartamento o…"
type textarea "Enviar portfólio inicial com condições da empresa. Perguntar se é apartamento o…"
type md-filled-text-field "Enviar portfólio inicial com condições da empresa. Perguntar se é apartamento o…"
click at [663, 386] on span at bounding box center [686, 388] width 97 height 42
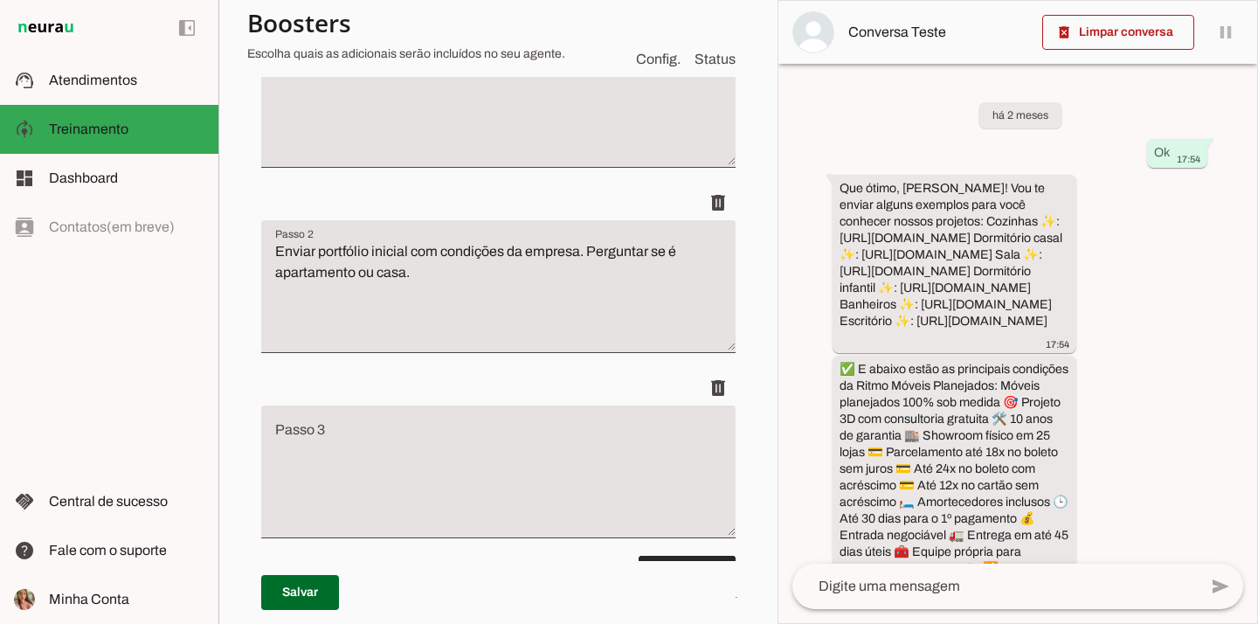
scroll to position [518, 0]
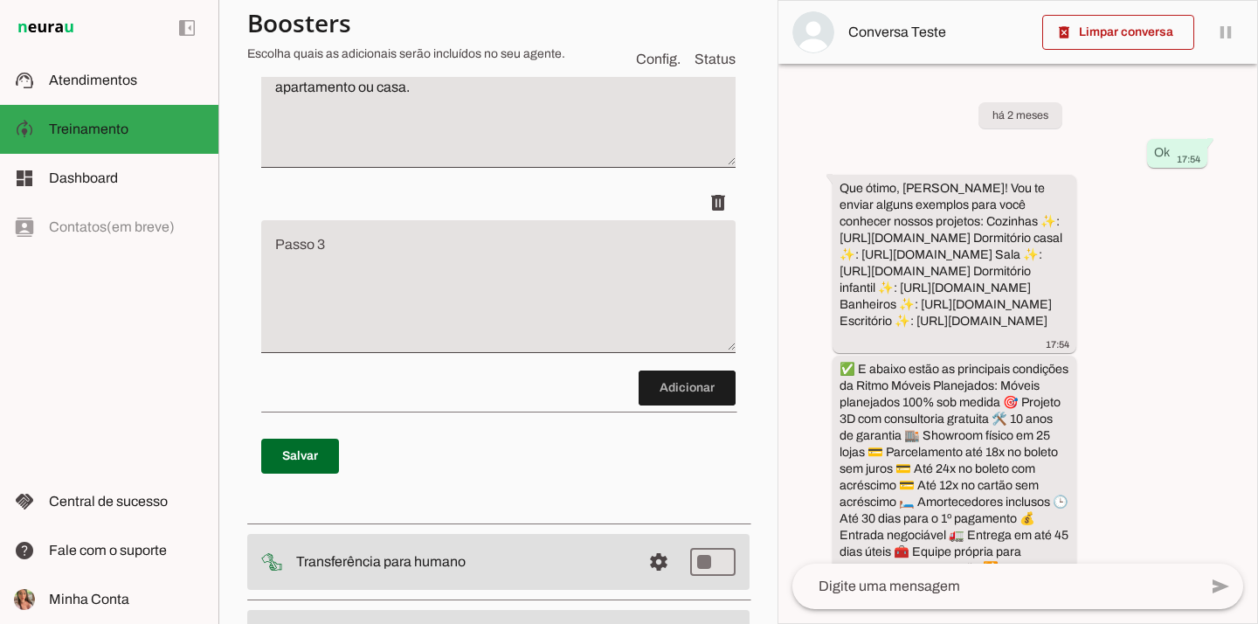
click at [462, 107] on textarea "Enviar portfólio inicial com condições da empresa. Perguntar se é apartamento o…" at bounding box center [498, 108] width 474 height 105
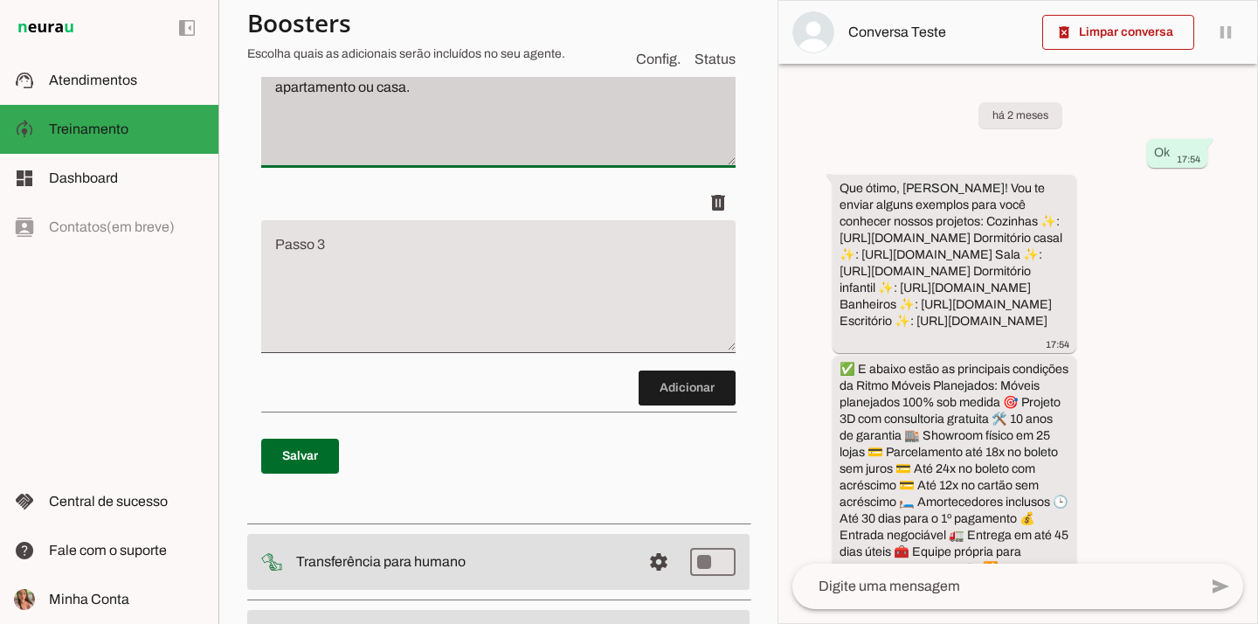
paste textarea "Portfólios iniciais (links) Cozinhas: https://wa.me/p/7939719322789967/55119125…"
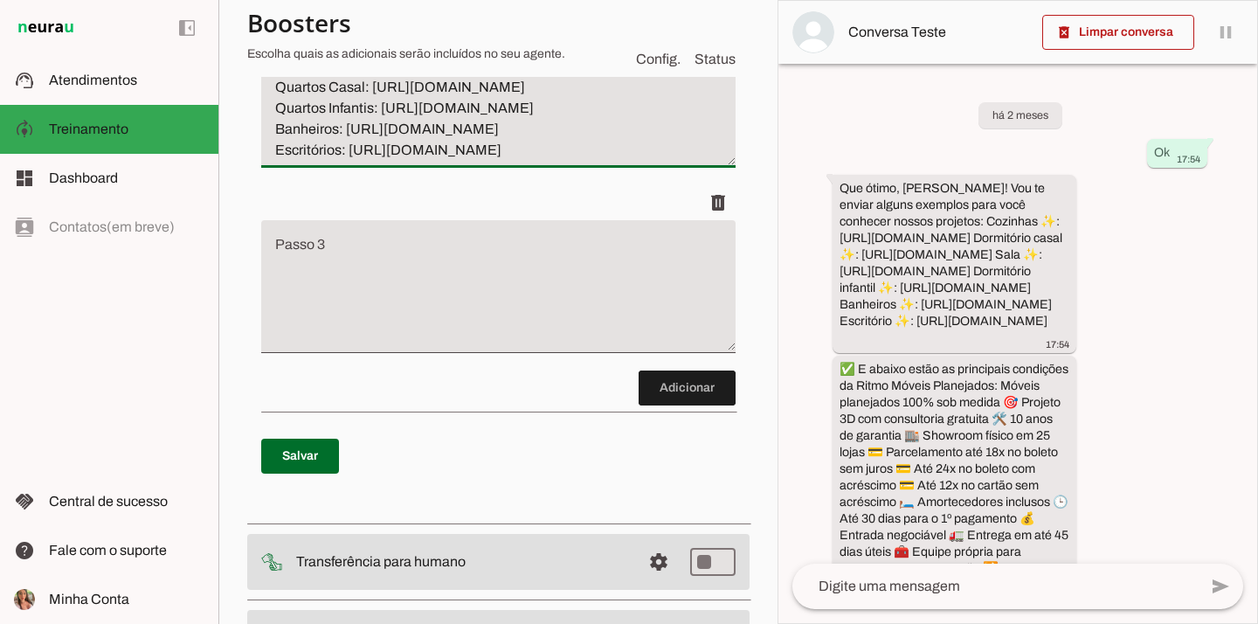
type textarea "Enviar portfólio inicial com condições da empresa. Perguntar se é apartamento o…"
type md-filled-text-field "Enviar portfólio inicial com condições da empresa. Perguntar se é apartamento o…"
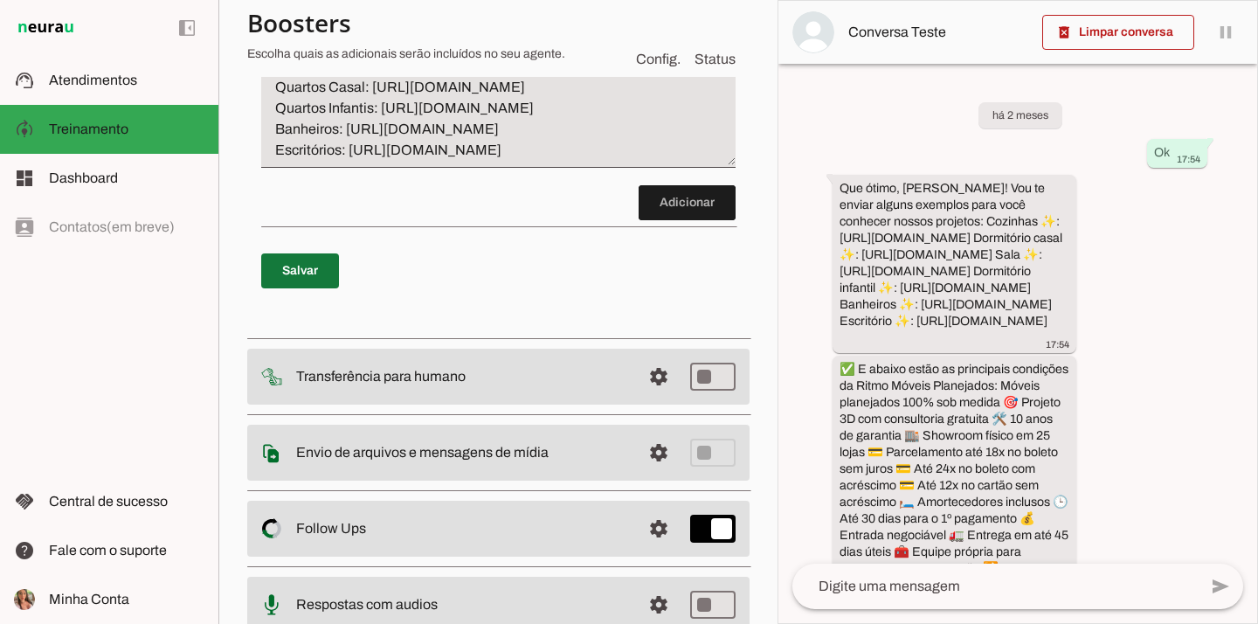
click at [293, 262] on span at bounding box center [300, 271] width 78 height 42
type textarea "Perguntar nome e região do lead."
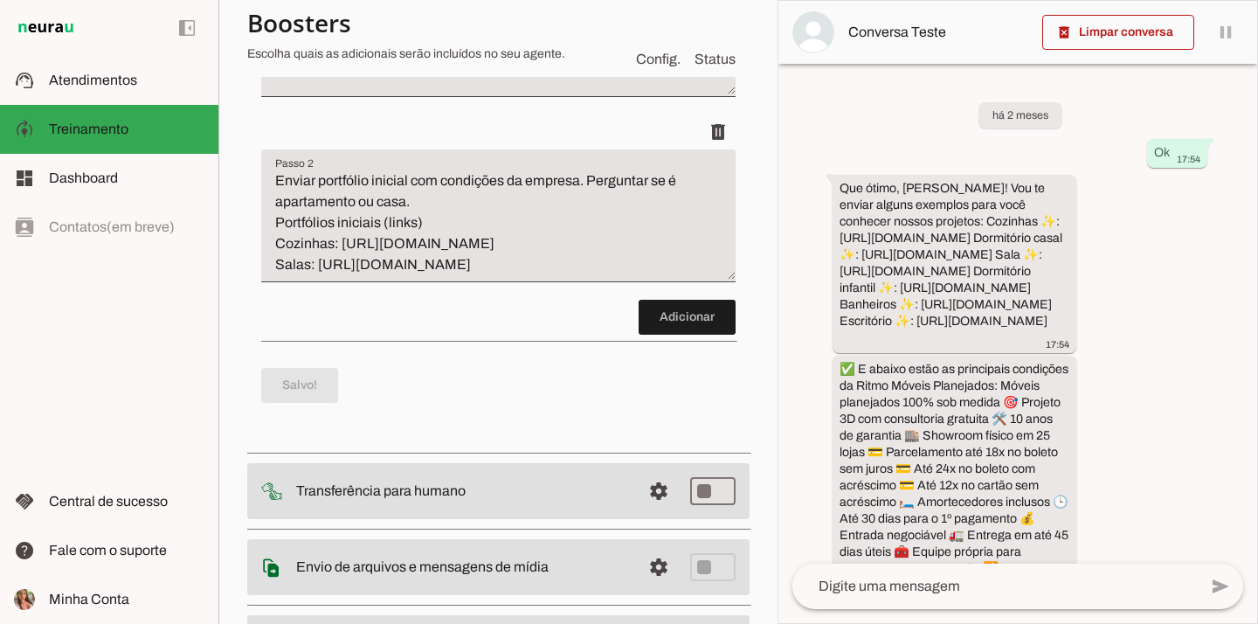
scroll to position [400, 0]
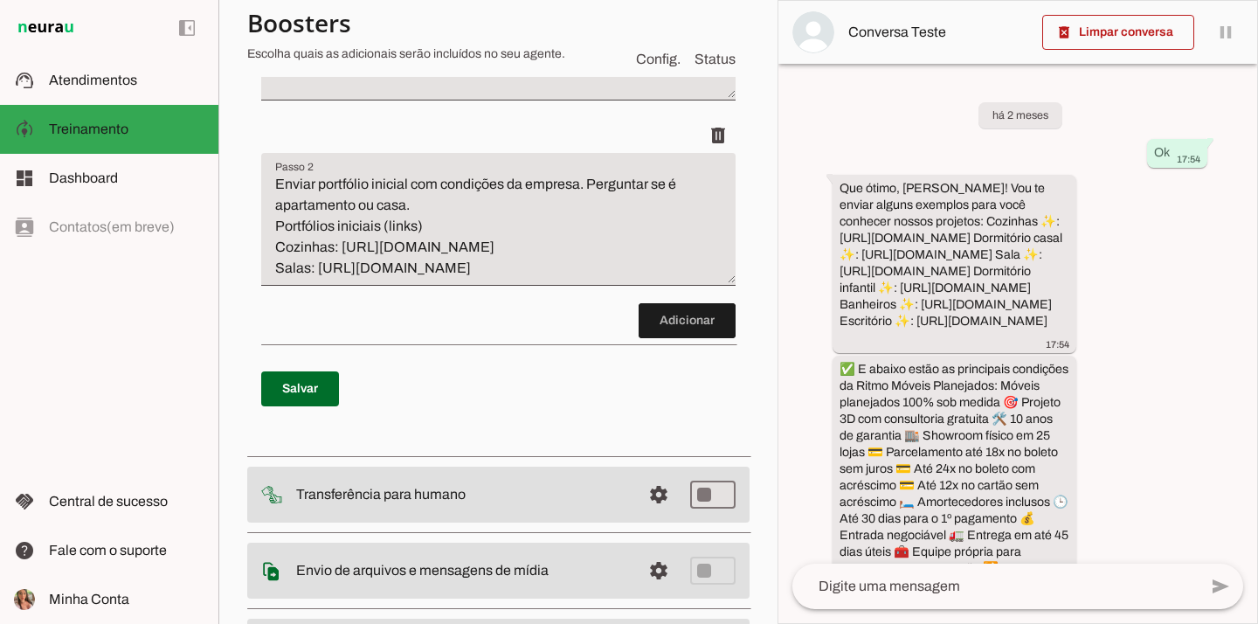
click at [434, 227] on textarea "Enviar portfólio inicial com condições da empresa. Perguntar se é apartamento o…" at bounding box center [498, 226] width 474 height 105
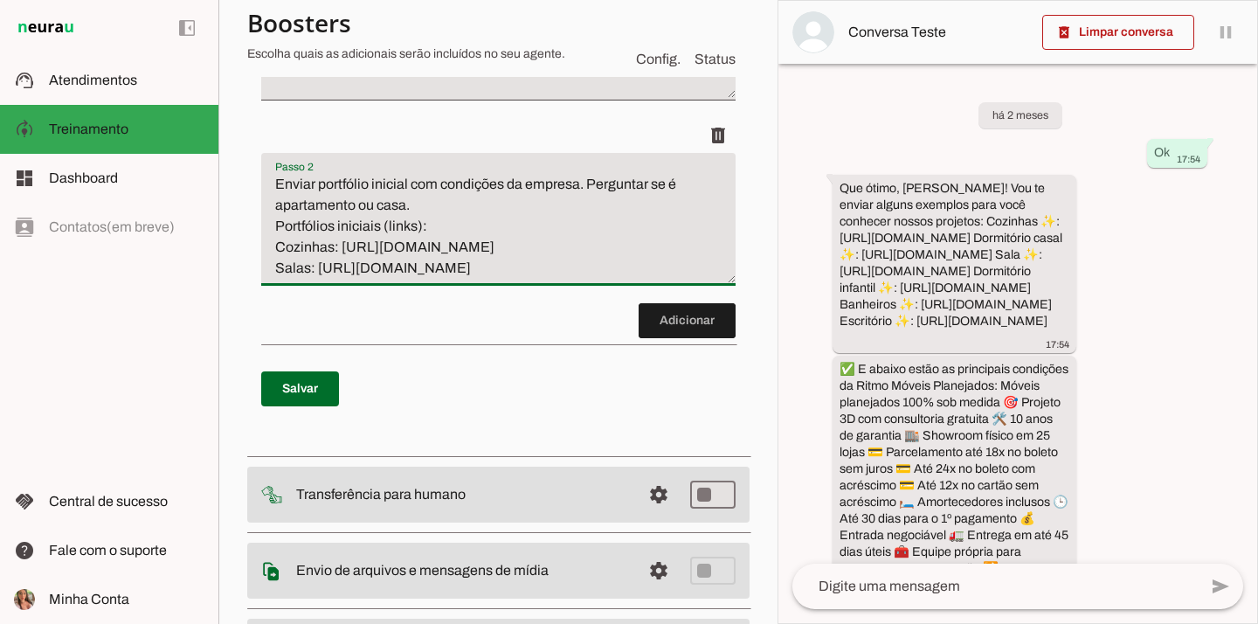
type textarea "Enviar portfólio inicial com condições da empresa. Perguntar se é apartamento o…"
type md-filled-text-field "Enviar portfólio inicial com condições da empresa. Perguntar se é apartamento o…"
click at [292, 411] on p "Salvar" at bounding box center [498, 388] width 474 height 63
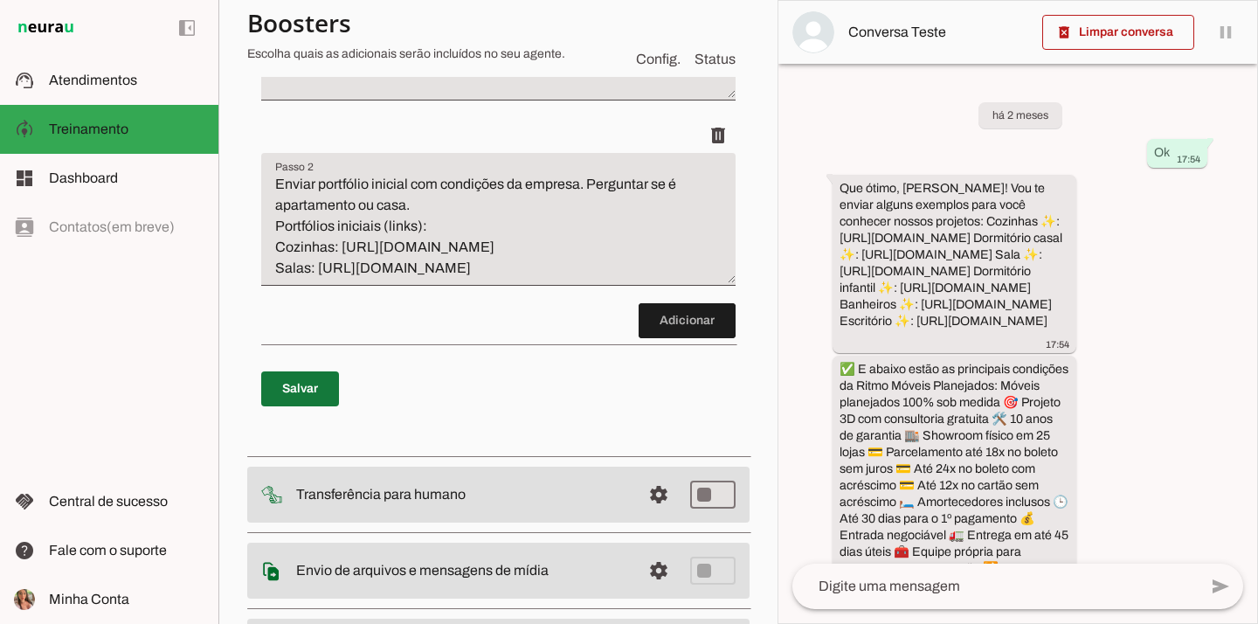
click at [297, 389] on span at bounding box center [300, 389] width 78 height 42
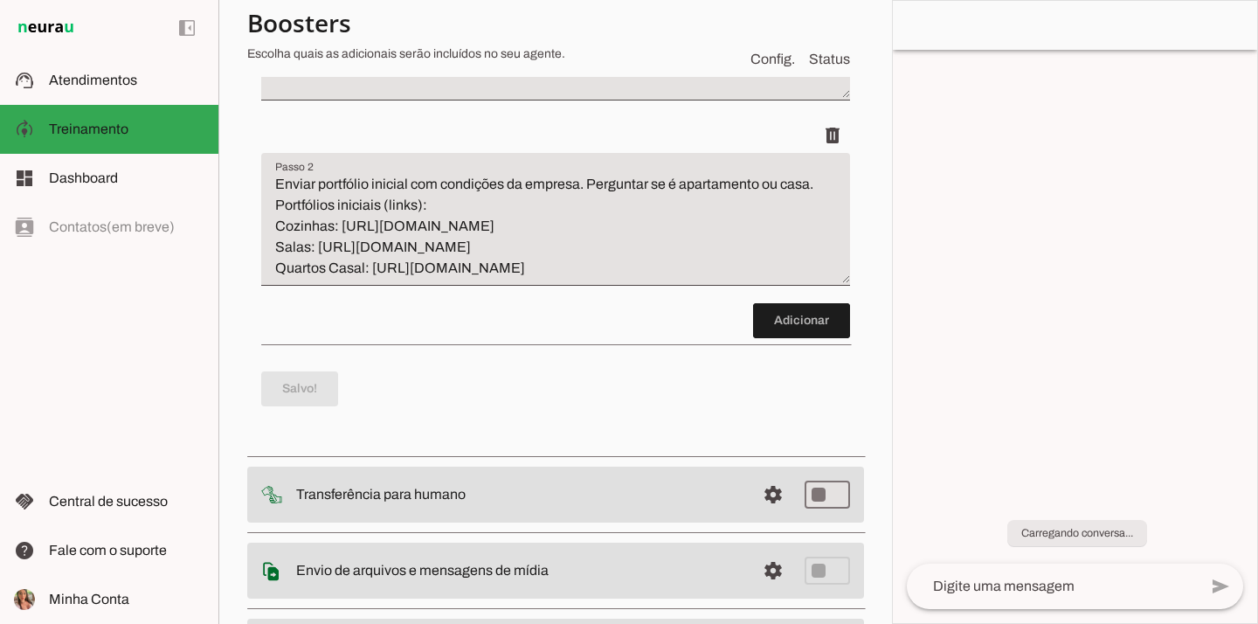
type textarea "Enviar portfólio inicial com condições da empresa. Perguntar se é apartamento o…"
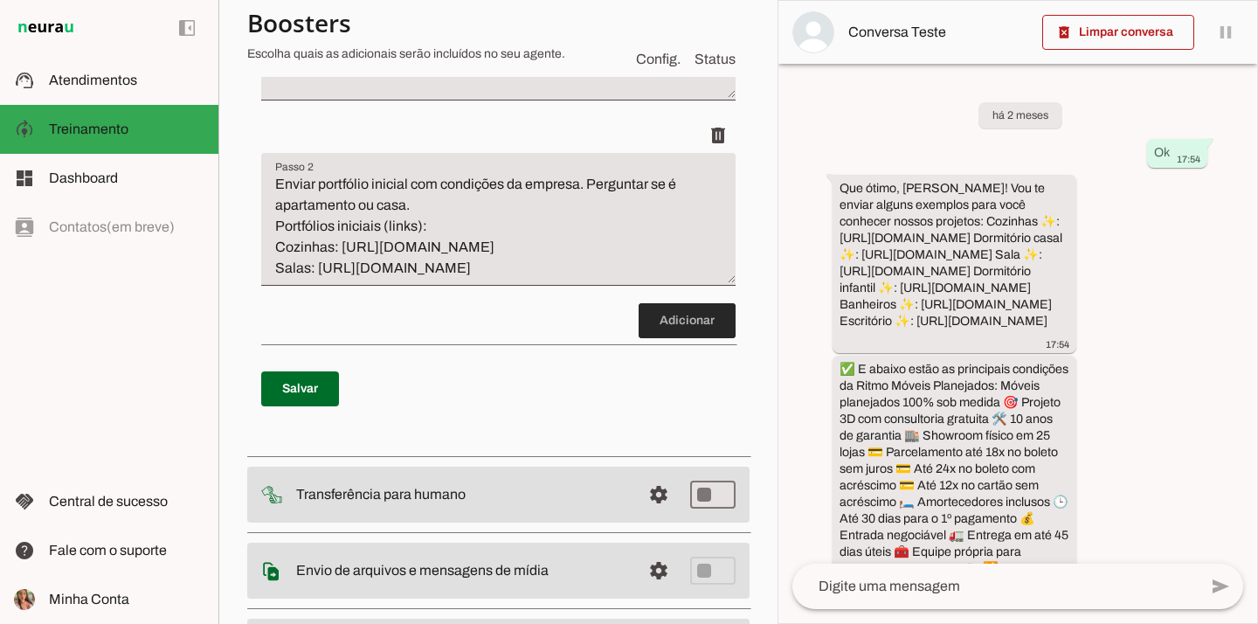
click at [679, 323] on span at bounding box center [686, 321] width 97 height 42
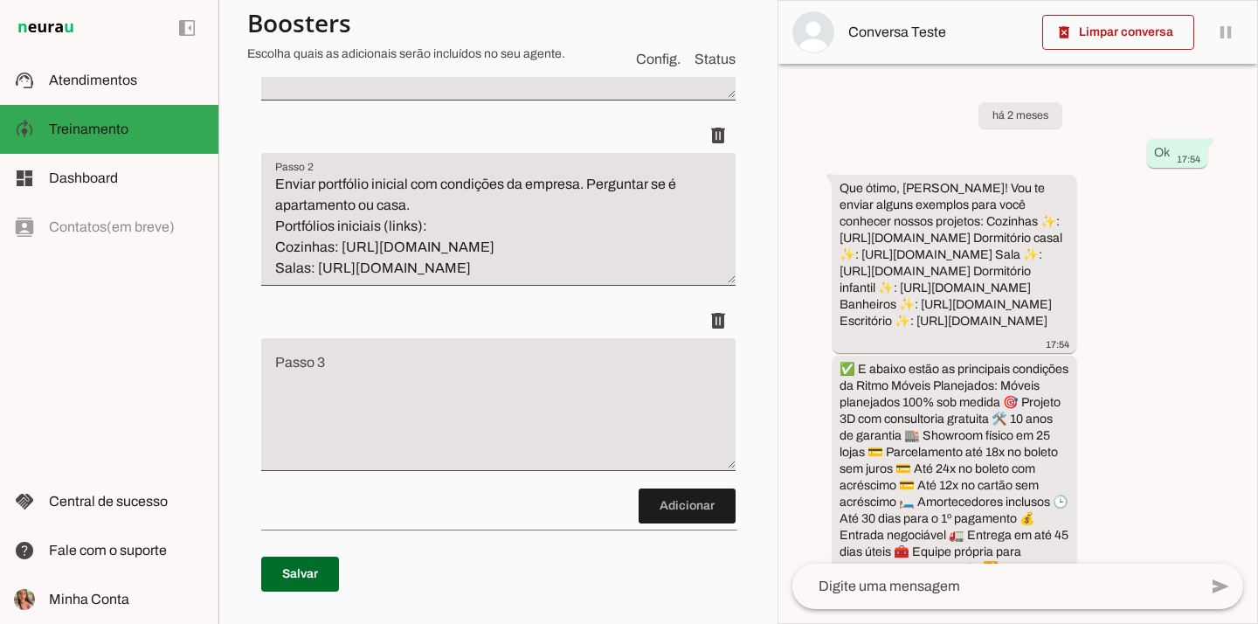
scroll to position [518, 0]
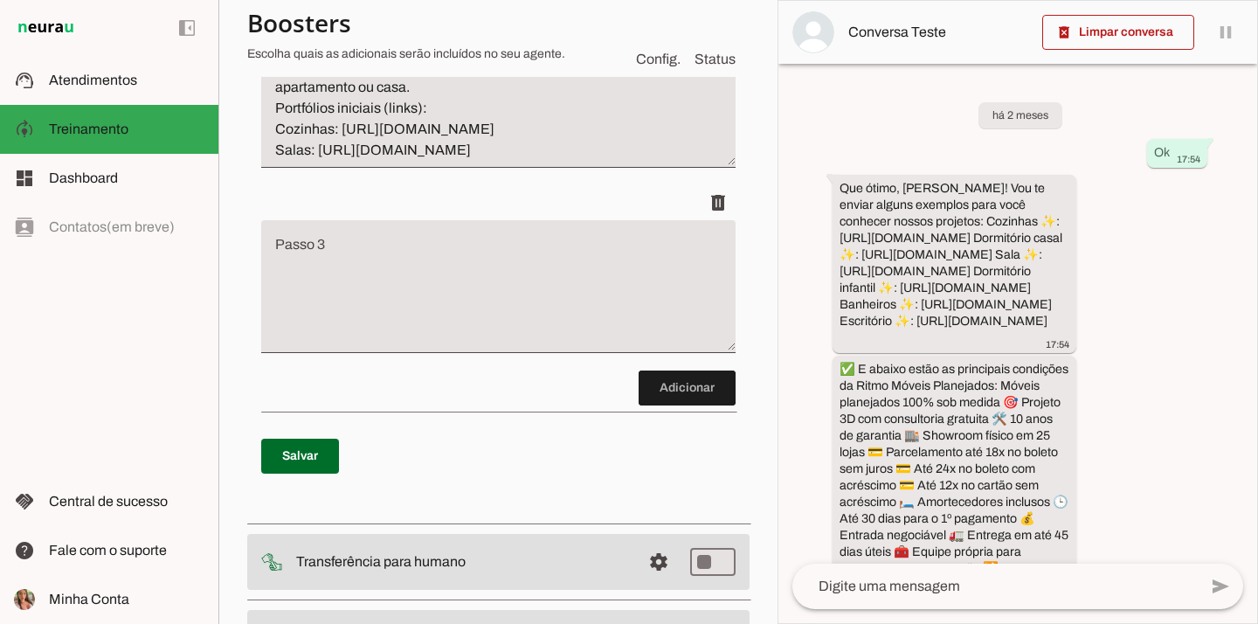
click at [396, 273] on textarea "Passo 3" at bounding box center [498, 293] width 474 height 105
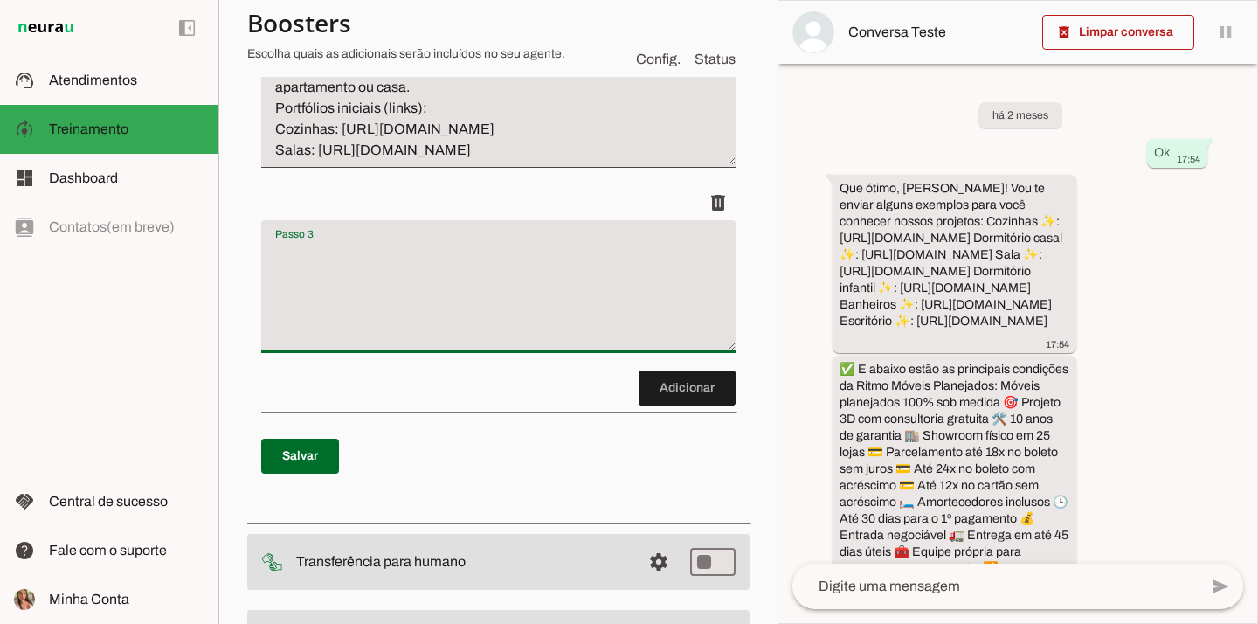
paste textarea "Se apartamento: Perguntar se tem planta baixa com medidas. Se casa: Perguntar s…"
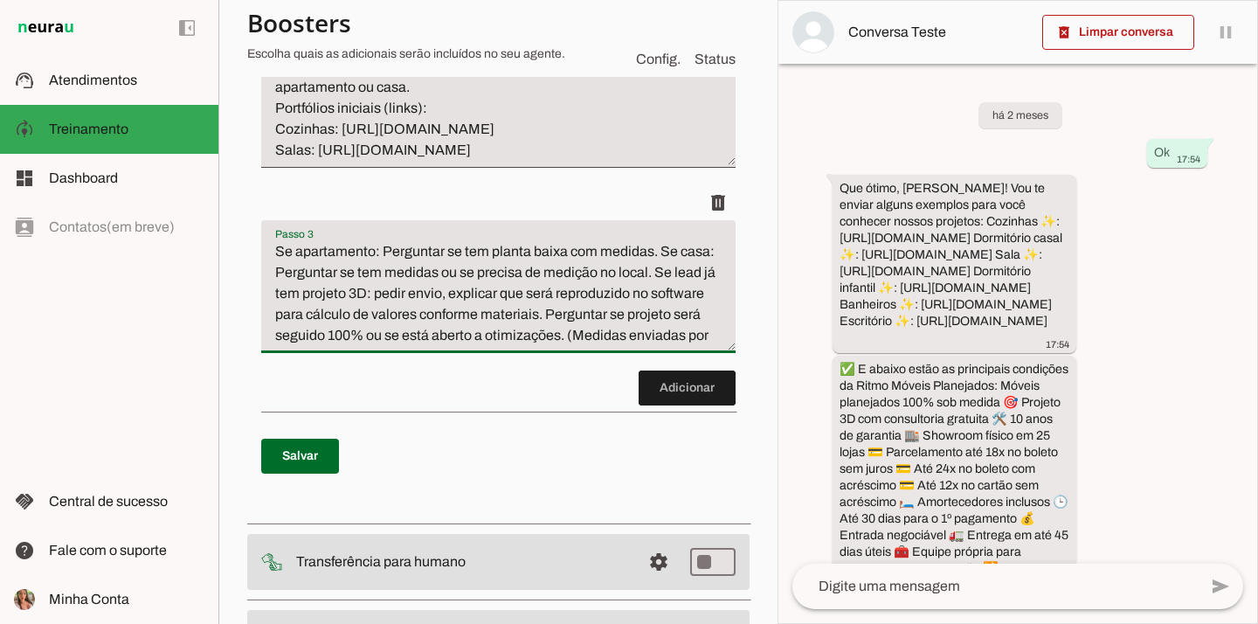
scroll to position [42, 0]
type textarea "Se apartamento: Perguntar se tem planta baixa com medidas. Se casa: Perguntar s…"
type md-filled-text-field "Se apartamento: Perguntar se tem planta baixa com medidas. Se casa: Perguntar s…"
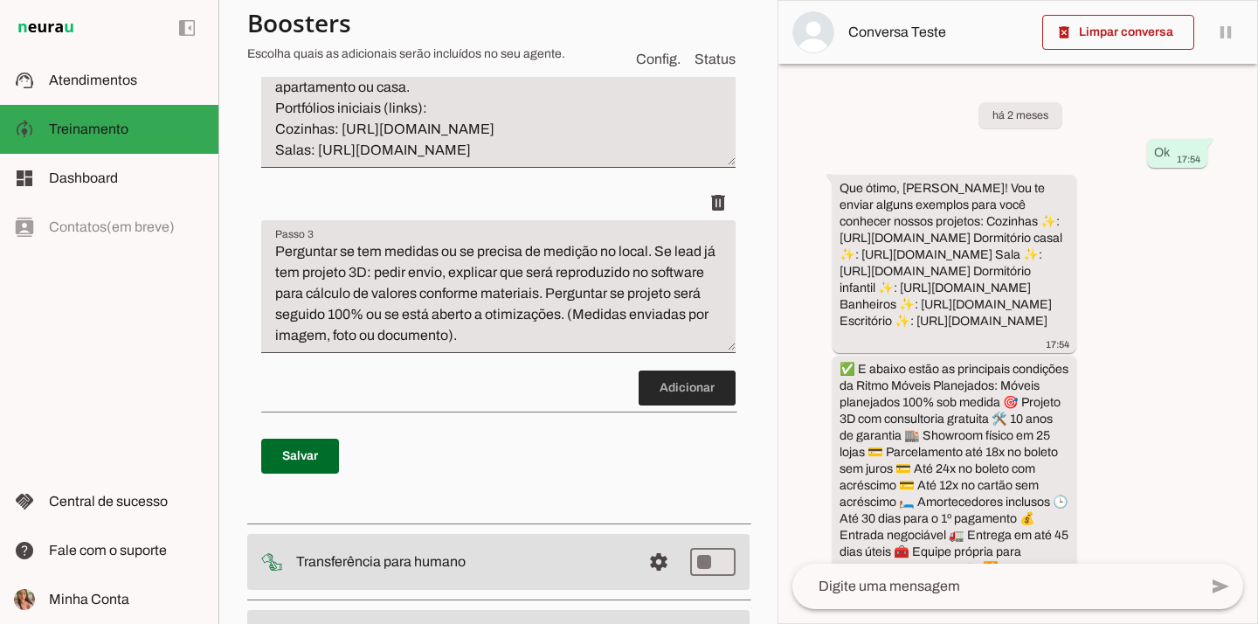
click at [686, 384] on span at bounding box center [686, 388] width 97 height 42
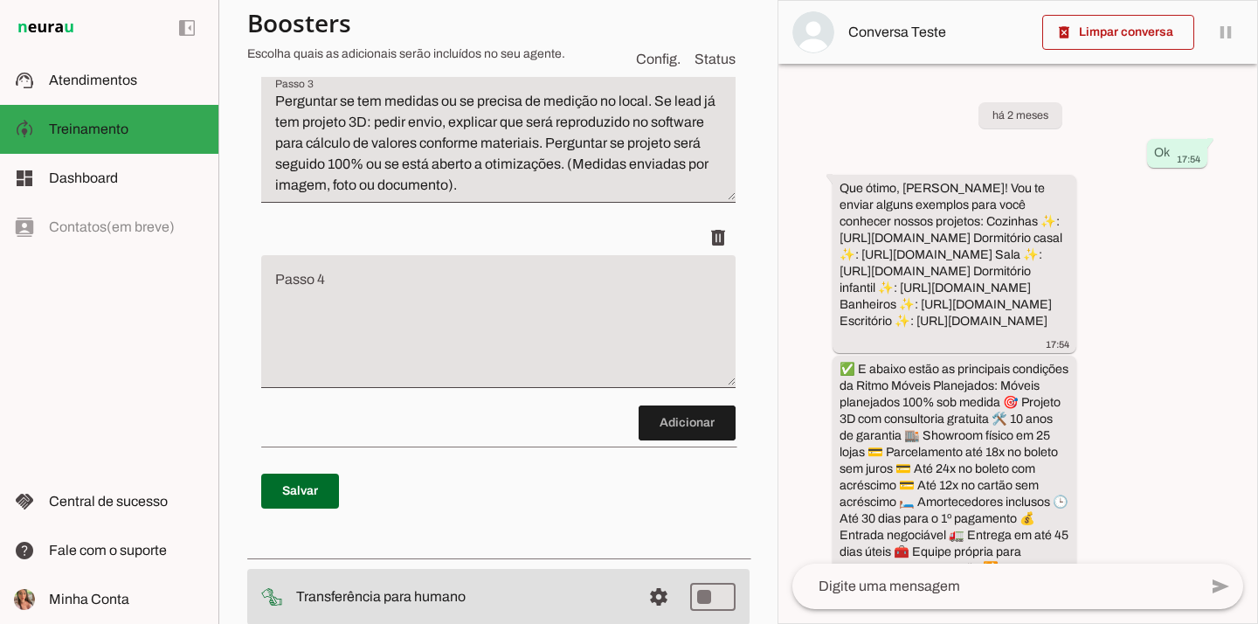
scroll to position [703, 0]
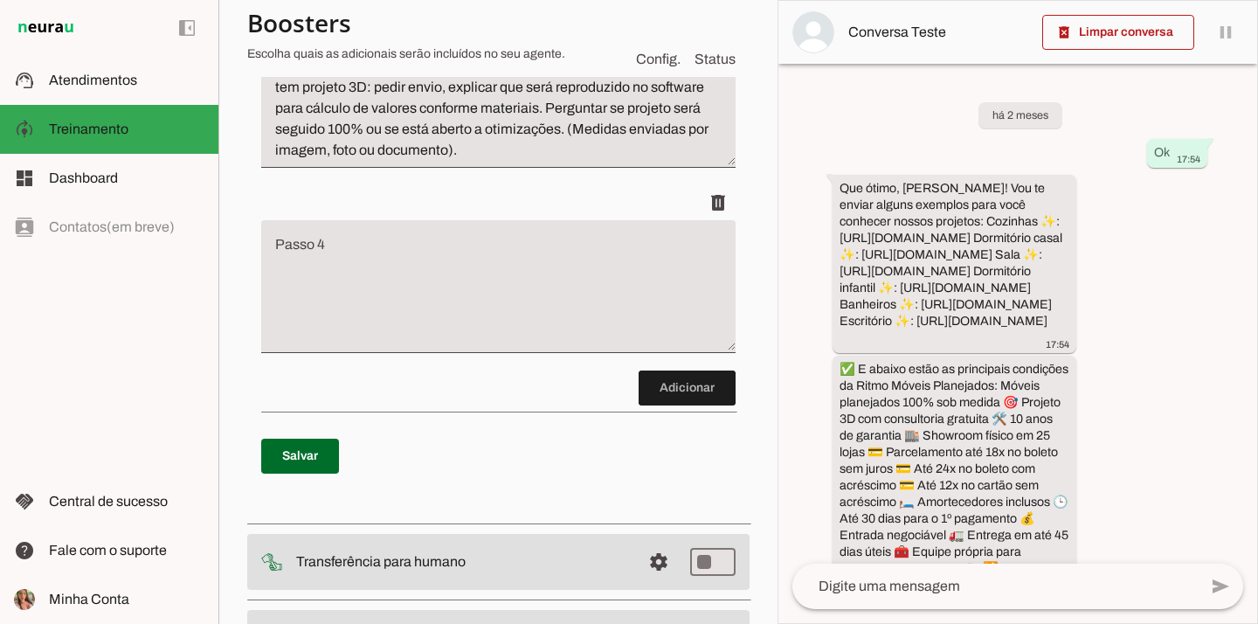
click at [404, 285] on textarea "Passo 4" at bounding box center [498, 293] width 474 height 105
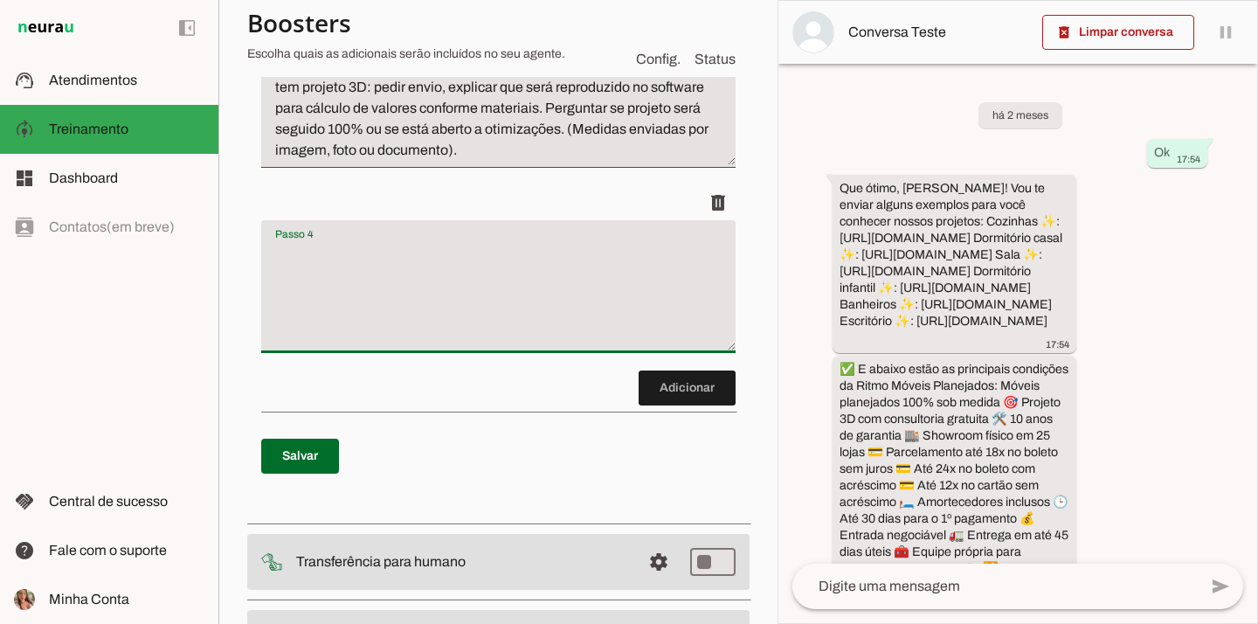
paste textarea "Perguntar se fará projeto de todos os cômodos ou se tem prioridade."
type textarea "Perguntar se fará projeto de todos os cômodos ou se tem prioridade."
type md-filled-text-field "Perguntar se fará projeto de todos os cômodos ou se tem prioridade."
click at [644, 395] on span at bounding box center [686, 388] width 97 height 42
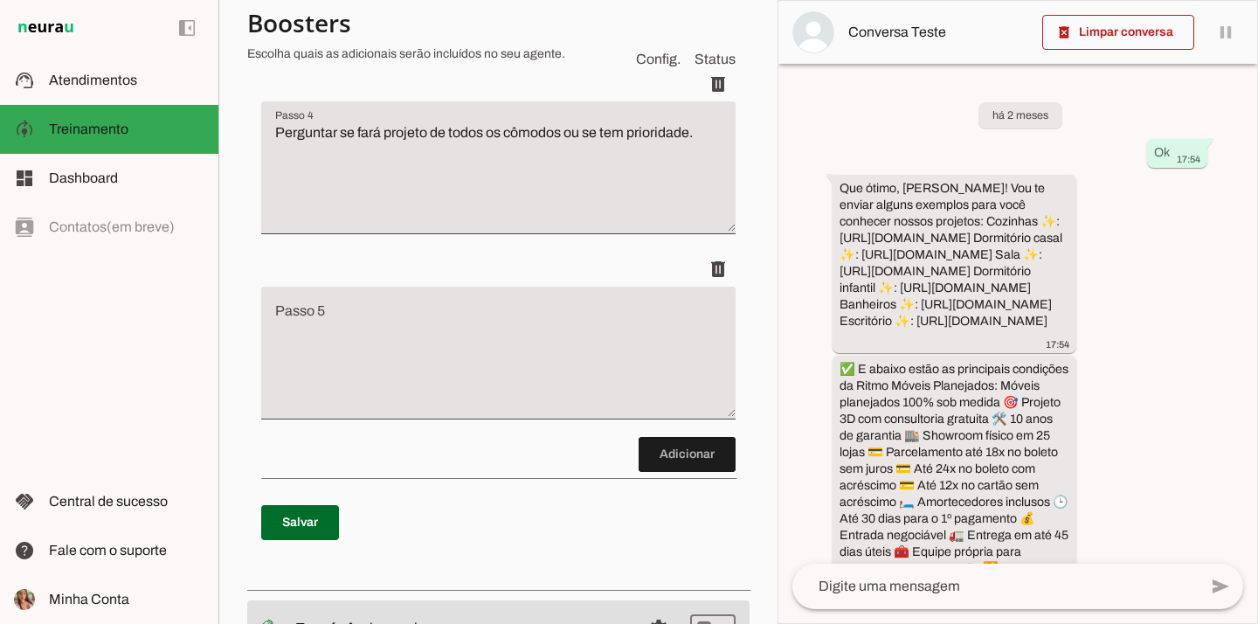
scroll to position [684, 0]
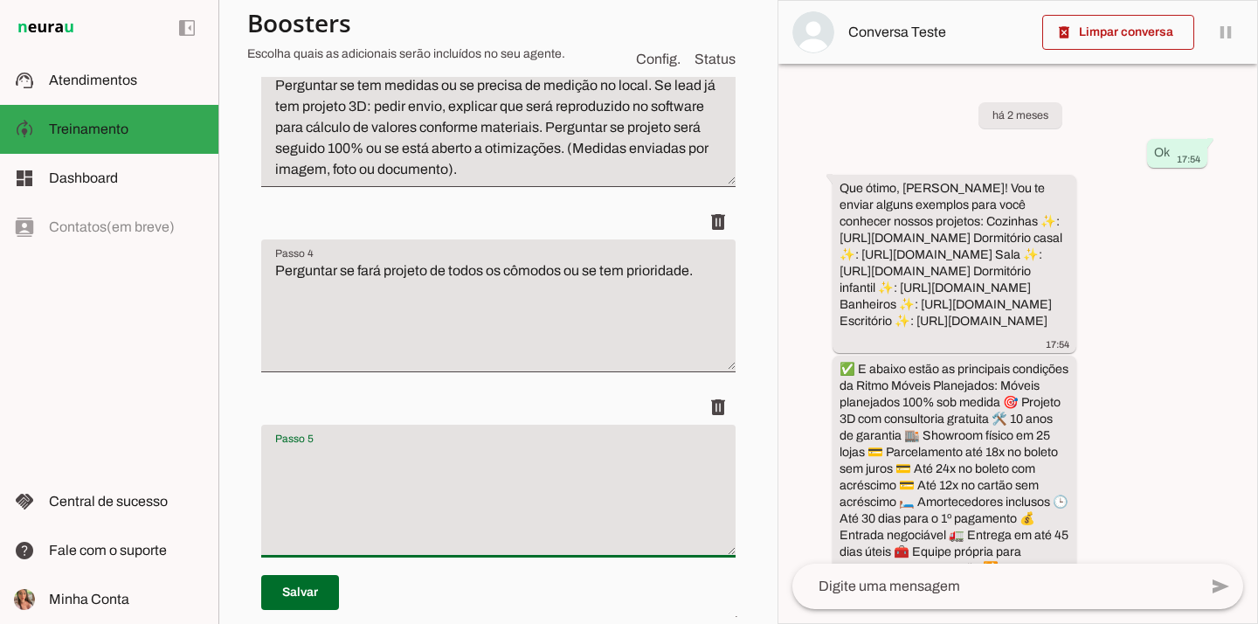
click at [385, 476] on textarea "Passo 5" at bounding box center [498, 497] width 474 height 105
paste textarea "Perguntar se possui referências/inspirações (imagens ou links) ou prefere proje…"
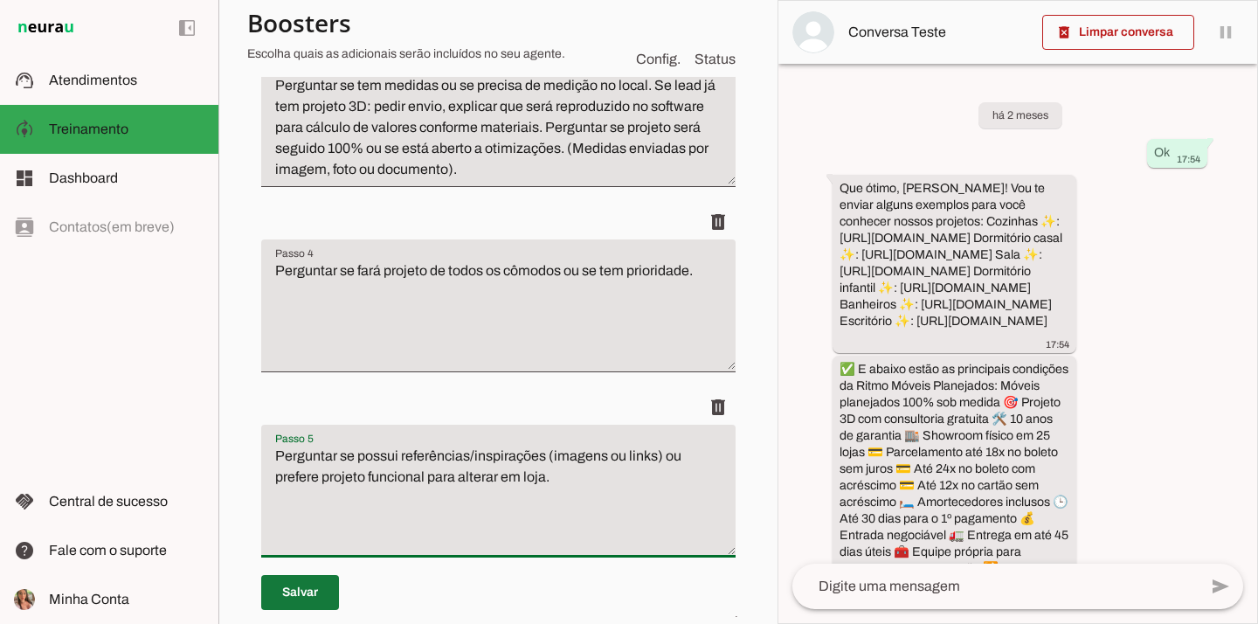
type textarea "Perguntar se possui referências/inspirações (imagens ou links) ou prefere proje…"
type md-filled-text-field "Perguntar se possui referências/inspirações (imagens ou links) ou prefere proje…"
click at [326, 603] on span at bounding box center [300, 592] width 78 height 42
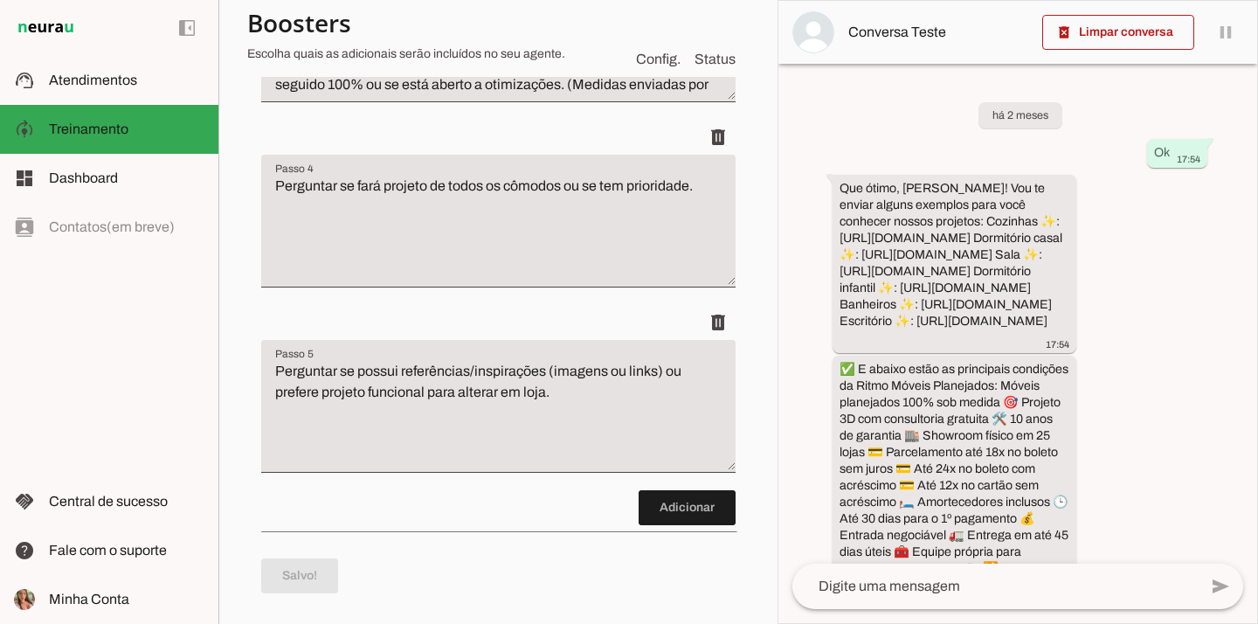
scroll to position [954, 0]
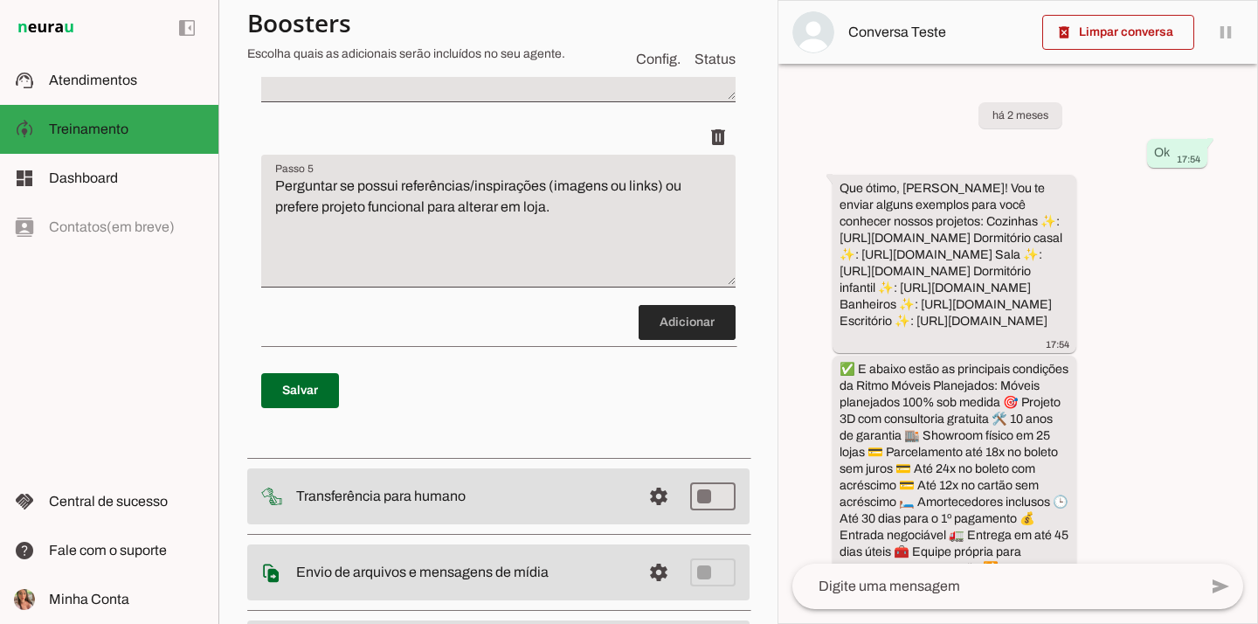
click at [696, 321] on span at bounding box center [686, 322] width 97 height 42
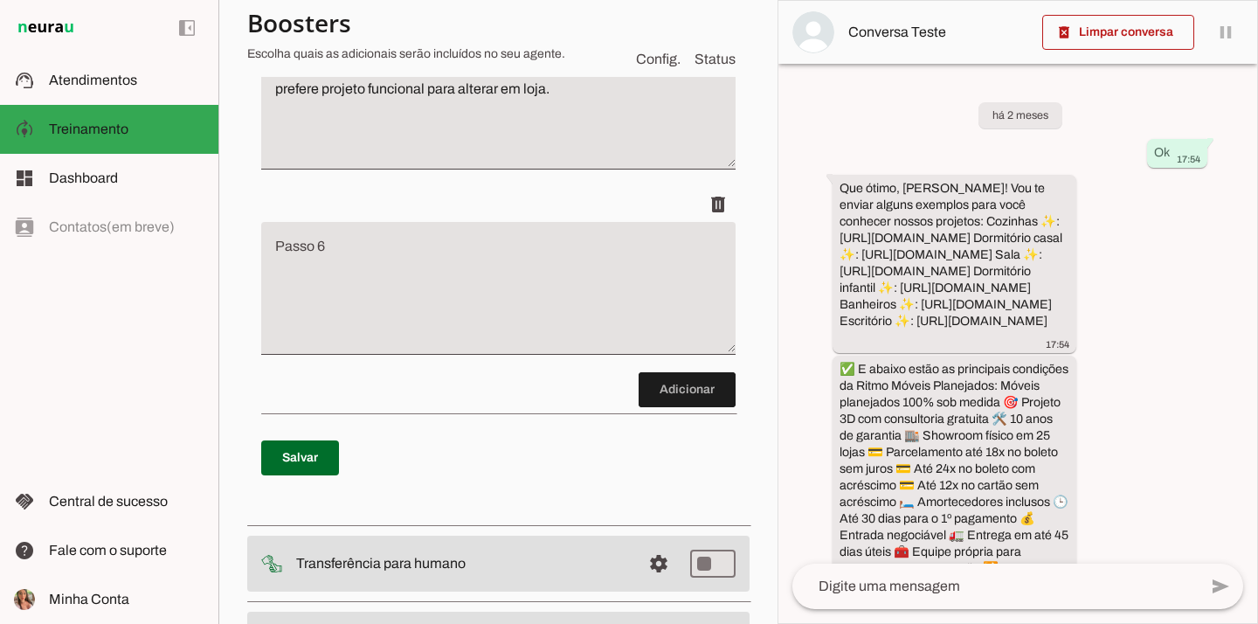
scroll to position [1073, 0]
click at [426, 283] on textarea "Passo 6" at bounding box center [498, 293] width 474 height 105
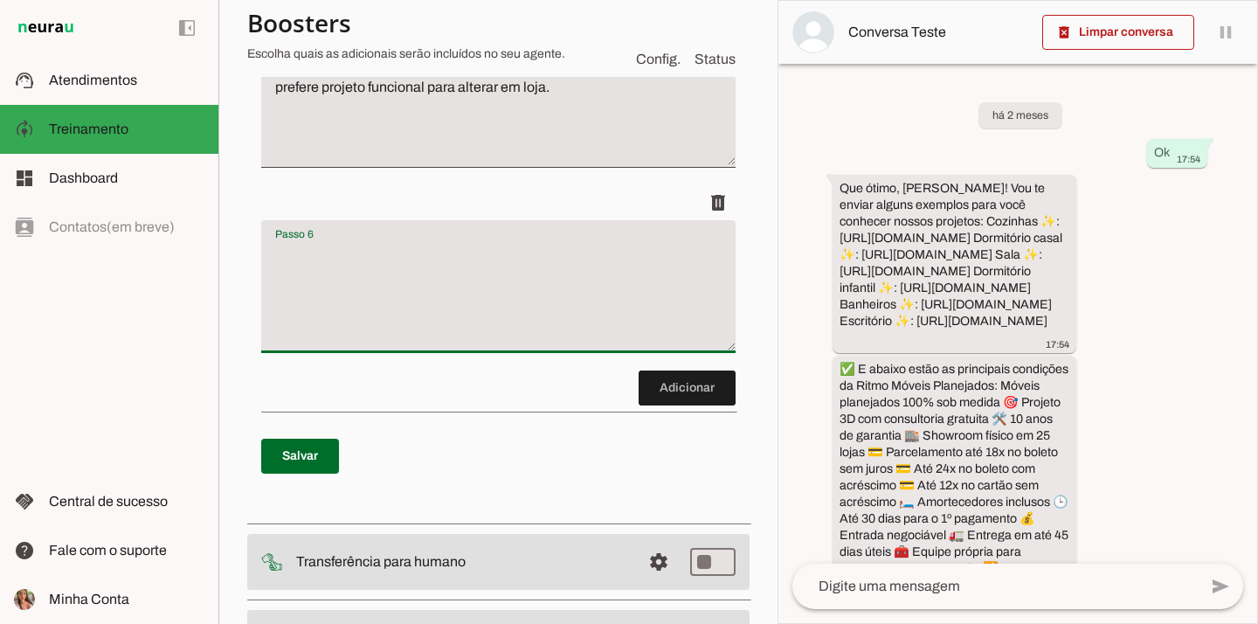
paste textarea "Enviar outras condições e diferenciais, portfólio do meio (não enviados antes),…"
paste textarea "Portfólio meio (enviar após envio de fotos de referência e após envio dos ender…"
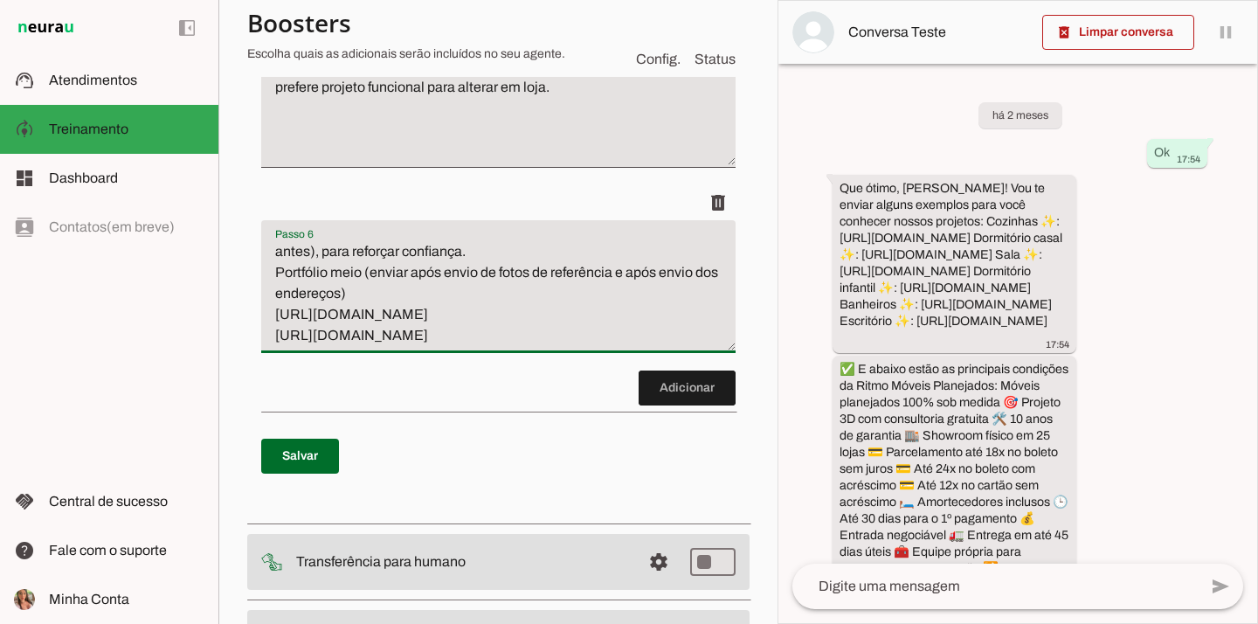
scroll to position [21, 0]
click at [378, 290] on textarea "Enviar outras condições e diferenciais, portfólio do meio (não enviados antes),…" at bounding box center [498, 293] width 474 height 105
type textarea "Enviar outras condições e diferenciais, portfólio do meio (não enviados antes),…"
type md-filled-text-field "Enviar outras condições e diferenciais, portfólio do meio (não enviados antes),…"
click at [673, 377] on span at bounding box center [686, 388] width 97 height 42
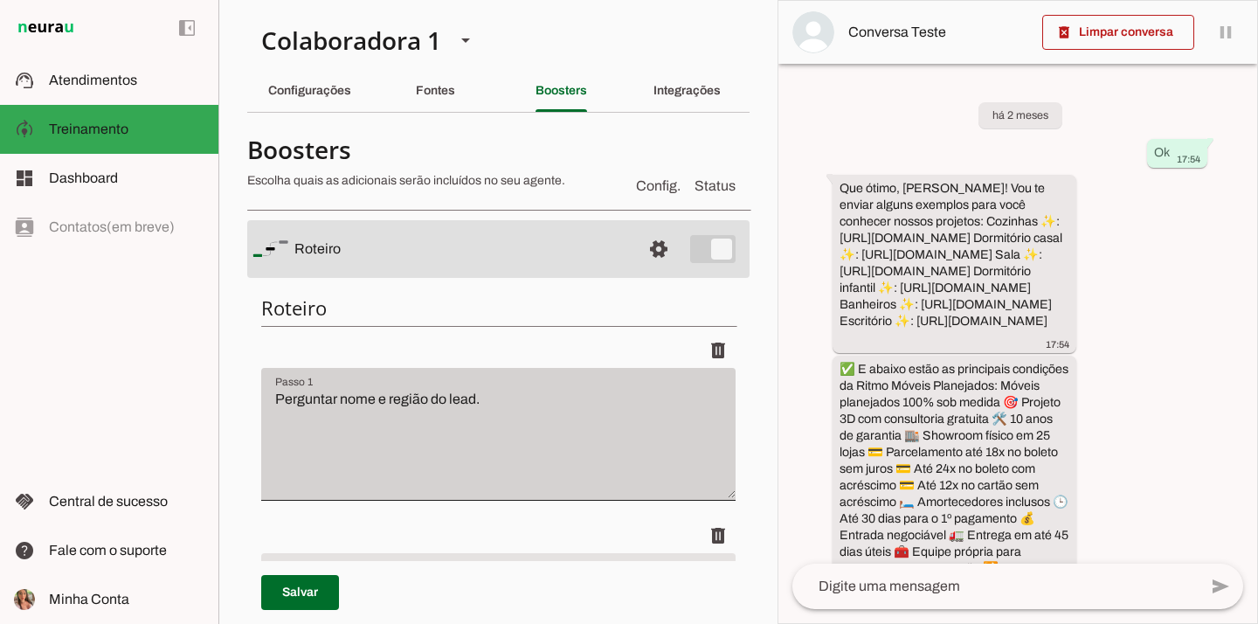
scroll to position [14, 0]
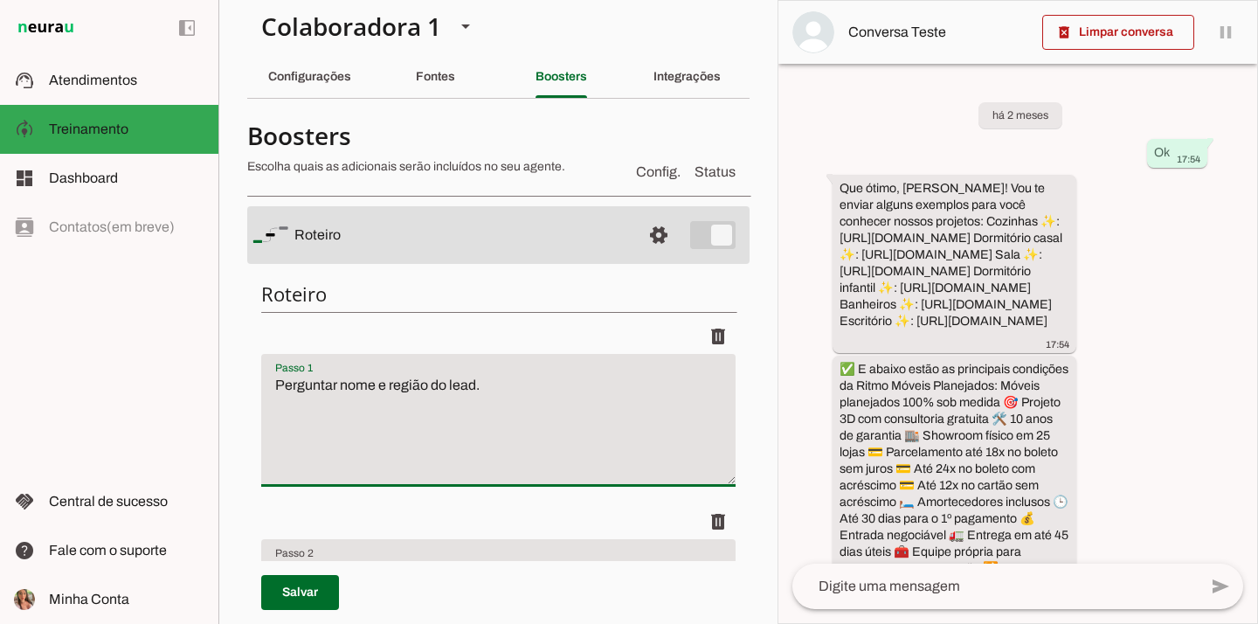
click at [520, 396] on textarea "Perguntar nome e região do lead." at bounding box center [498, 427] width 474 height 105
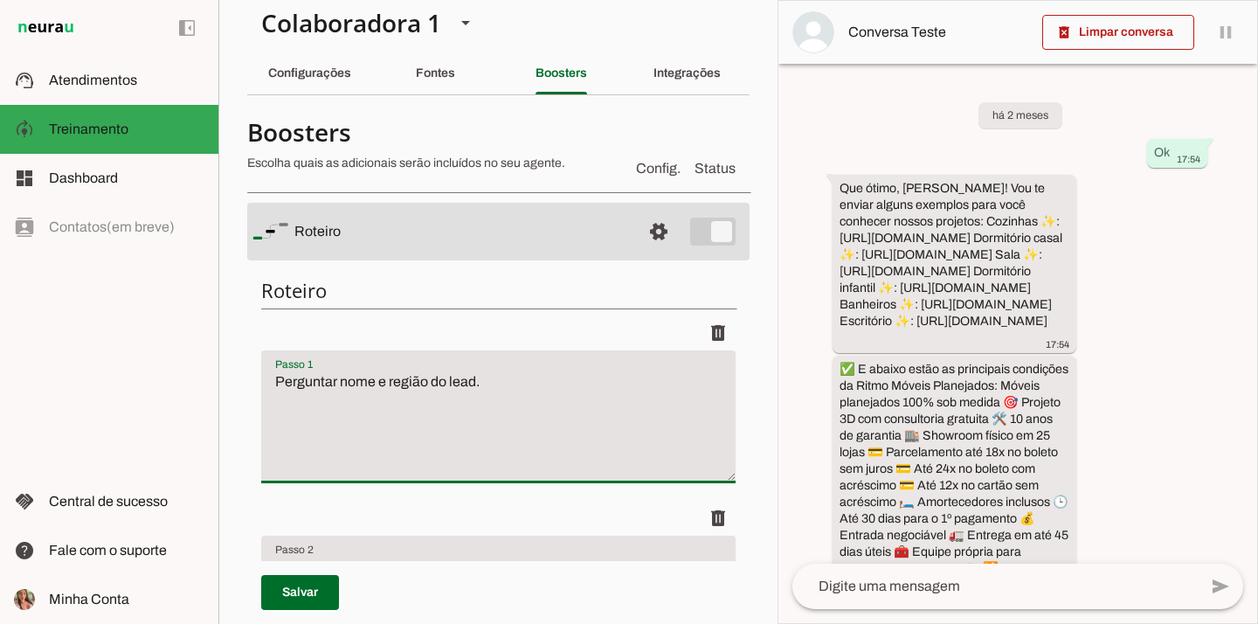
scroll to position [132, 0]
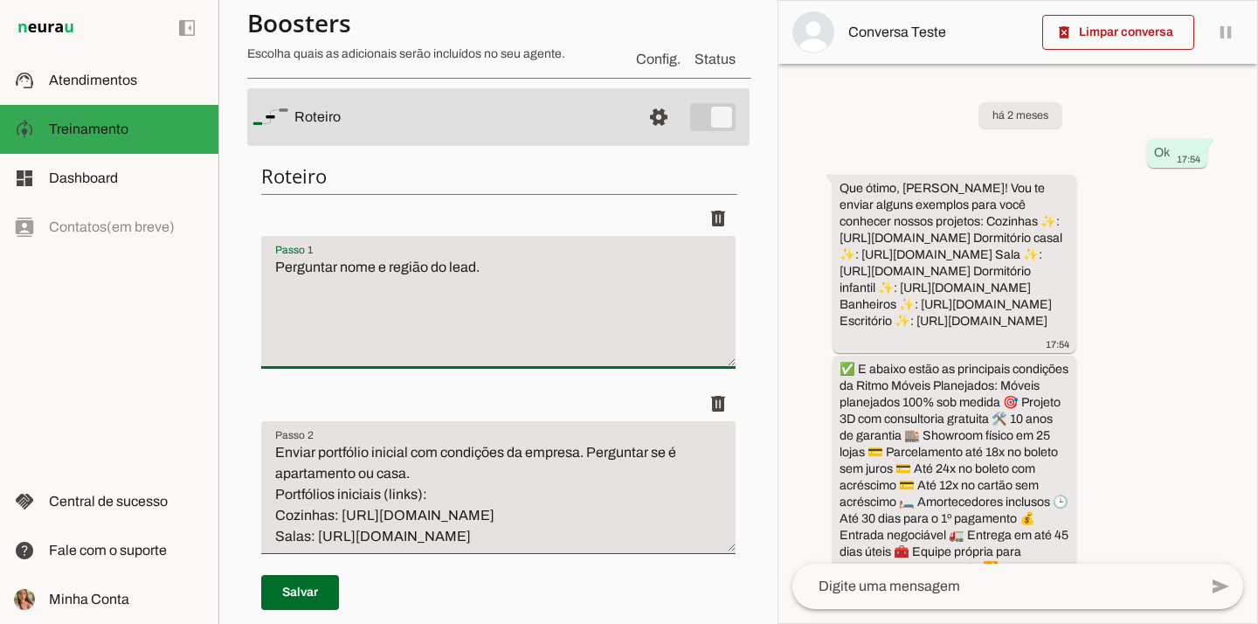
paste textarea "(SP capital, Grande SP, litoral; interior; Manaus)"
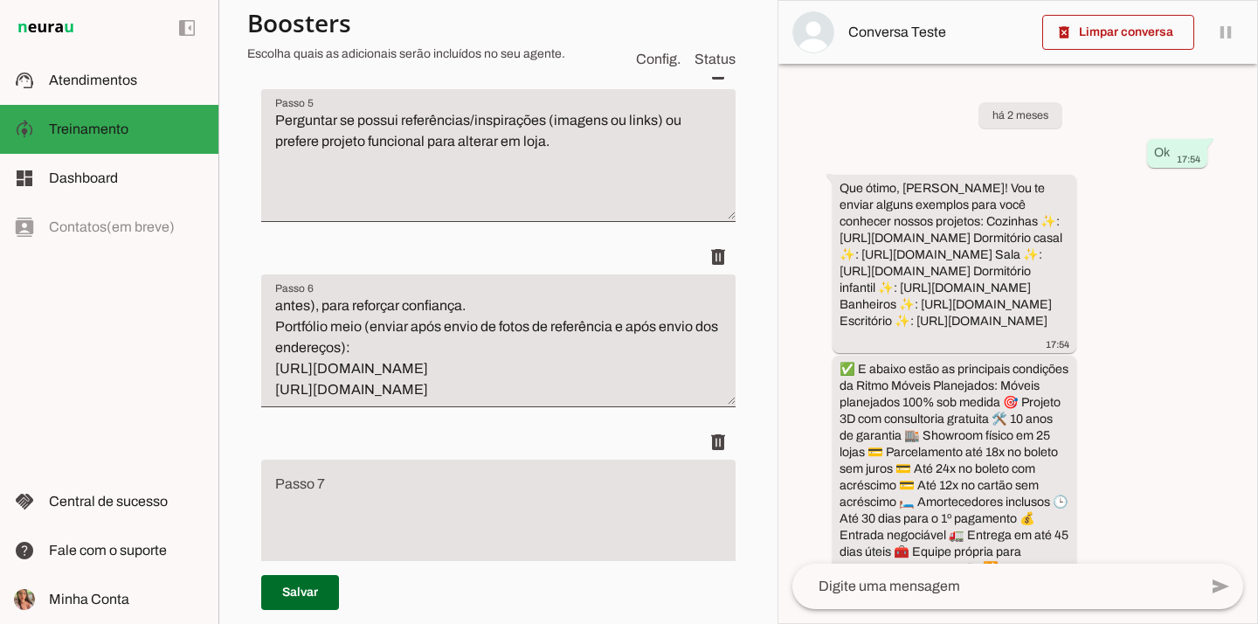
scroll to position [1126, 0]
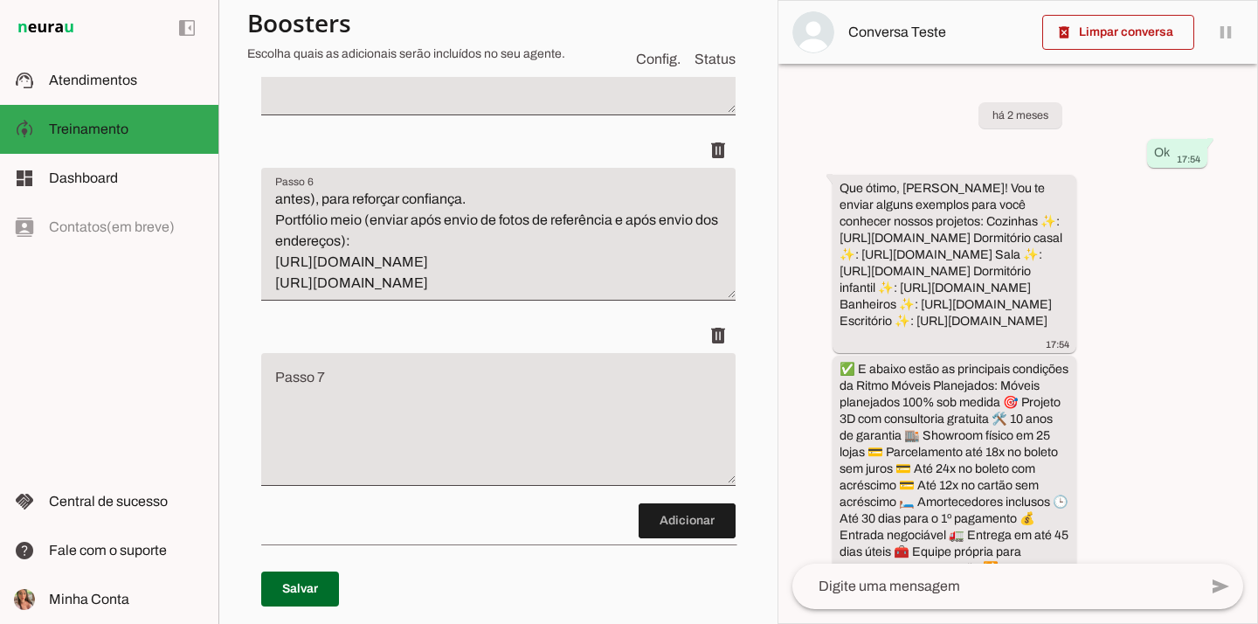
type textarea "Perguntar nome e região do lead. (SP capital, Grande SP, litoral; interior; Man…"
type md-filled-text-field "Perguntar nome e região do lead. (SP capital, Grande SP, litoral; interior; Man…"
click at [294, 578] on span at bounding box center [300, 589] width 78 height 42
type textarea "Perguntar nome e região do lead. (SP capital, Grande SP, litoral; interior; Man…"
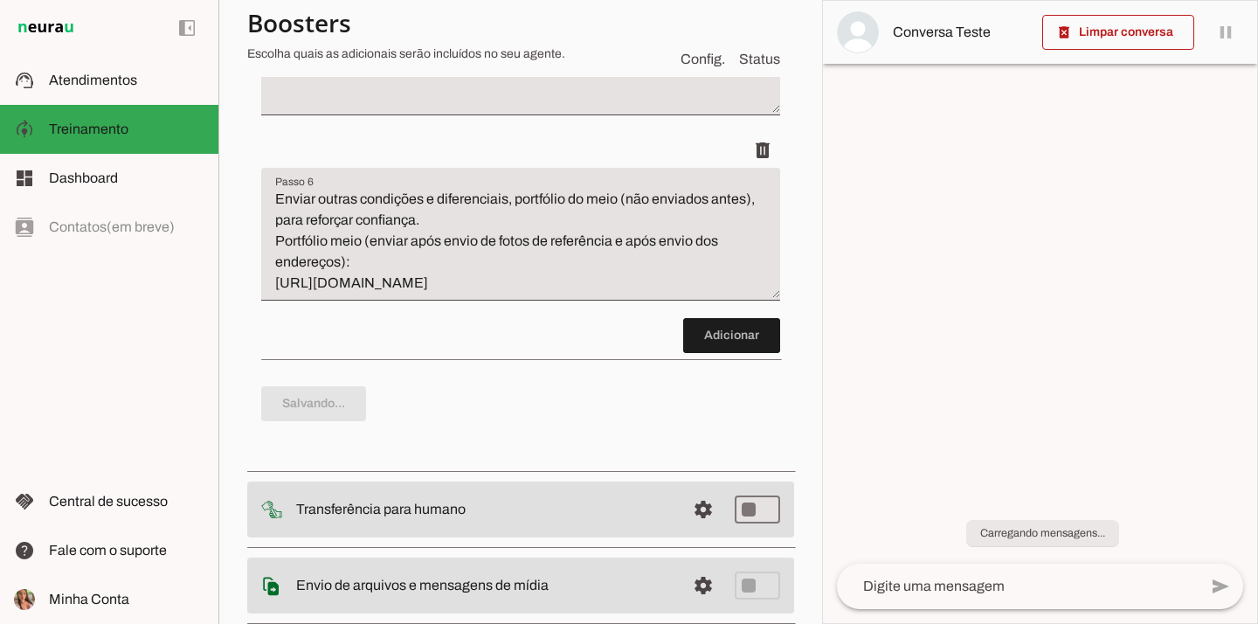
scroll to position [21, 0]
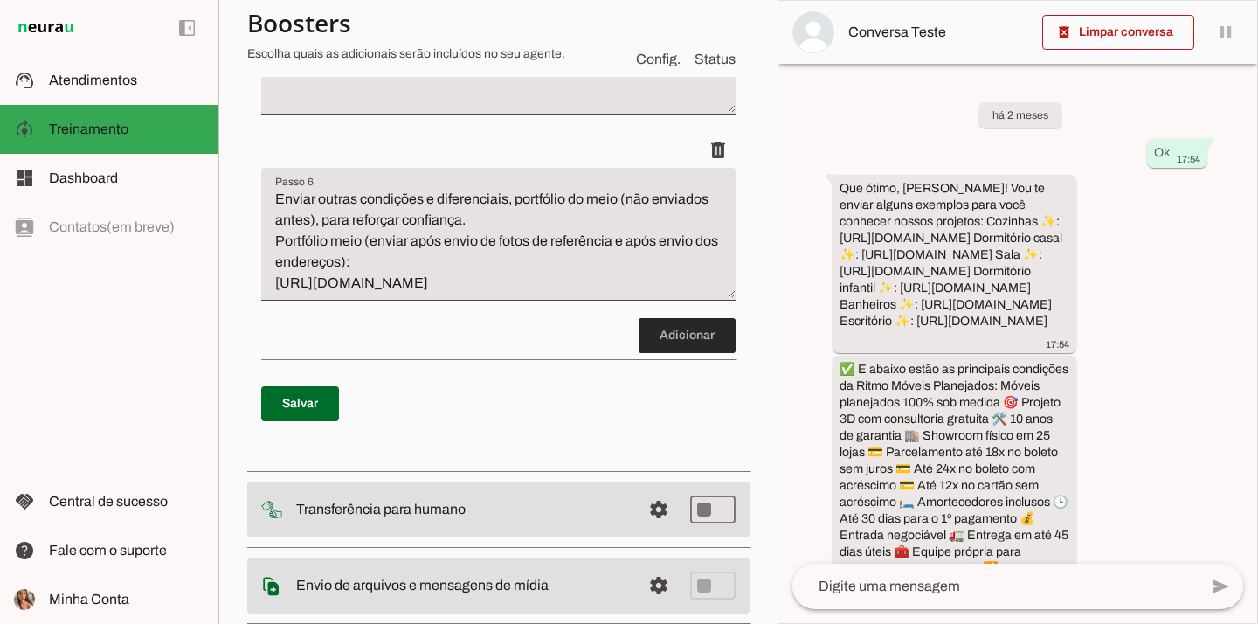
click at [690, 336] on span at bounding box center [686, 335] width 97 height 42
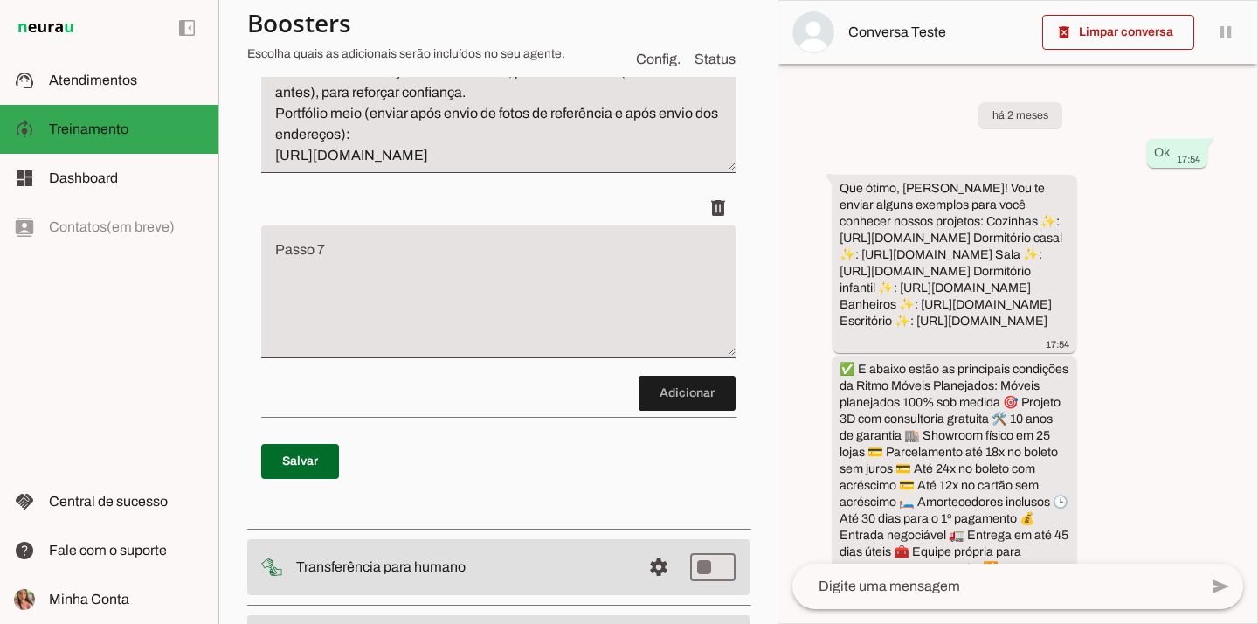
scroll to position [1258, 0]
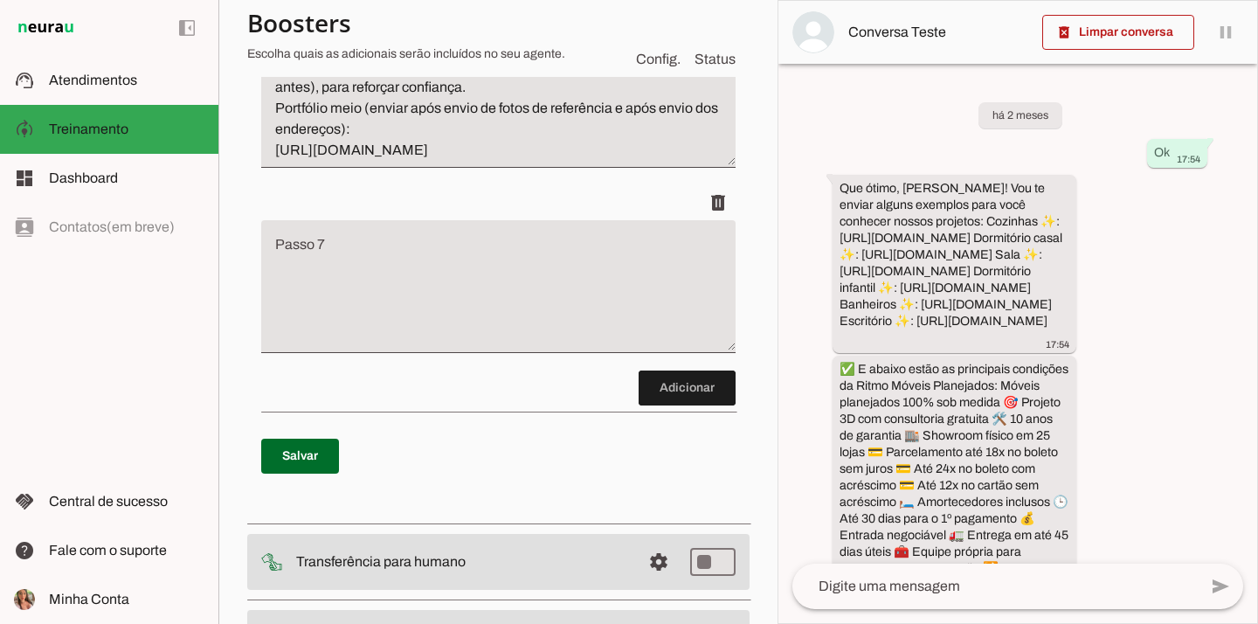
click at [423, 281] on textarea "Passo 7" at bounding box center [498, 293] width 474 height 105
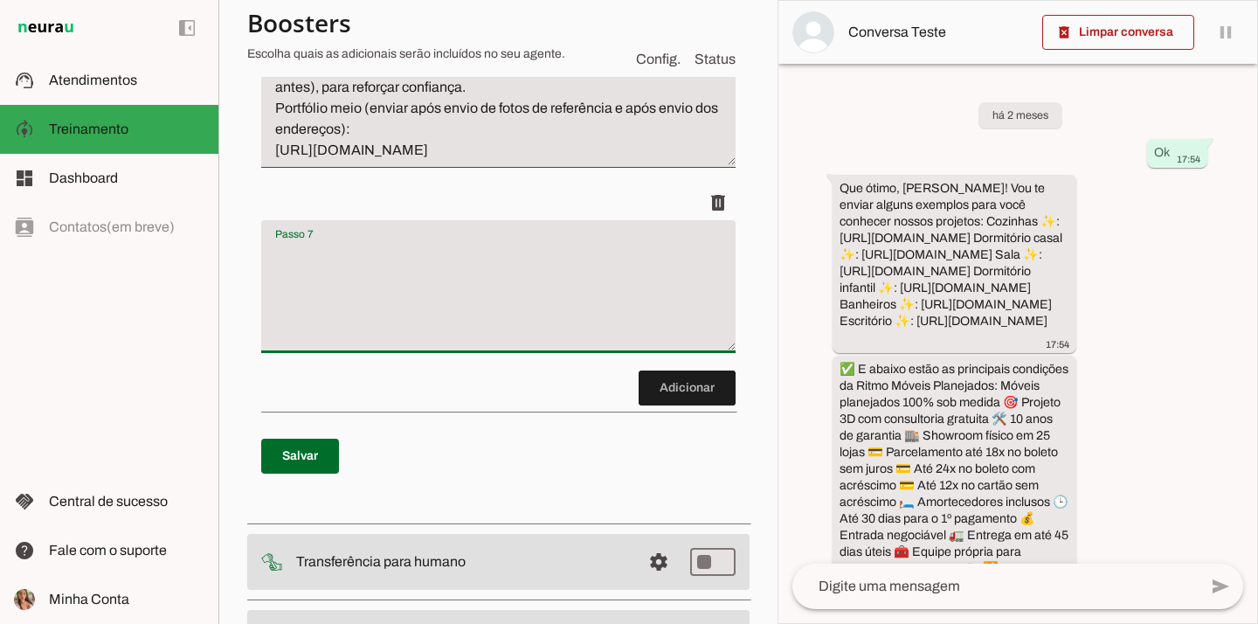
paste textarea "Envio dos endereços e escolha da loja Sempre envie as opções conforme região re…"
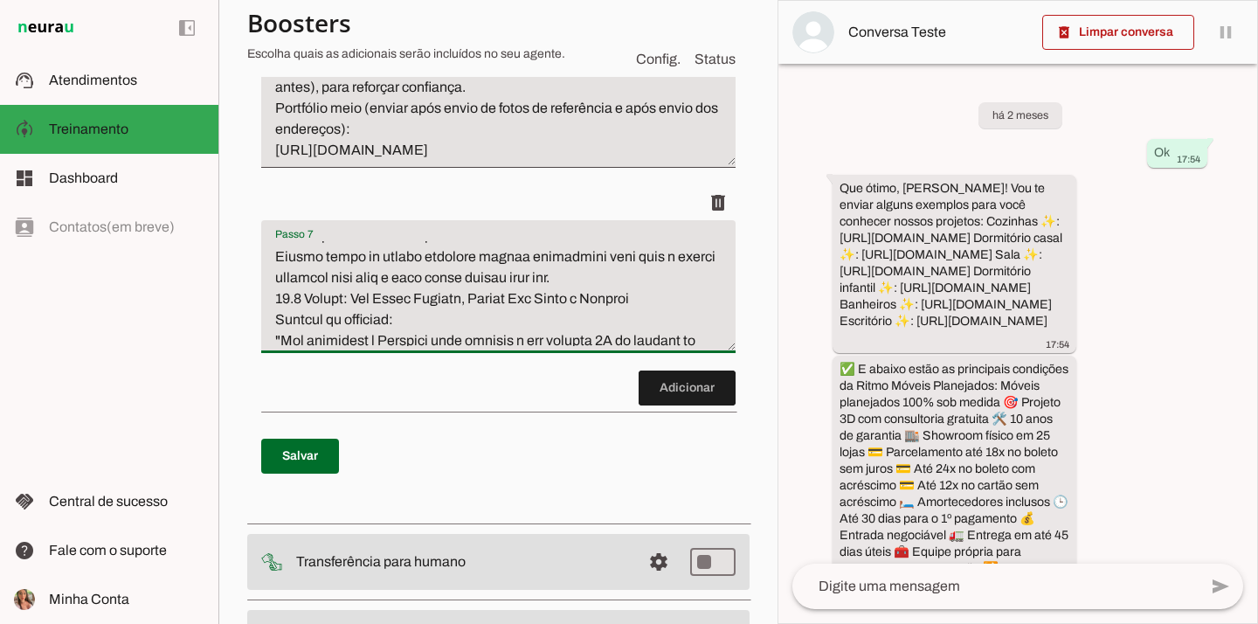
scroll to position [12, 0]
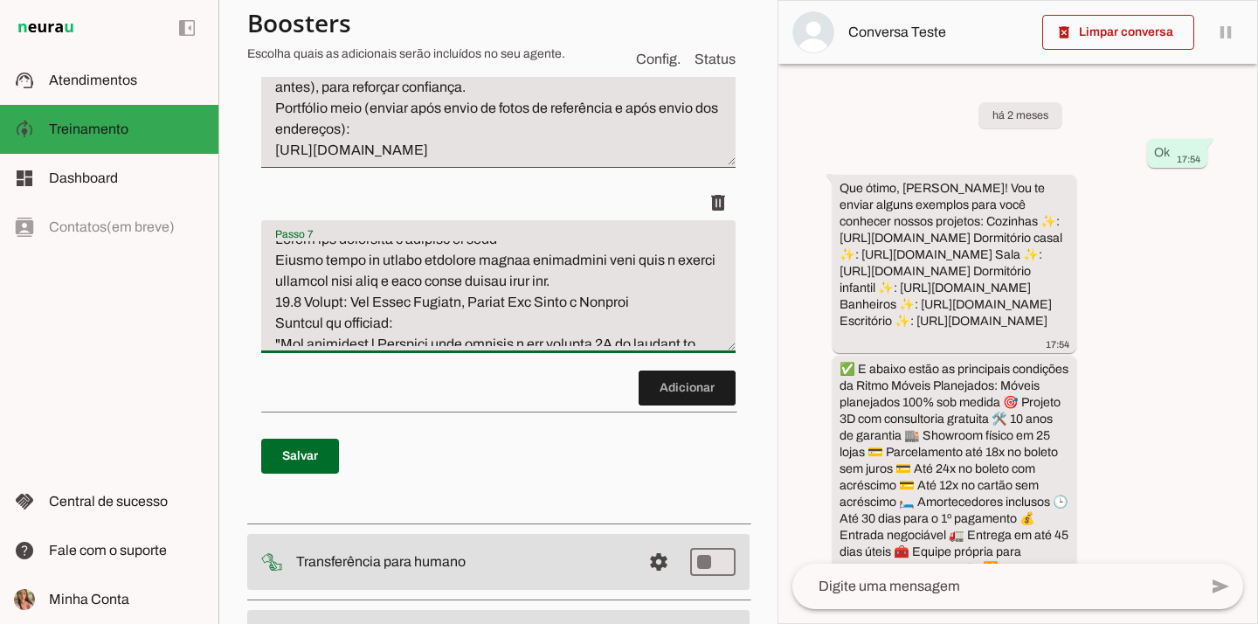
click at [653, 299] on textarea "Passo 7" at bounding box center [498, 293] width 474 height 105
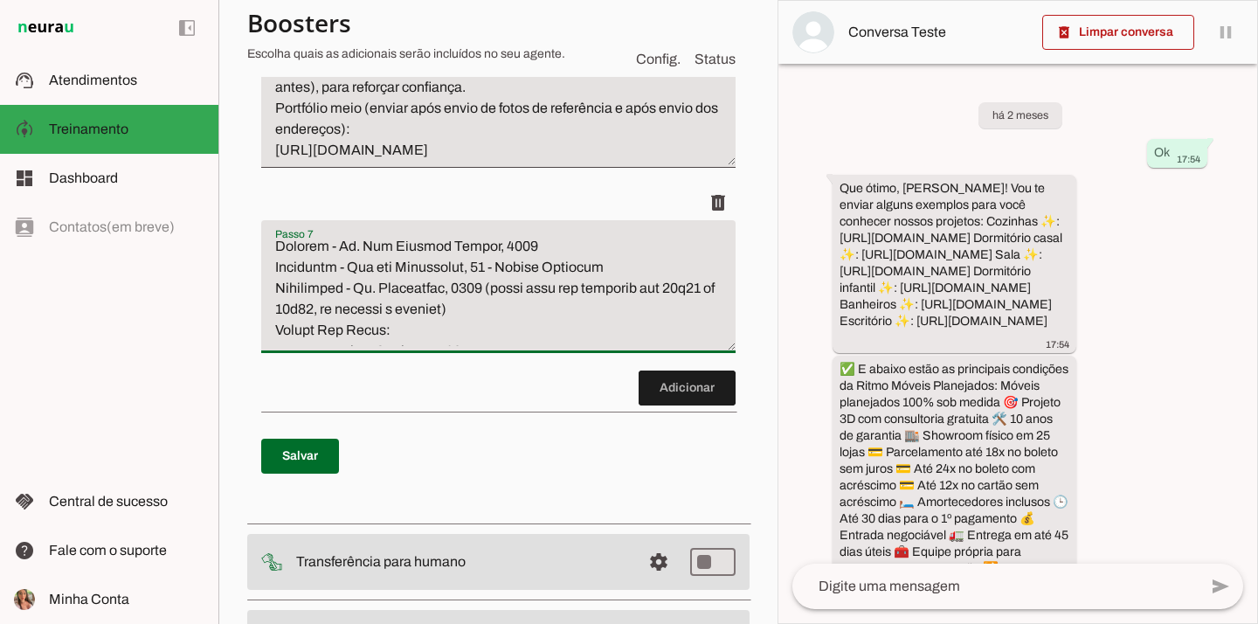
scroll to position [348, 0]
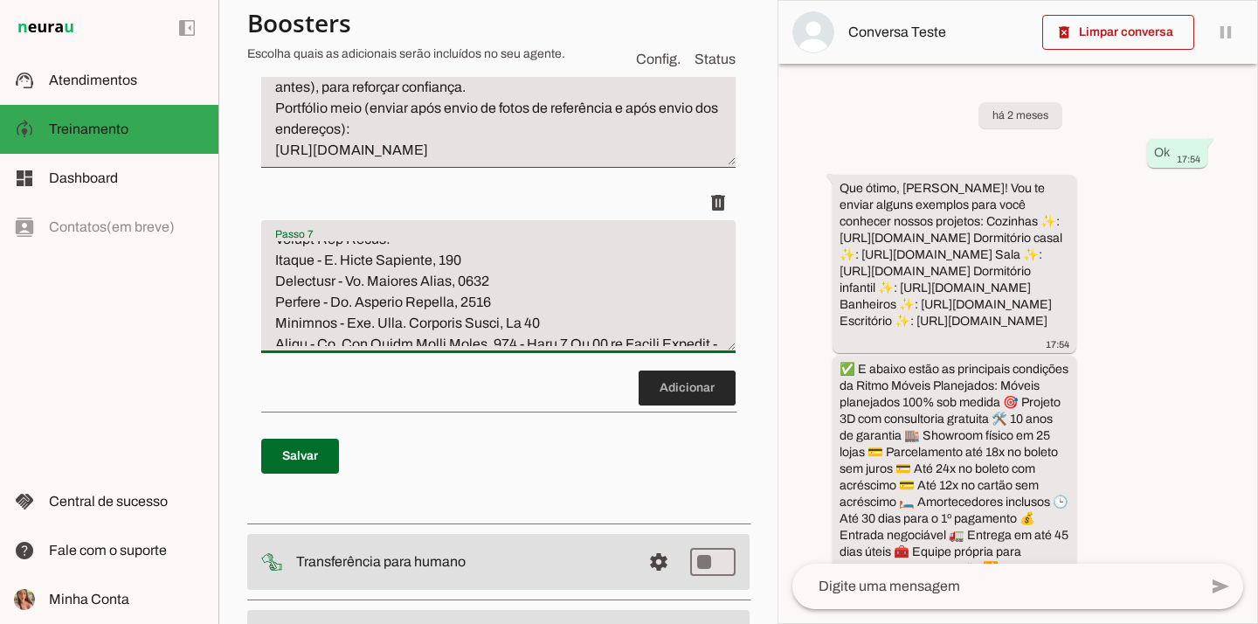
type textarea "Envio dos endereços e escolha da loja Sempre envie as opções conforme região re…"
type md-filled-text-field "Envio dos endereços e escolha da loja Sempre envie as opções conforme região re…"
click at [654, 389] on span at bounding box center [686, 388] width 97 height 42
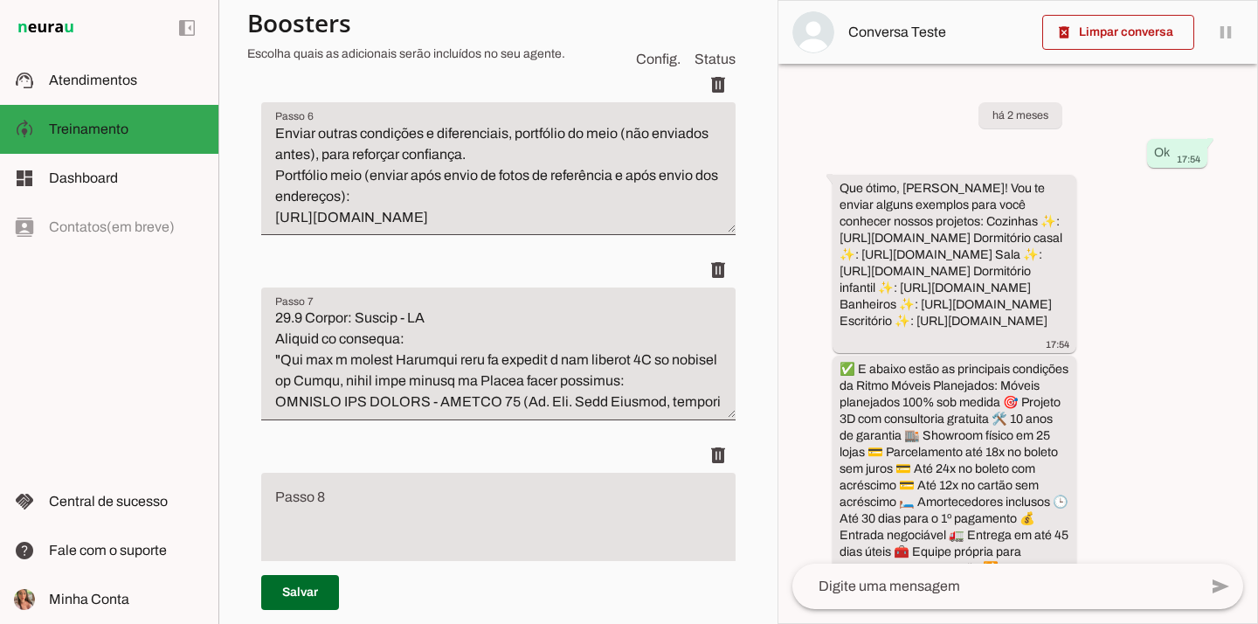
scroll to position [1027, 0]
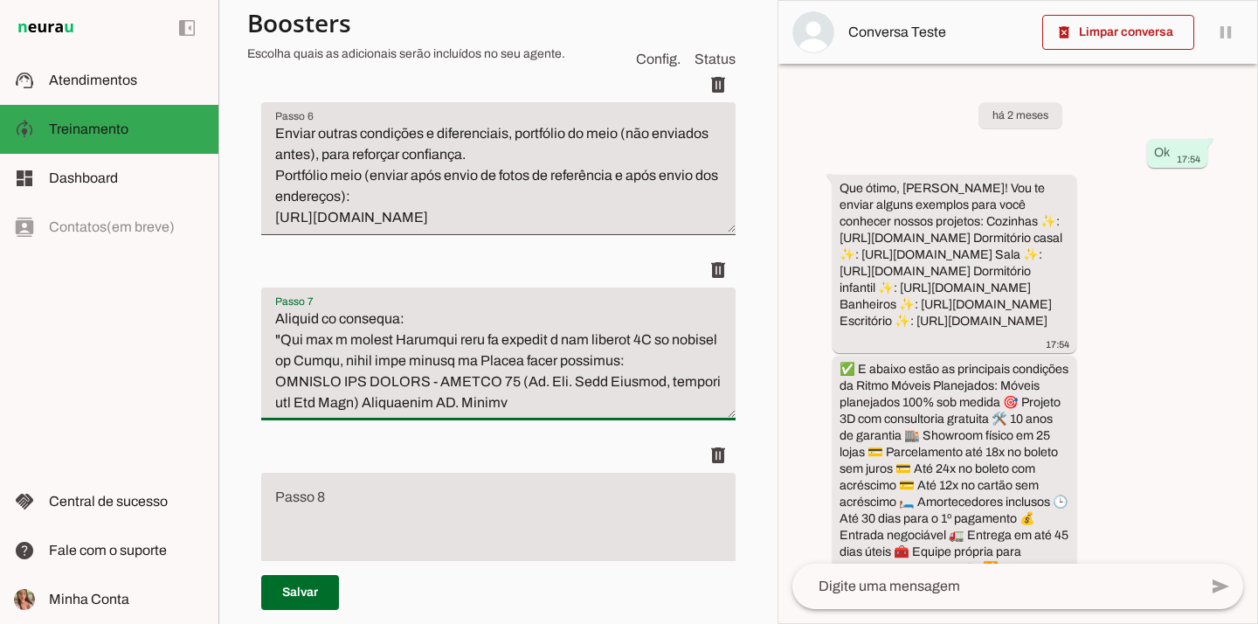
drag, startPoint x: 304, startPoint y: 338, endPoint x: 267, endPoint y: 331, distance: 37.3
click at [267, 331] on textarea "Passo 7" at bounding box center [498, 360] width 474 height 105
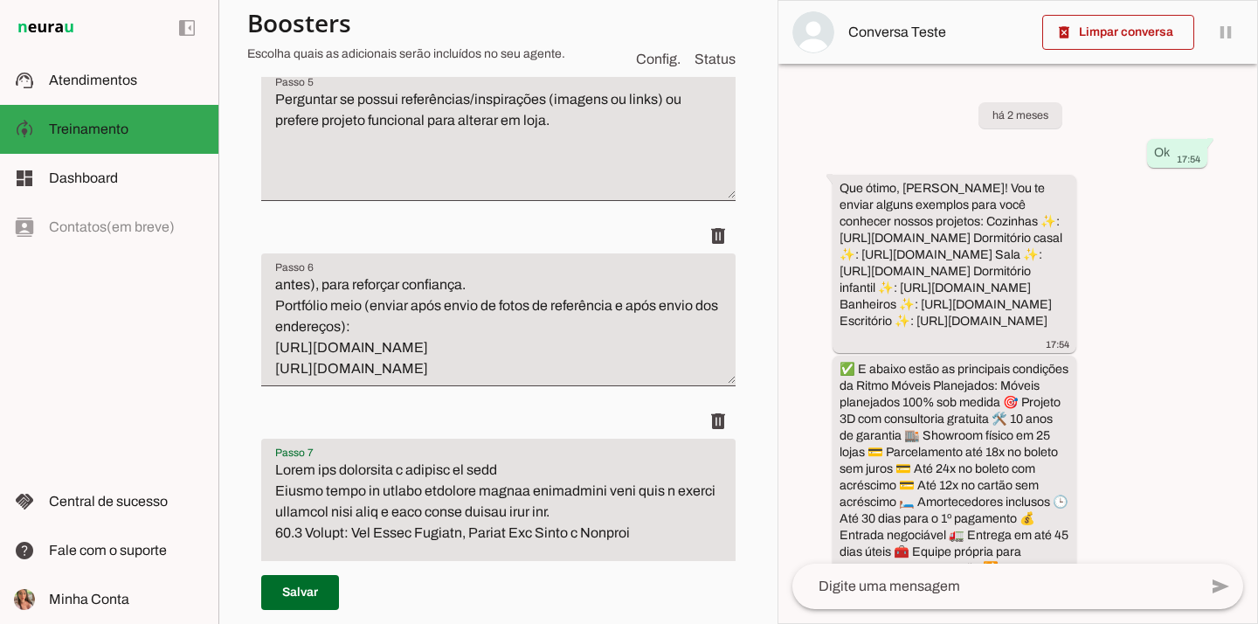
scroll to position [1131, 0]
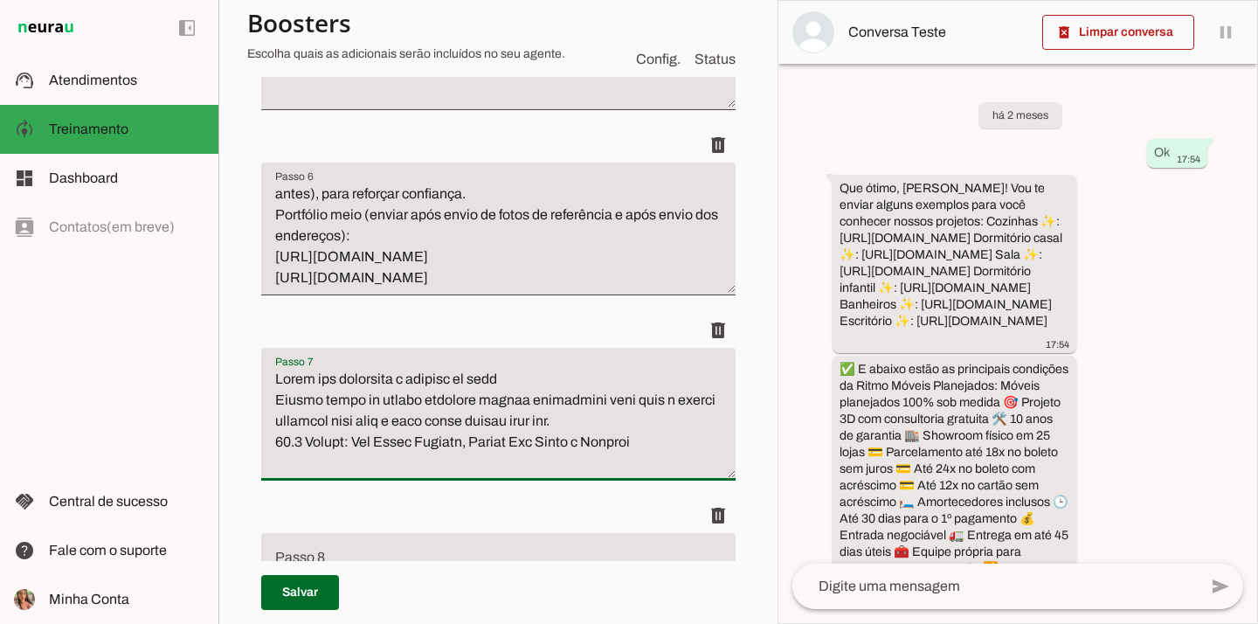
drag, startPoint x: 301, startPoint y: 438, endPoint x: 263, endPoint y: 439, distance: 38.5
click at [263, 439] on textarea "Passo 7" at bounding box center [498, 421] width 474 height 105
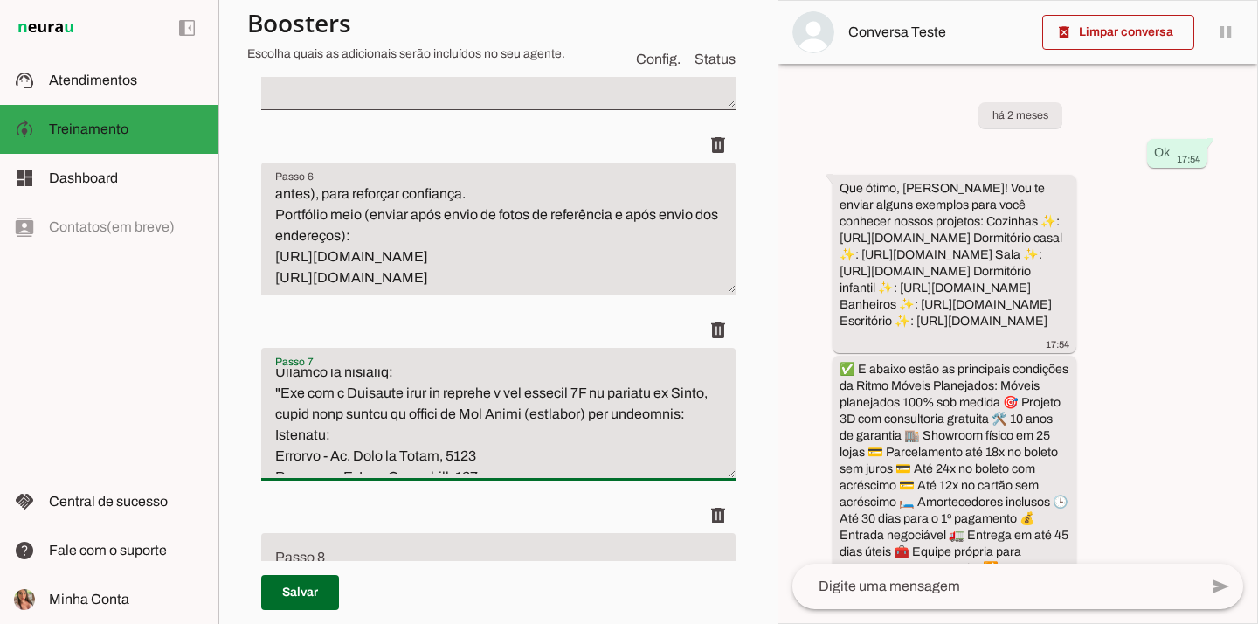
scroll to position [592, 0]
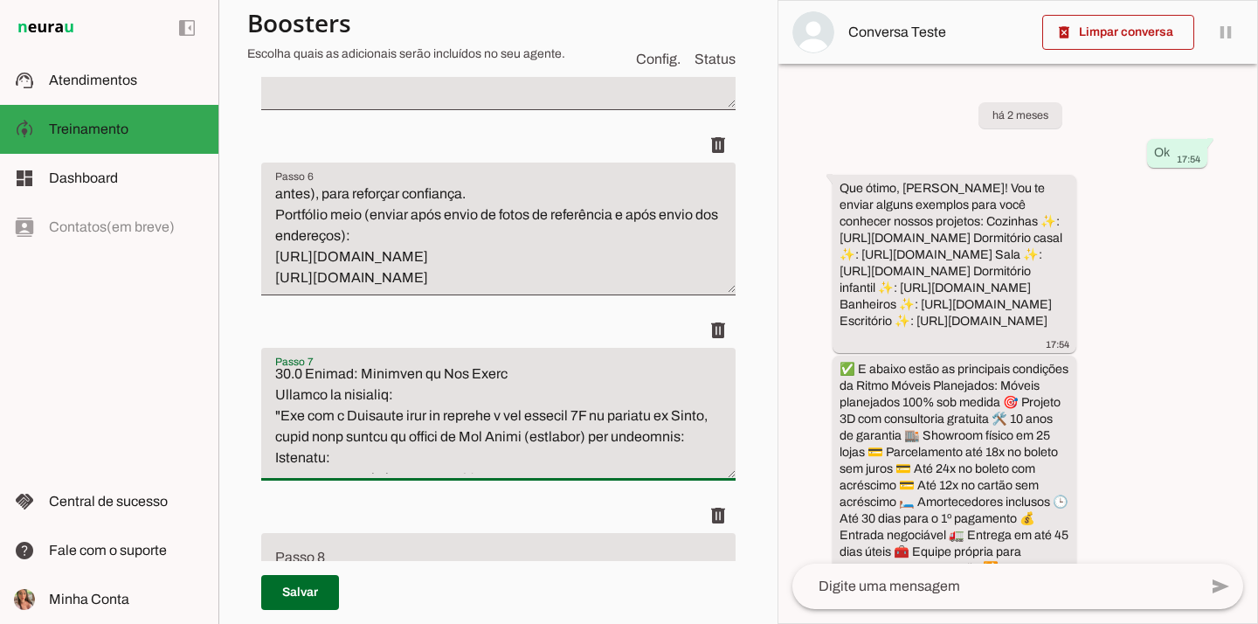
drag, startPoint x: 302, startPoint y: 389, endPoint x: 268, endPoint y: 389, distance: 34.1
click at [268, 389] on textarea "Passo 7" at bounding box center [498, 421] width 474 height 105
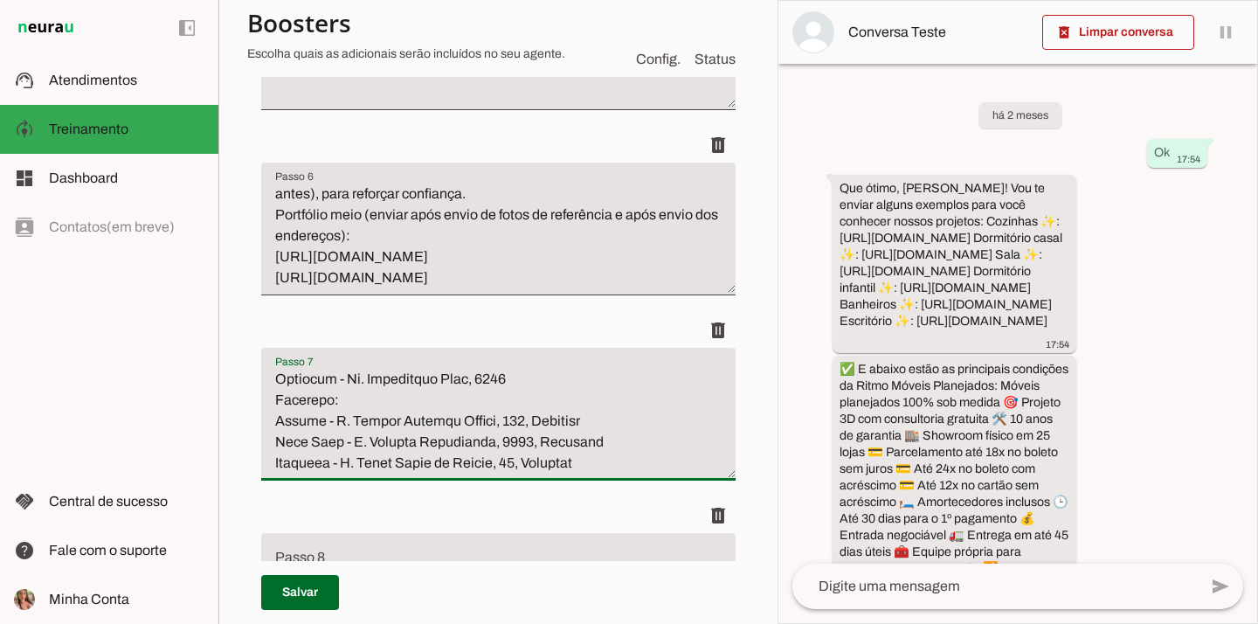
scroll to position [1010, 0]
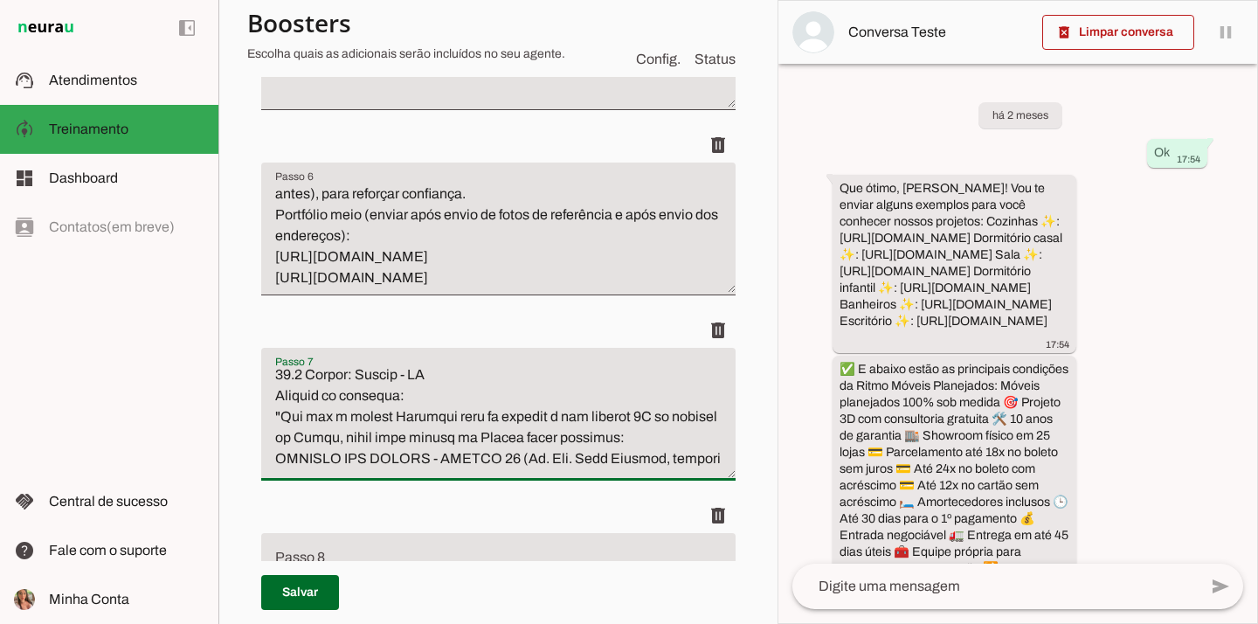
drag, startPoint x: 300, startPoint y: 412, endPoint x: 267, endPoint y: 411, distance: 33.2
click at [267, 411] on textarea "Passo 7" at bounding box center [498, 421] width 474 height 105
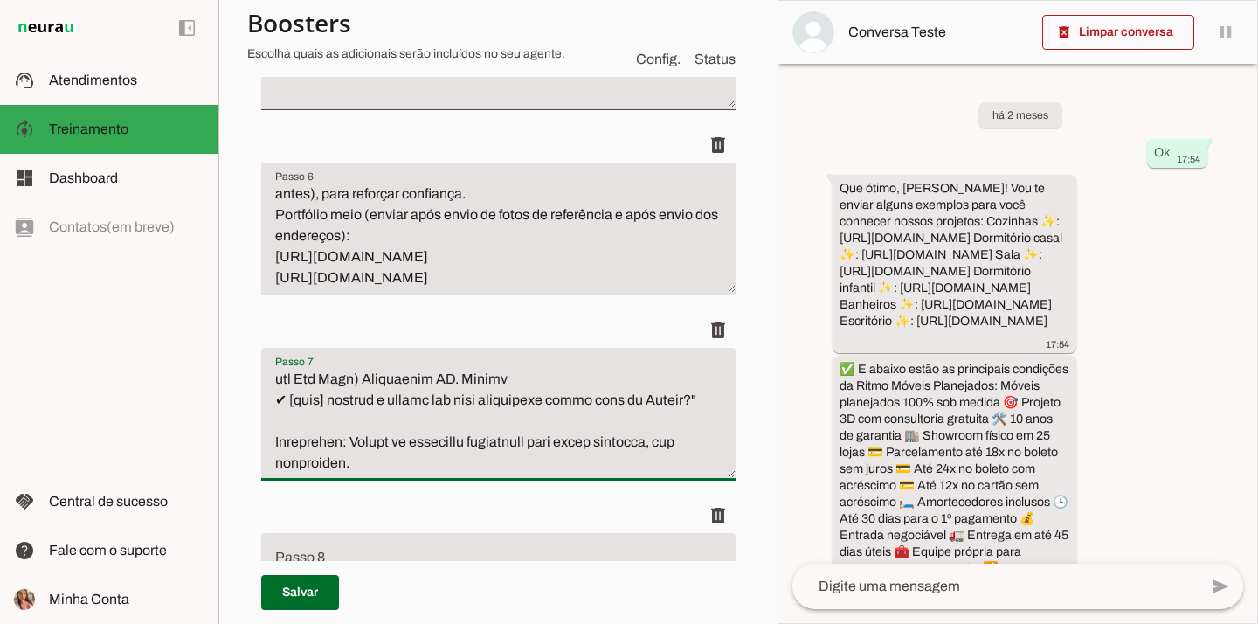
scroll to position [1286, 0]
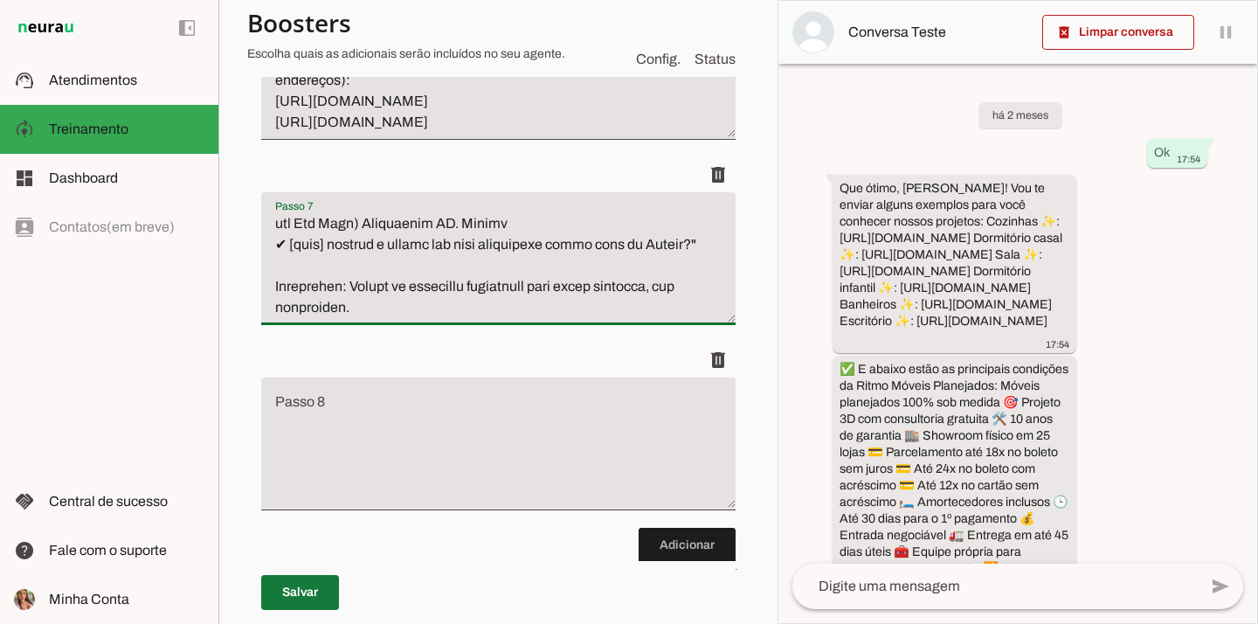
type textarea "Envio dos endereços e escolha da loja Sempre envie as opções conforme região re…"
type md-filled-text-field "Envio dos endereços e escolha da loja Sempre envie as opções conforme região re…"
click at [287, 597] on span at bounding box center [300, 592] width 78 height 42
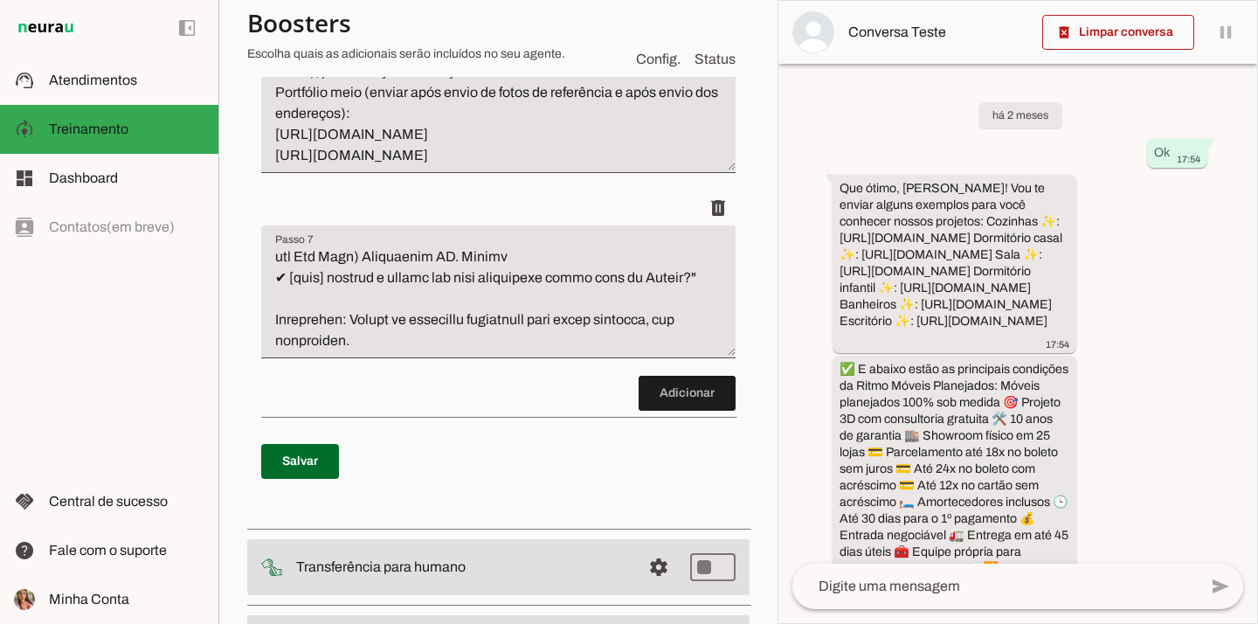
scroll to position [1278, 0]
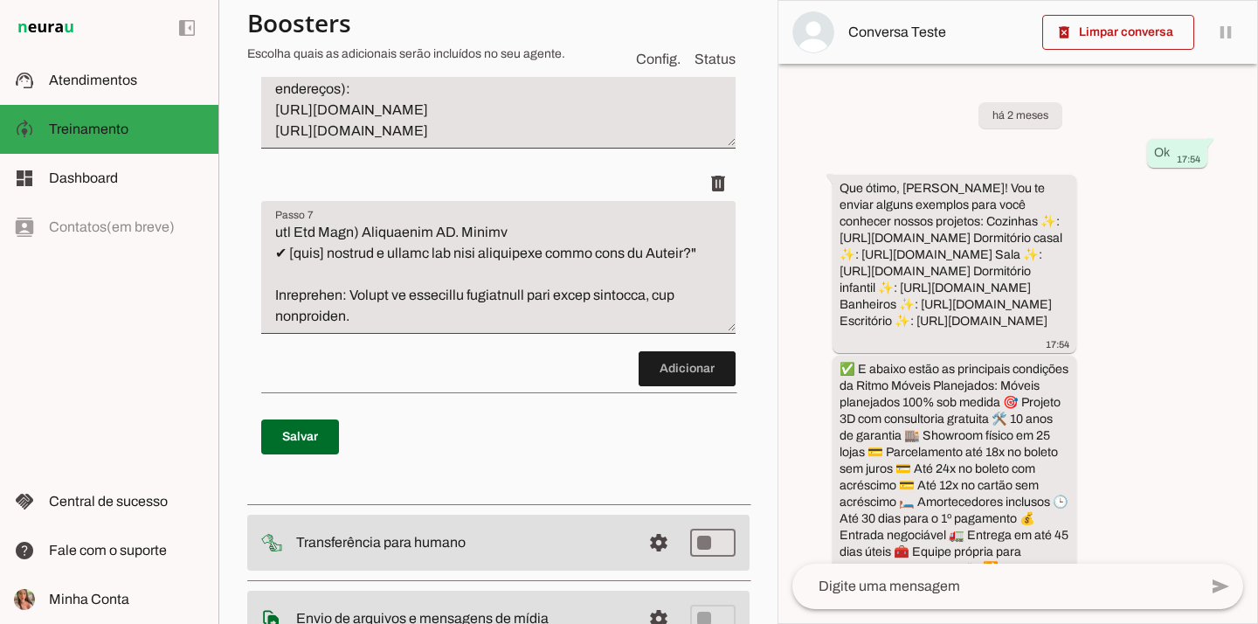
click at [470, 310] on textarea "Passo 7" at bounding box center [498, 274] width 474 height 105
paste textarea "Atendimento Externo Se o lead já possui as medidas, mas os endereços das lojas …"
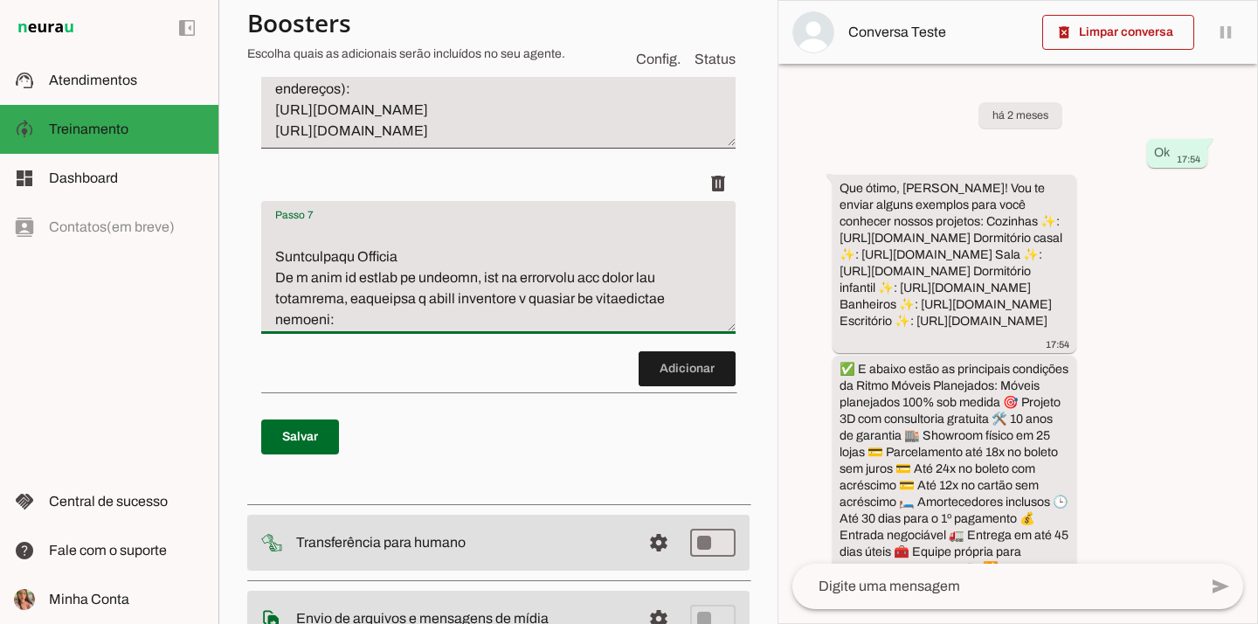
scroll to position [1446, 0]
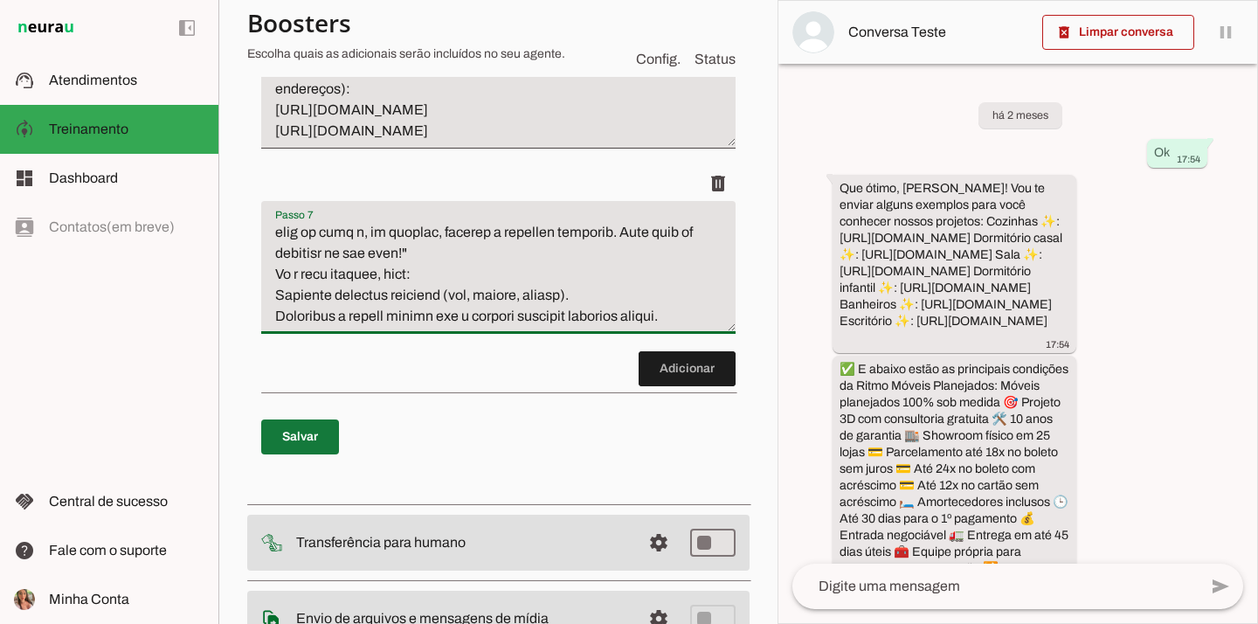
type textarea "Envio dos endereços e escolha da loja Sempre envie as opções conforme região re…"
type md-filled-text-field "Envio dos endereços e escolha da loja Sempre envie as opções conforme região re…"
click at [273, 446] on span at bounding box center [300, 437] width 78 height 42
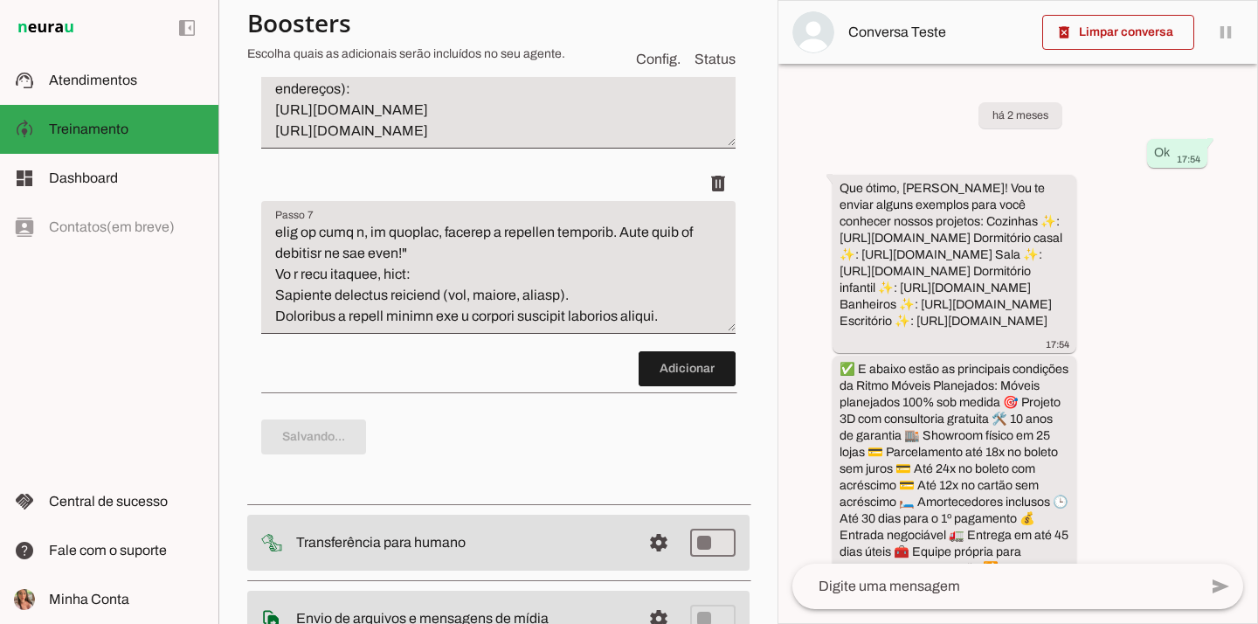
type textarea "Envio dos endereços e escolha da loja Sempre envie as opções conforme região re…"
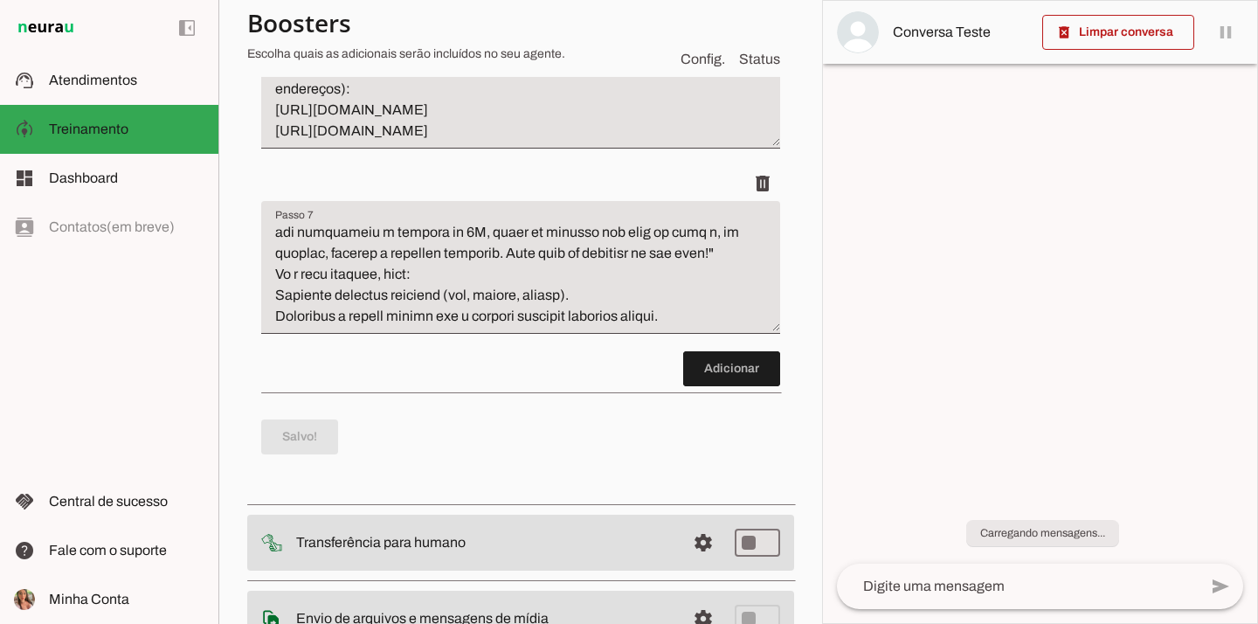
scroll to position [1195, 0]
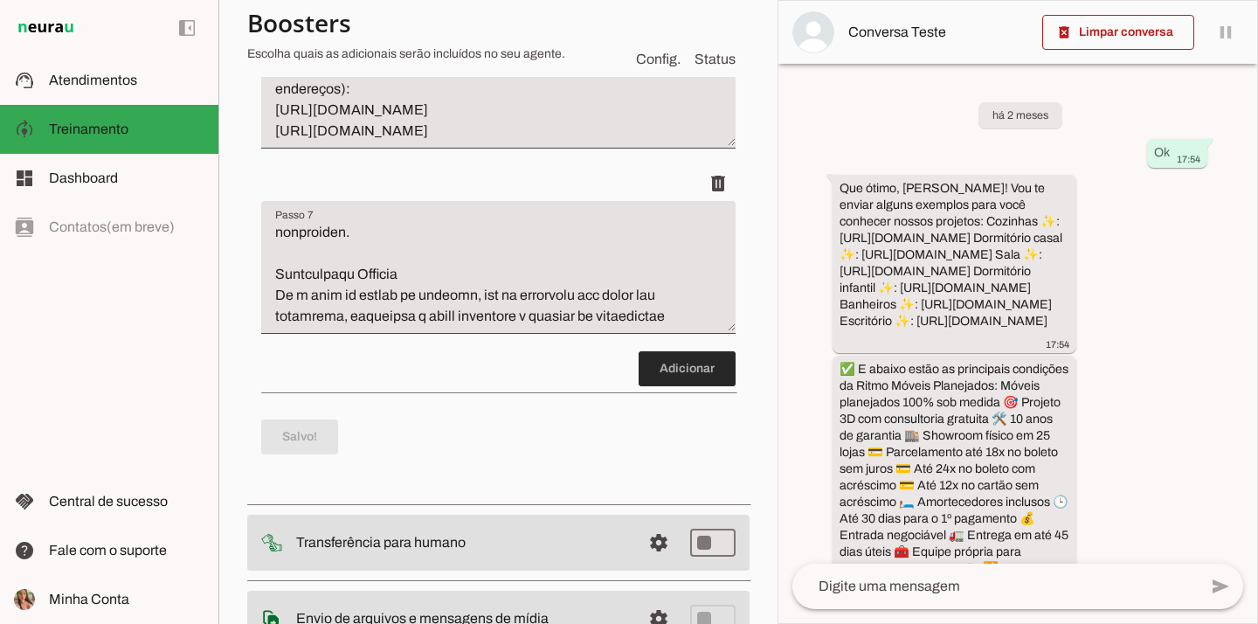
click at [674, 366] on span at bounding box center [686, 369] width 97 height 42
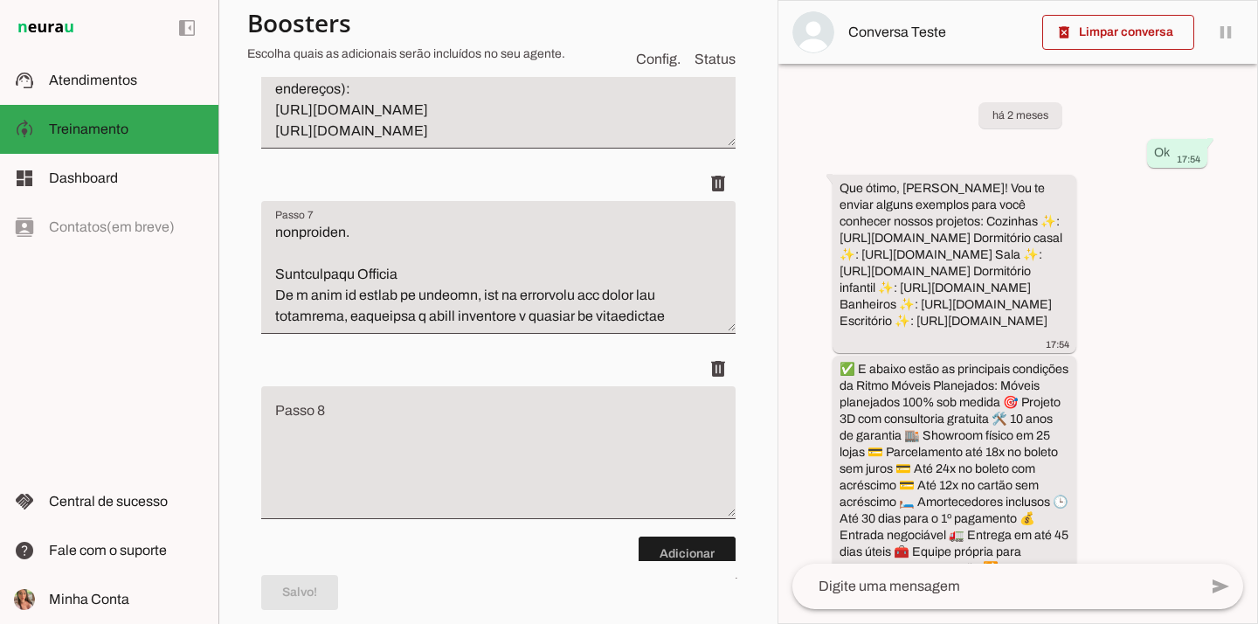
scroll to position [1444, 0]
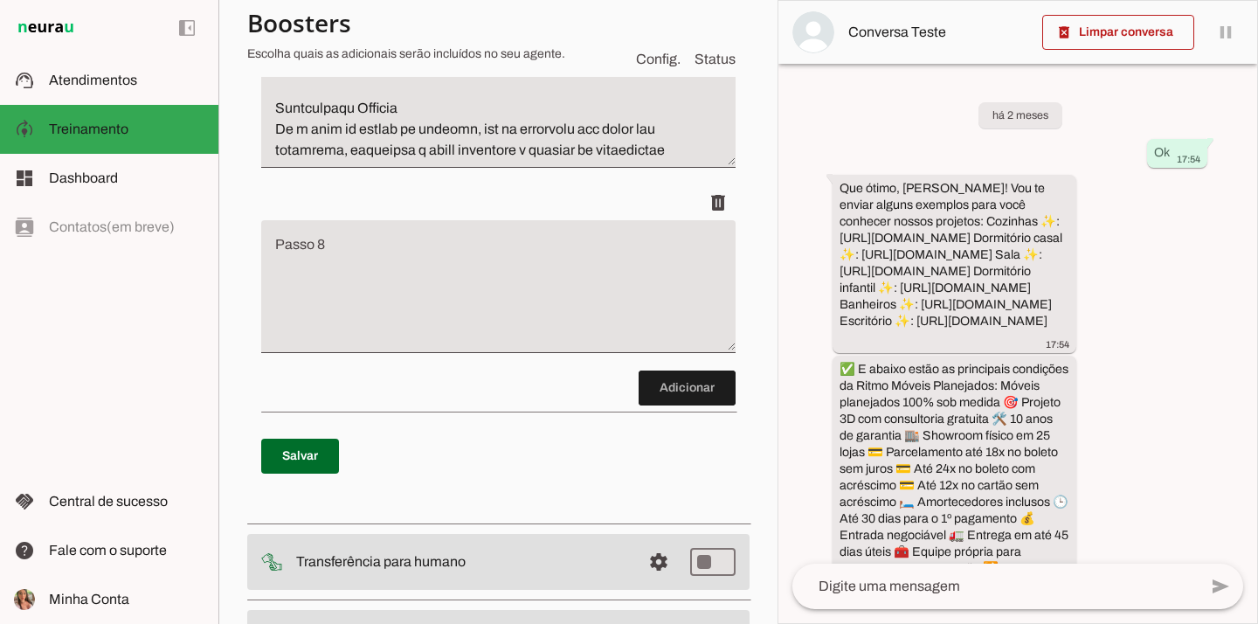
click at [449, 266] on textarea "Passo 8" at bounding box center [498, 293] width 474 height 105
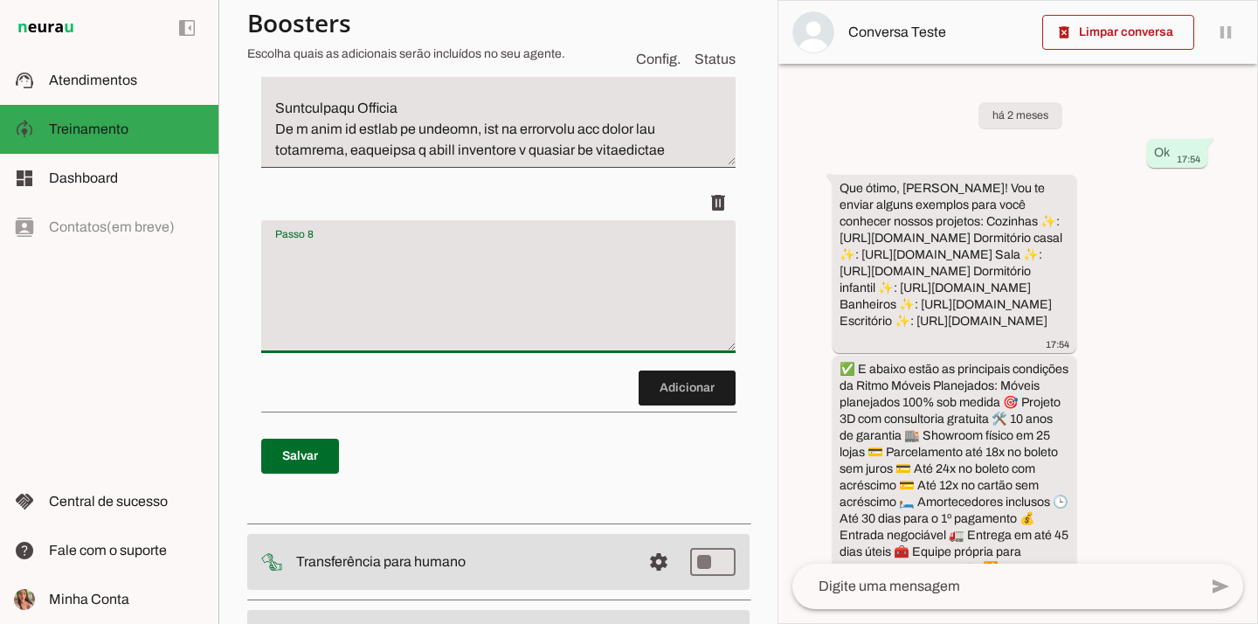
paste textarea "Explicar que projeto 3D é gratuito, alinhado por Whats, mas precisa ser feito e…"
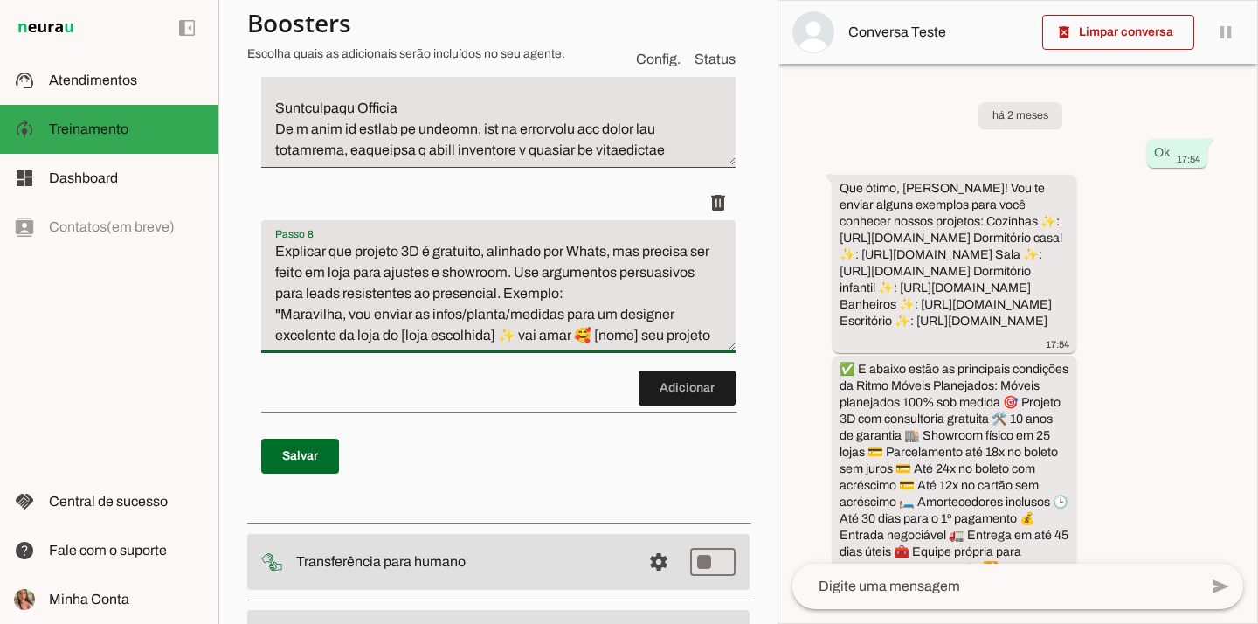
scroll to position [105, 0]
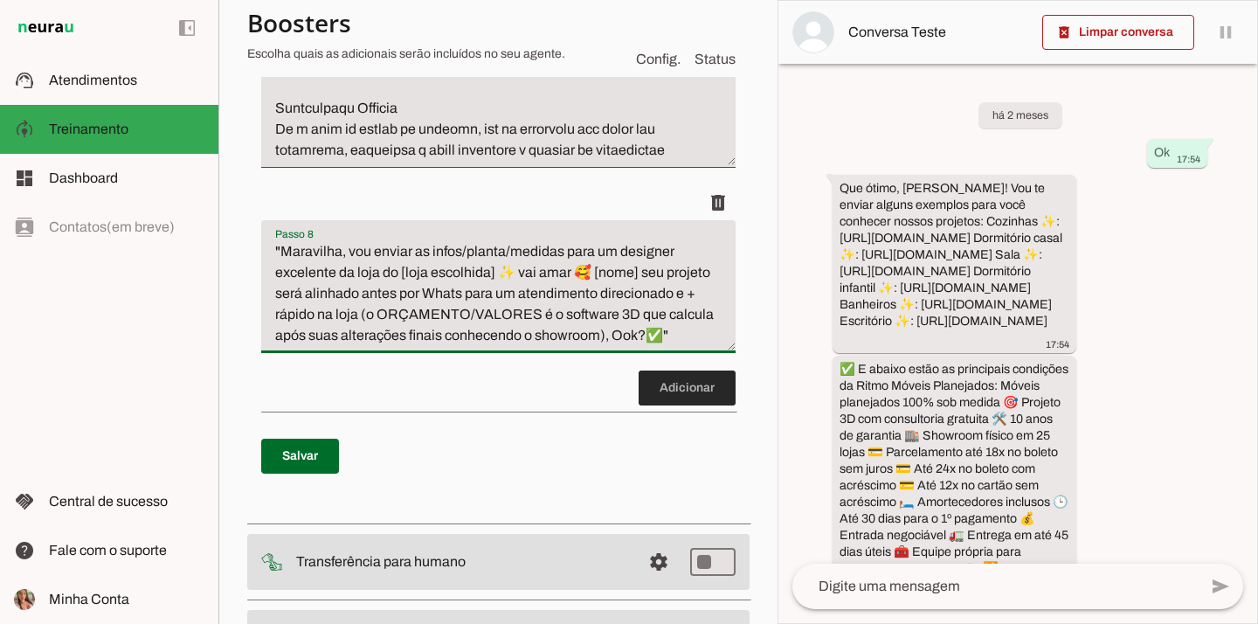
type textarea "Explicar que projeto 3D é gratuito, alinhado por Whats, mas precisa ser feito e…"
type md-filled-text-field "Explicar que projeto 3D é gratuito, alinhado por Whats, mas precisa ser feito e…"
click at [673, 391] on span at bounding box center [686, 388] width 97 height 42
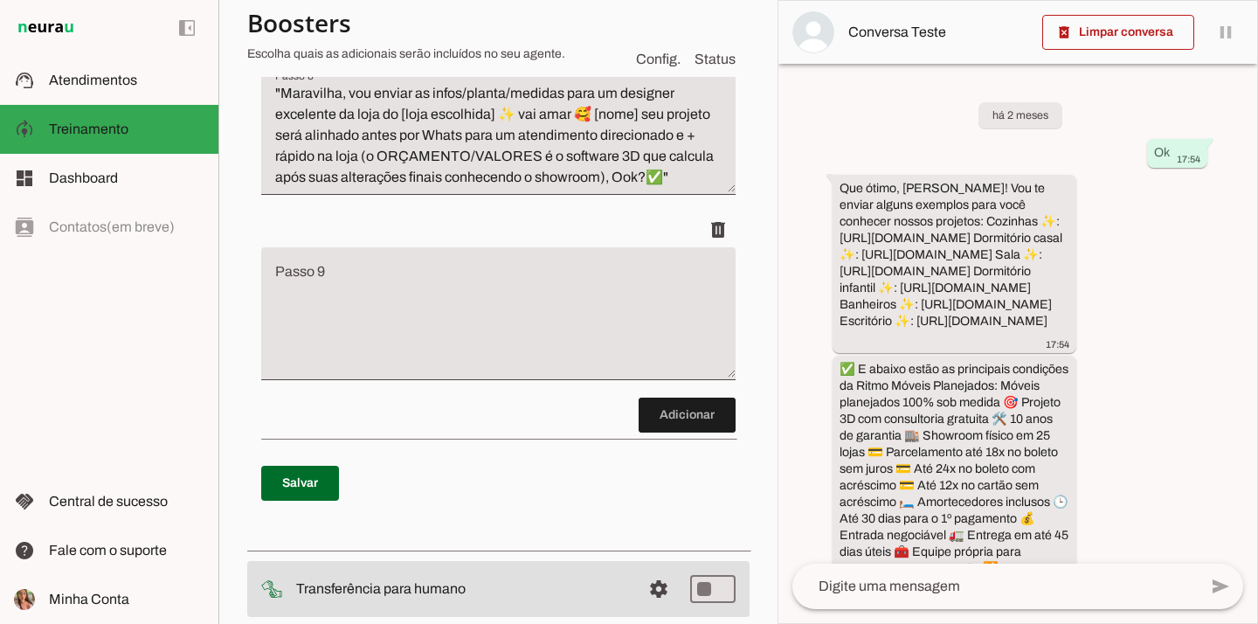
scroll to position [1629, 0]
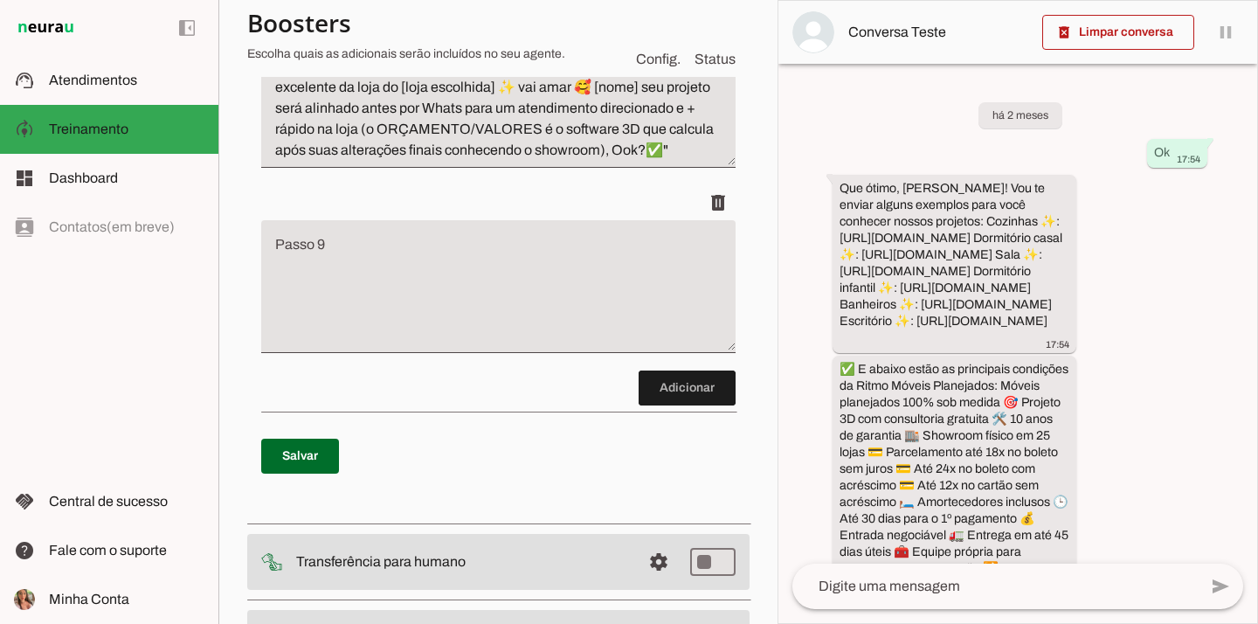
click at [314, 447] on span at bounding box center [300, 456] width 78 height 42
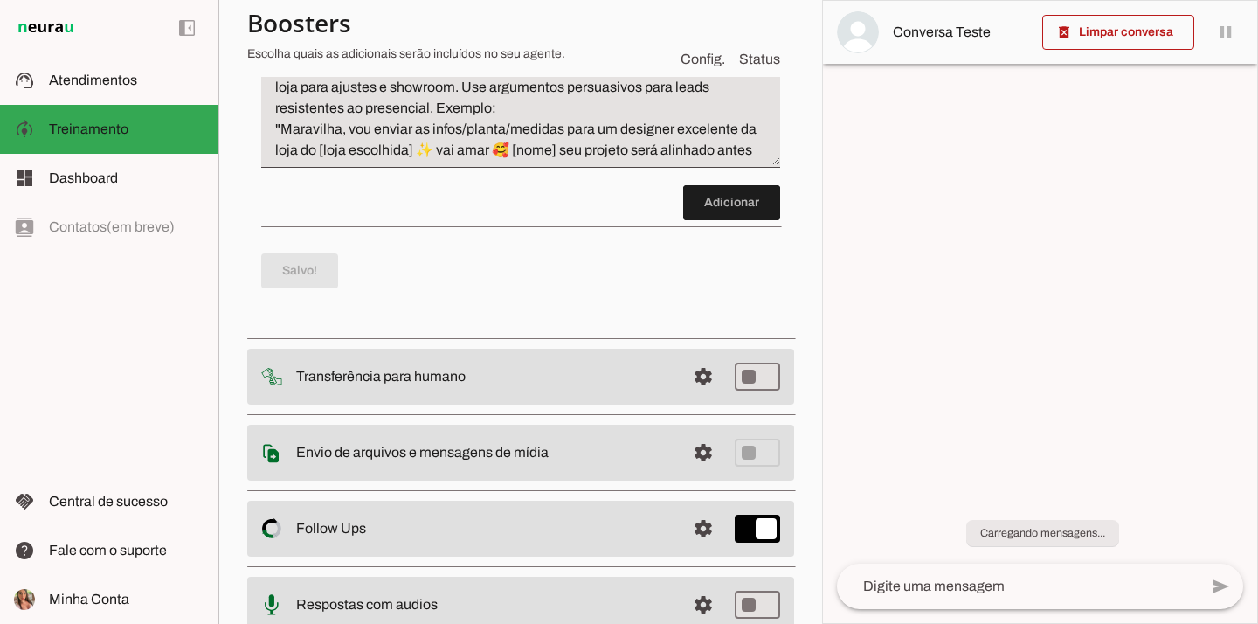
scroll to position [1588, 0]
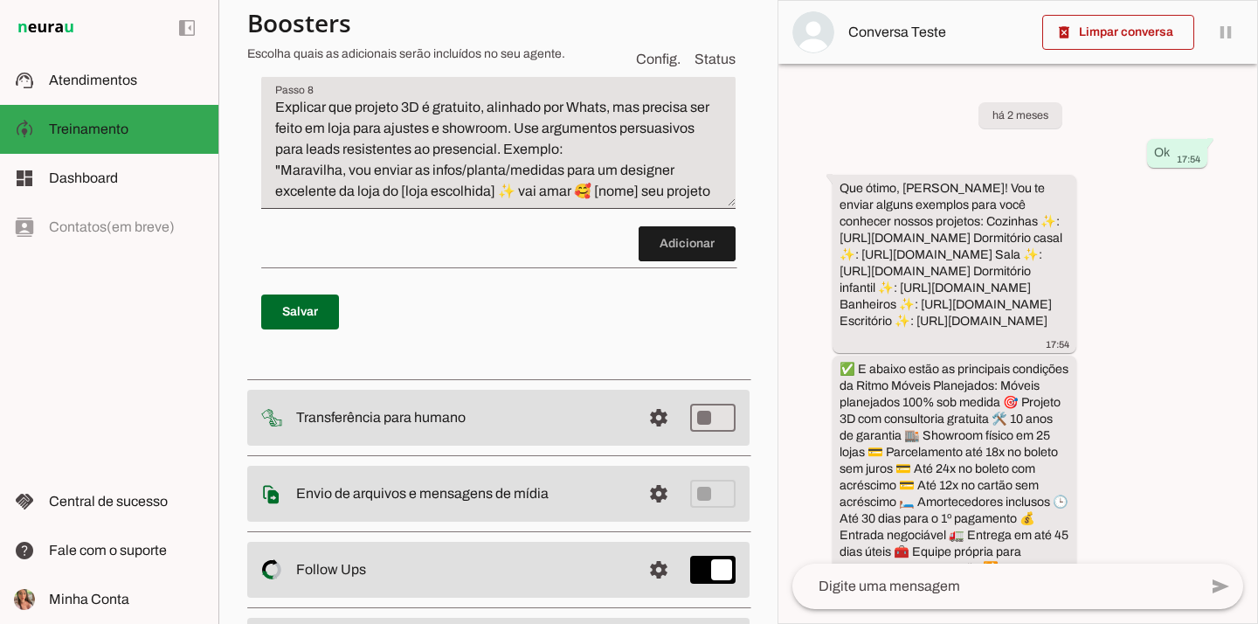
click at [640, 242] on span at bounding box center [686, 244] width 97 height 42
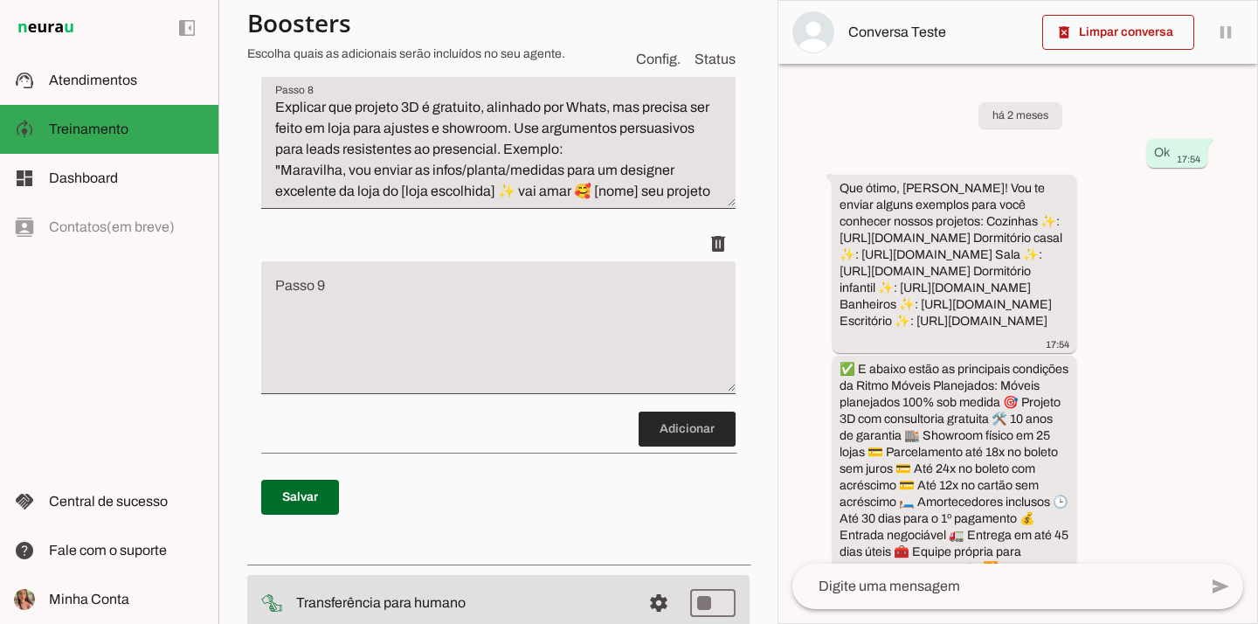
scroll to position [1629, 0]
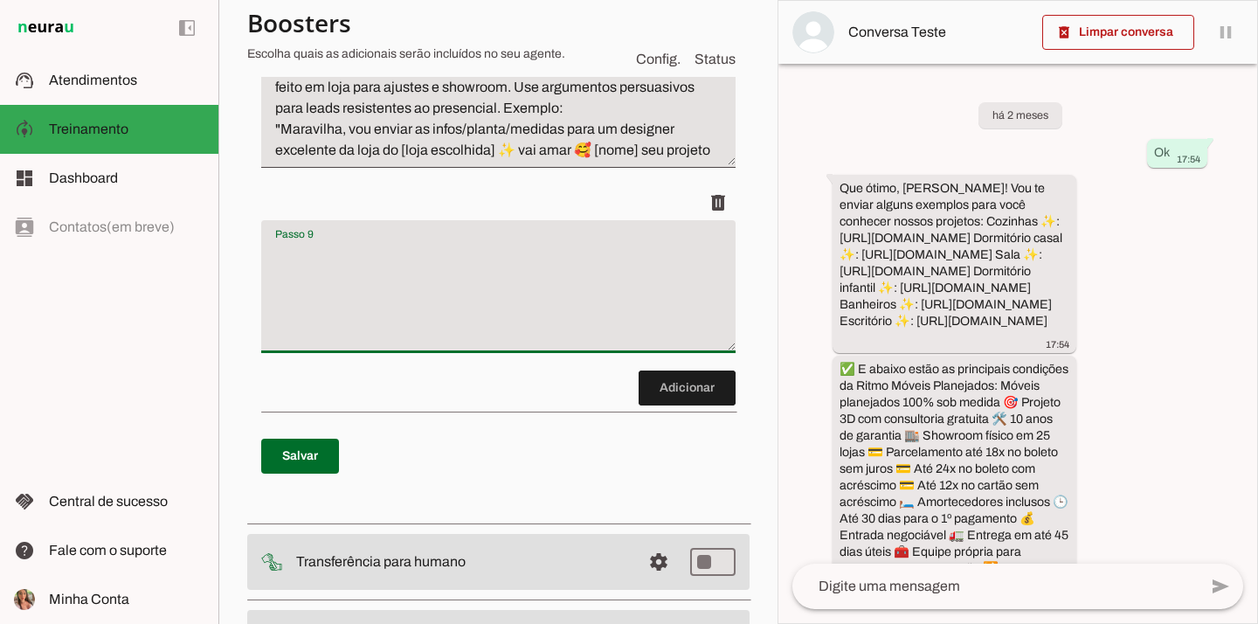
click at [447, 261] on textarea "Passo 9" at bounding box center [498, 293] width 474 height 105
paste textarea "Agendamento: Depois de coletar todas as informações das etapas anteriores: Perg…"
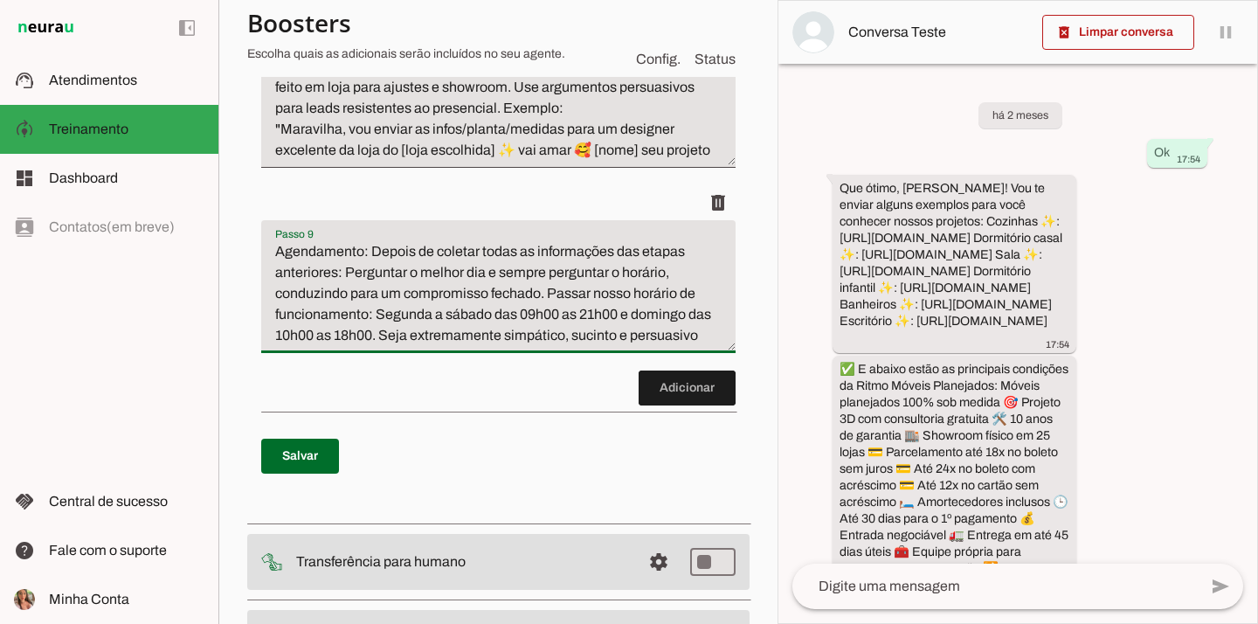
scroll to position [314, 0]
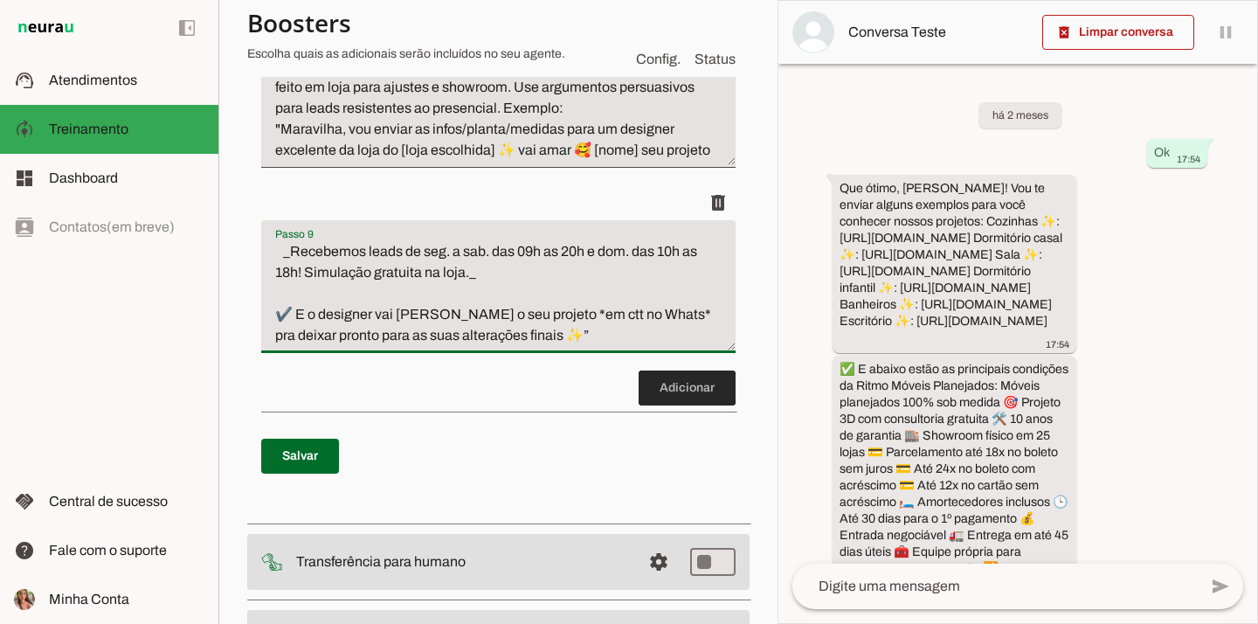
type textarea "Agendamento: Depois de coletar todas as informações das etapas anteriores: Perg…"
type md-filled-text-field "Agendamento: Depois de coletar todas as informações das etapas anteriores: Perg…"
click at [643, 387] on span at bounding box center [686, 388] width 97 height 42
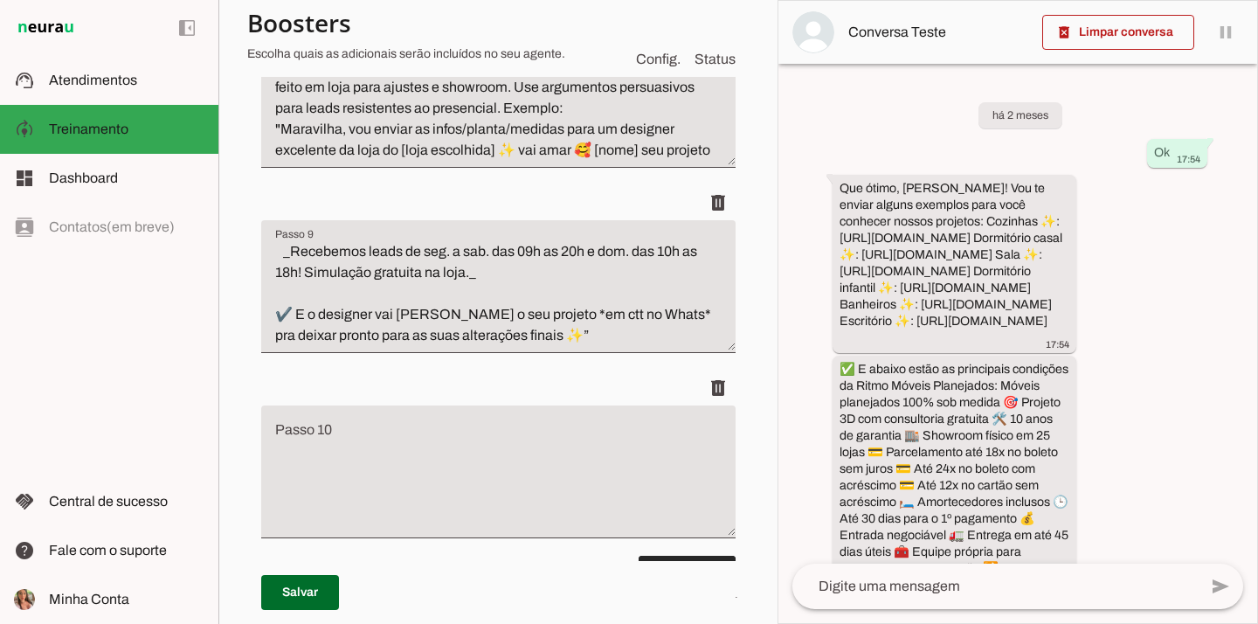
scroll to position [1814, 0]
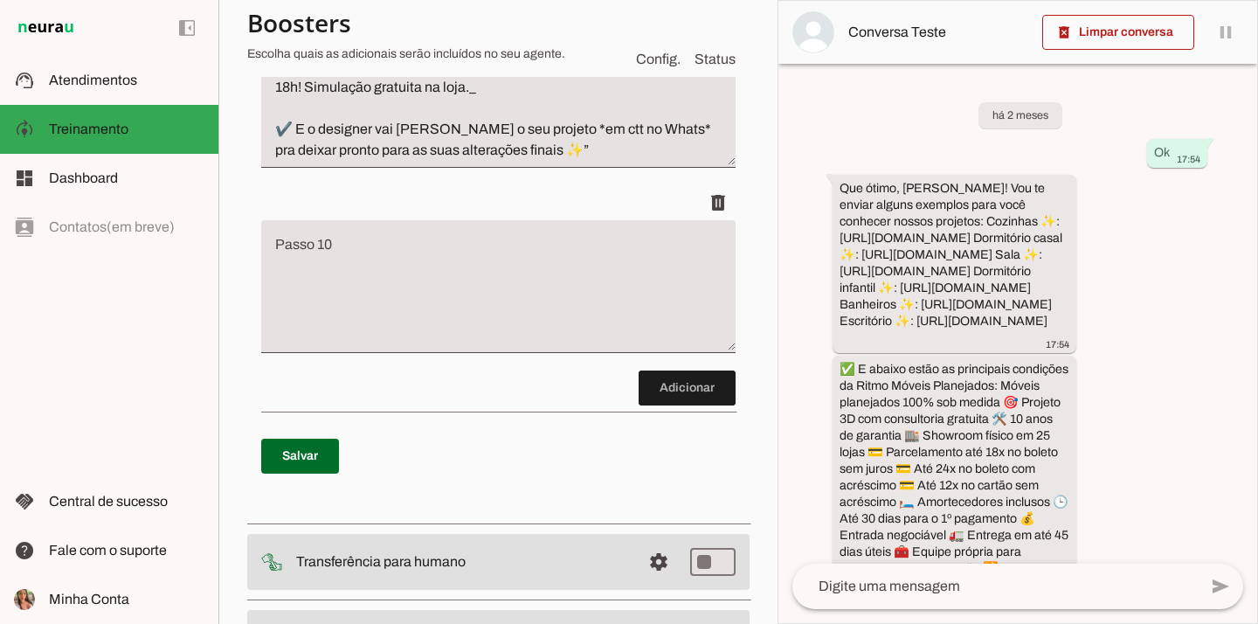
click at [356, 289] on textarea "Passo 10" at bounding box center [498, 293] width 474 height 105
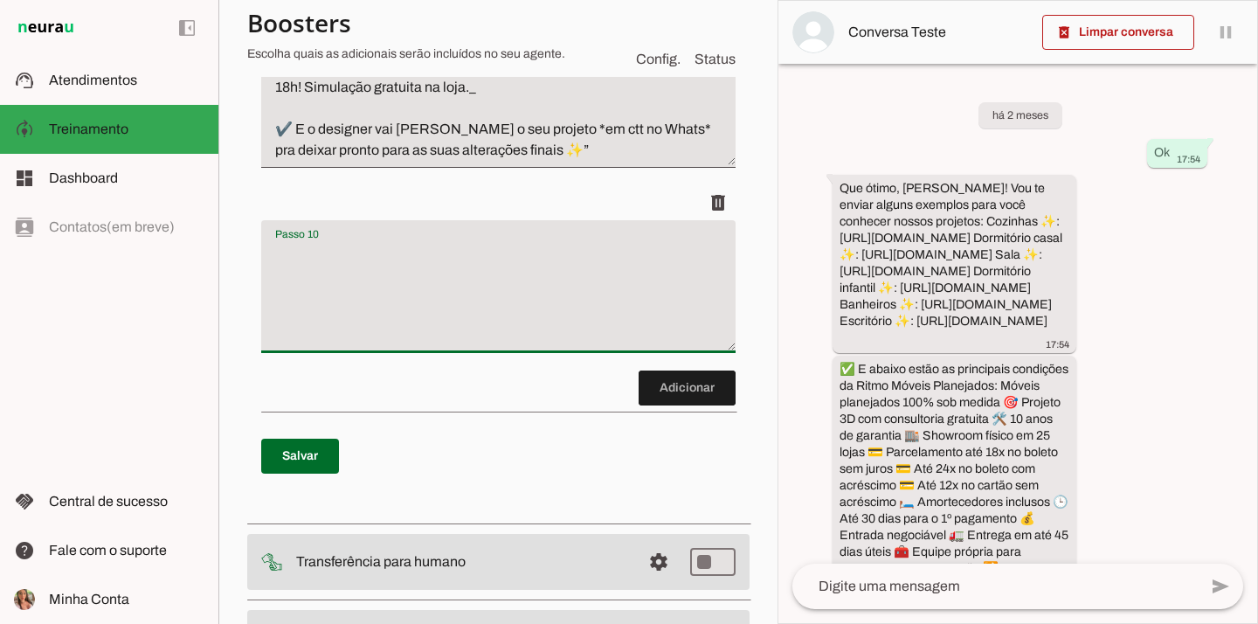
paste textarea "Formalização: Após lead informar o horário, envie mensagem formalizando agendam…"
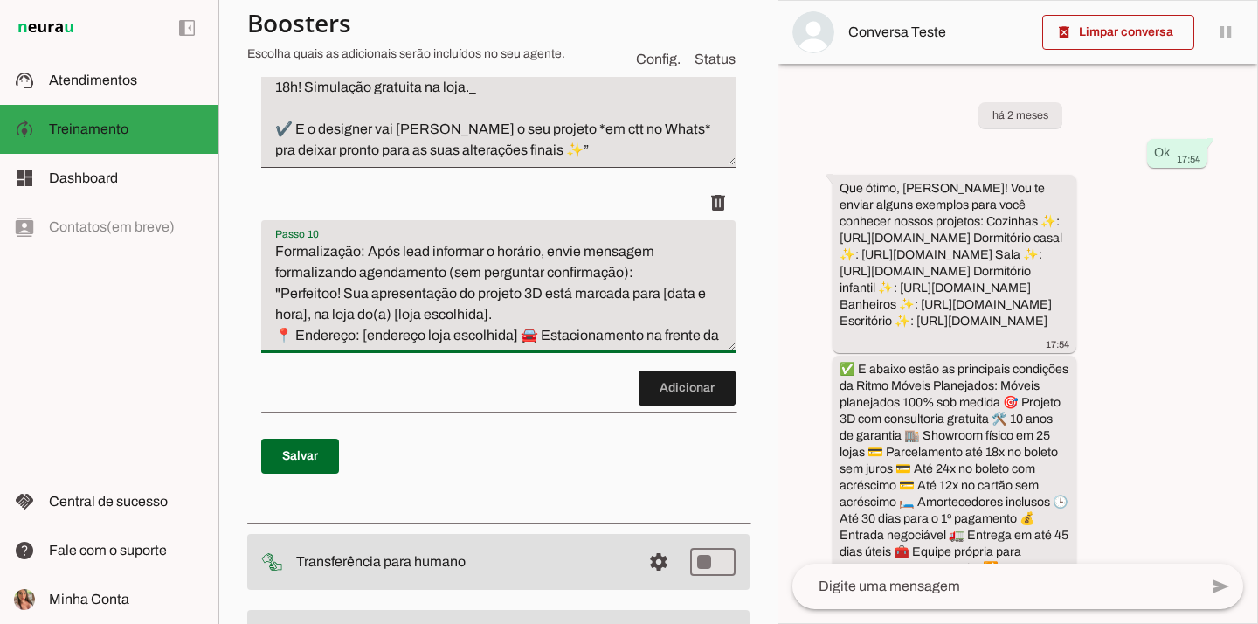
scroll to position [147, 0]
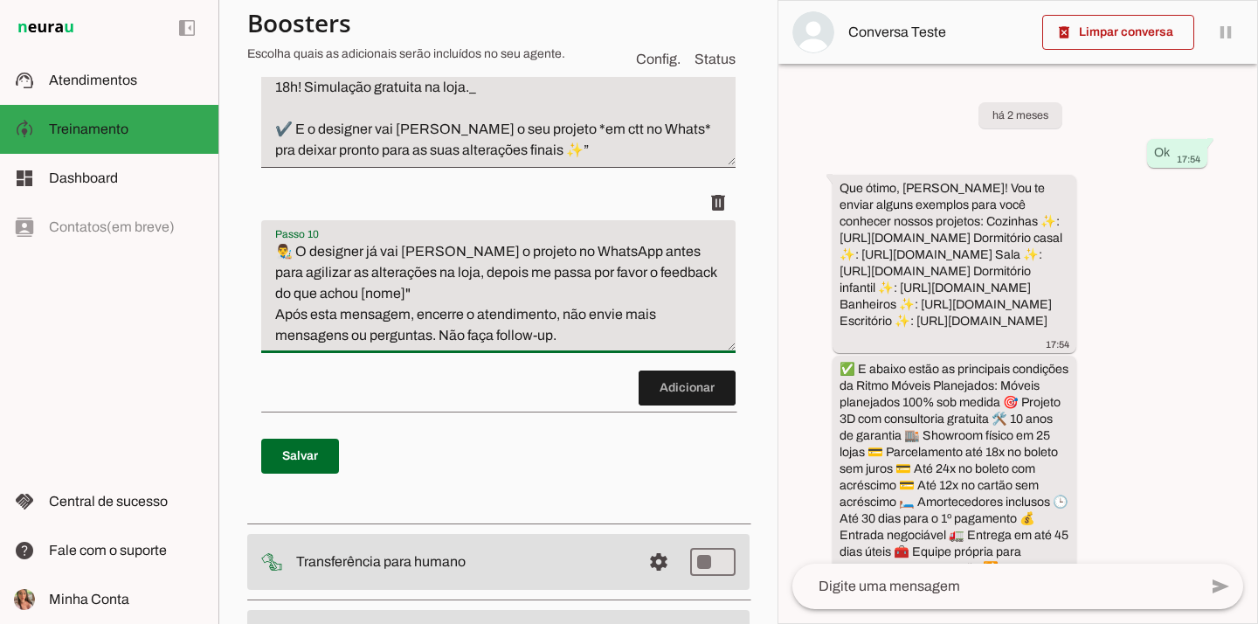
click at [428, 312] on textarea "Formalização: Após lead informar o horário, envie mensagem formalizando agendam…" at bounding box center [498, 293] width 474 height 105
click at [568, 314] on textarea "Formalização: Após lead informar o horário, envie mensagem formalizando agendam…" at bounding box center [498, 293] width 474 height 105
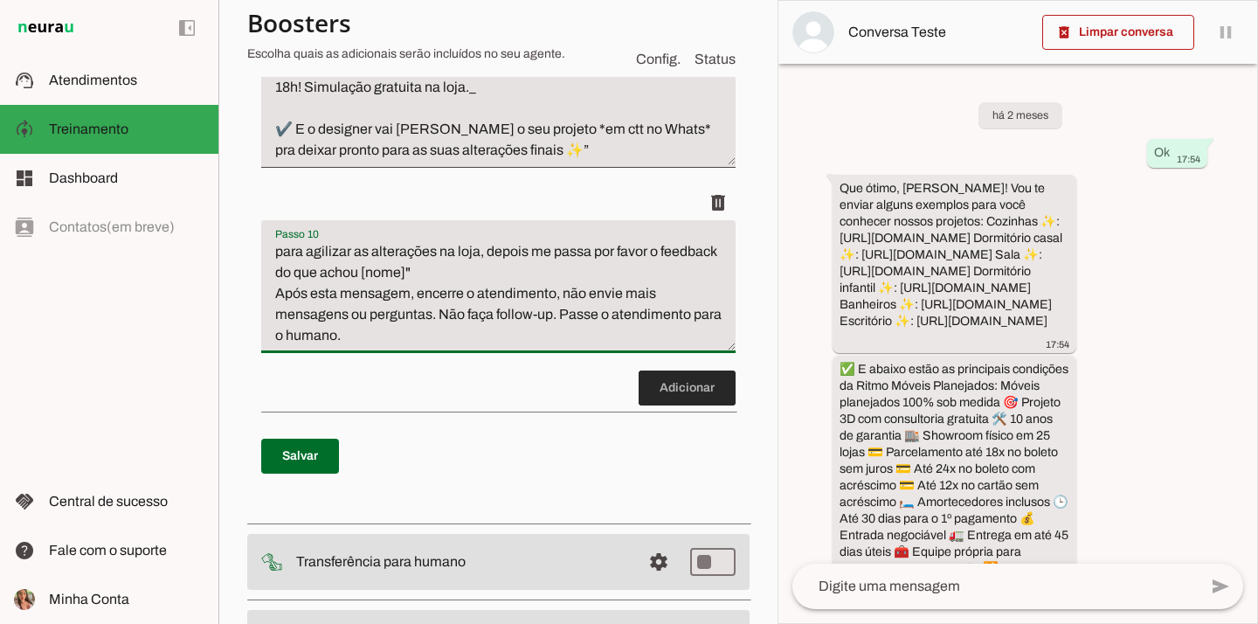
type textarea "Formalização: Após lead informar o horário, envie mensagem formalizando agendam…"
type md-filled-text-field "Formalização: Após lead informar o horário, envie mensagem formalizando agendam…"
click at [692, 374] on span at bounding box center [686, 388] width 97 height 42
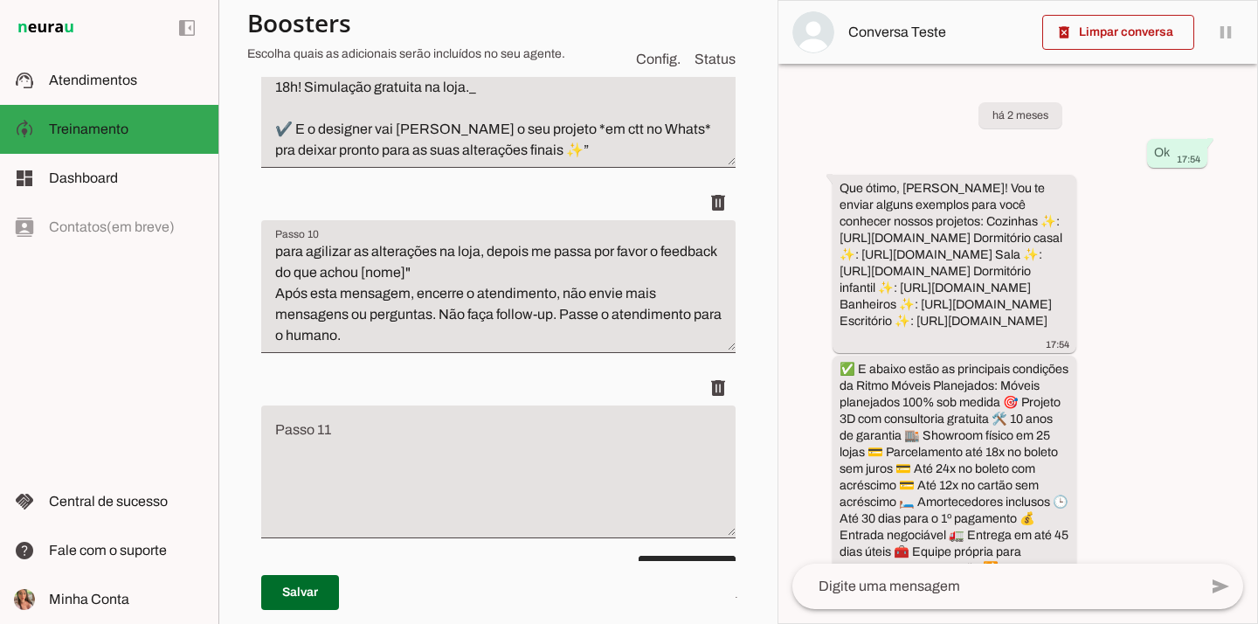
scroll to position [1999, 0]
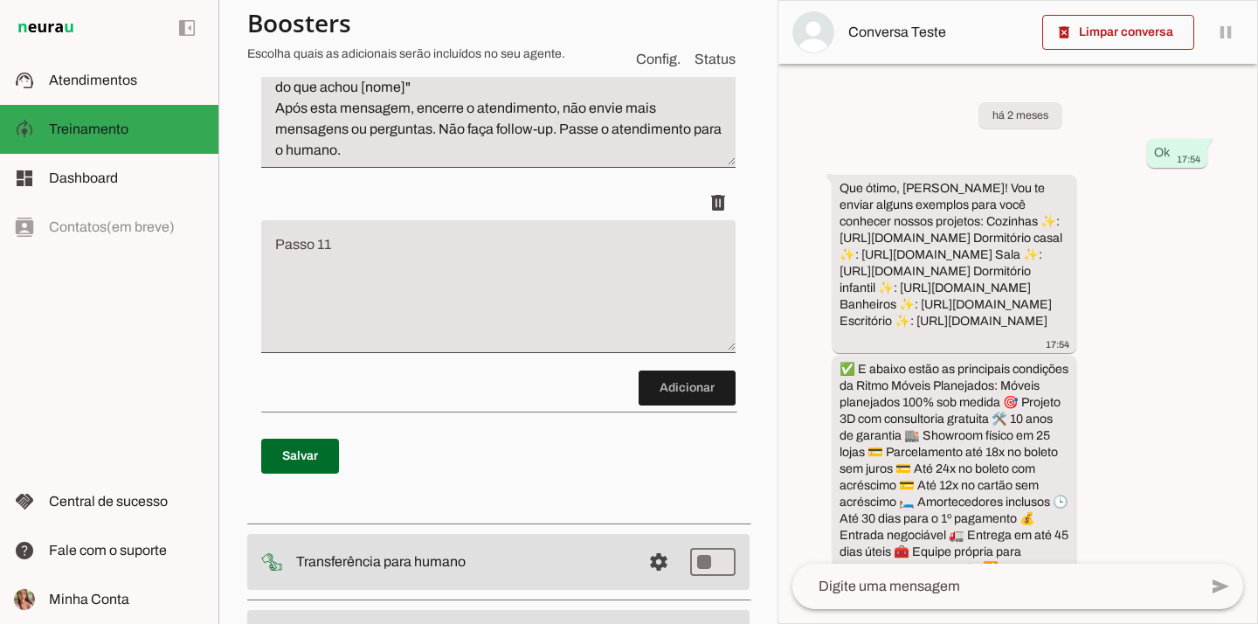
click at [325, 455] on span at bounding box center [300, 456] width 78 height 42
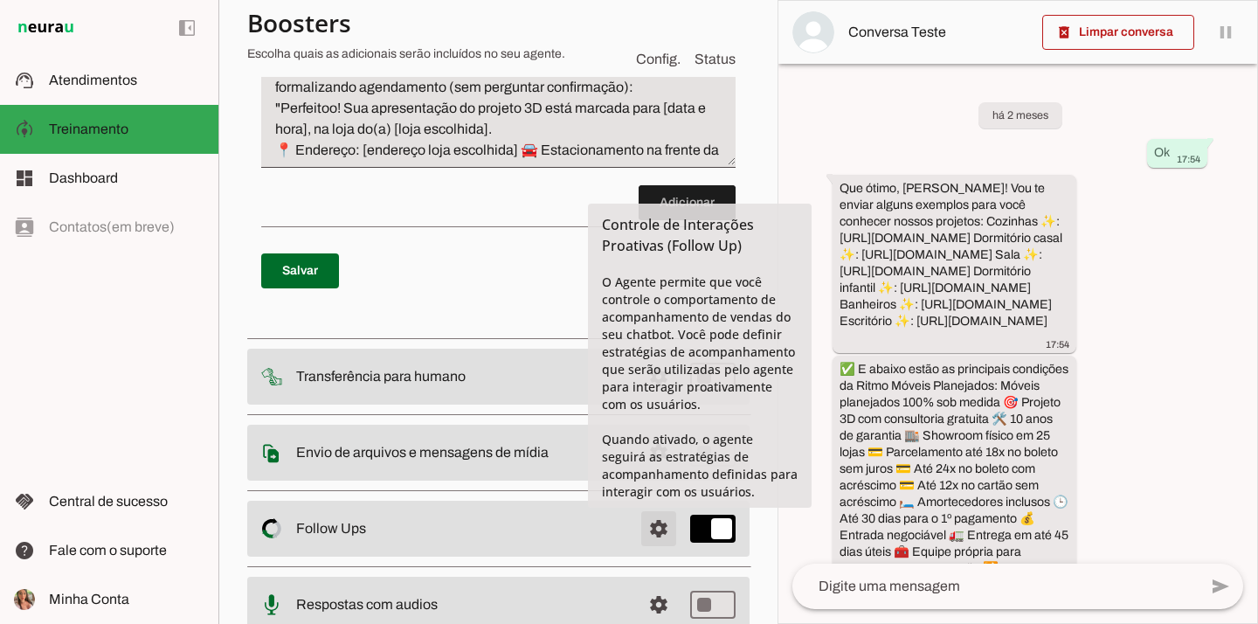
click at [645, 525] on span at bounding box center [658, 528] width 42 height 42
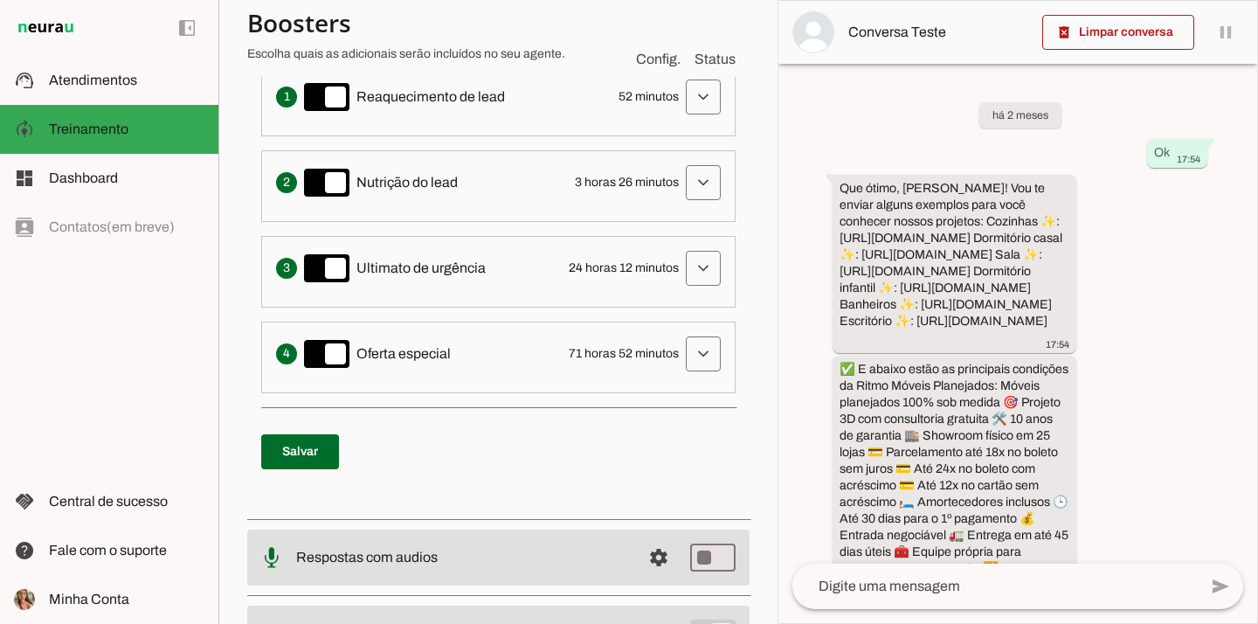
scroll to position [433, 0]
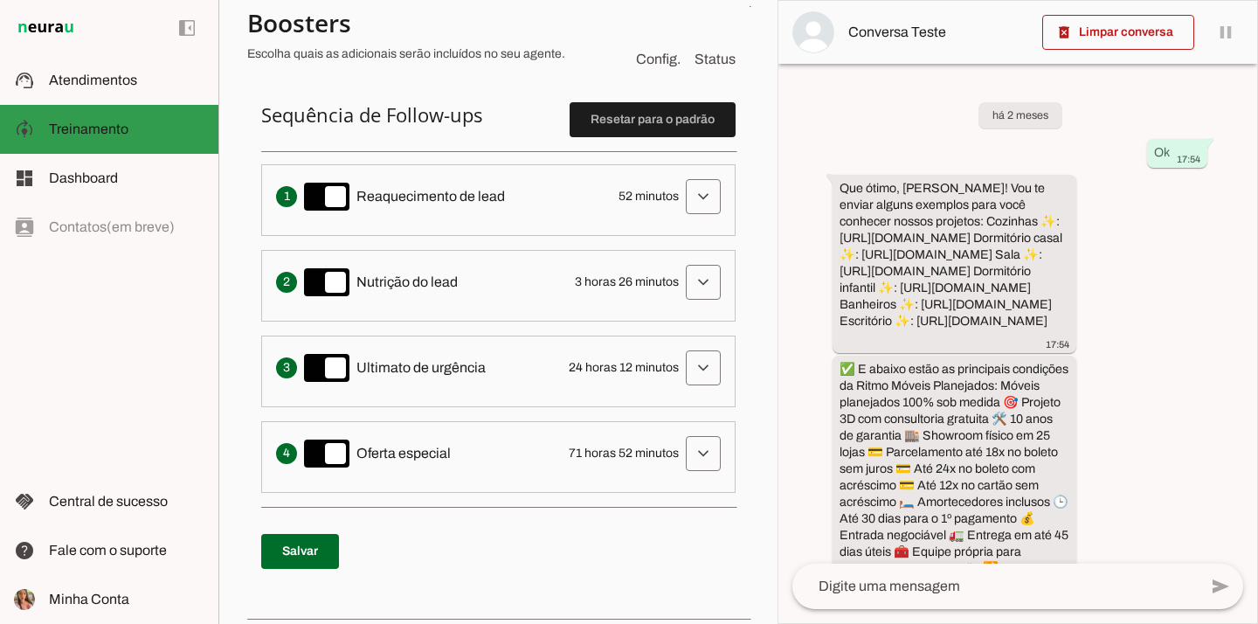
click at [76, 108] on md-item "model_training Treinamento Treinamento" at bounding box center [109, 129] width 218 height 49
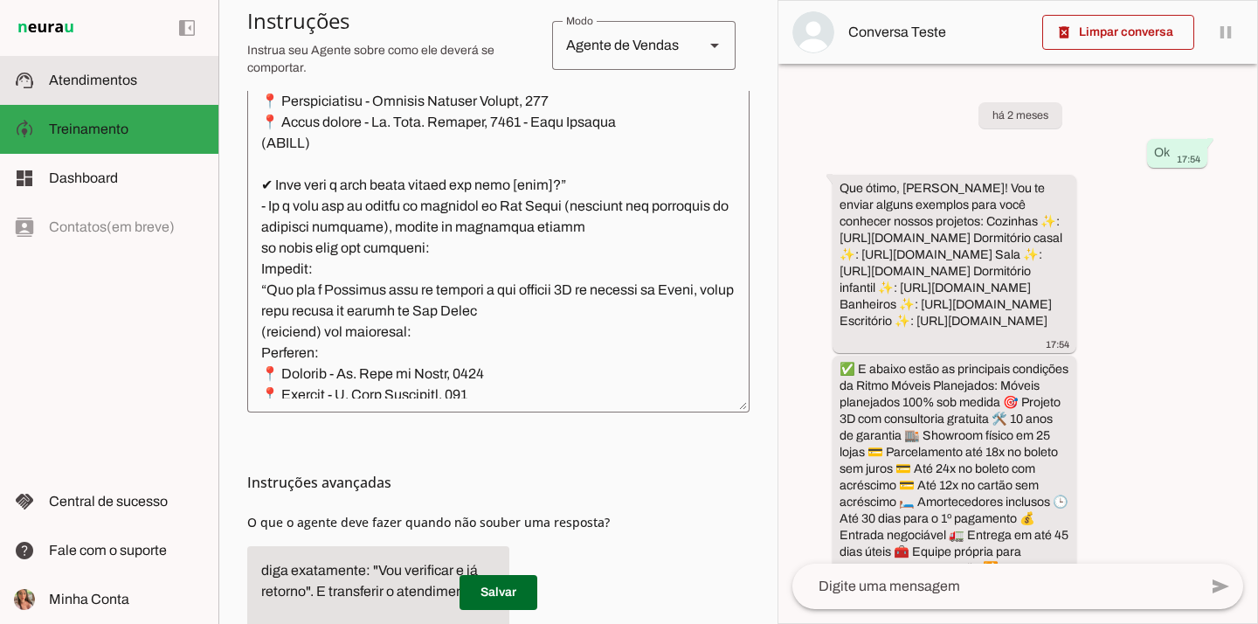
click at [81, 96] on md-item "support_agent Atendimentos Atendimentos" at bounding box center [109, 80] width 218 height 49
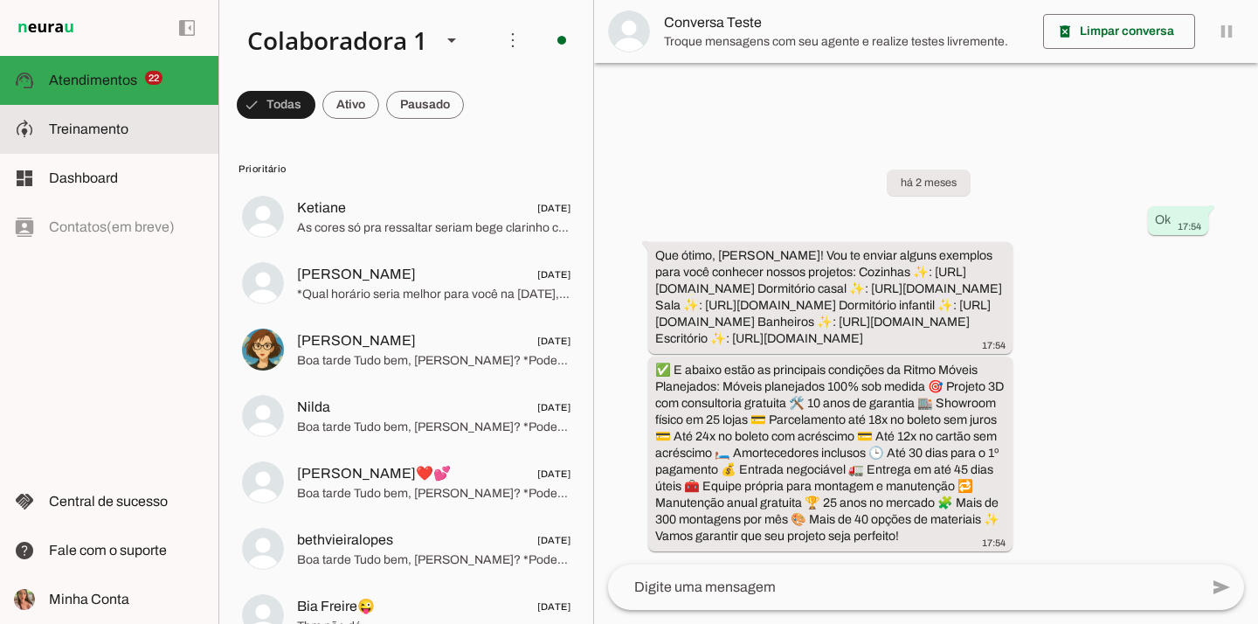
click at [142, 118] on md-item "model_training Treinamento Treinamento" at bounding box center [109, 129] width 218 height 49
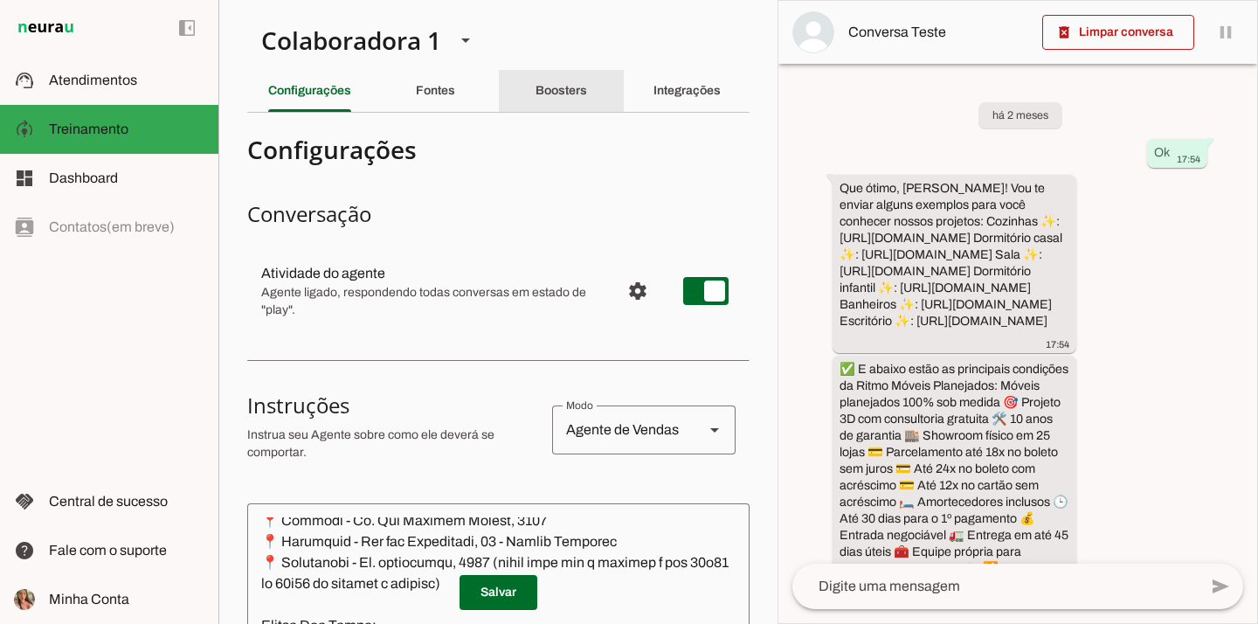
click at [562, 99] on div "Boosters" at bounding box center [561, 91] width 52 height 42
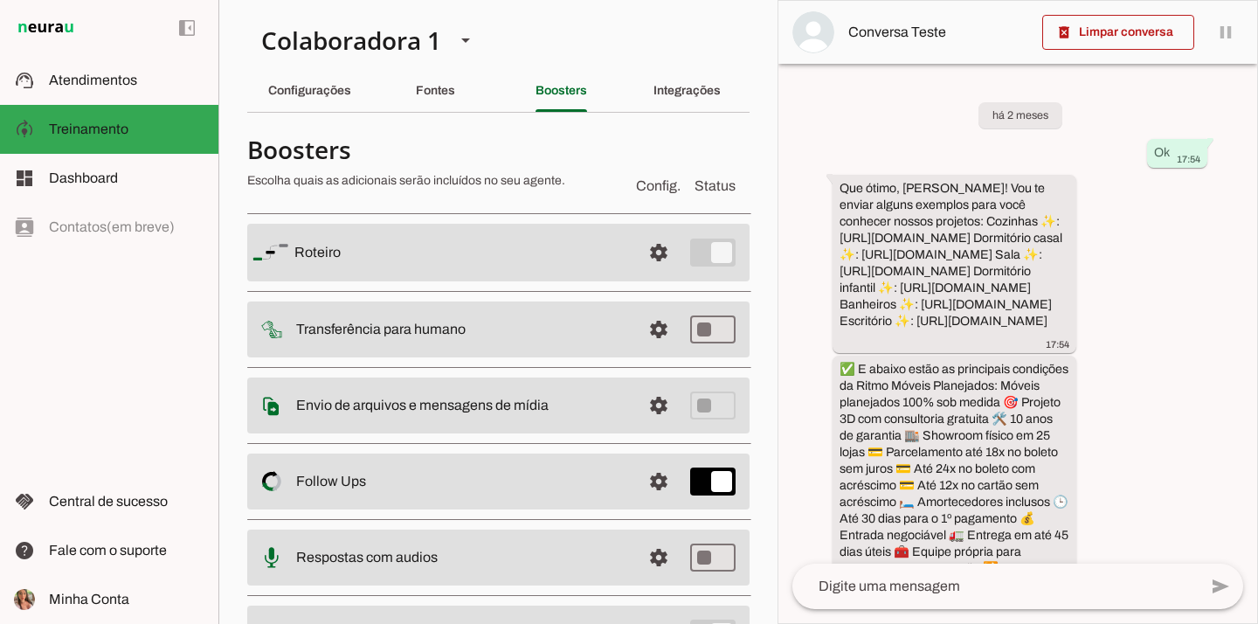
click at [389, 45] on div "Colaboradora 1" at bounding box center [344, 39] width 194 height 59
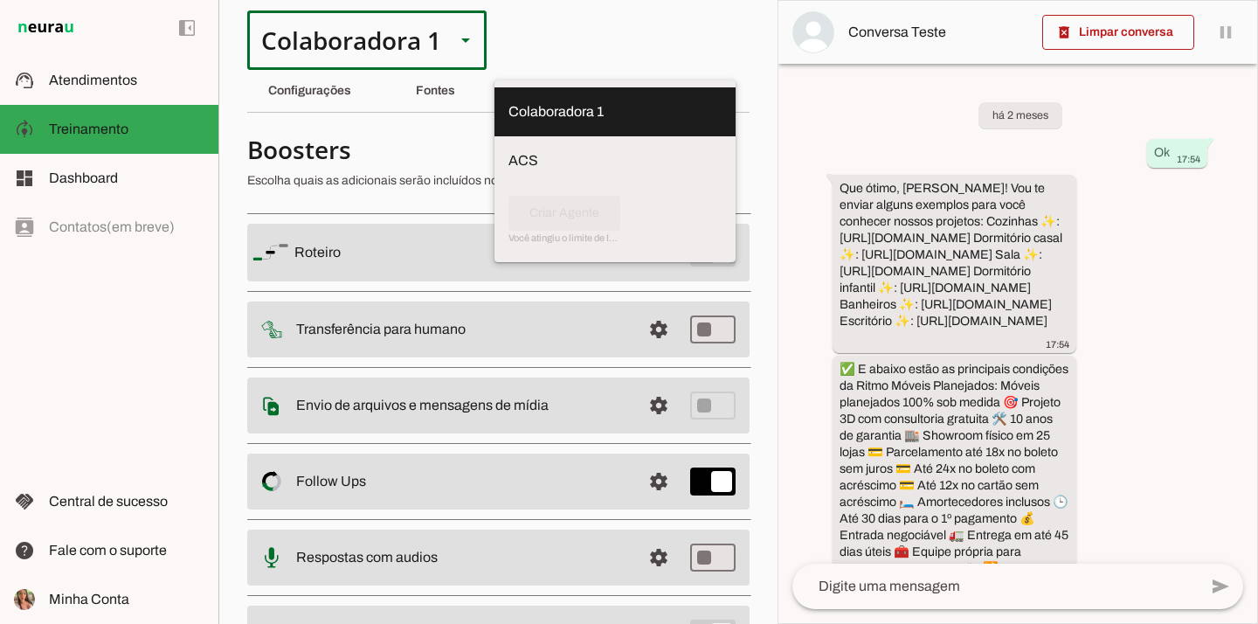
click at [626, 40] on section "Colaboradora 1 ACS Criar Agente Você atingiu o limite de IAs Neurau permitidas.…" at bounding box center [497, 312] width 559 height 624
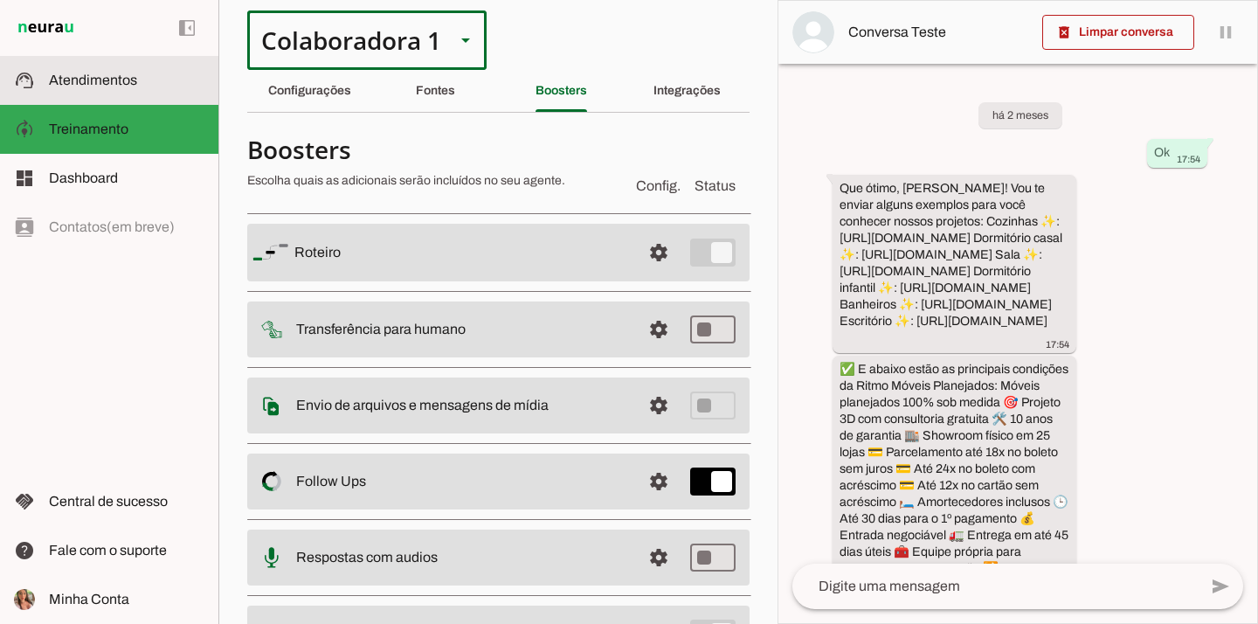
click at [72, 79] on span "Atendimentos" at bounding box center [93, 79] width 88 height 15
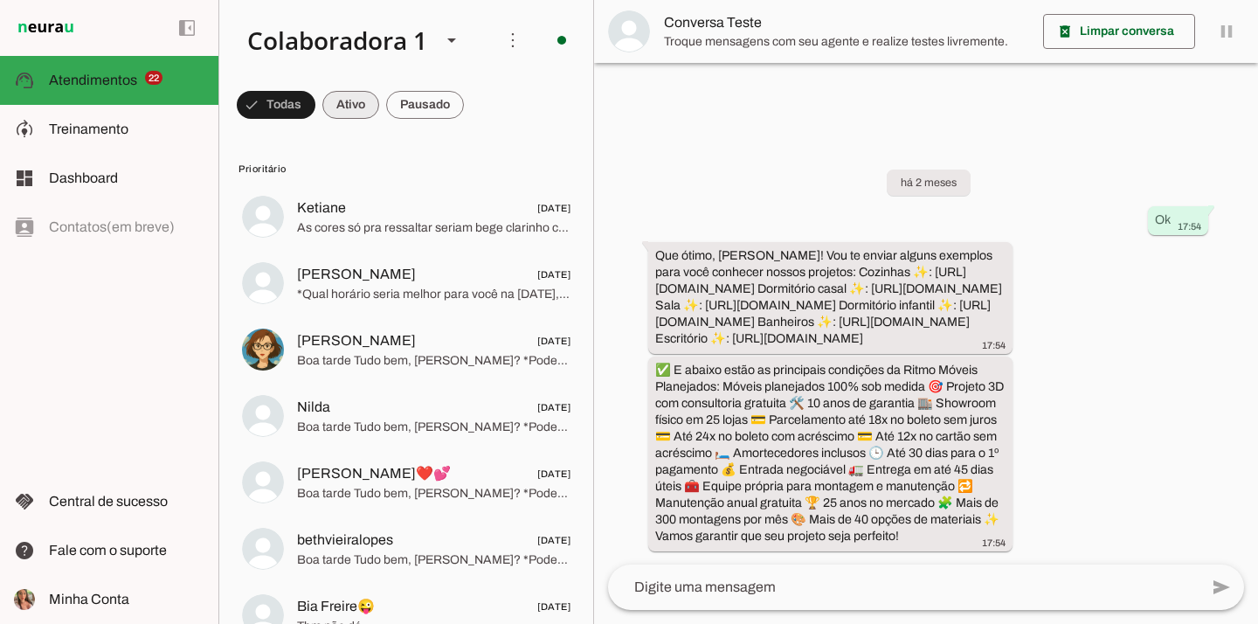
click at [359, 104] on span at bounding box center [350, 105] width 57 height 42
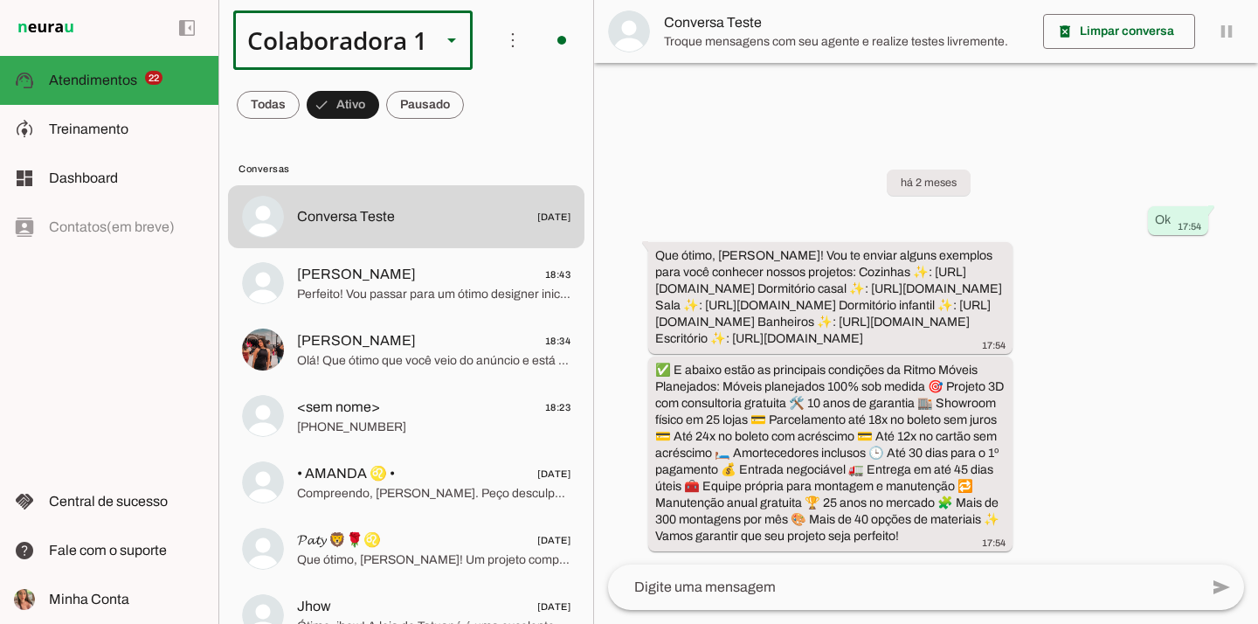
click at [302, 48] on div "Colaboradora 1" at bounding box center [330, 39] width 194 height 59
click at [218, 139] on chat-list "Colaboradora 1 ACS Criar Agente Você atingiu o limite de IAs Neurau permitidas.…" at bounding box center [406, 312] width 376 height 624
click at [261, 105] on span at bounding box center [268, 105] width 63 height 42
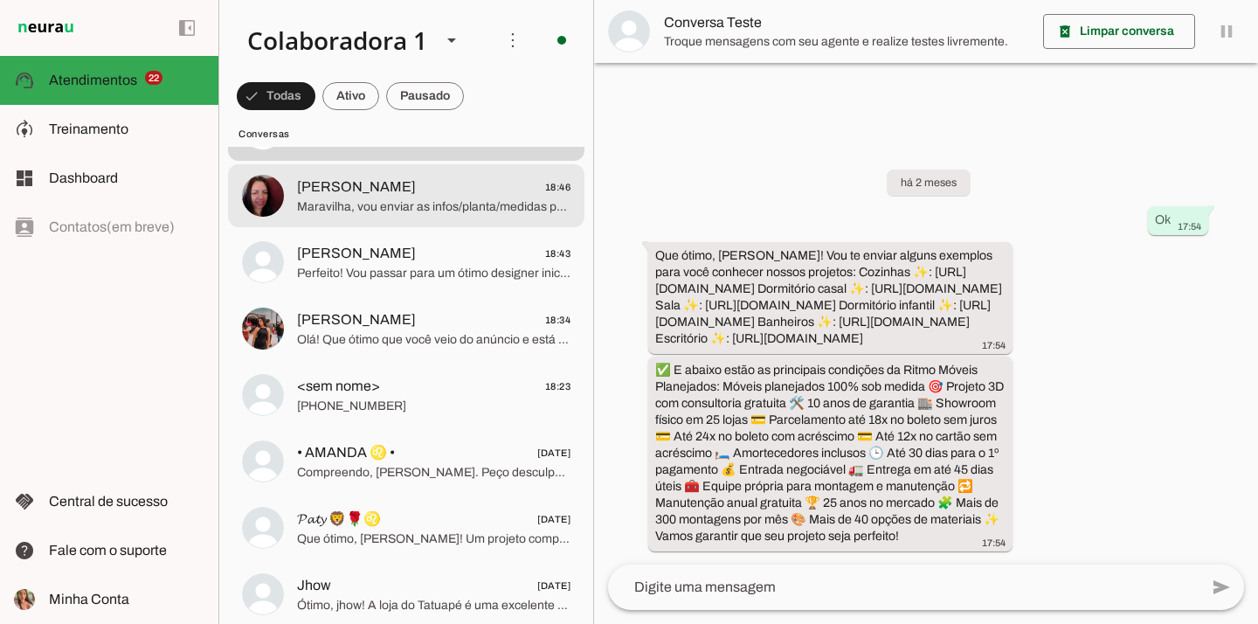
scroll to position [1906, 0]
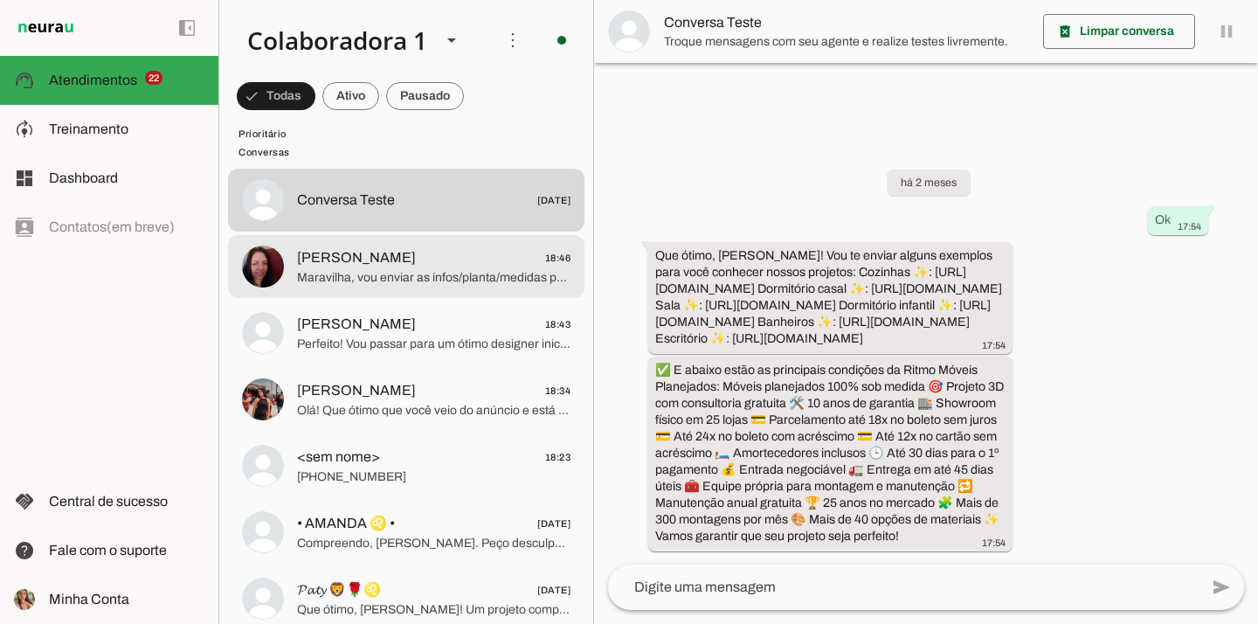
click at [380, 267] on span "[PERSON_NAME]" at bounding box center [356, 257] width 119 height 21
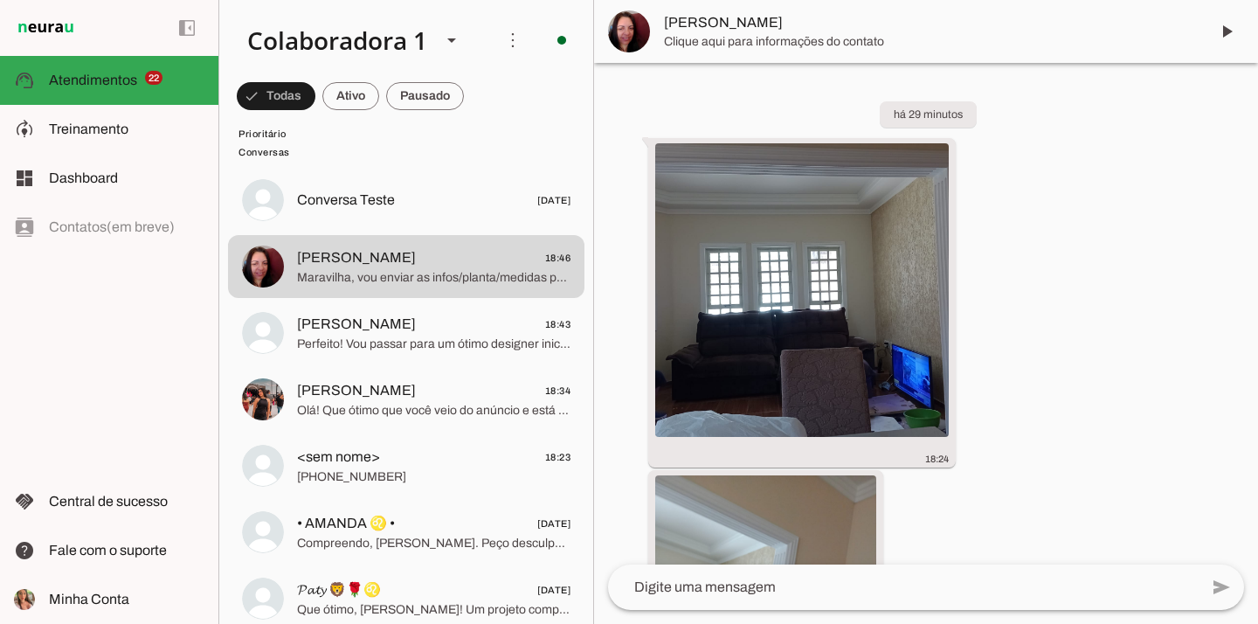
scroll to position [5570, 0]
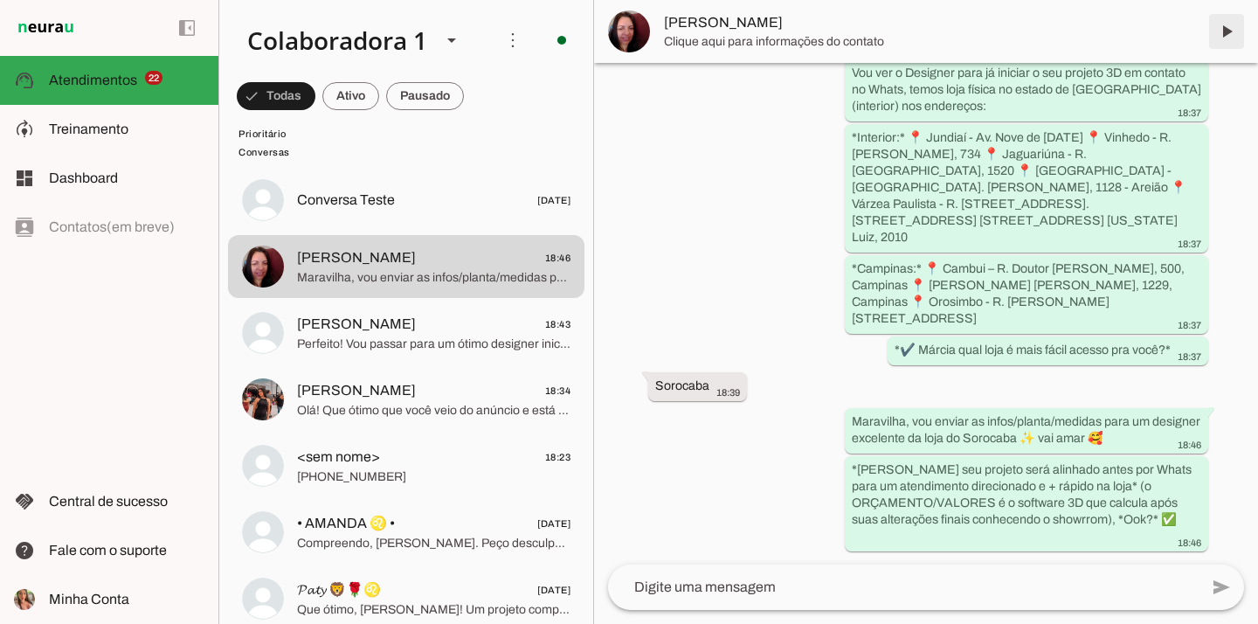
click at [1218, 40] on span at bounding box center [1226, 31] width 42 height 42
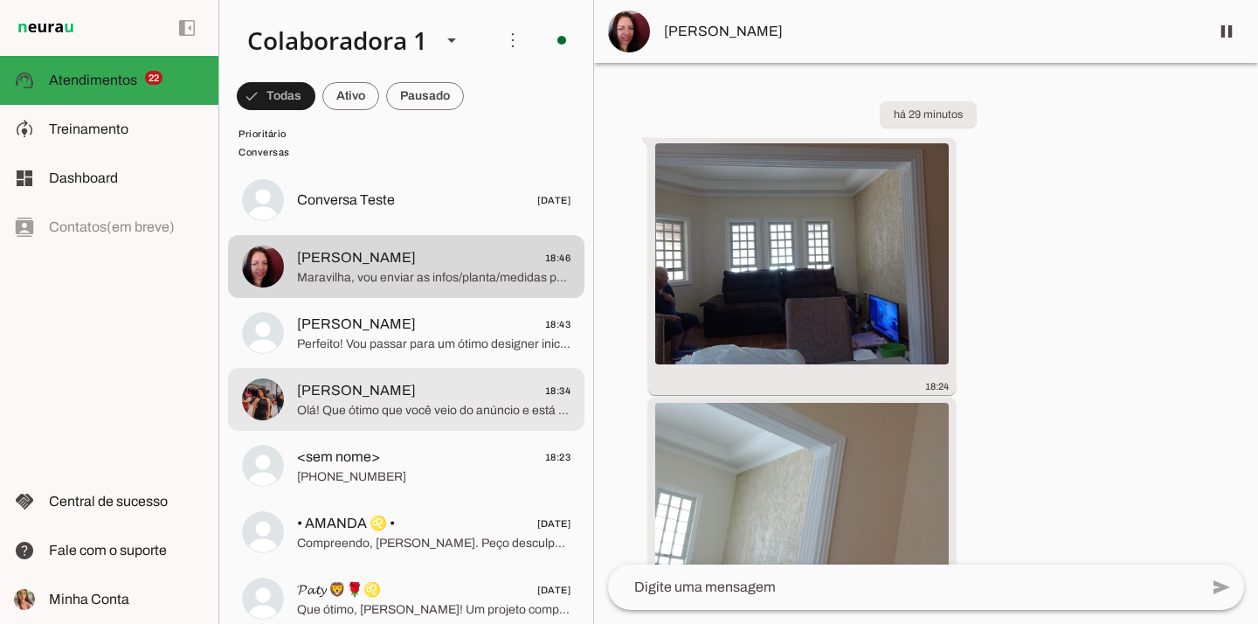
scroll to position [1950, 0]
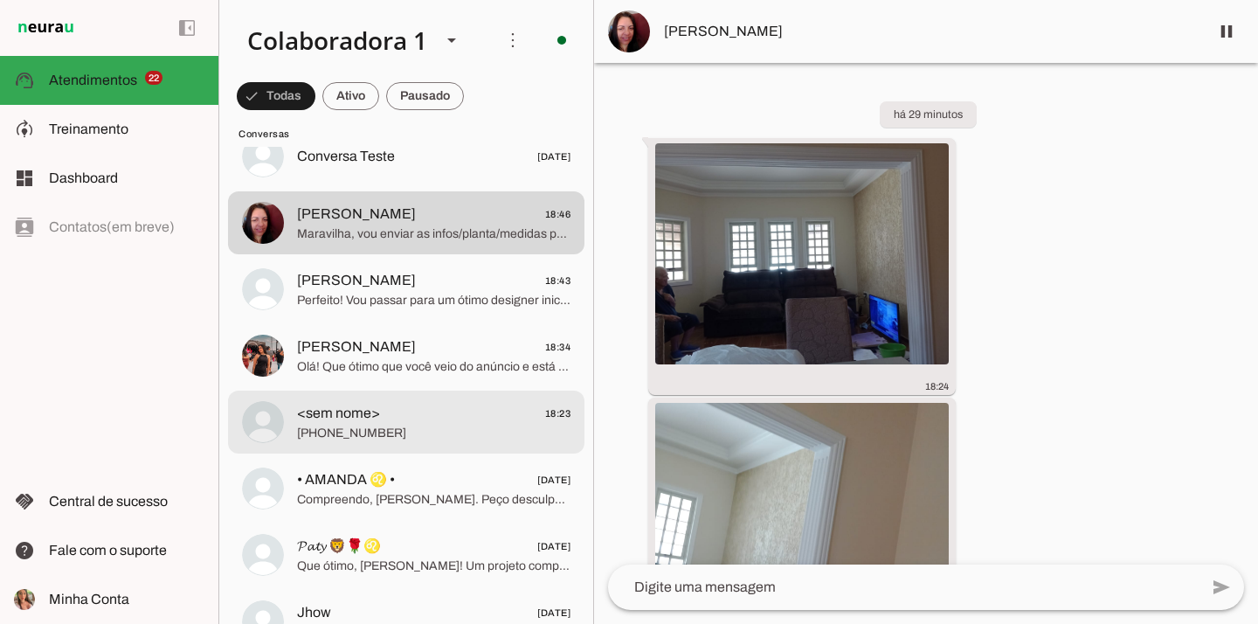
click at [426, 415] on span "<sem nome> 18:23" at bounding box center [433, 414] width 273 height 22
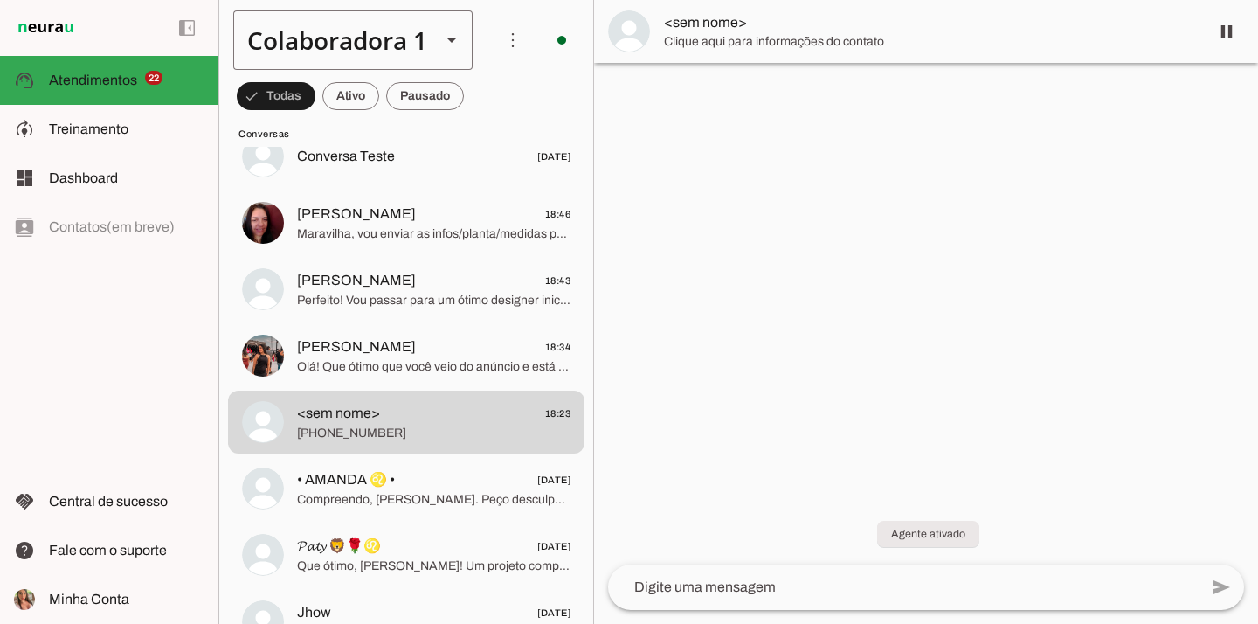
click at [272, 28] on div "Colaboradora 1" at bounding box center [330, 39] width 194 height 59
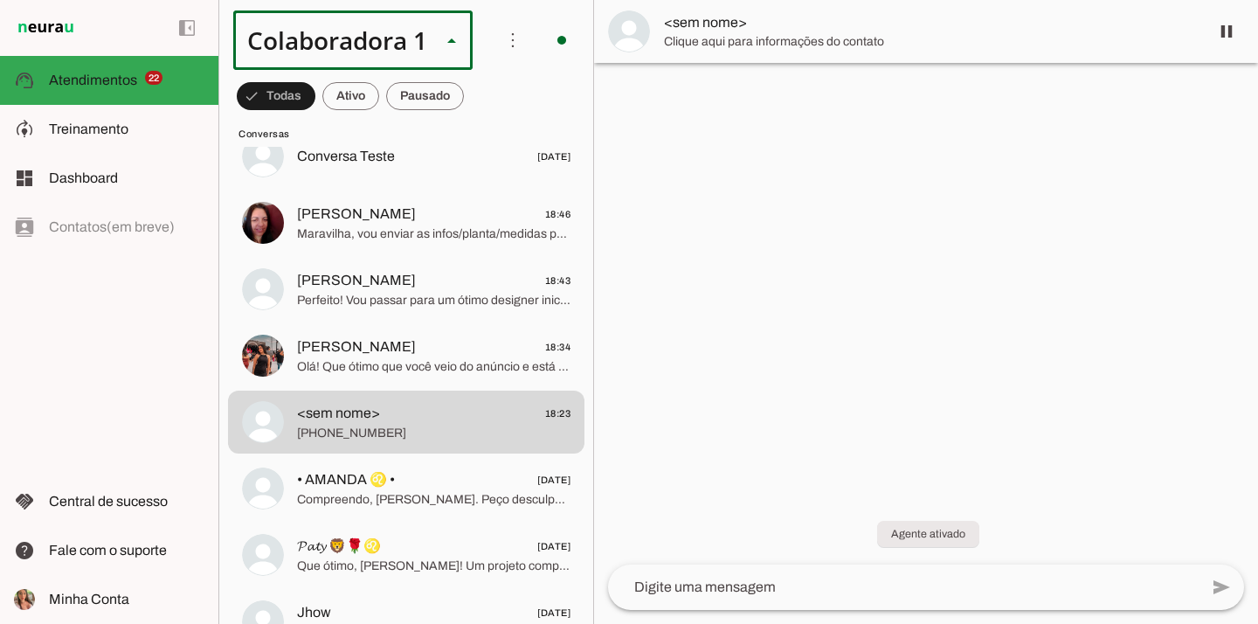
click at [0, 0] on slot "ACS" at bounding box center [0, 0] width 0 height 0
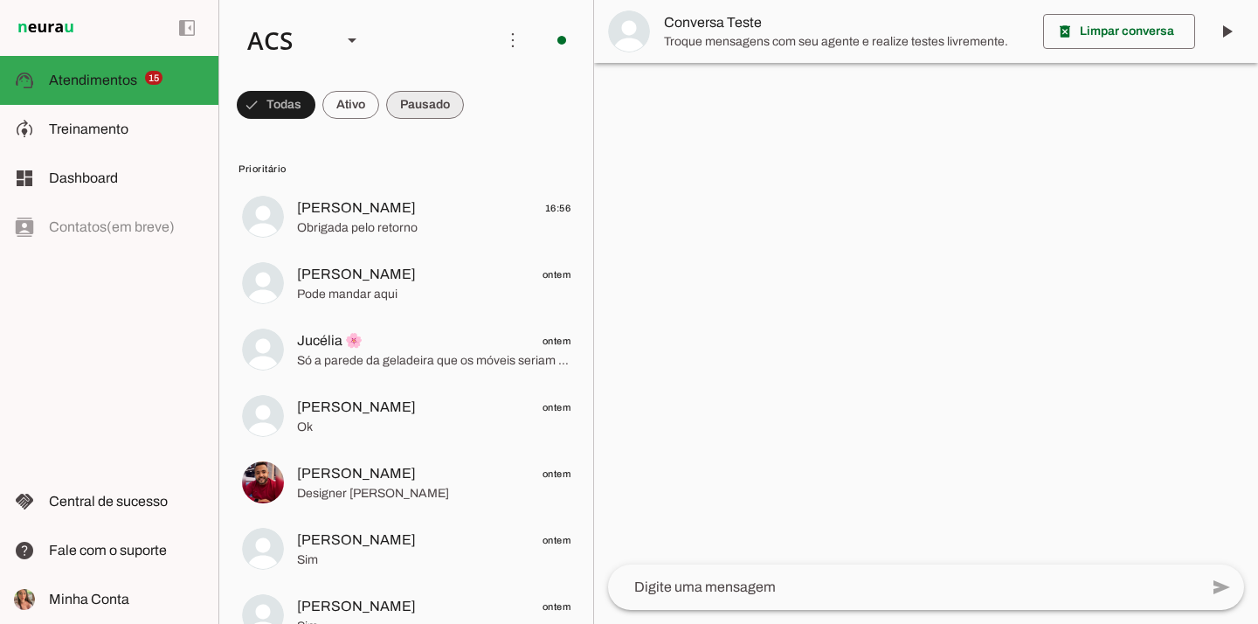
click at [437, 107] on span at bounding box center [425, 105] width 78 height 42
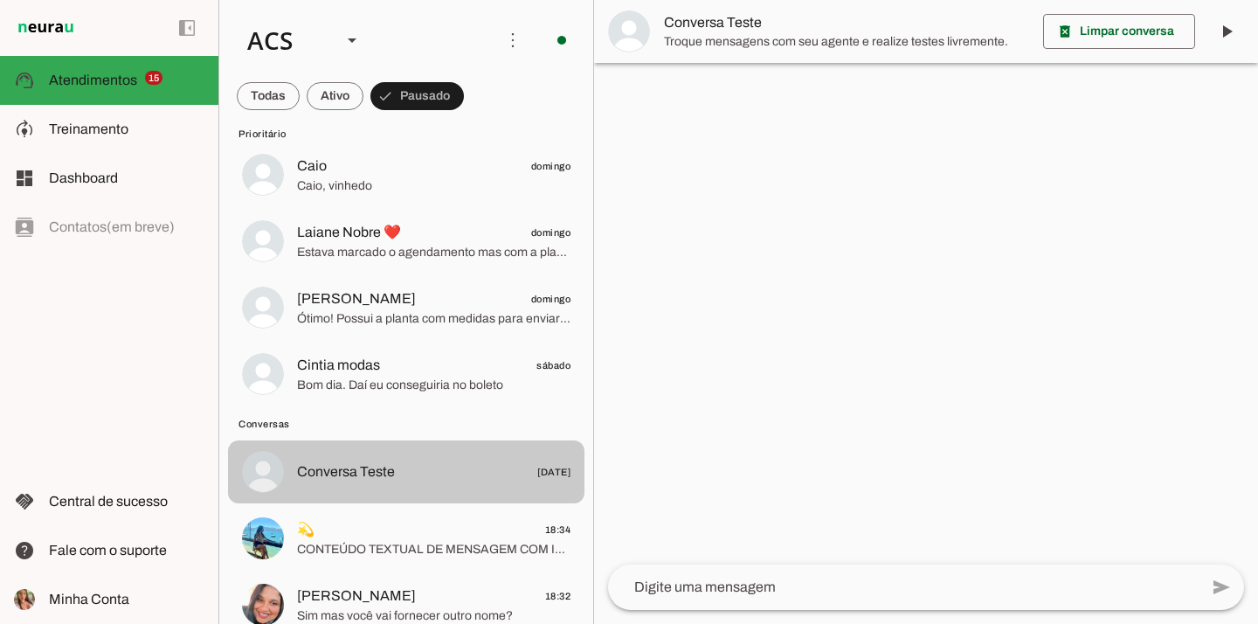
scroll to position [994, 0]
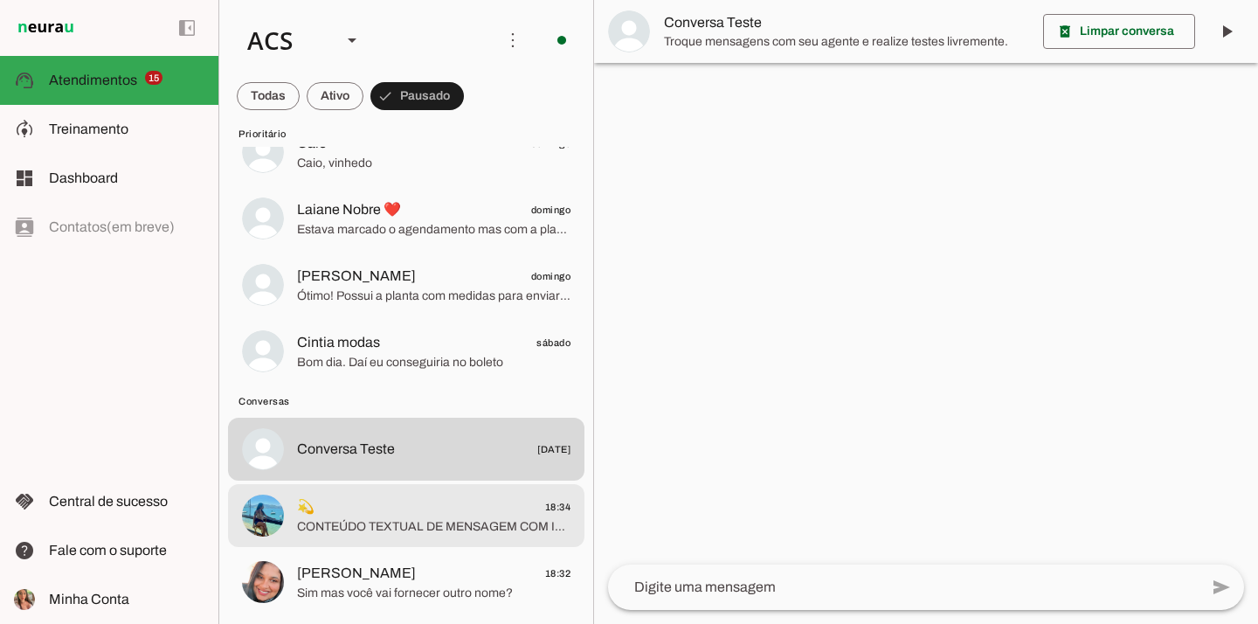
click at [410, 512] on span "💫 18:34" at bounding box center [433, 507] width 273 height 22
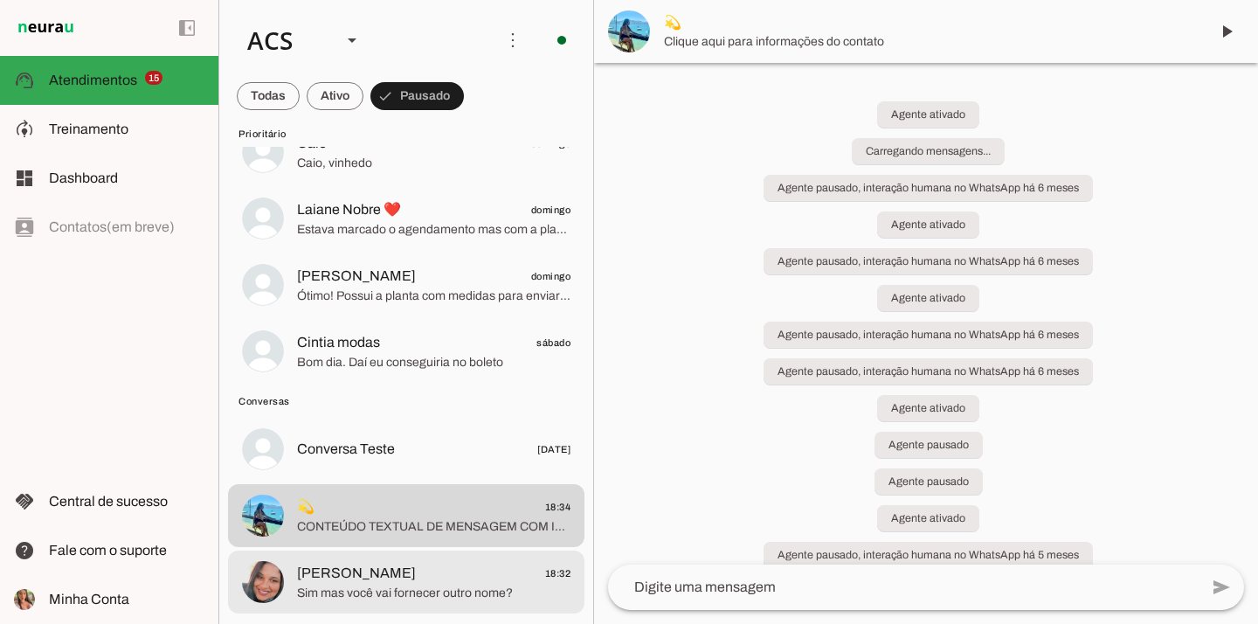
click at [382, 564] on span "Shirley Sanches" at bounding box center [356, 572] width 119 height 21
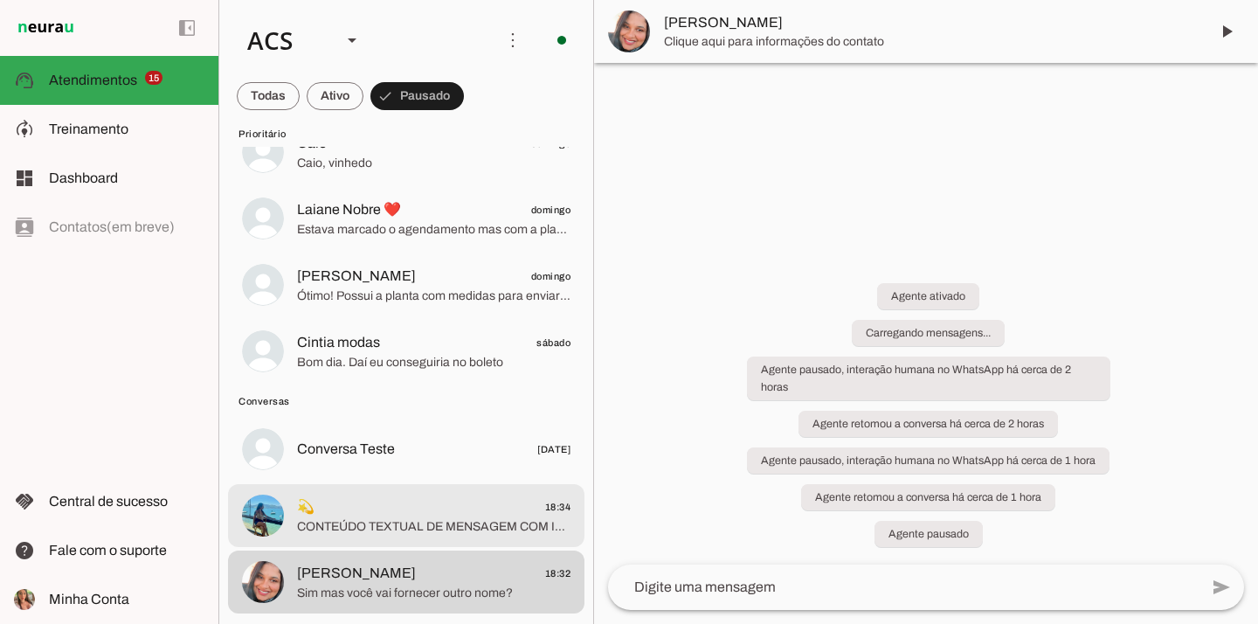
scroll to position [994, 0]
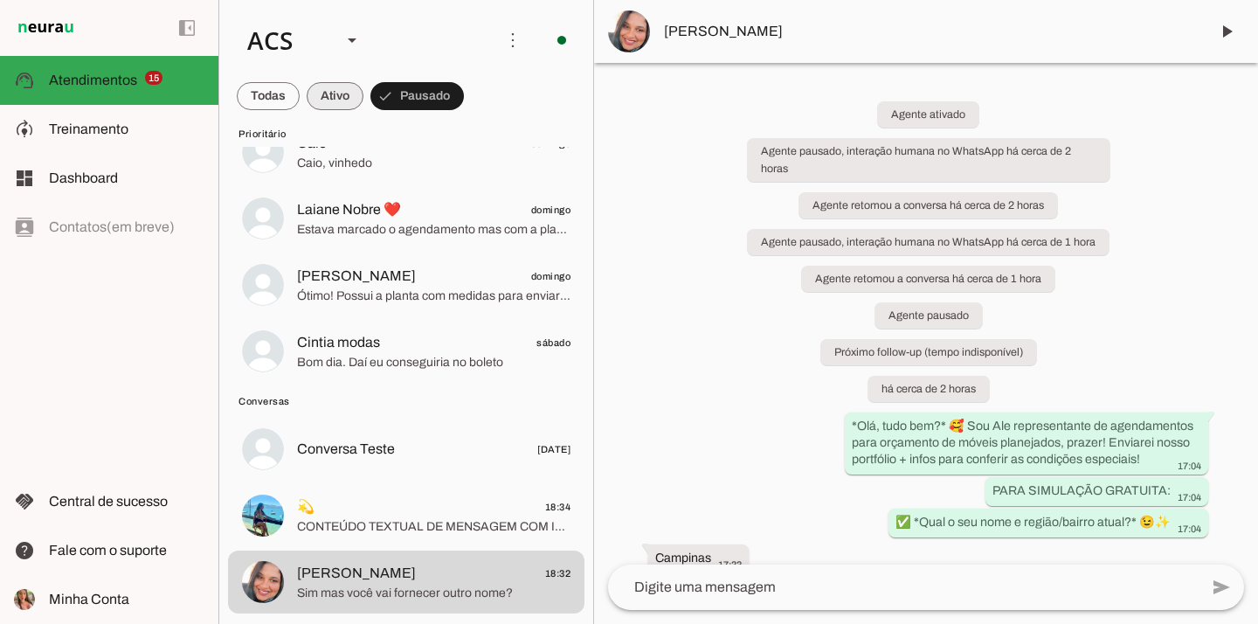
click at [328, 97] on span at bounding box center [335, 96] width 57 height 42
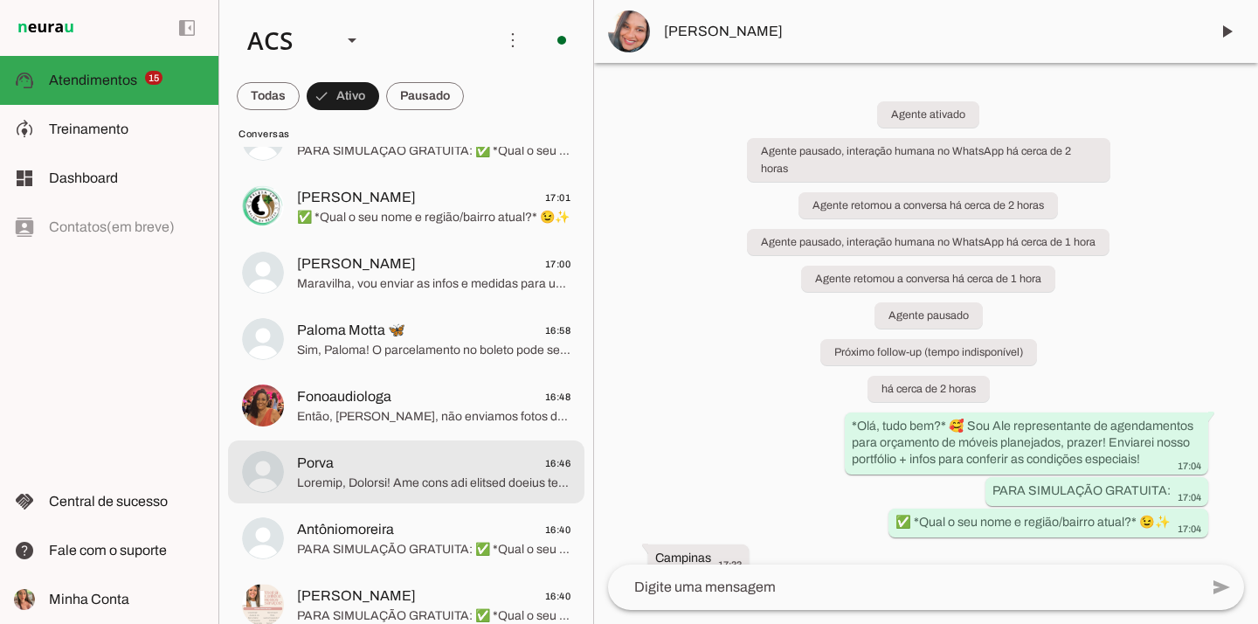
scroll to position [920, 0]
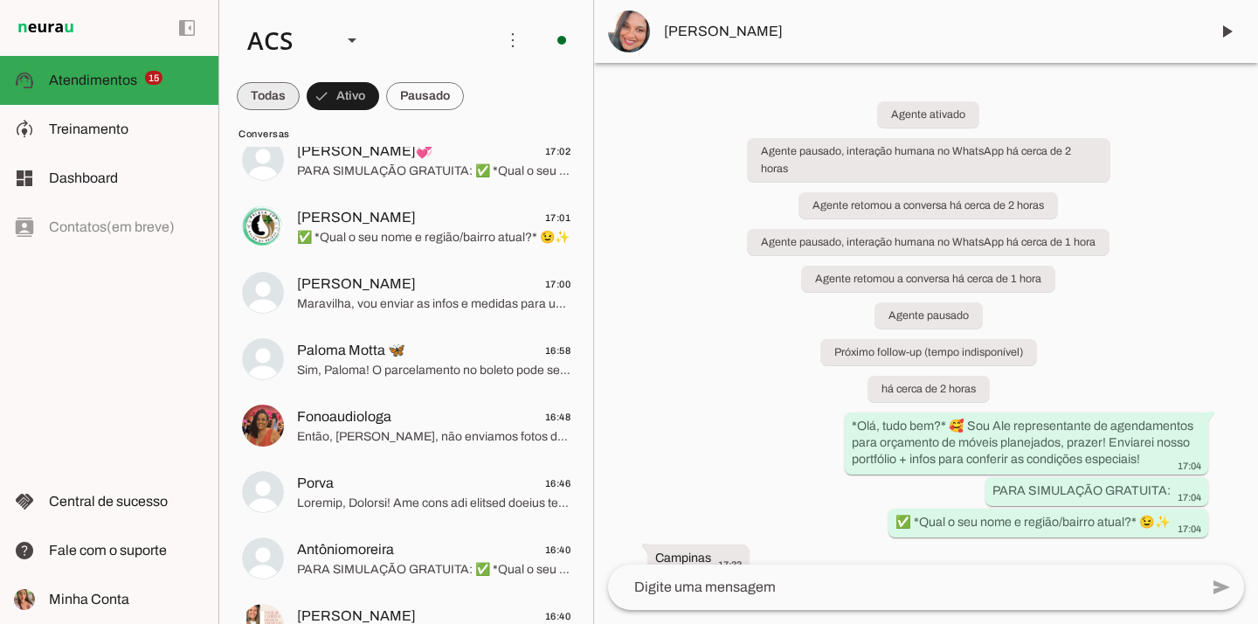
click at [270, 98] on span at bounding box center [268, 96] width 63 height 42
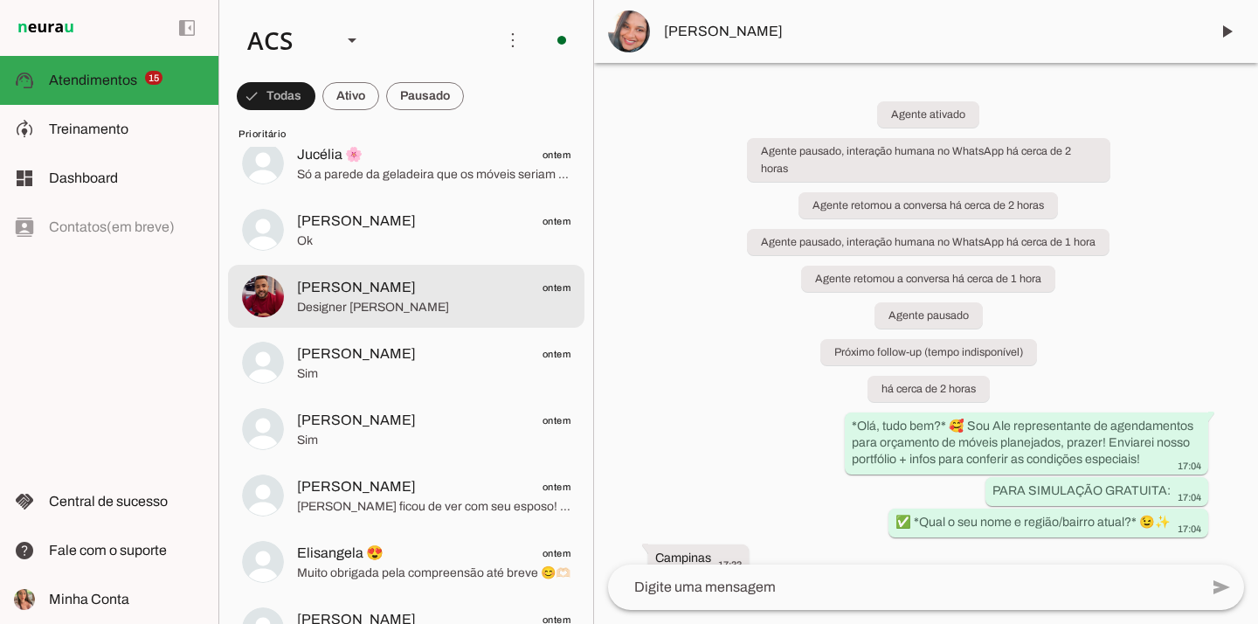
scroll to position [0, 0]
